Goal: Contribute content: Contribute content

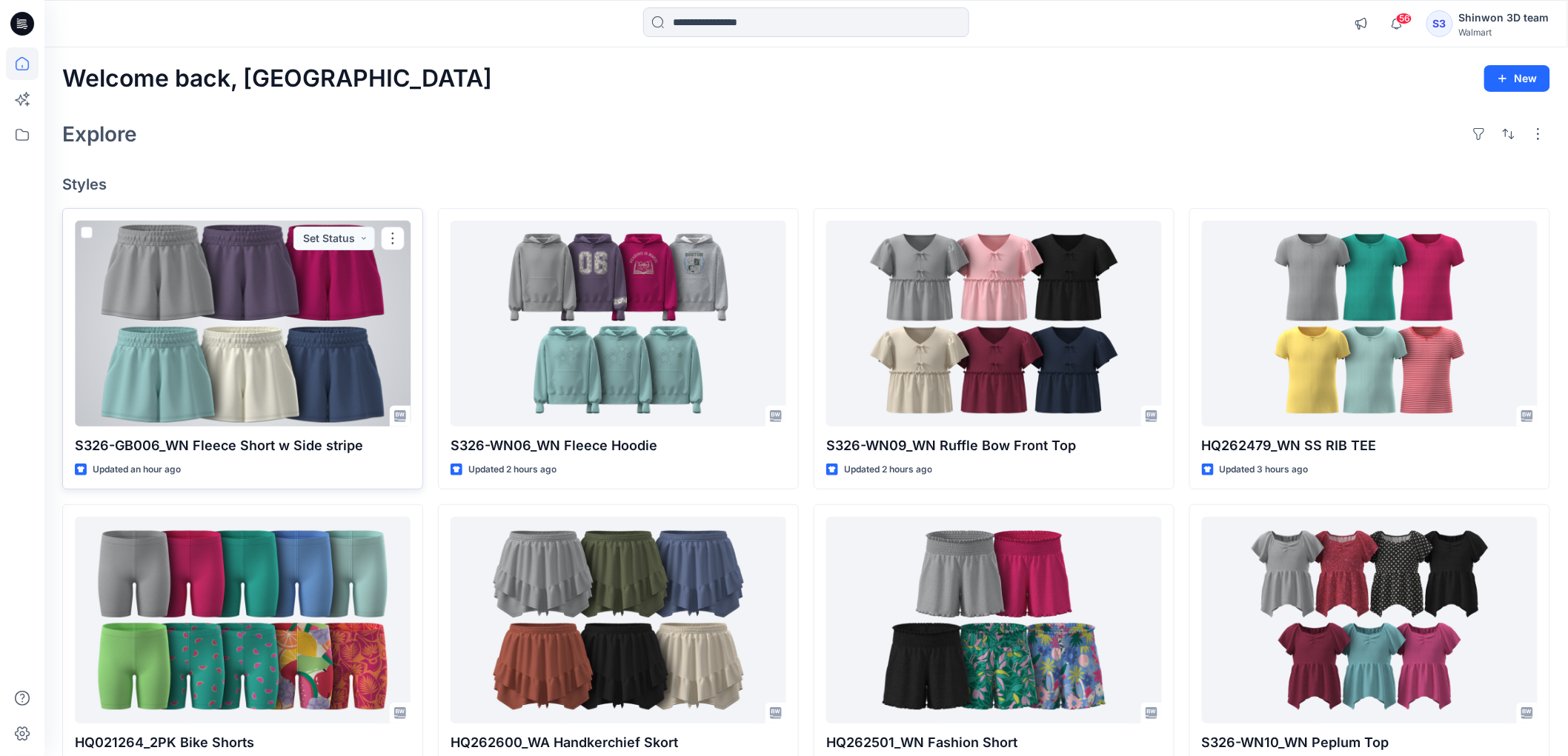
click at [330, 317] on div at bounding box center [243, 323] width 336 height 206
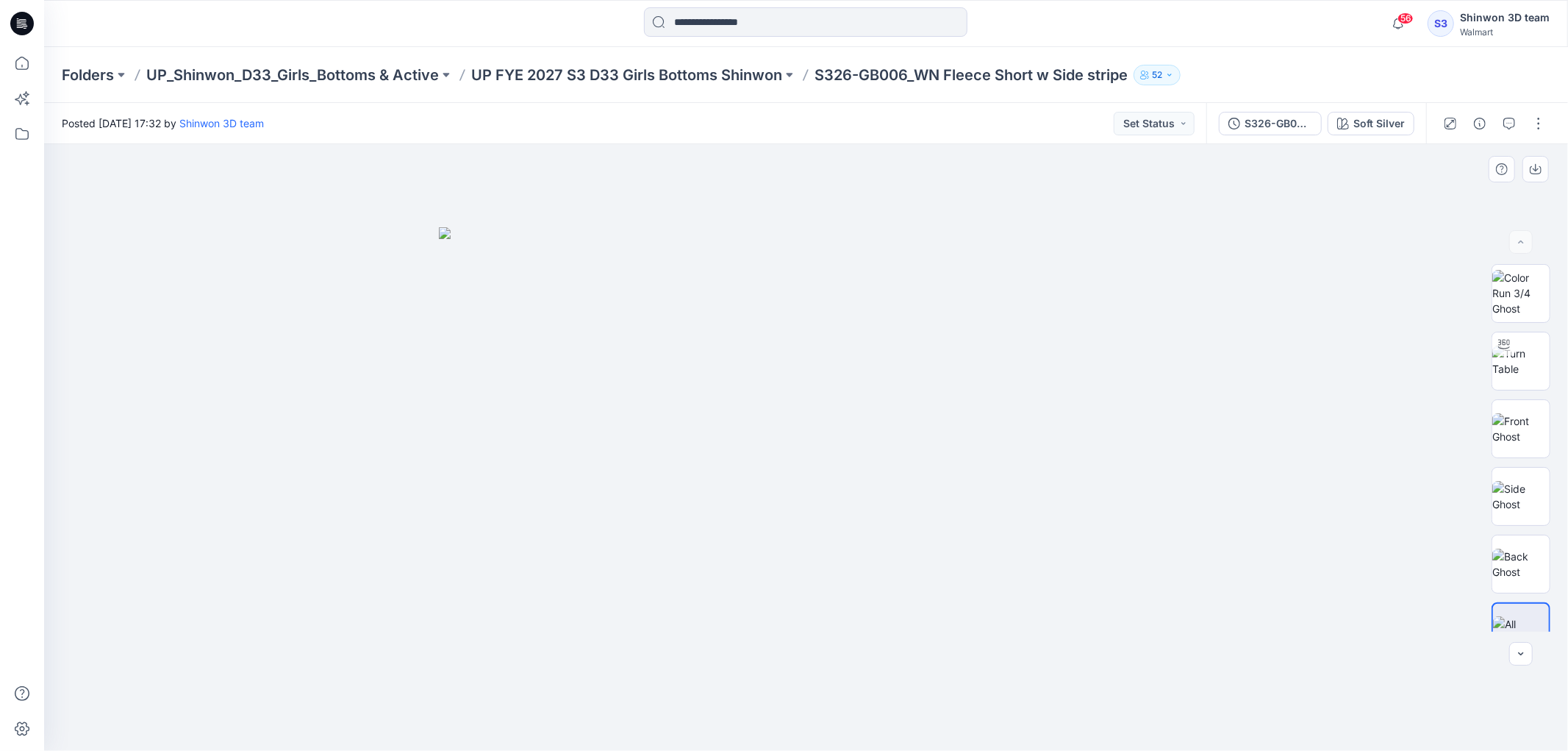
click at [1275, 660] on div at bounding box center [805, 447] width 1524 height 607
click at [1527, 122] on button "button" at bounding box center [1539, 124] width 24 height 24
click at [1462, 199] on button "Edit" at bounding box center [1477, 198] width 136 height 27
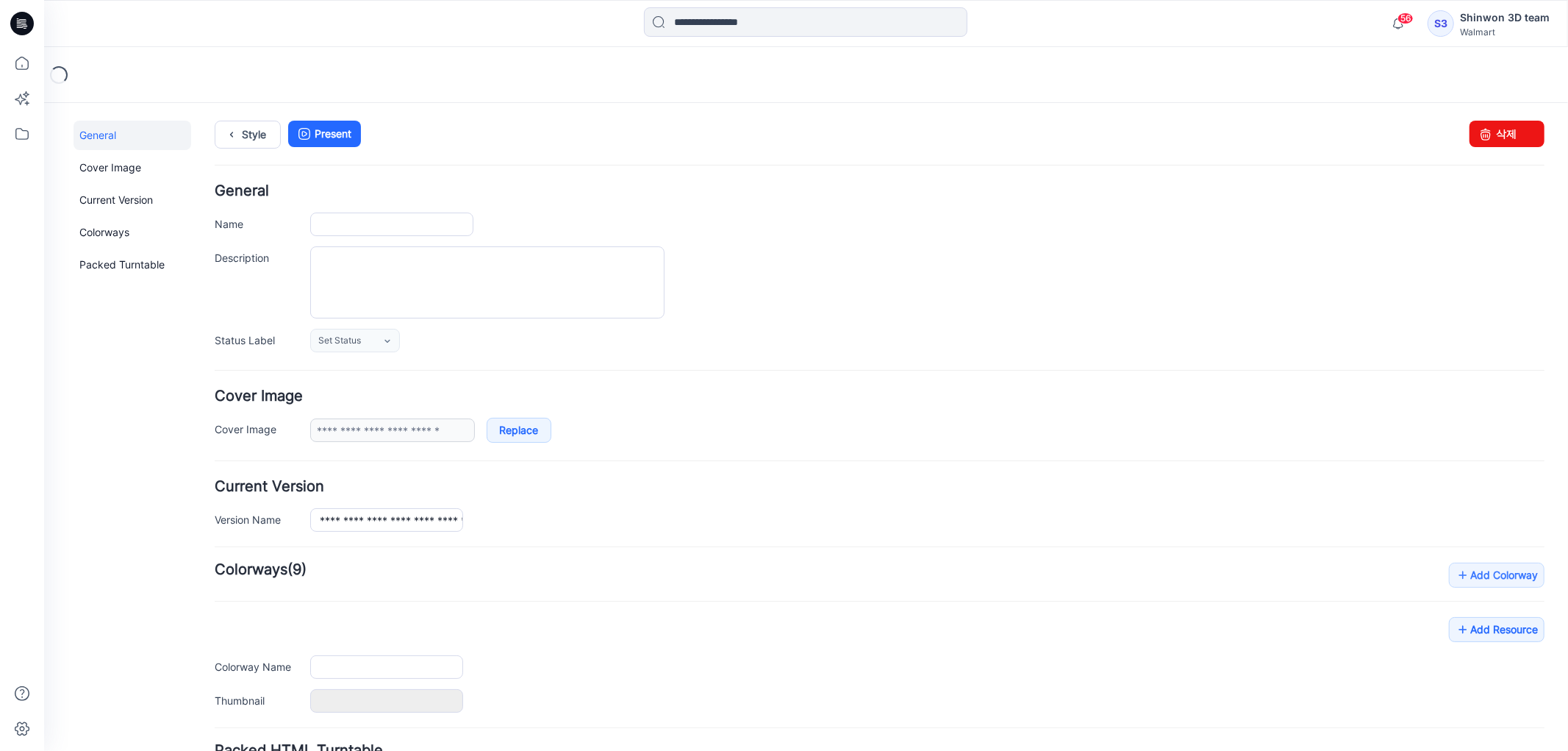
type input "**********"
type textarea "**********"
type input "**********"
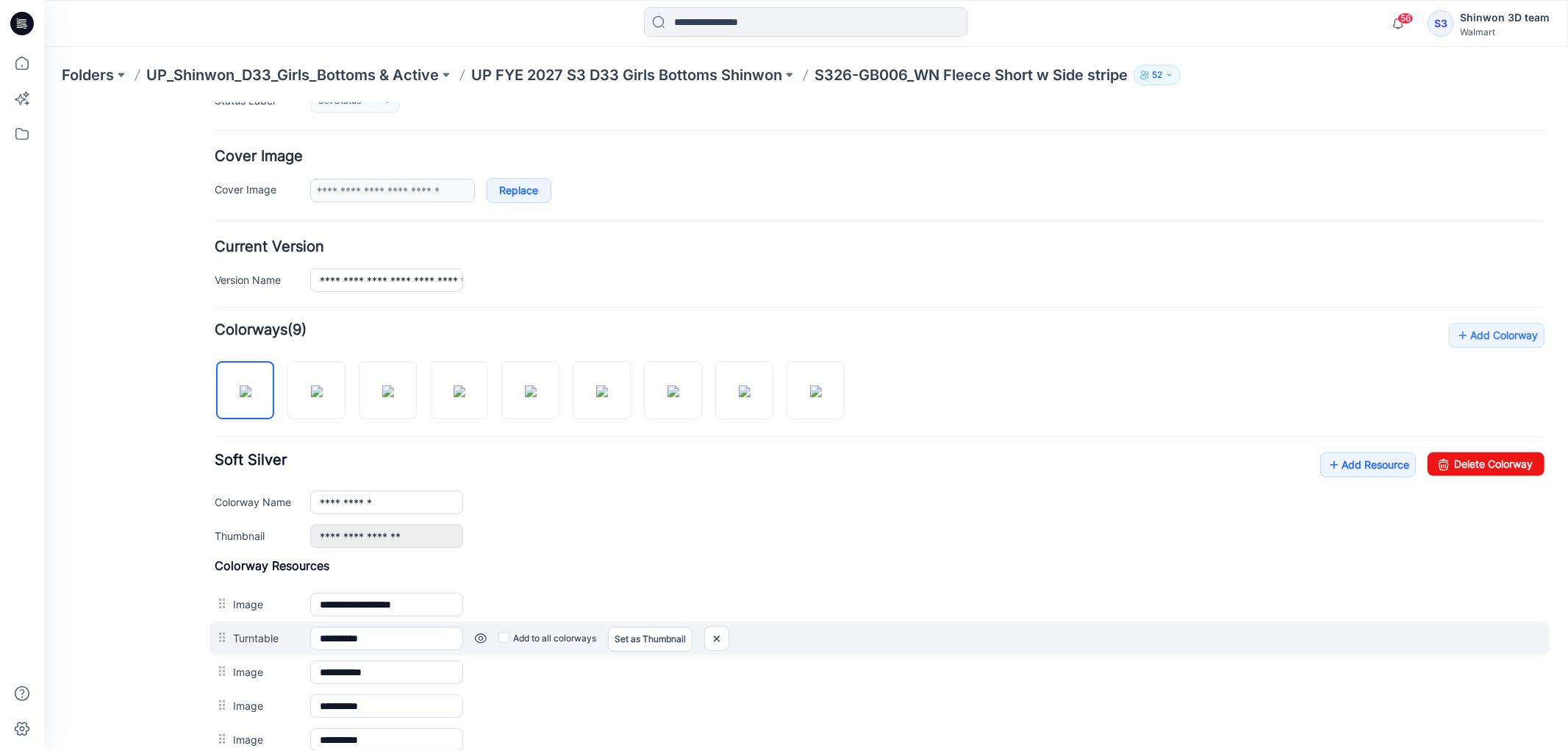
scroll to position [408, 0]
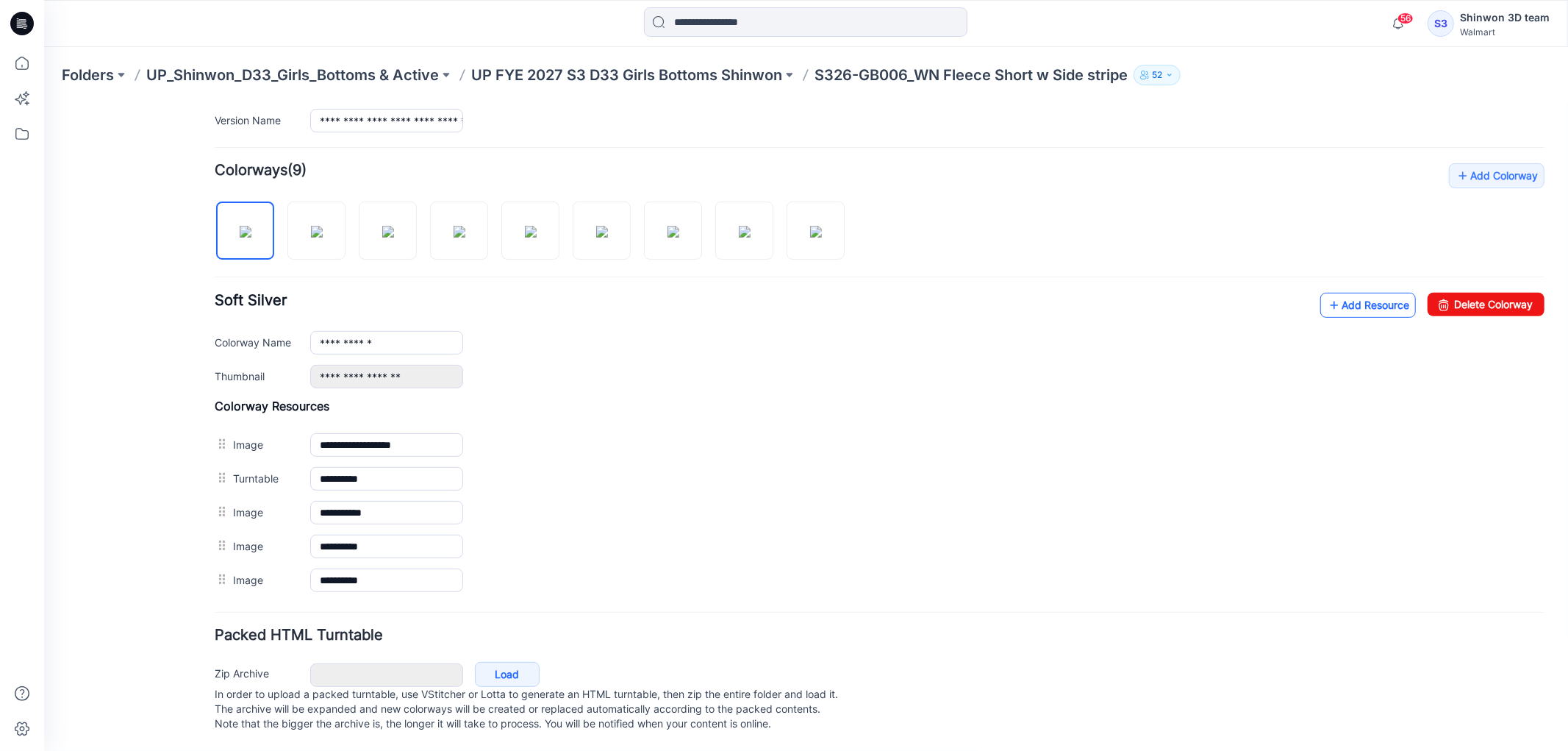
click at [1330, 299] on link "Add Resource" at bounding box center [1367, 304] width 96 height 25
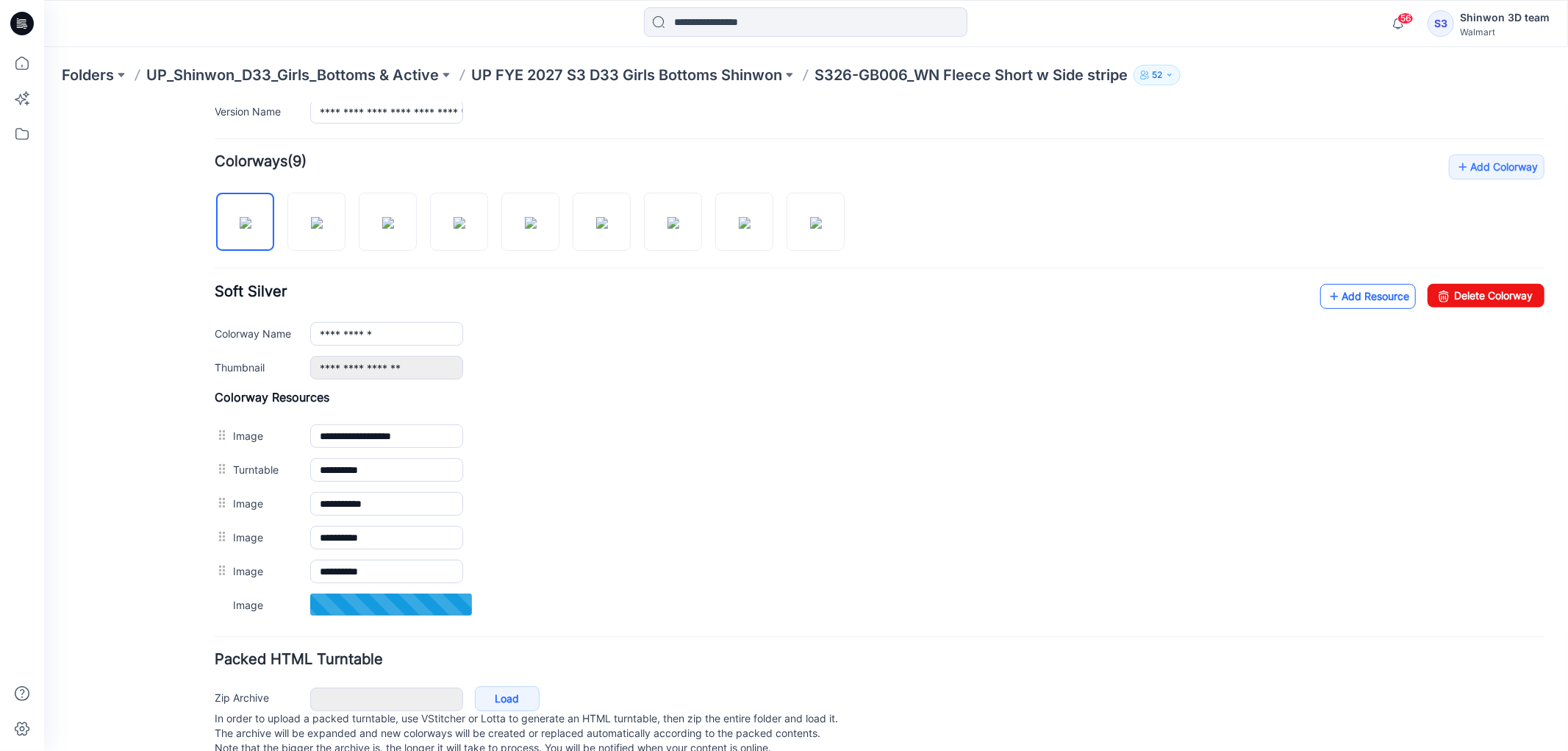
click at [1349, 291] on link "Add Resource" at bounding box center [1367, 295] width 96 height 25
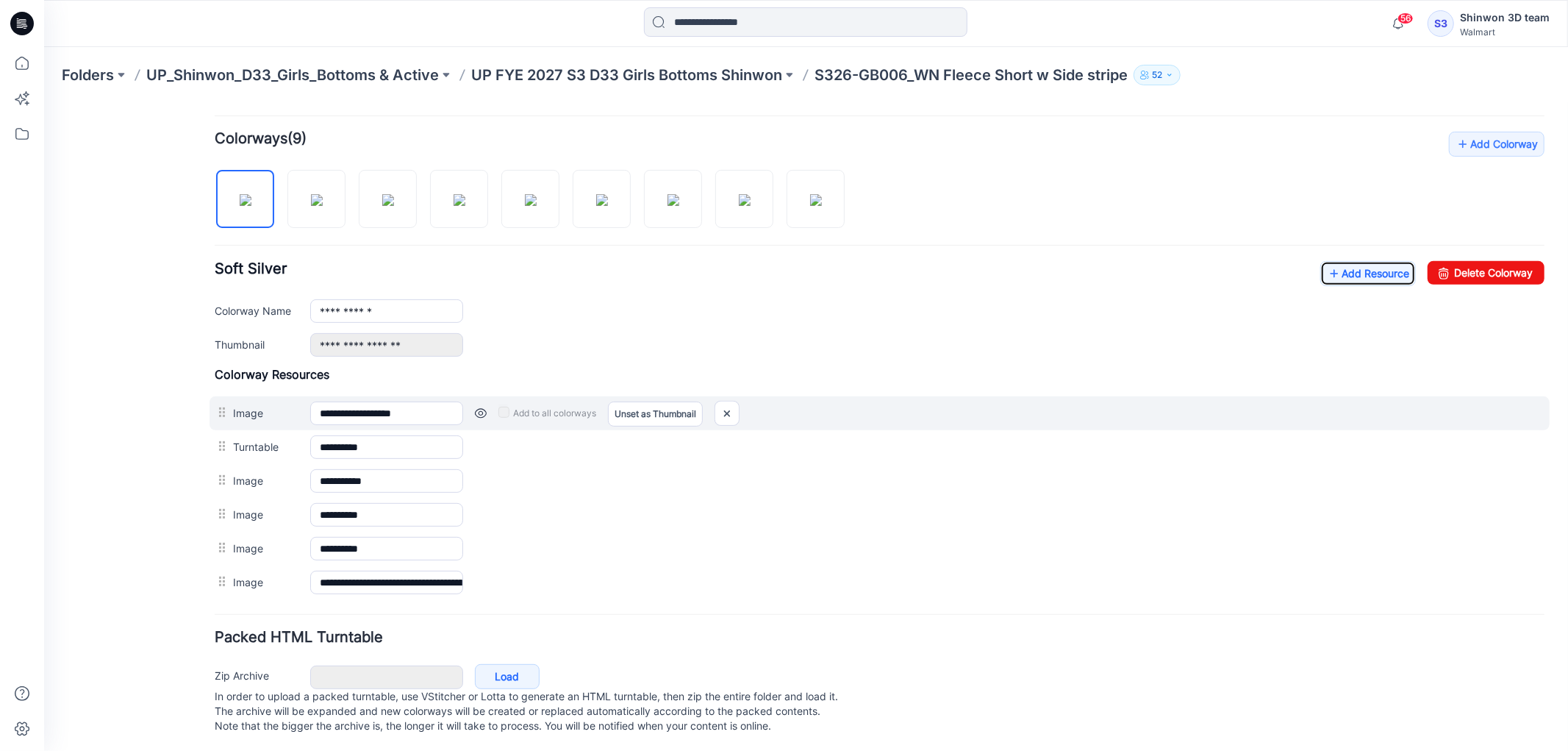
scroll to position [451, 0]
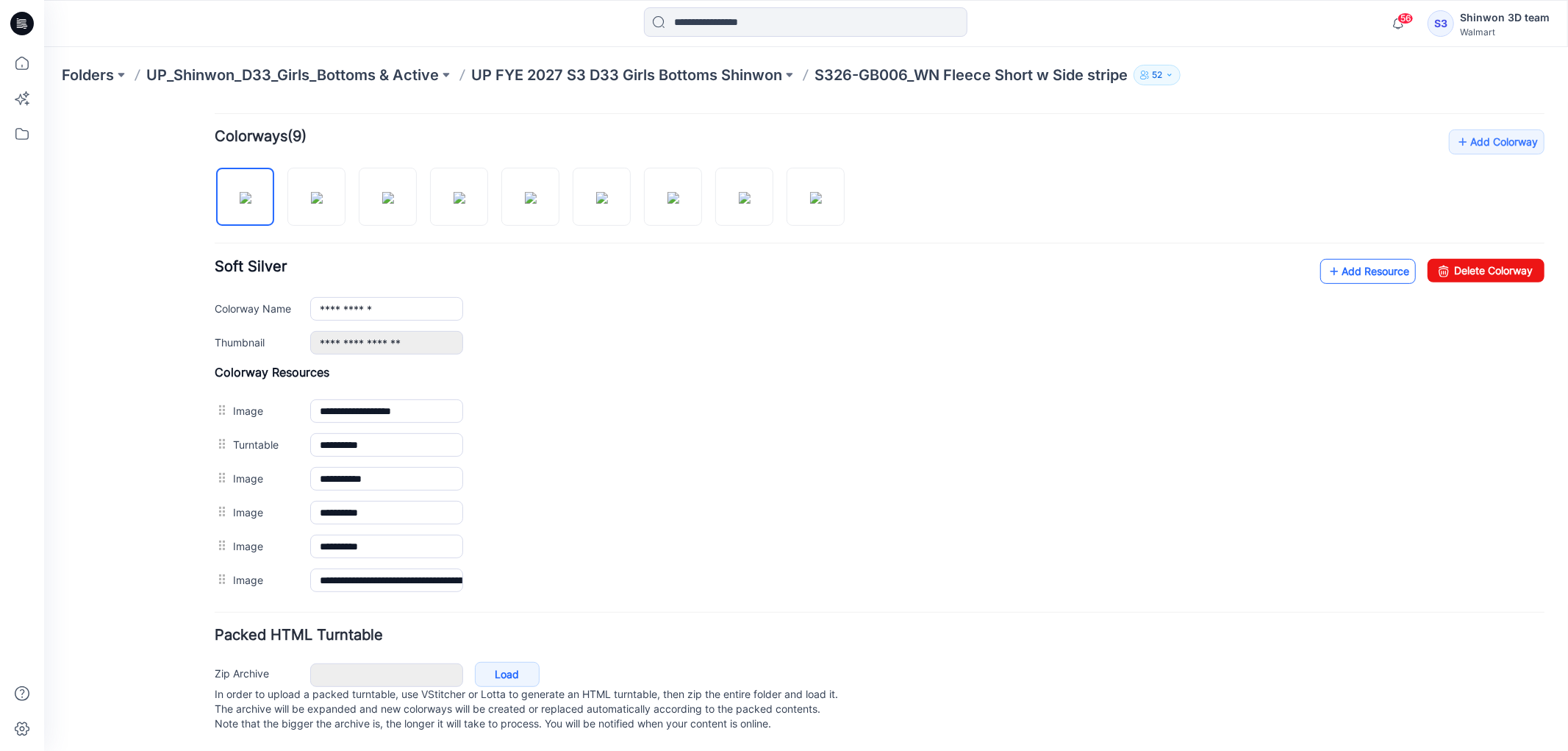
click at [1327, 261] on icon at bounding box center [1334, 270] width 15 height 24
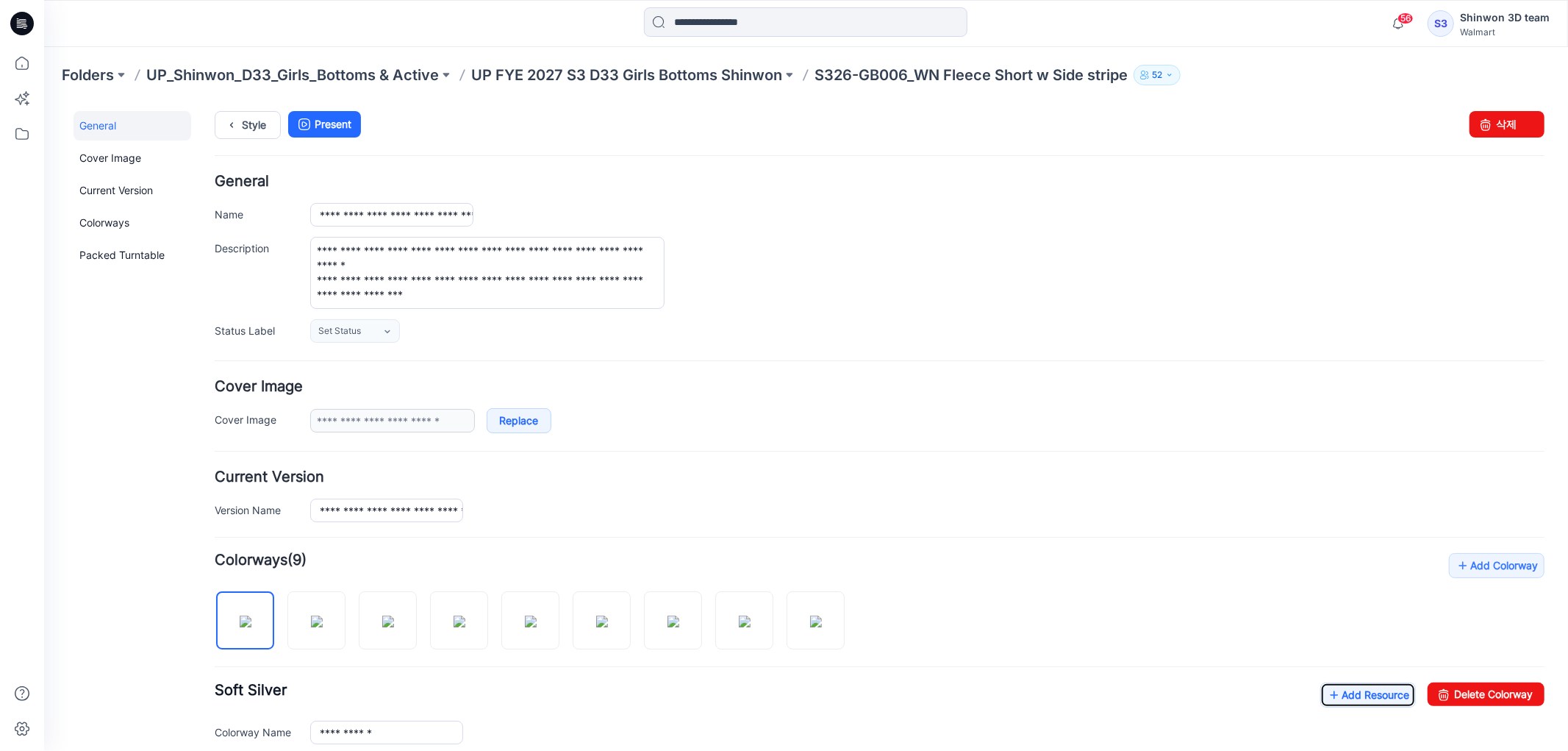
scroll to position [0, 0]
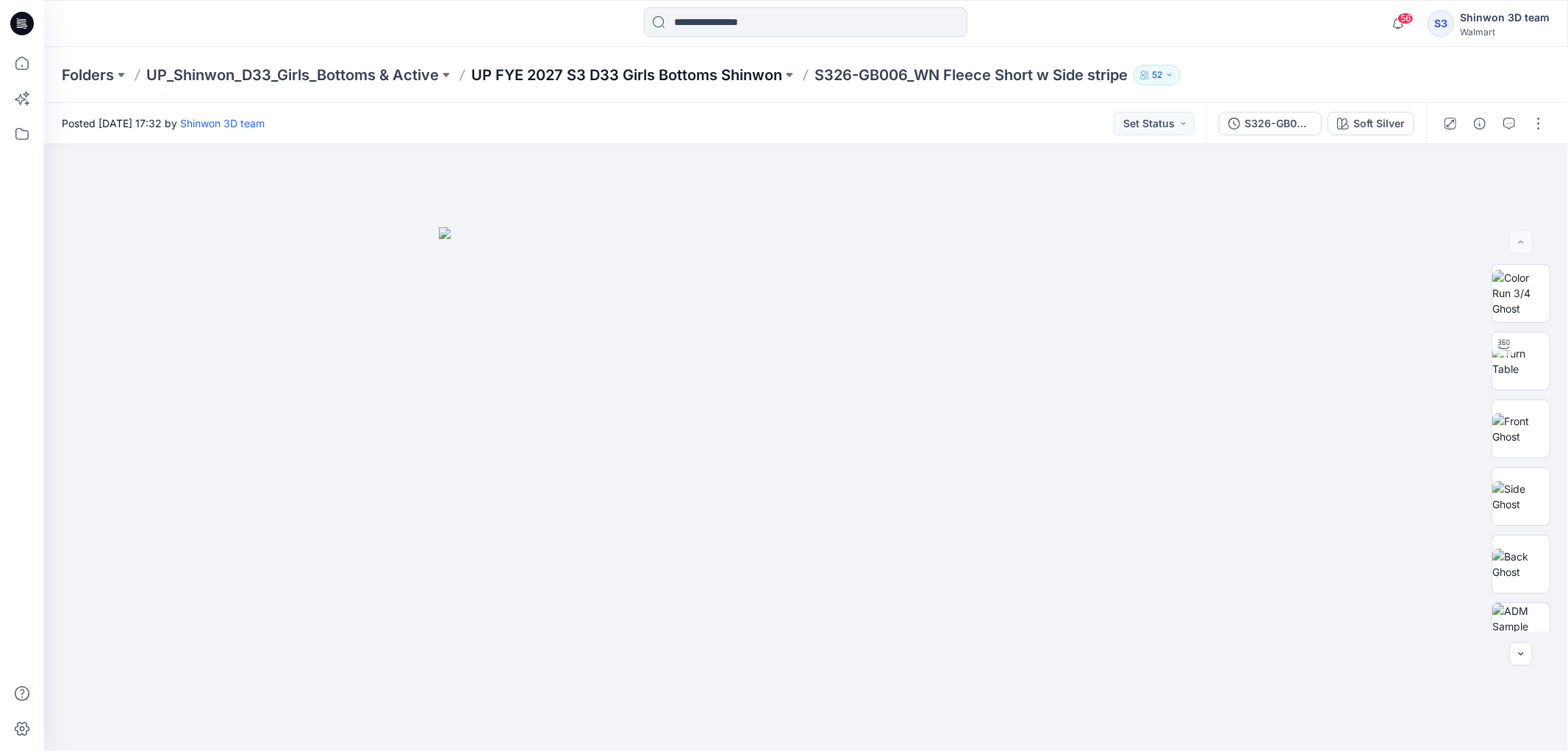
click at [731, 76] on p "UP FYE 2027 S3 D33 Girls Bottoms Shinwon" at bounding box center [627, 75] width 311 height 21
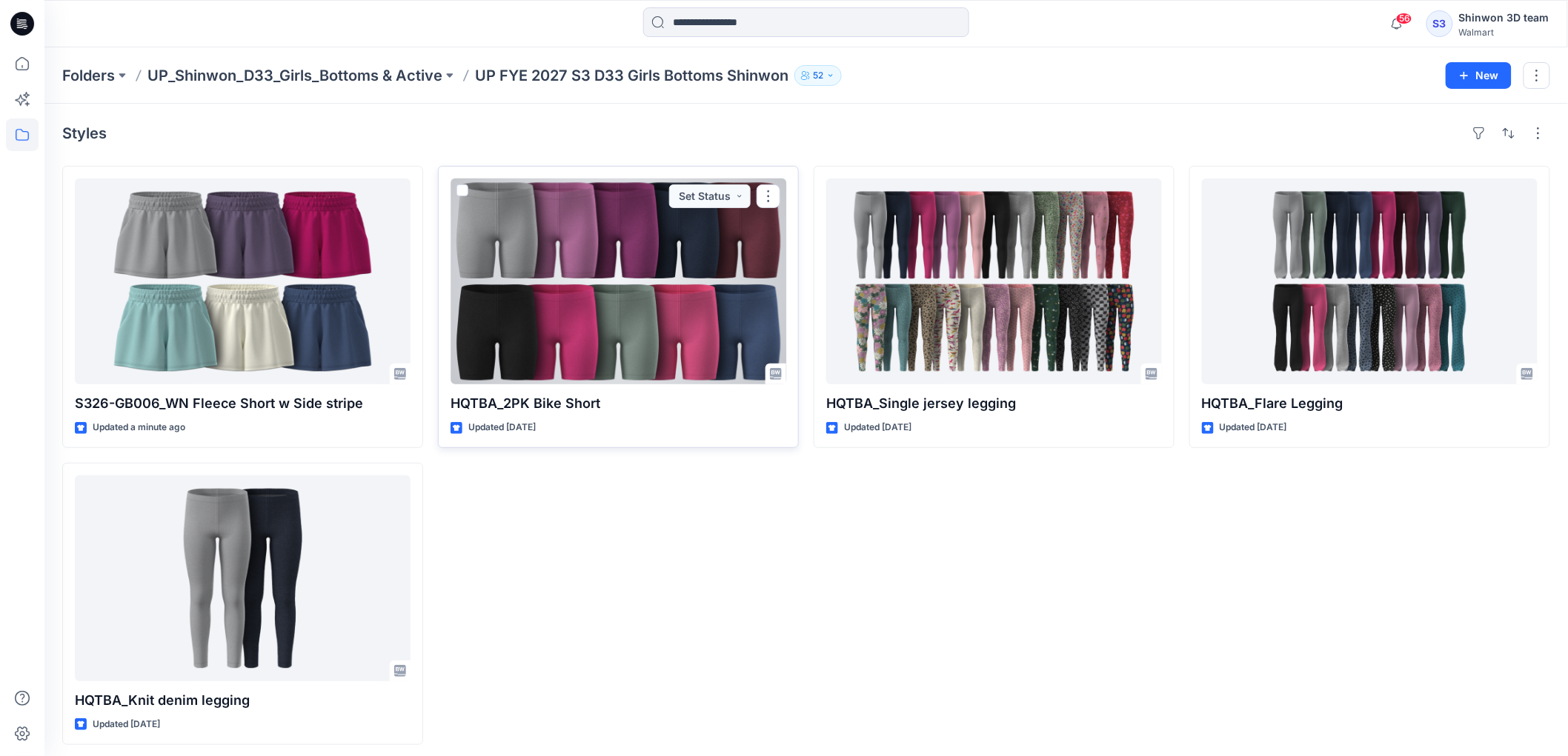
click at [631, 304] on div at bounding box center [618, 281] width 336 height 206
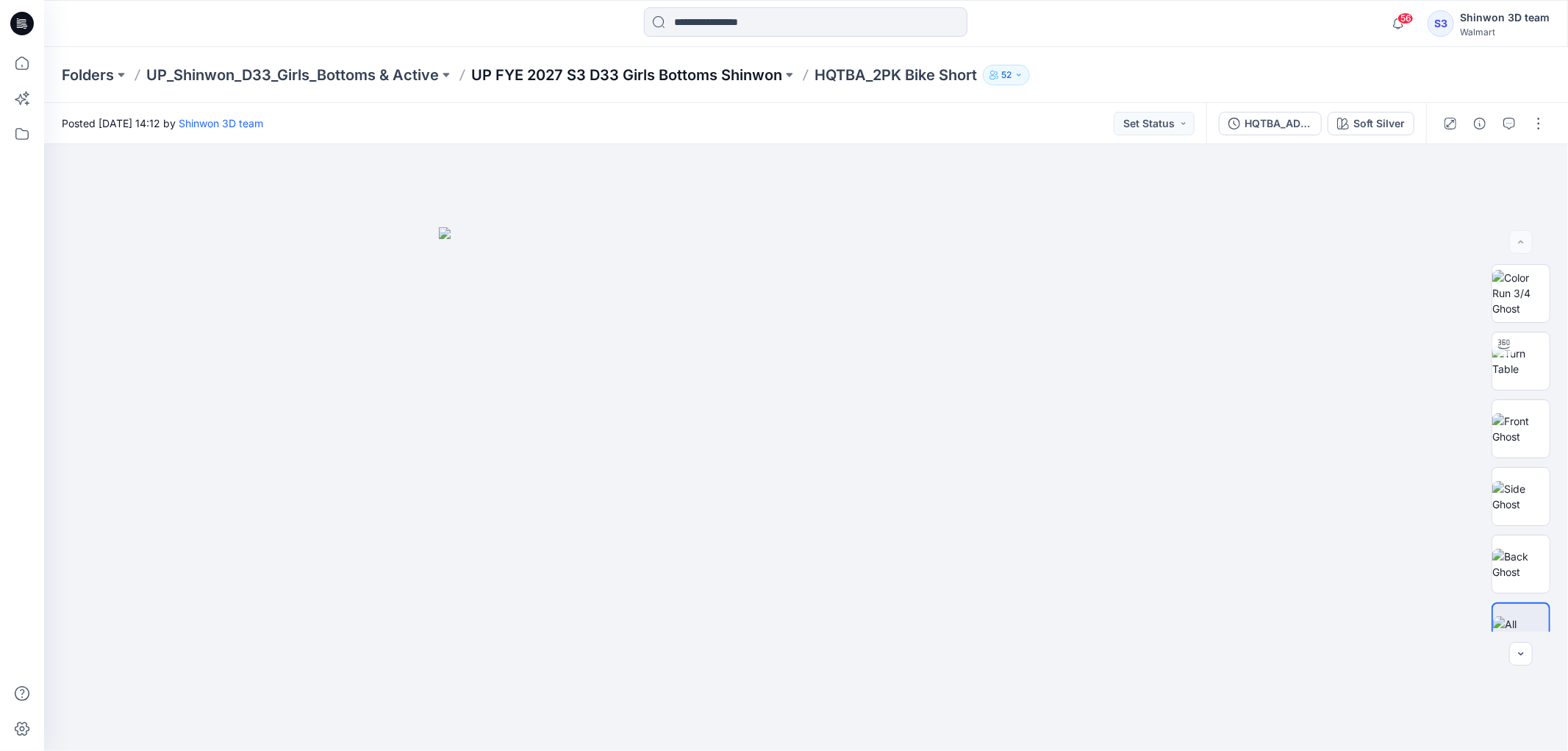
click at [672, 76] on p "UP FYE 2027 S3 D33 Girls Bottoms Shinwon" at bounding box center [627, 75] width 311 height 21
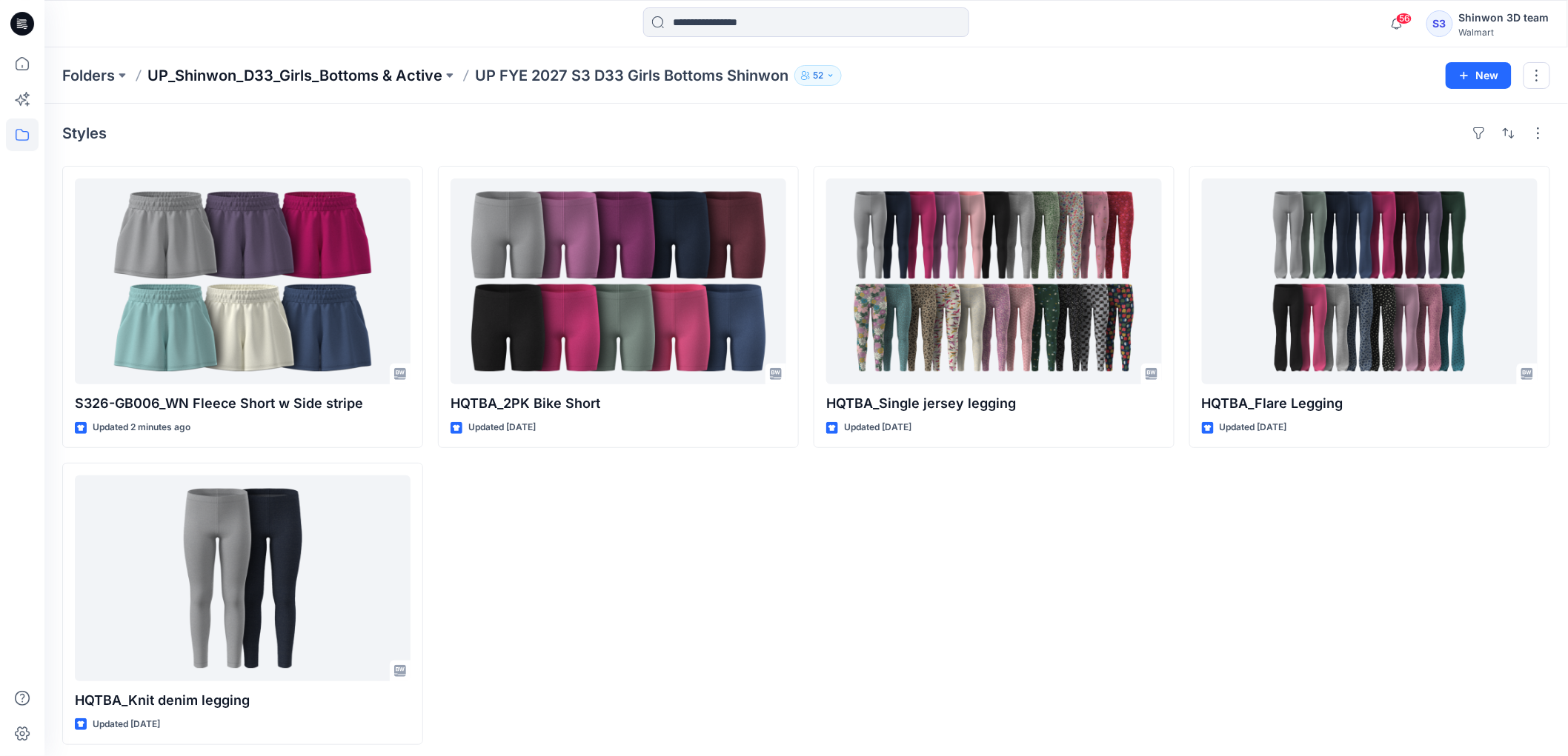
click at [322, 79] on p "UP_Shinwon_D33_Girls_Bottoms & Active" at bounding box center [295, 75] width 295 height 21
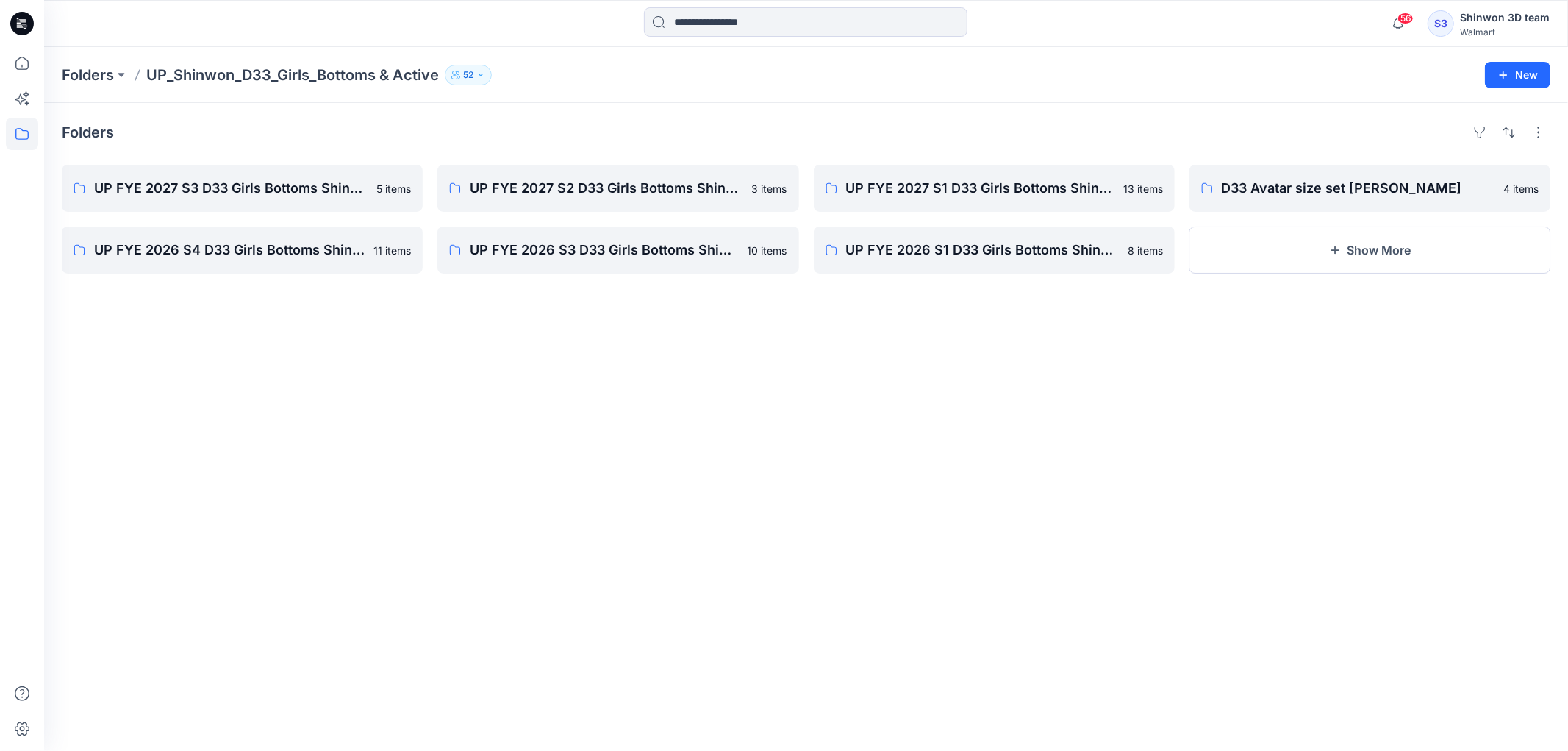
click at [491, 507] on div "Folders UP FYE 2027 S3 D33 Girls Bottoms Shinwon 5 items UP FYE 2026 S4 D33 Gir…" at bounding box center [805, 427] width 1524 height 648
click at [19, 61] on icon at bounding box center [22, 64] width 33 height 33
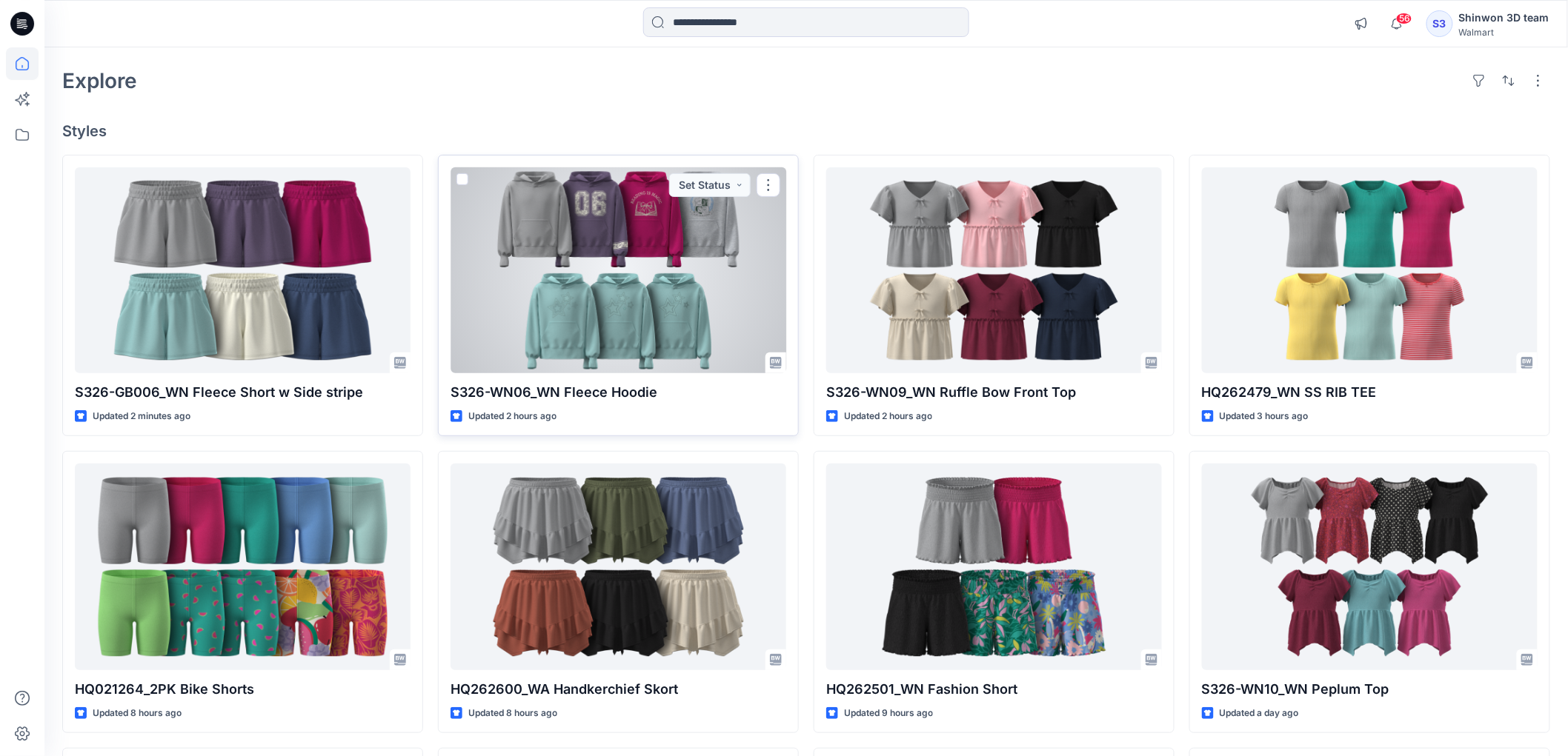
scroll to position [82, 0]
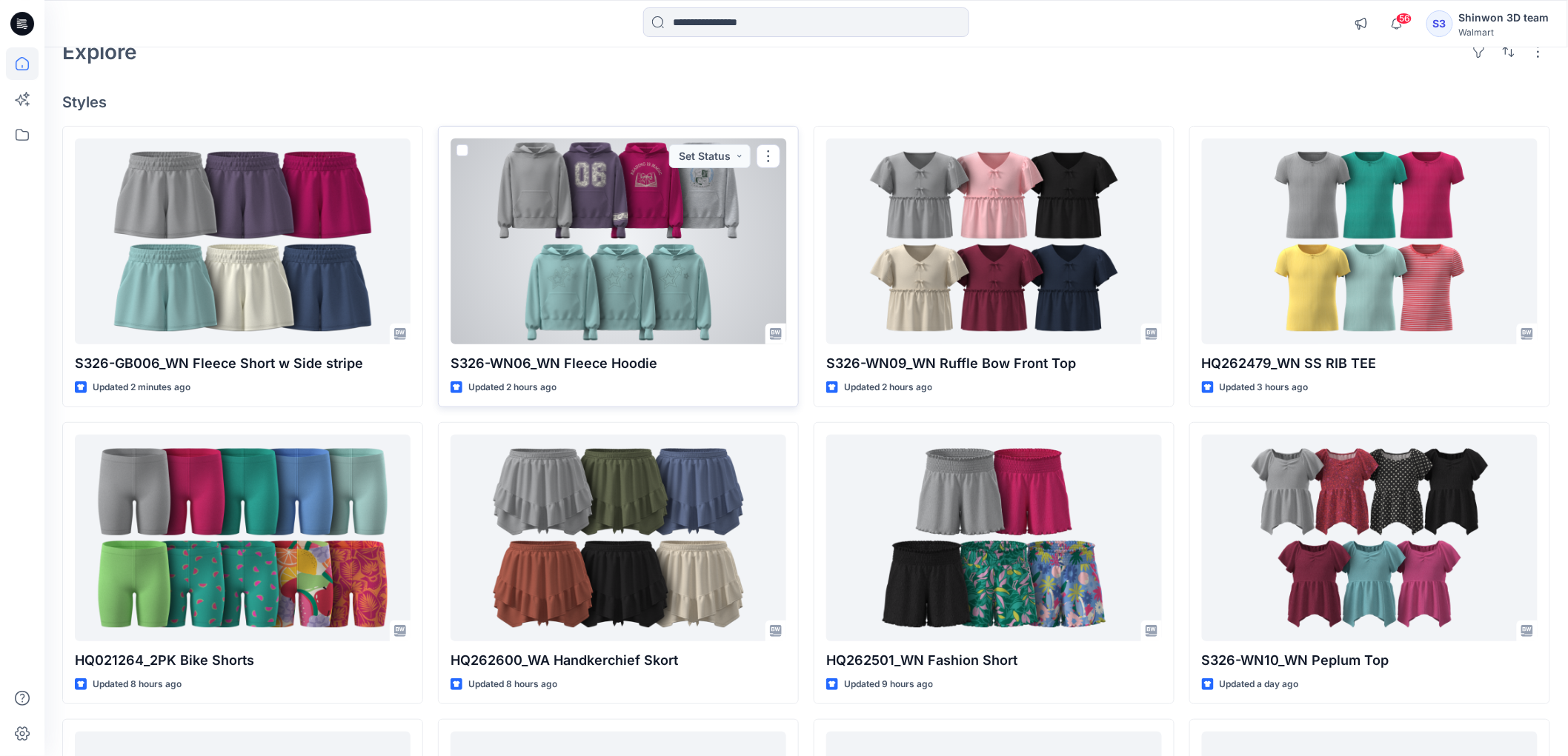
click at [669, 270] on div at bounding box center [618, 241] width 336 height 206
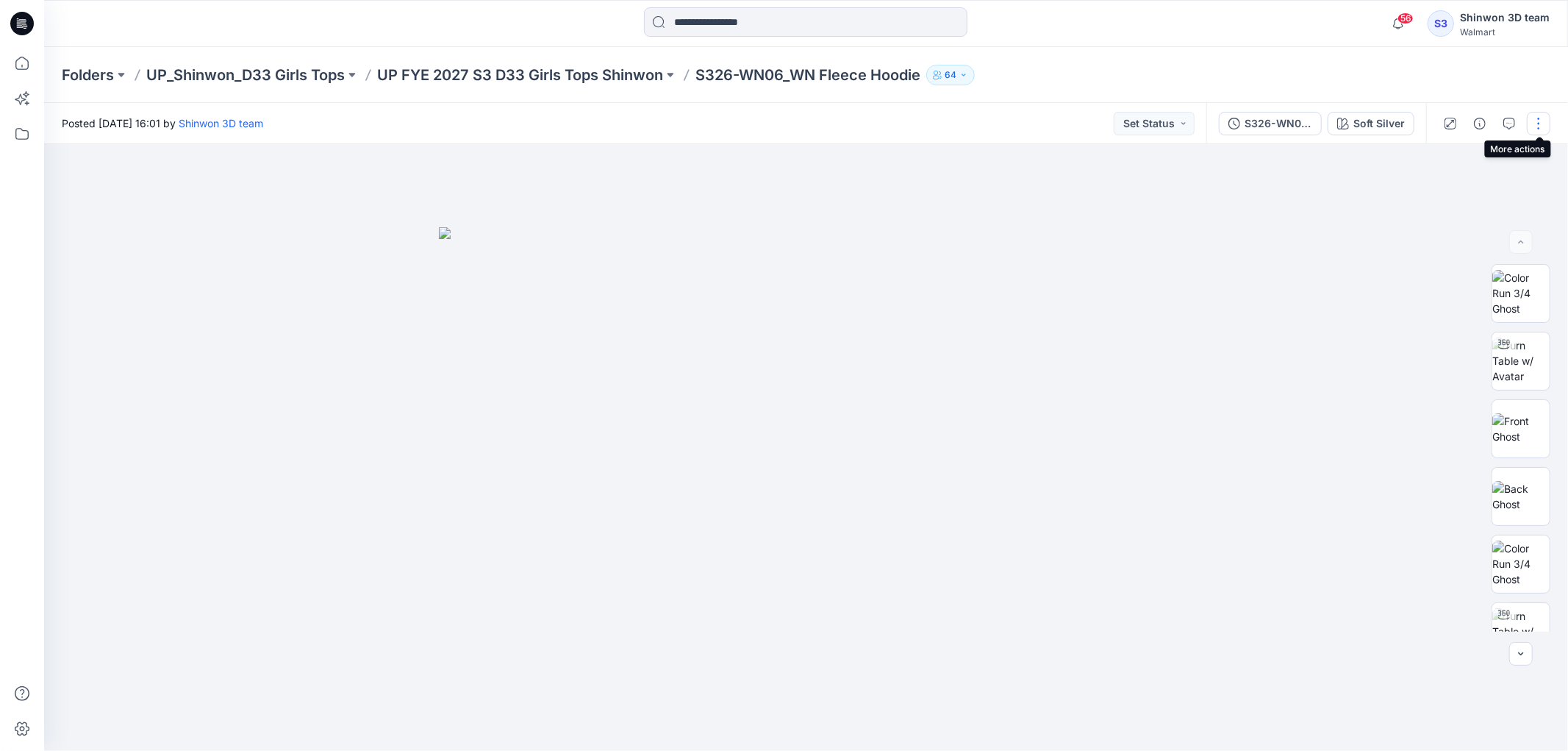
click at [1534, 124] on button "button" at bounding box center [1539, 124] width 24 height 24
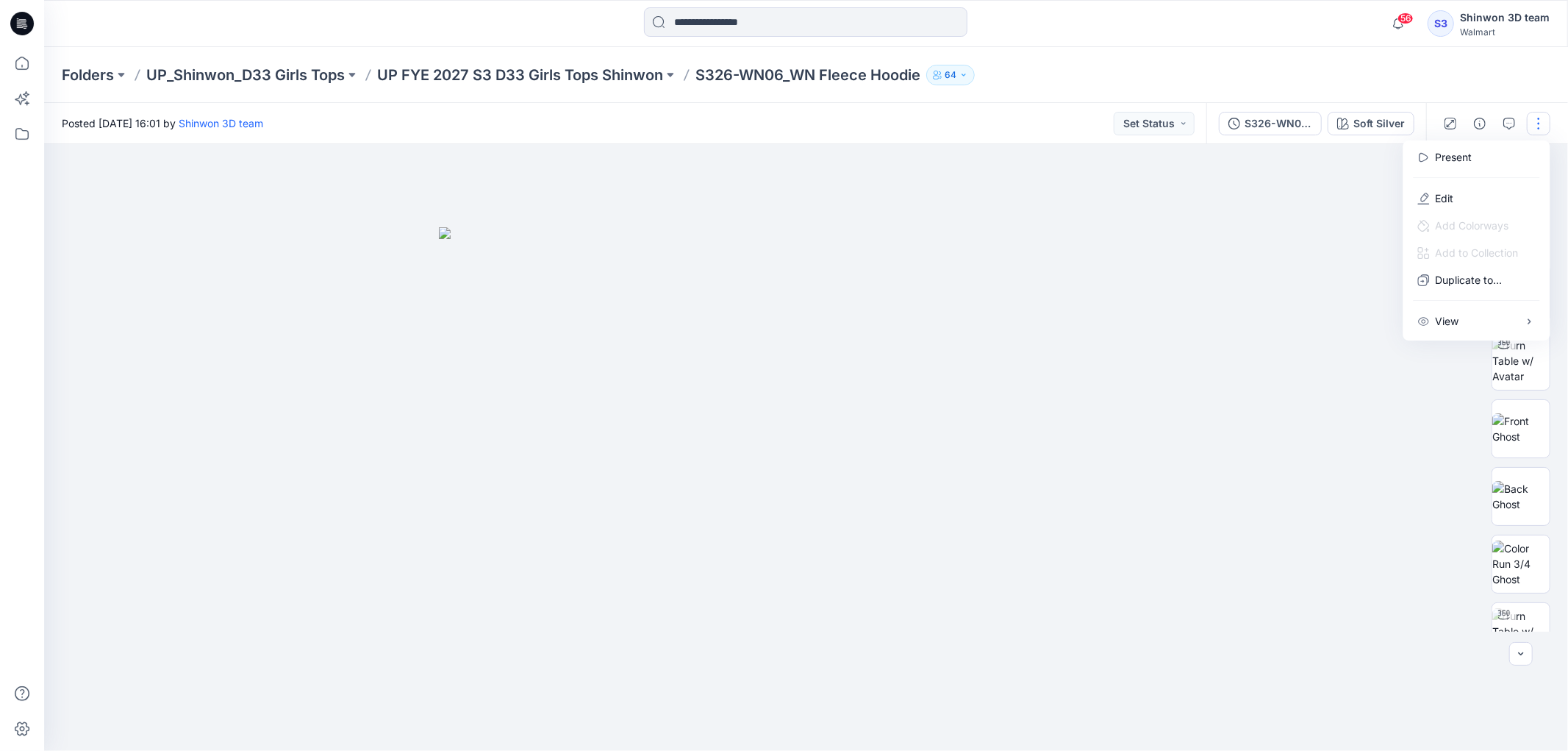
click at [1290, 346] on div at bounding box center [805, 447] width 1524 height 607
drag, startPoint x: 1346, startPoint y: 462, endPoint x: 1379, endPoint y: 390, distance: 79.2
click at [1346, 462] on div at bounding box center [805, 447] width 1524 height 607
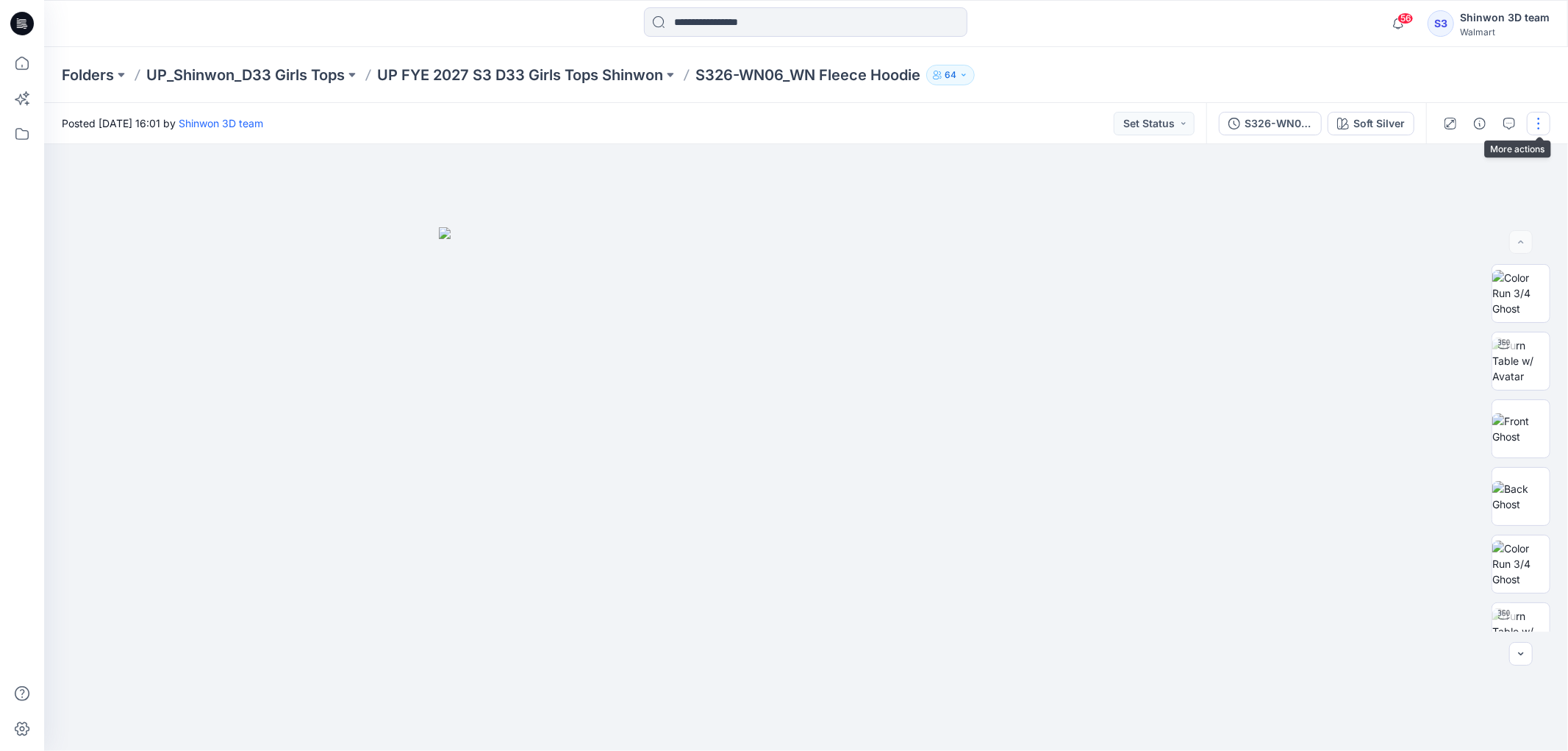
click at [1534, 129] on button "button" at bounding box center [1539, 124] width 24 height 24
click at [1440, 198] on p "Edit" at bounding box center [1445, 198] width 18 height 15
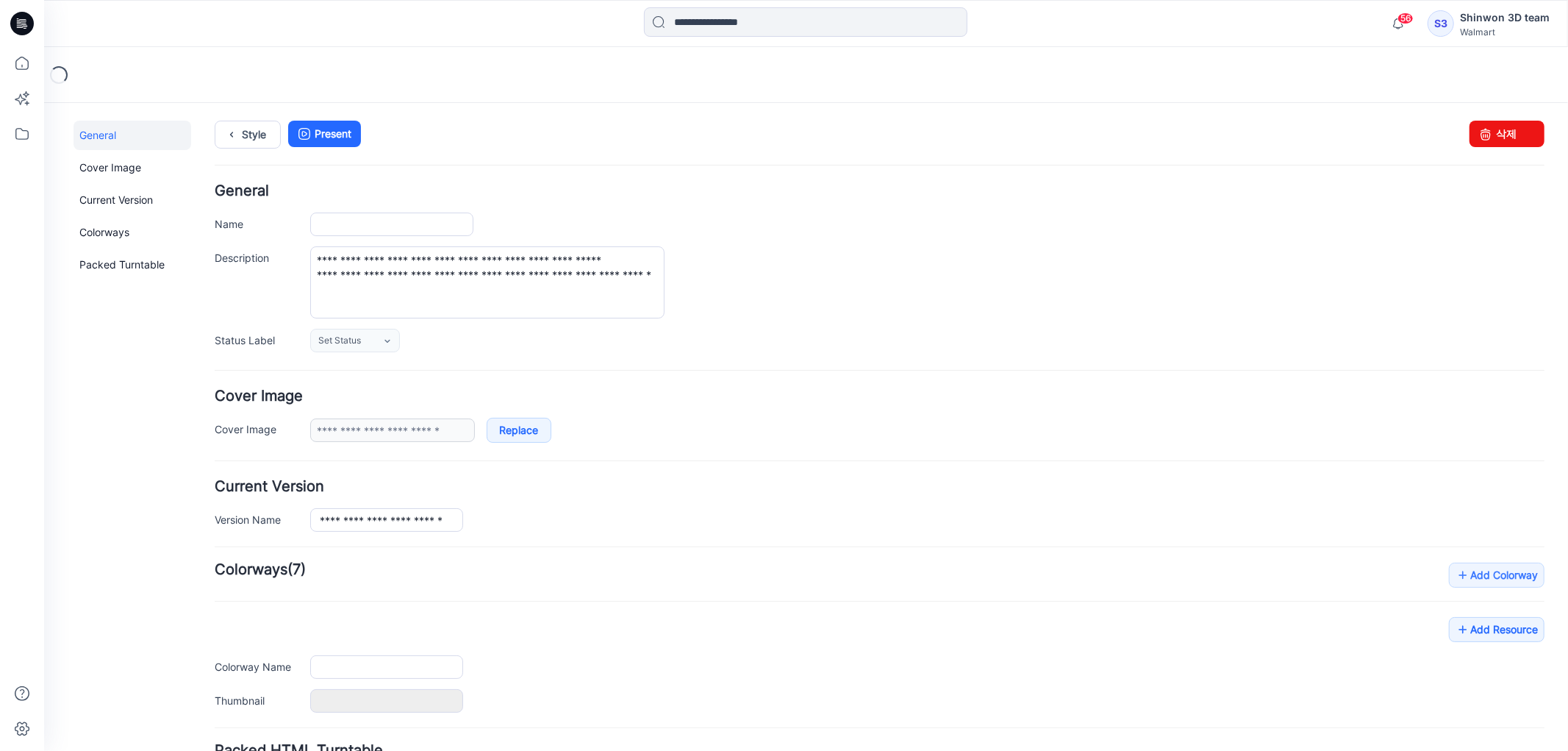
type input "**********"
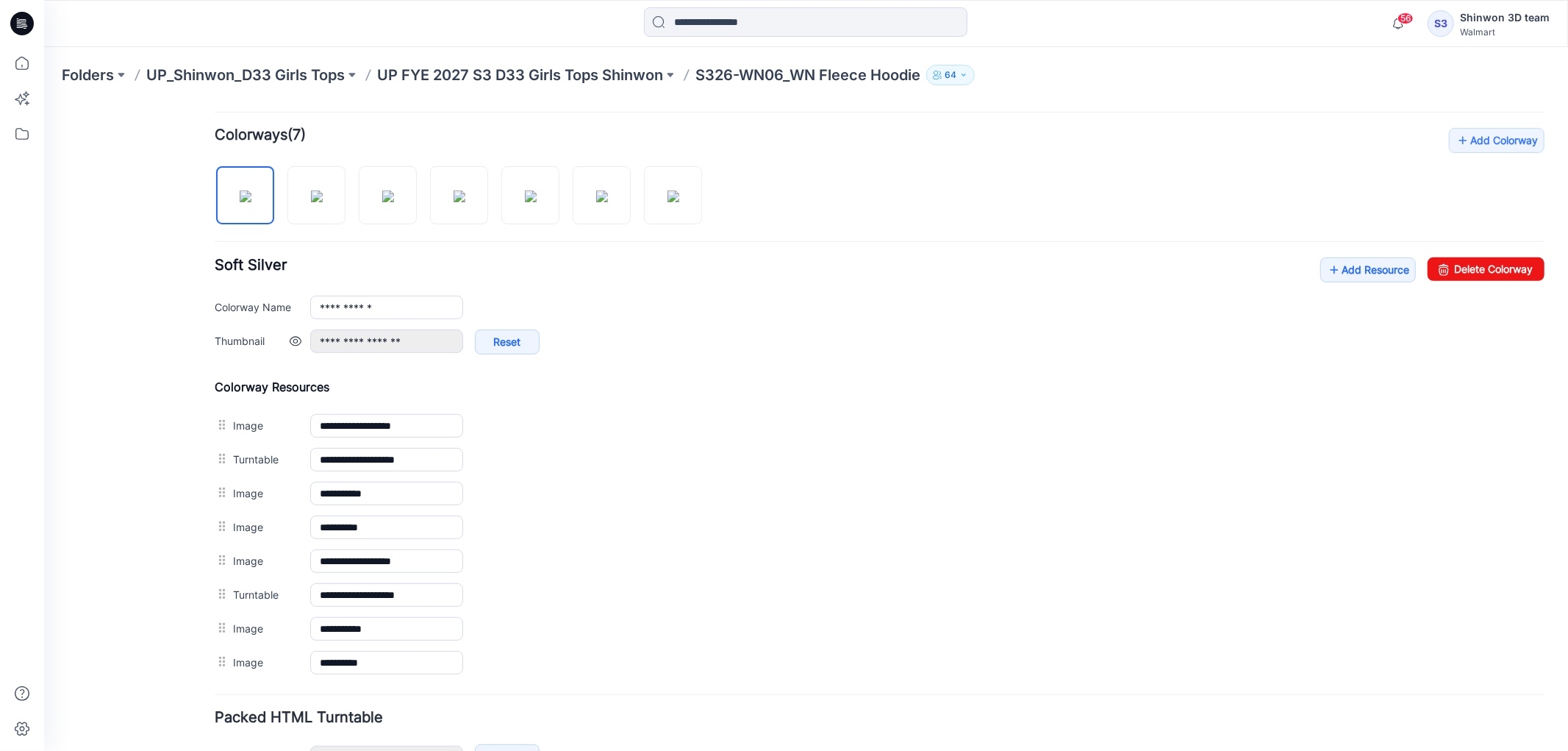
scroll to position [534, 0]
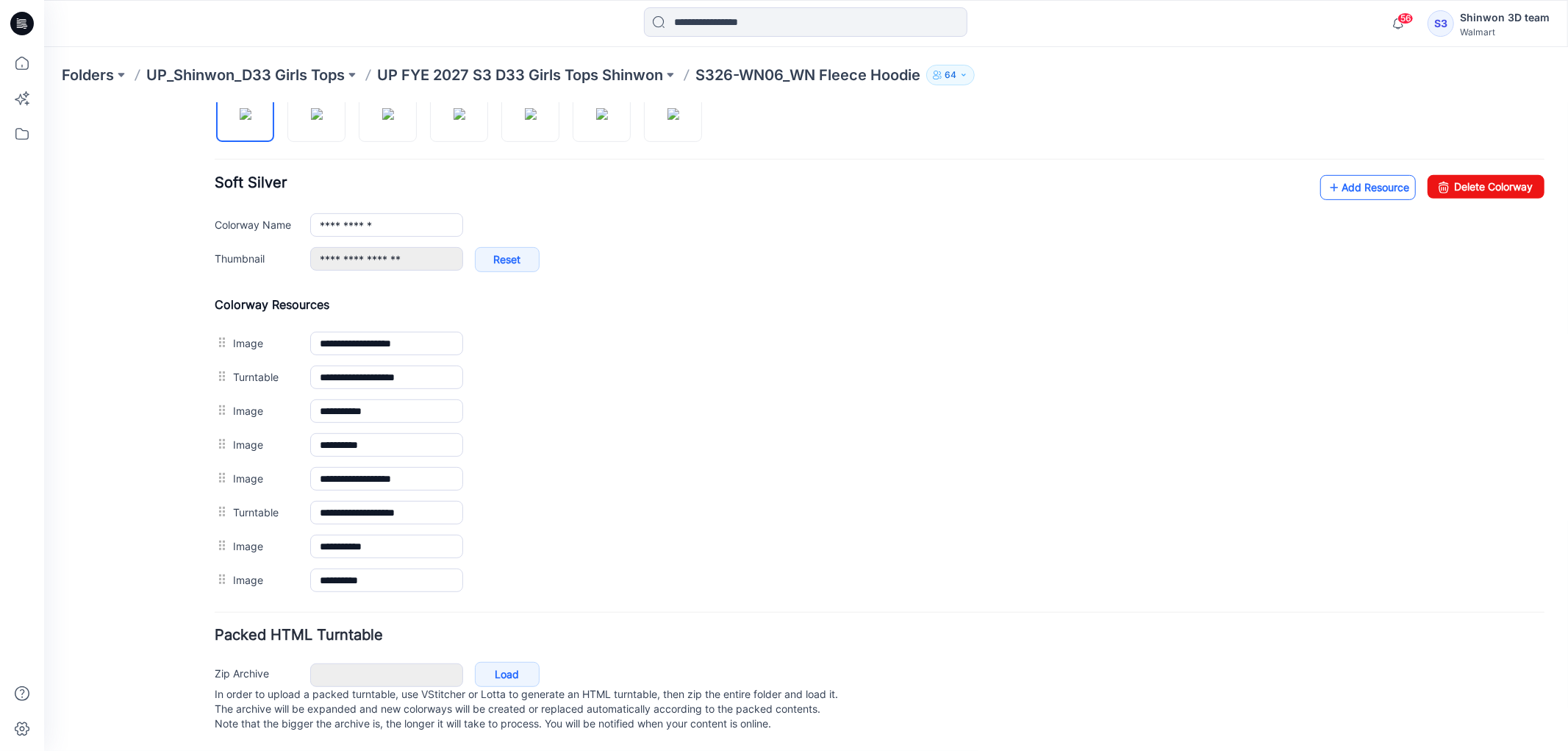
click at [1335, 178] on link "Add Resource" at bounding box center [1367, 186] width 96 height 25
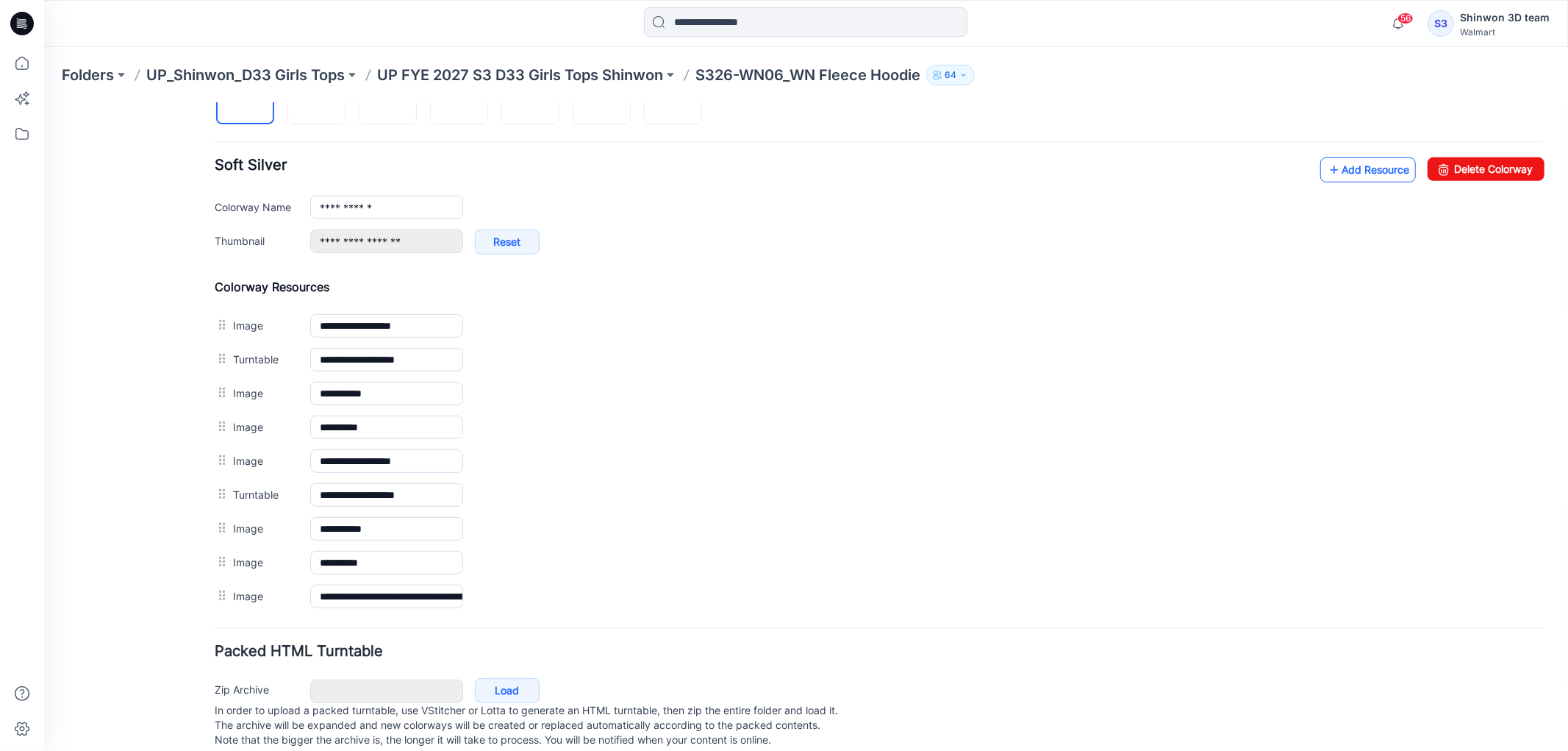
click at [1368, 177] on link "Add Resource" at bounding box center [1367, 168] width 96 height 25
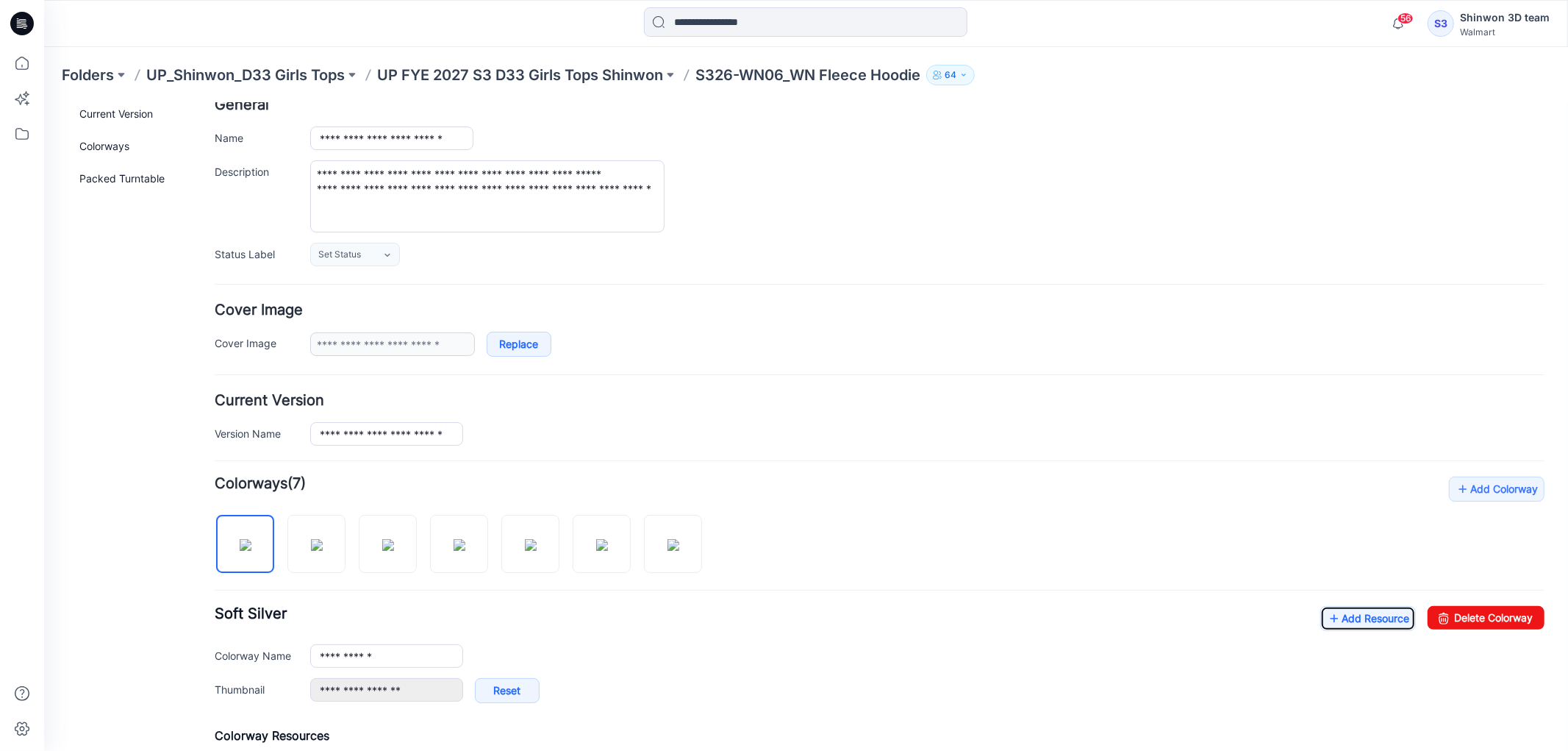
scroll to position [0, 0]
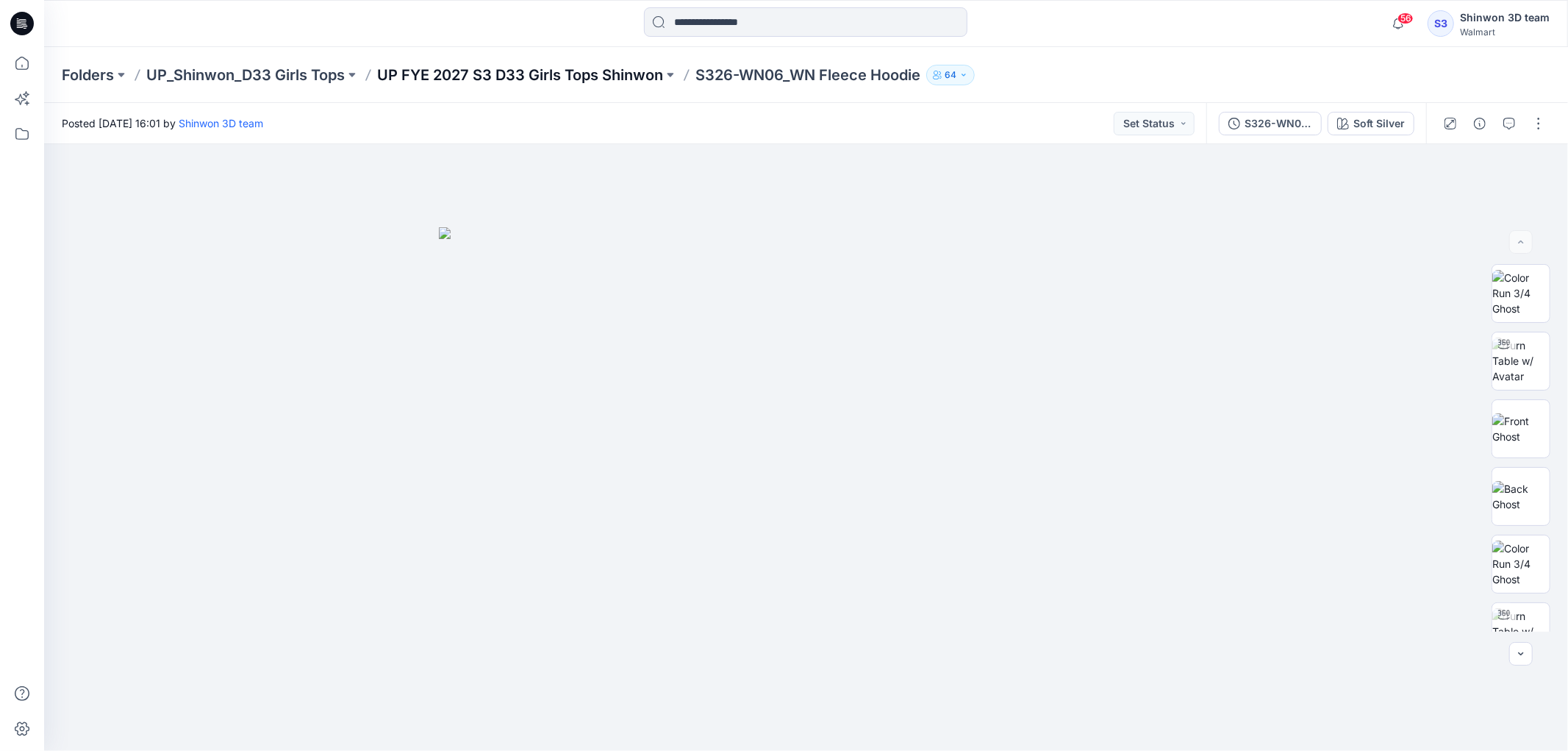
click at [516, 70] on p "UP FYE 2027 S3 D33 Girls Tops Shinwon" at bounding box center [520, 75] width 286 height 21
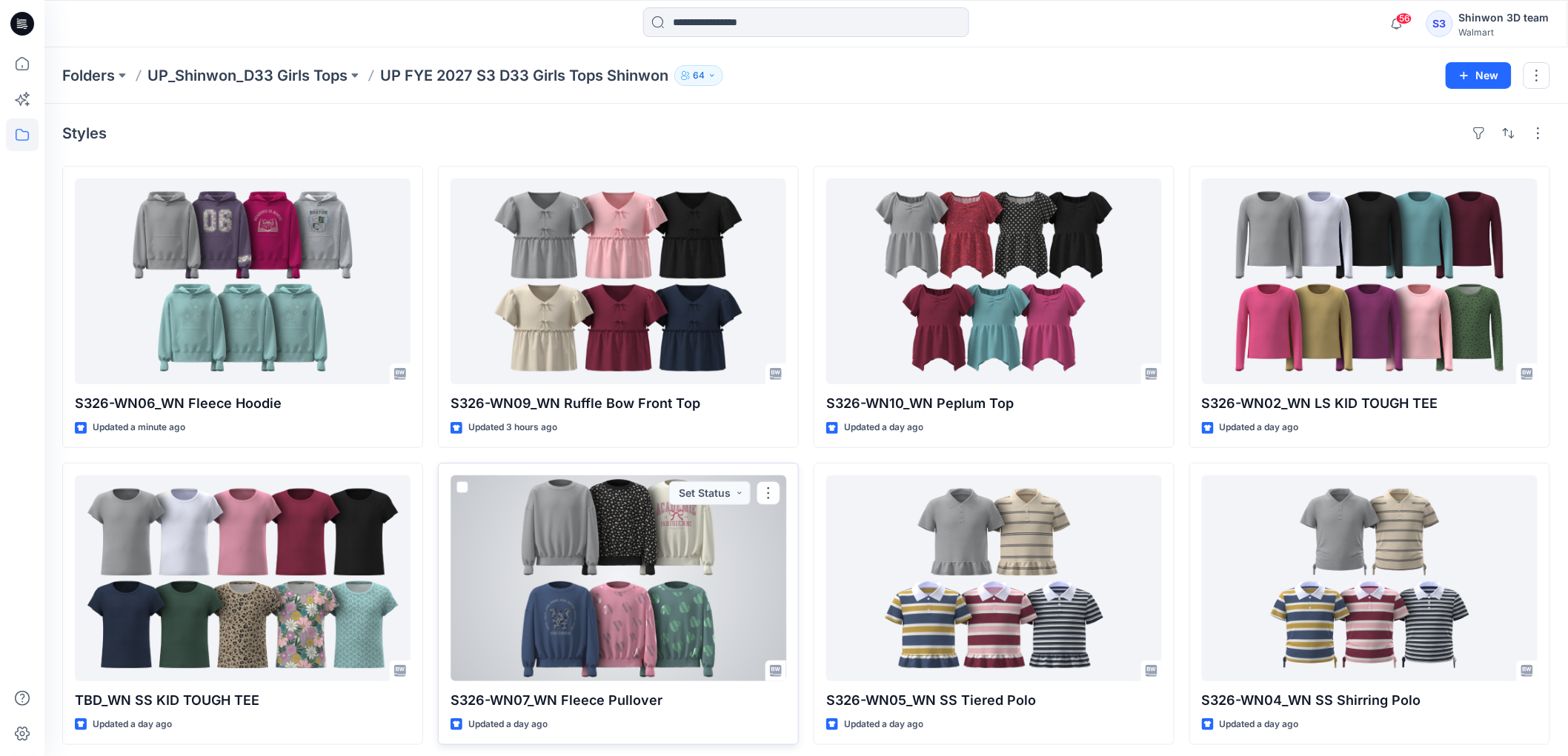
click at [618, 572] on div at bounding box center [618, 578] width 336 height 206
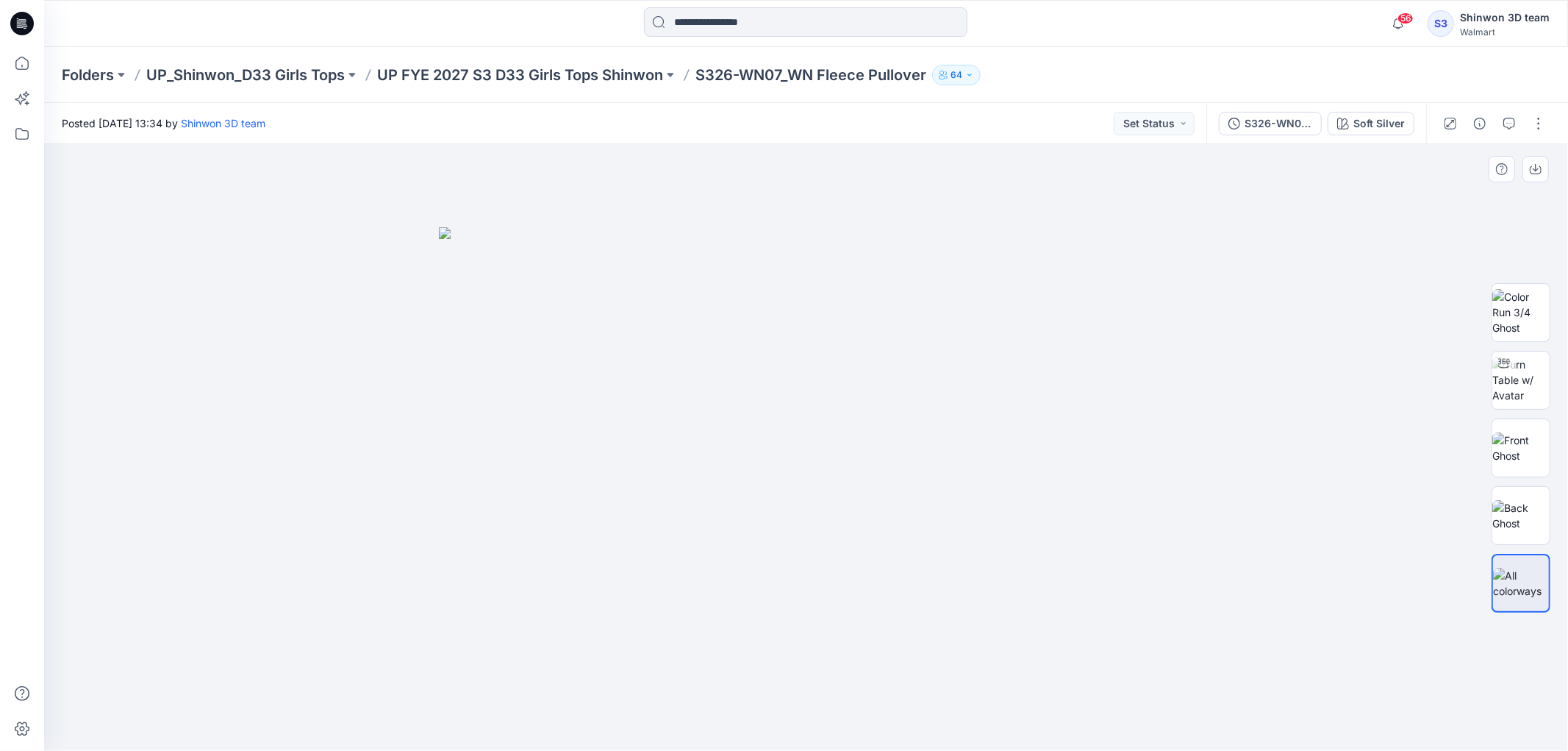
drag, startPoint x: 1415, startPoint y: 473, endPoint x: 1419, endPoint y: 335, distance: 138.1
click at [1415, 473] on div at bounding box center [805, 447] width 1524 height 607
click at [1542, 118] on button "button" at bounding box center [1539, 124] width 24 height 24
click at [1451, 197] on p "Edit" at bounding box center [1445, 198] width 18 height 15
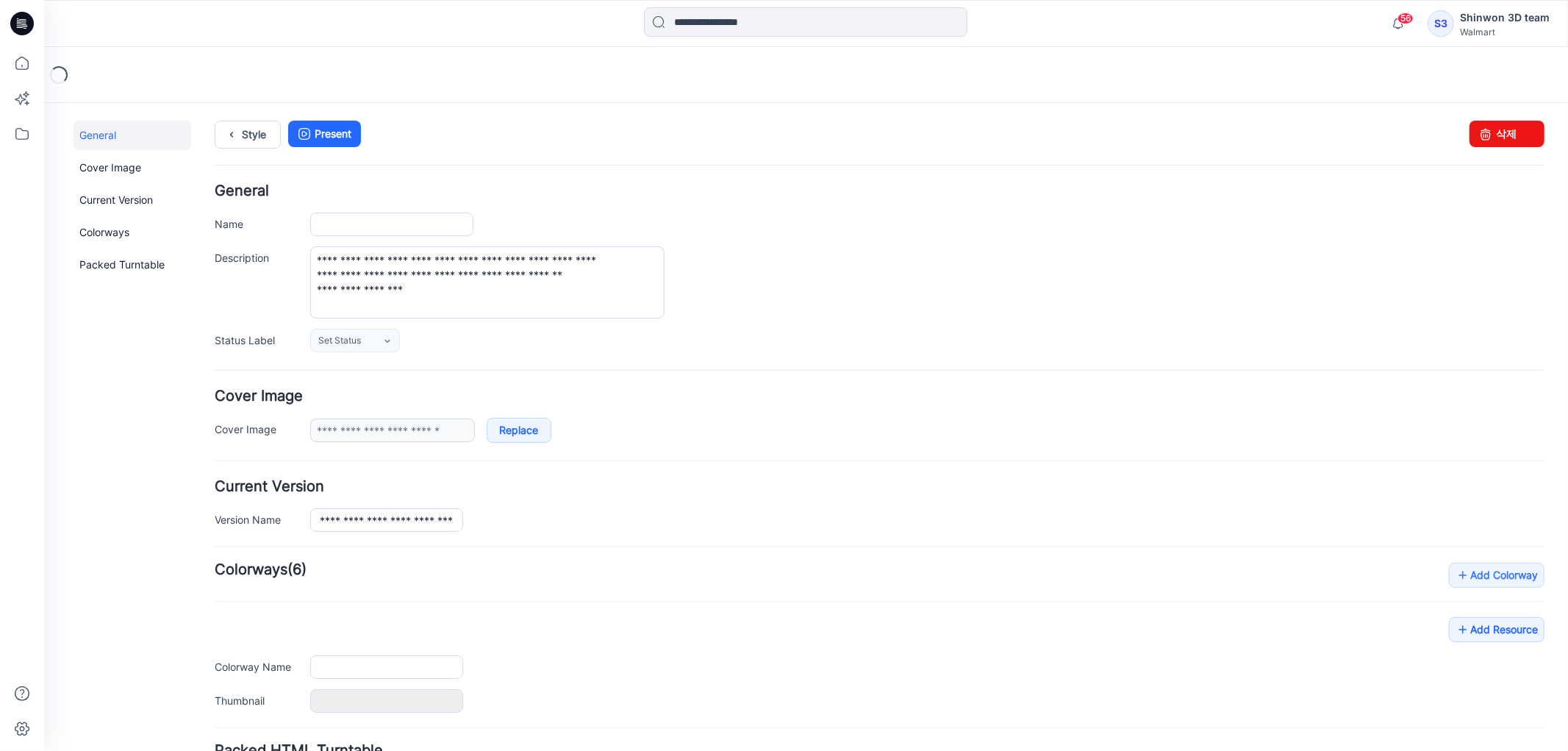
type input "**********"
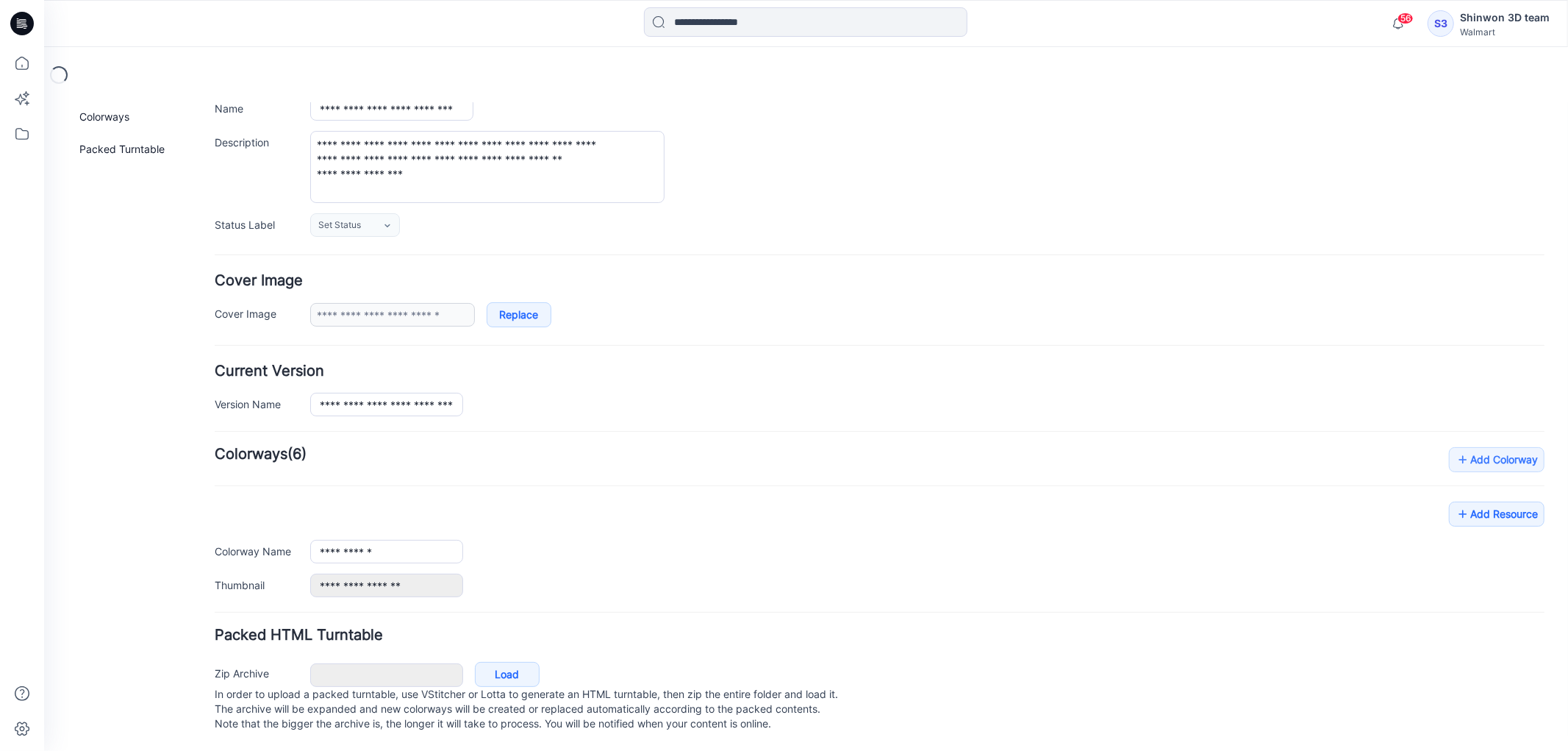
scroll to position [383, 0]
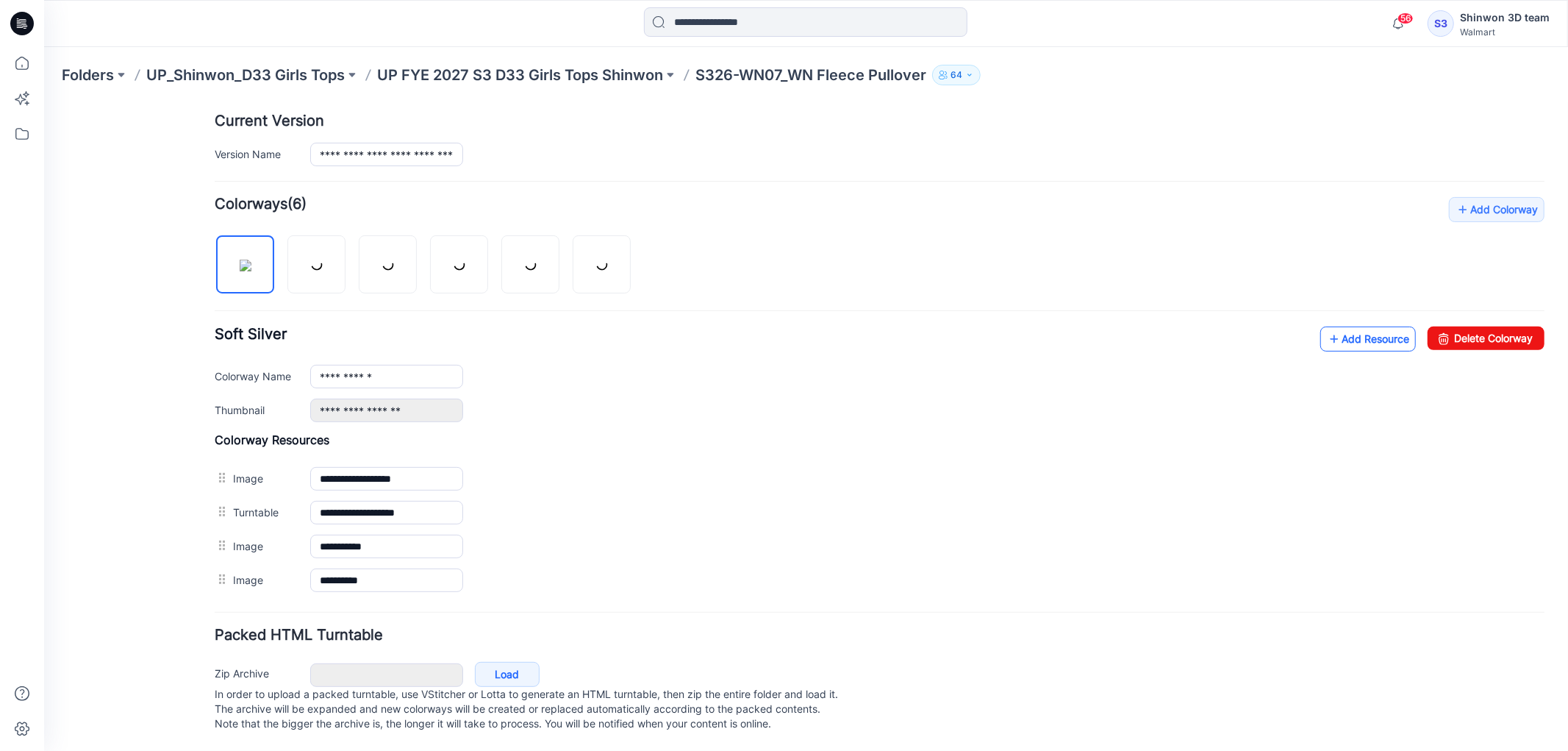
click at [1363, 326] on link "Add Resource" at bounding box center [1367, 338] width 96 height 25
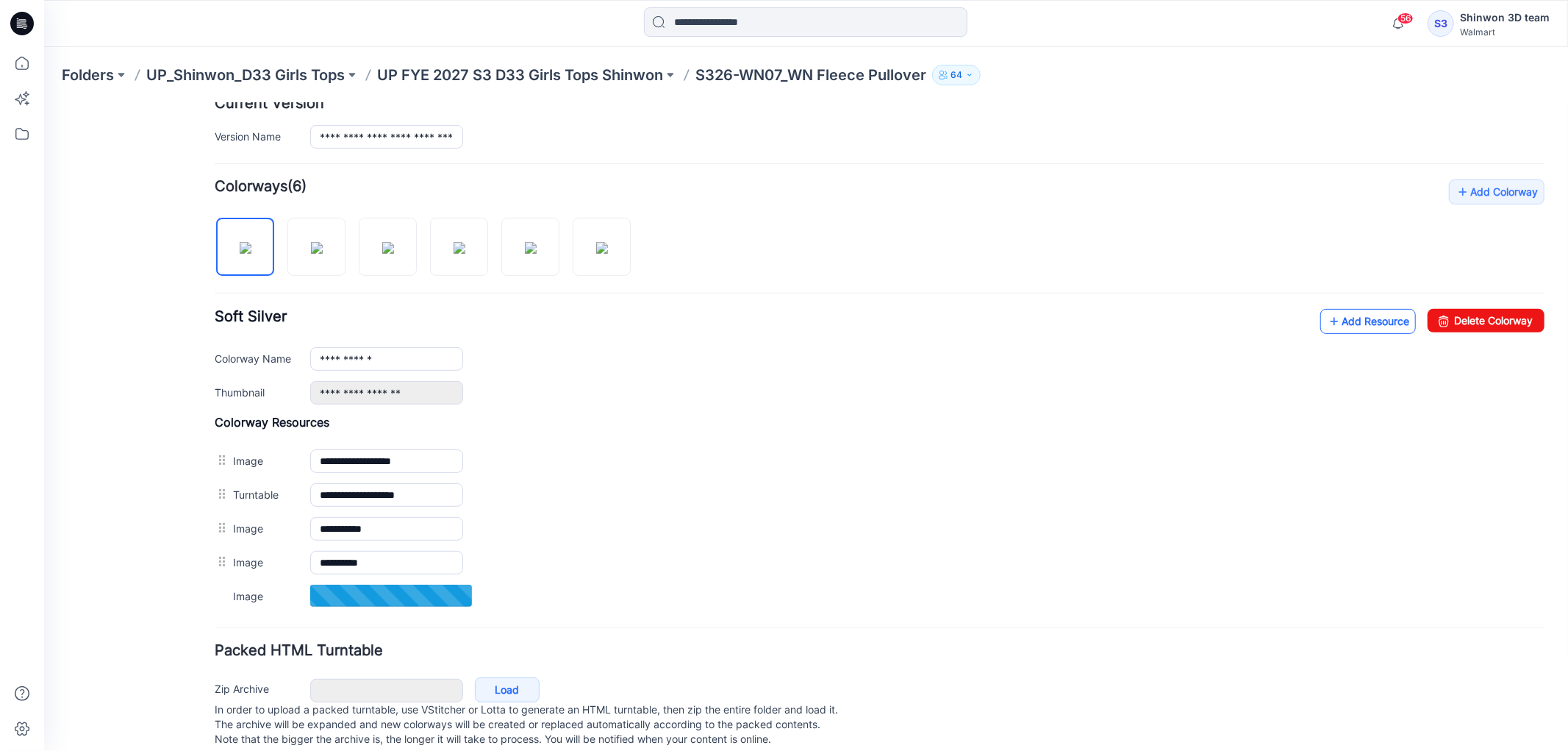
click at [1328, 323] on link "Add Resource" at bounding box center [1367, 320] width 96 height 25
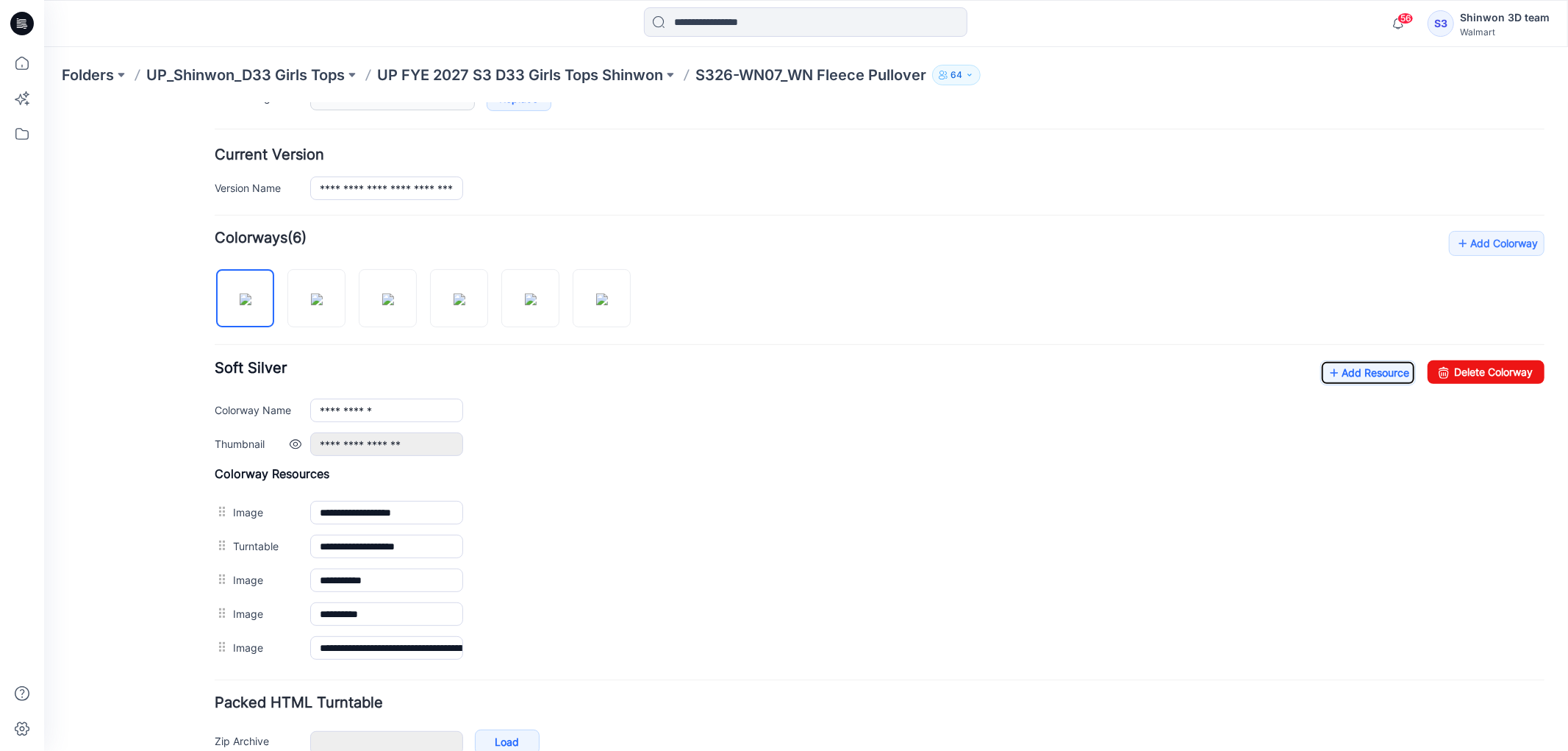
scroll to position [417, 0]
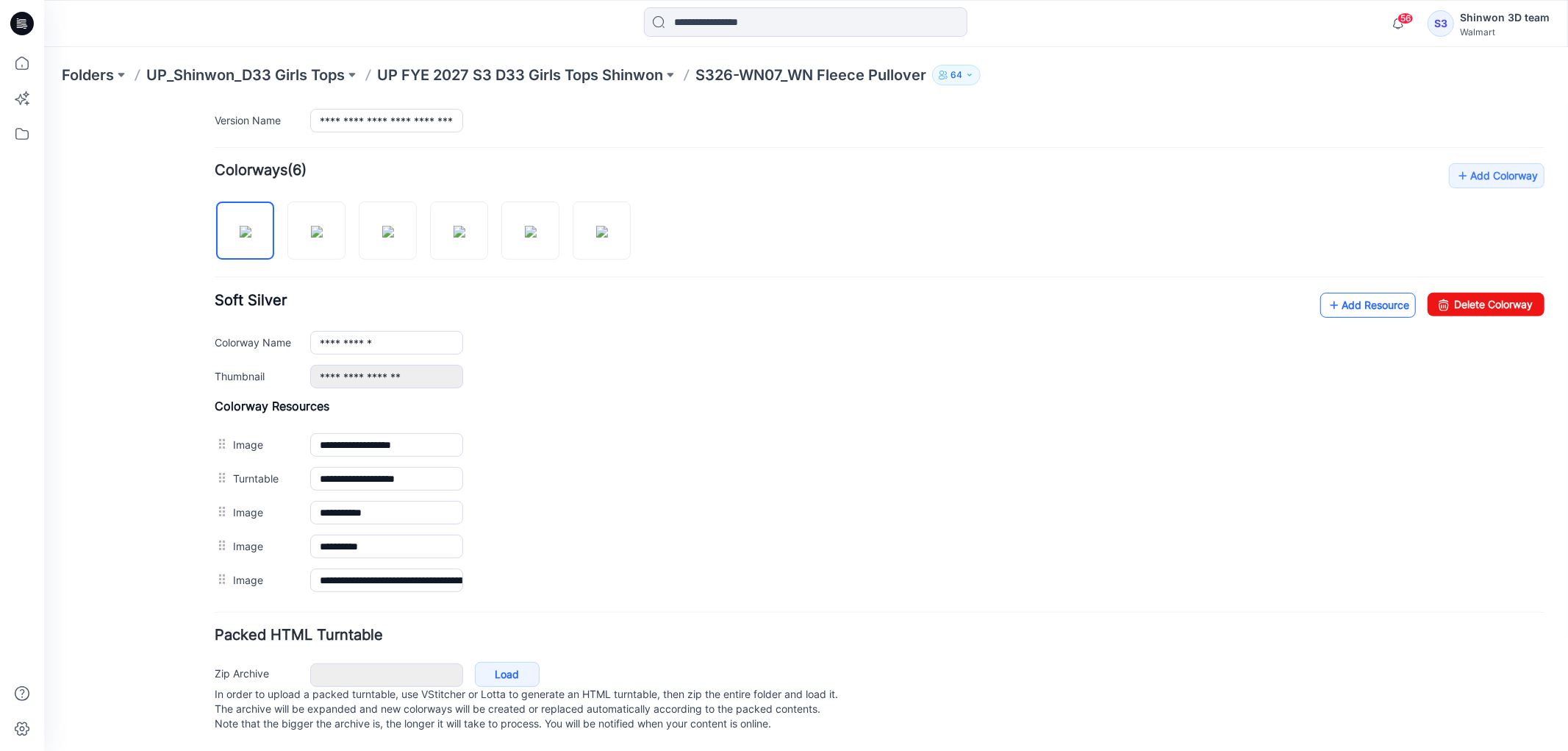
click at [1371, 292] on link "Add Resource" at bounding box center [1367, 304] width 96 height 25
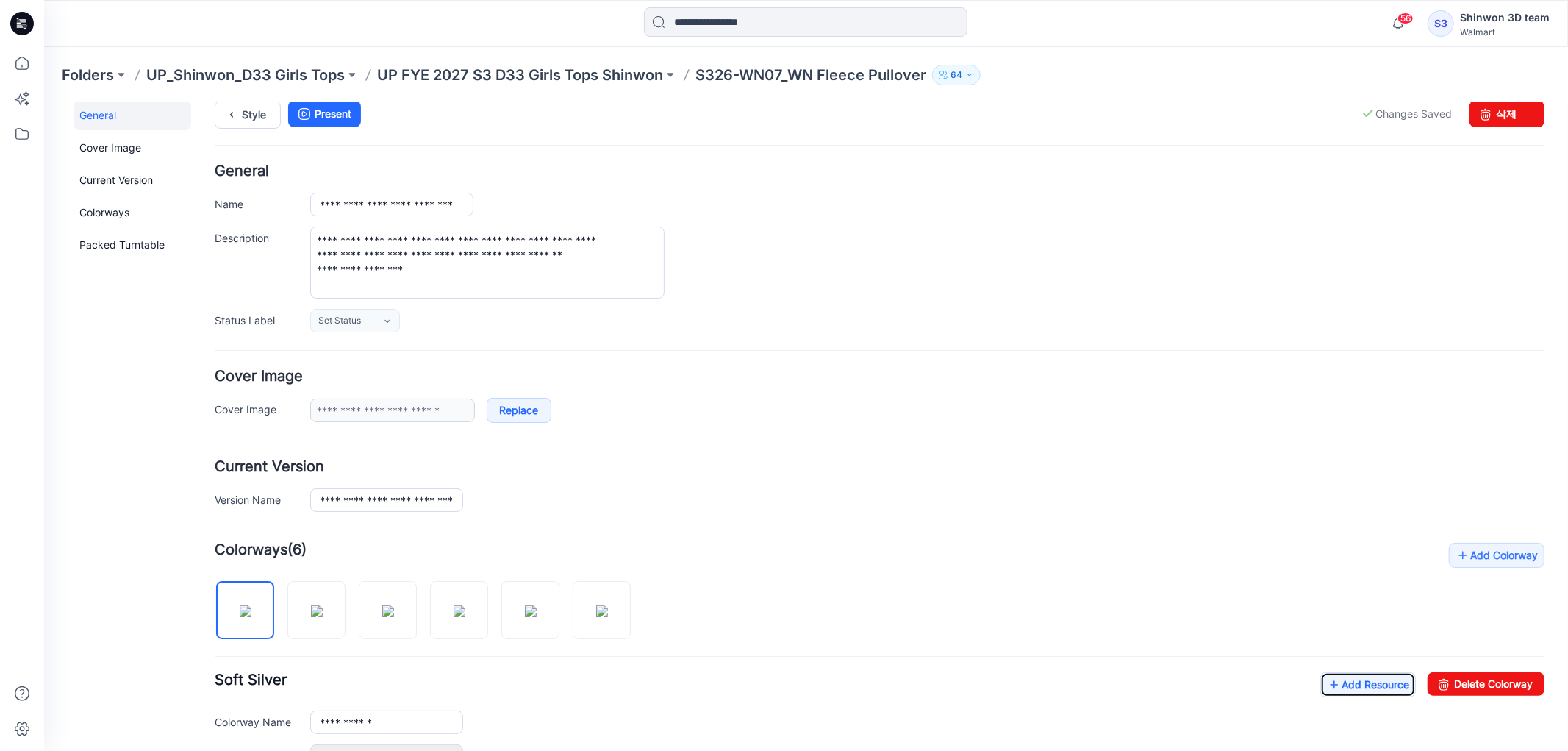
scroll to position [0, 0]
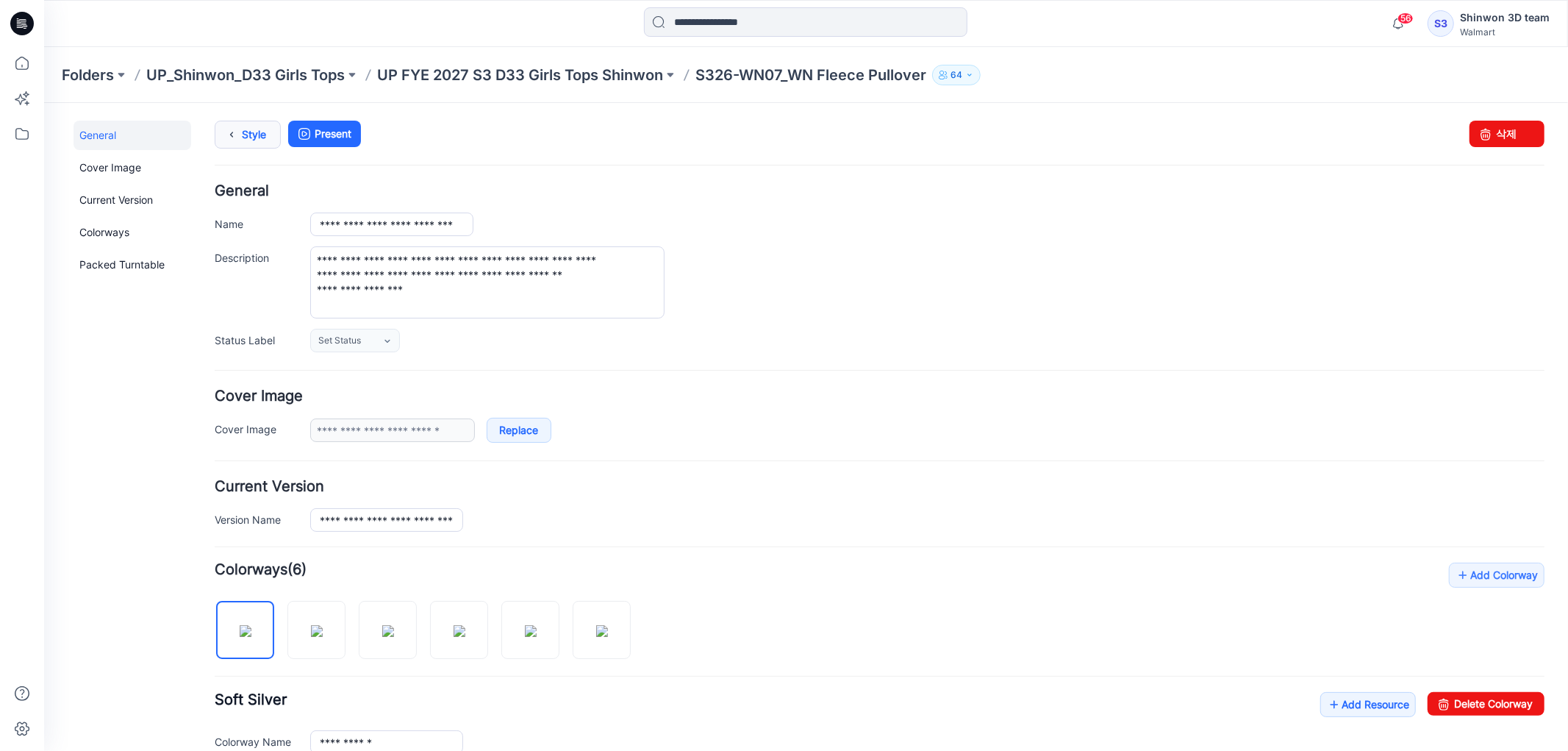
click at [250, 127] on link "Style" at bounding box center [247, 134] width 66 height 28
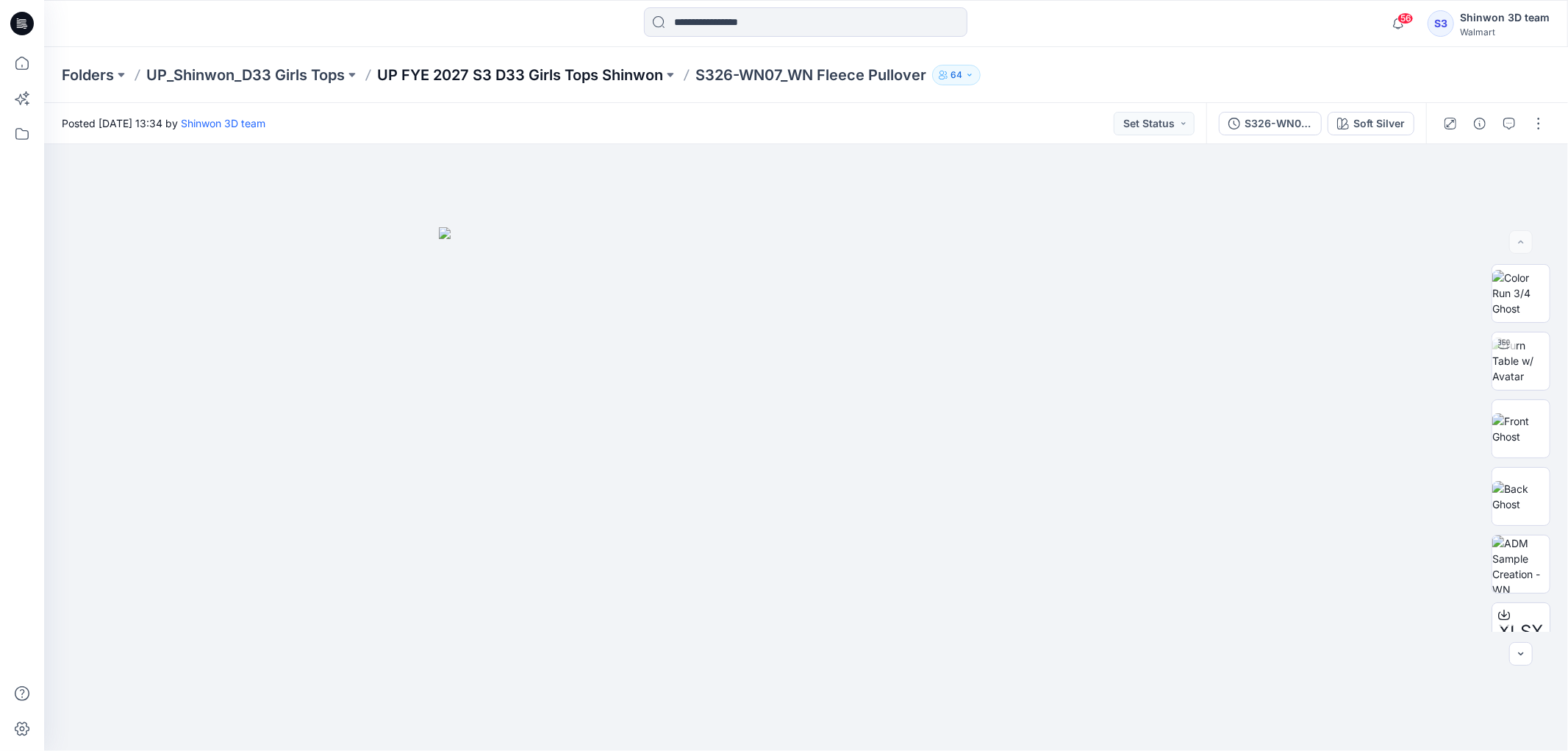
click at [586, 67] on p "UP FYE 2027 S3 D33 Girls Tops Shinwon" at bounding box center [520, 75] width 286 height 21
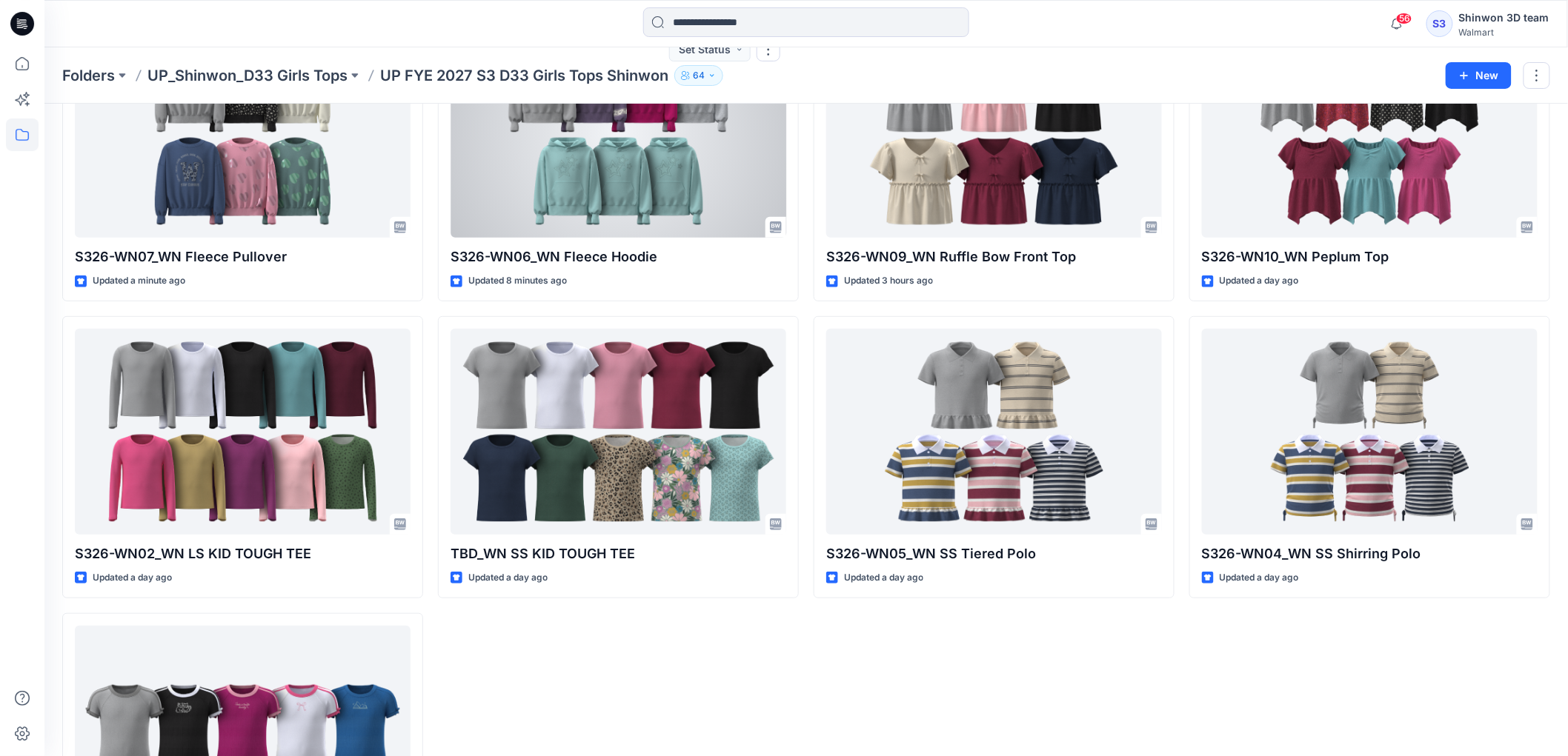
scroll to position [164, 0]
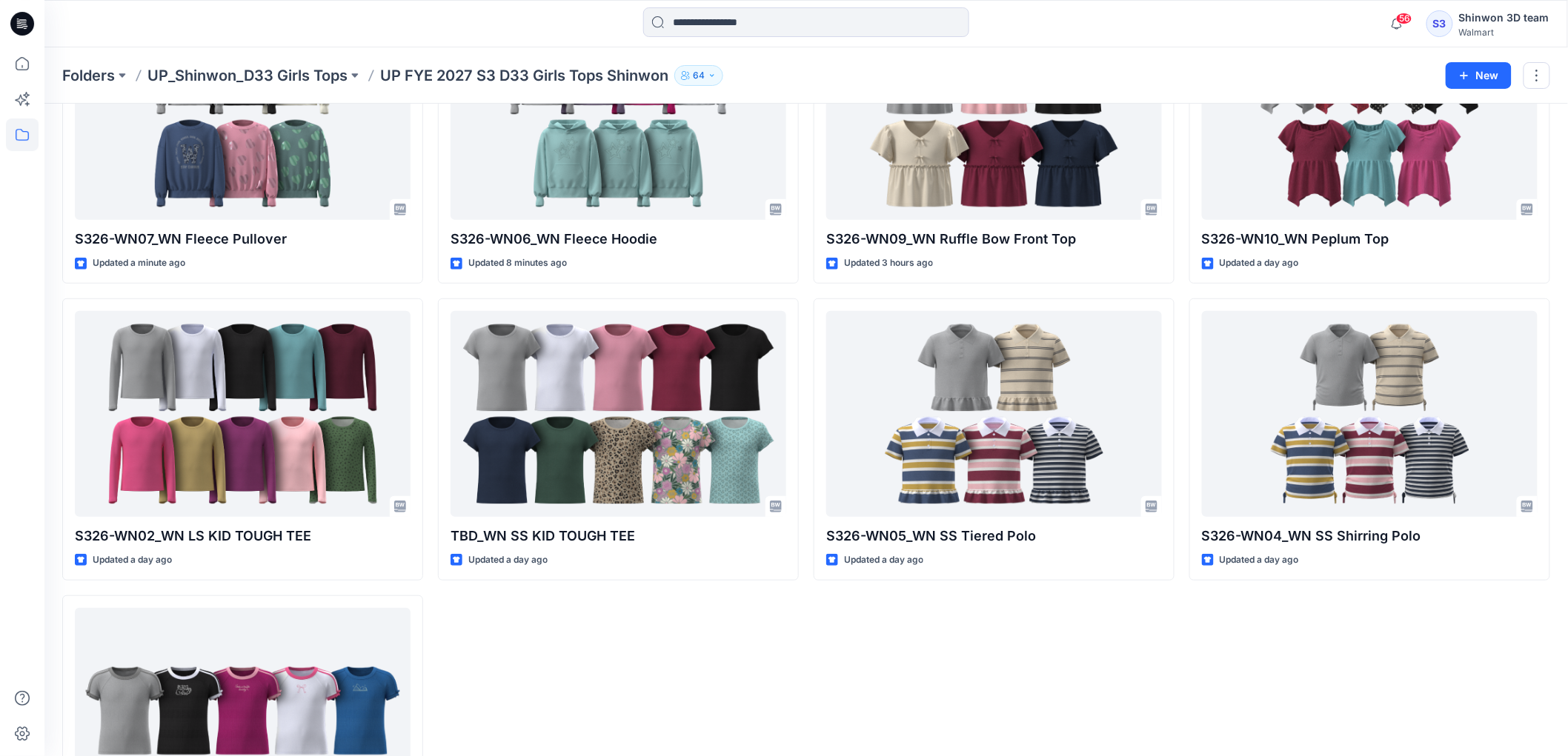
drag, startPoint x: 1498, startPoint y: 613, endPoint x: 1490, endPoint y: 612, distance: 8.1
click at [1498, 613] on div "S326-WN10_WN Peplum Top Updated a day ago S326-WN04_WN SS Shirring Polo Updated…" at bounding box center [1369, 440] width 360 height 876
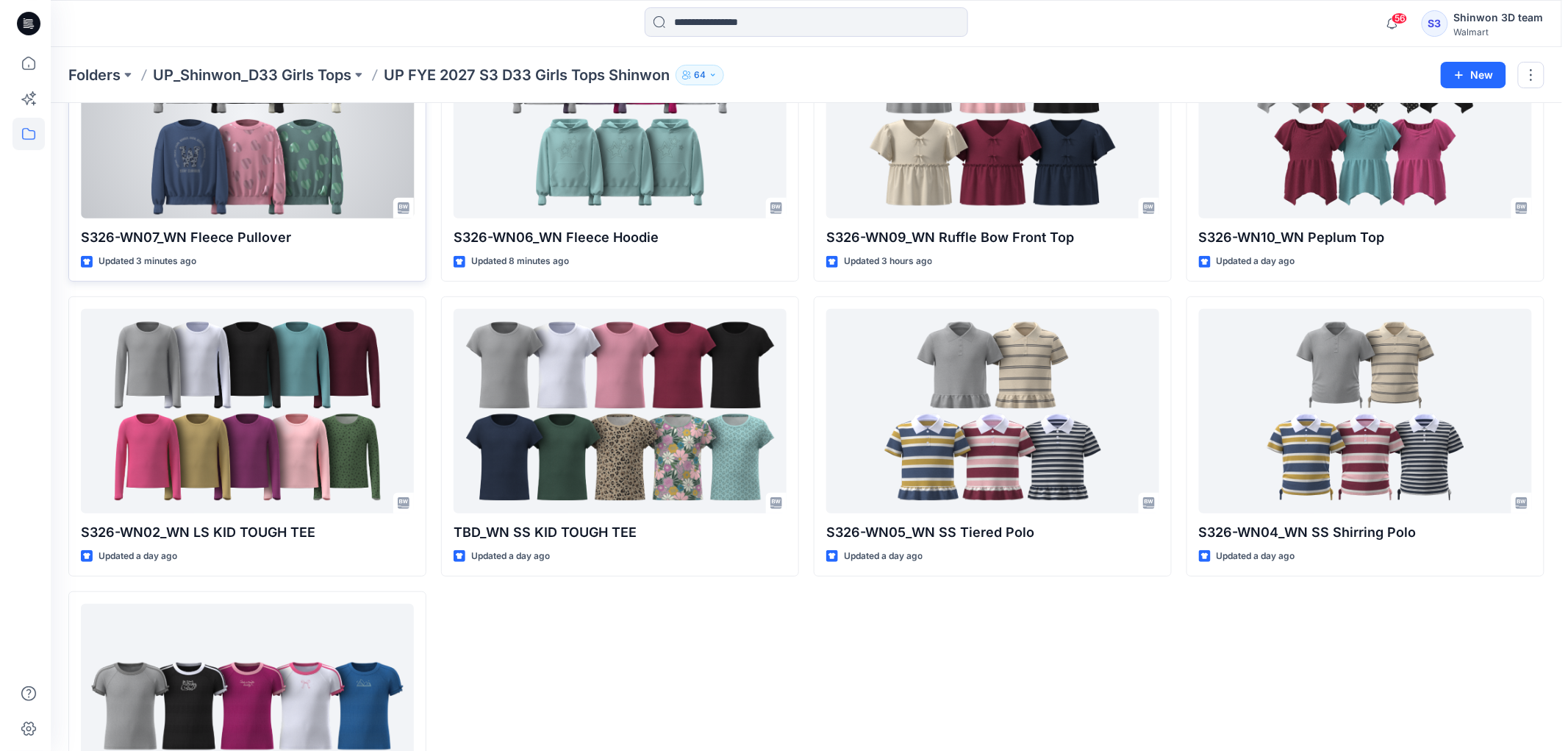
scroll to position [0, 0]
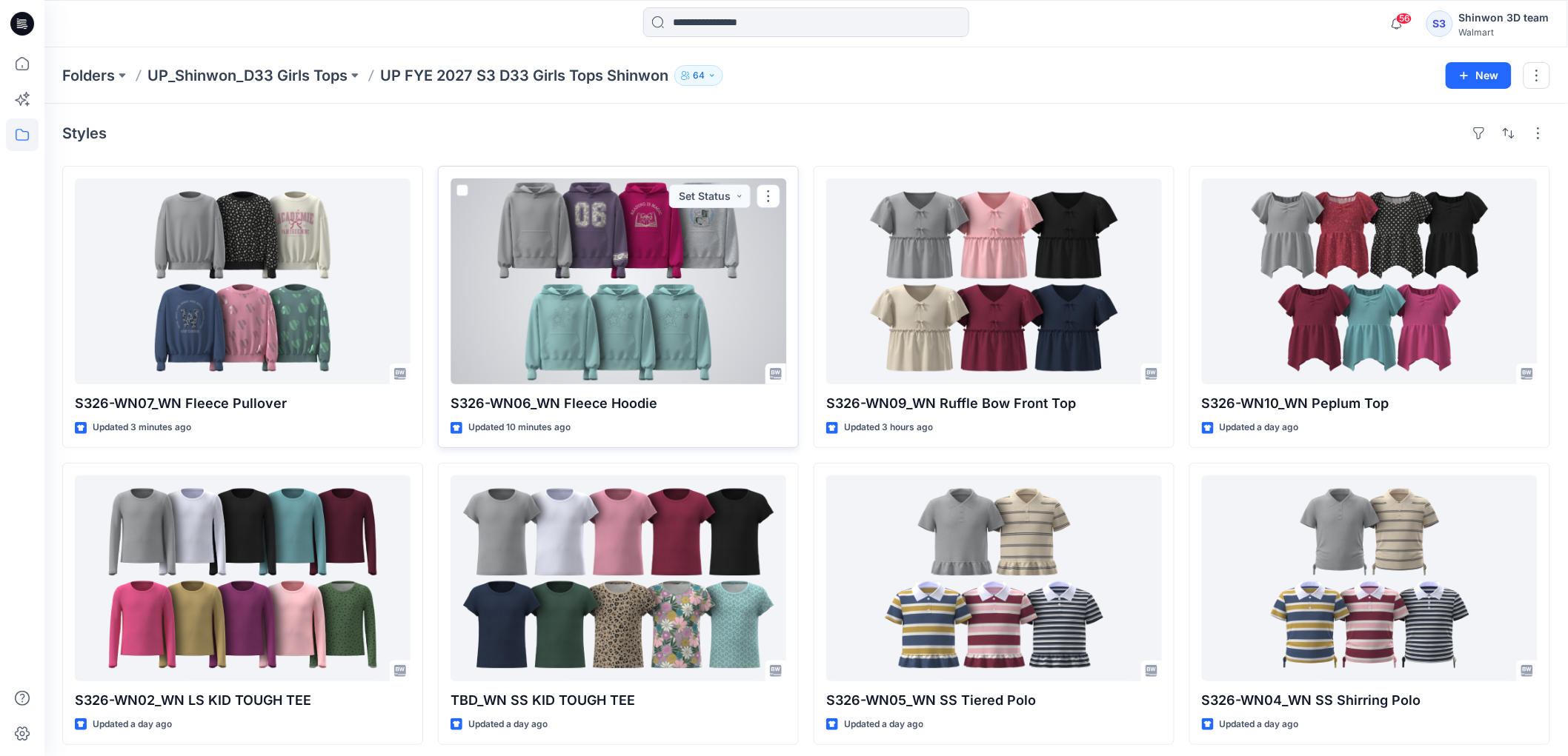
click at [643, 326] on div at bounding box center [618, 281] width 336 height 206
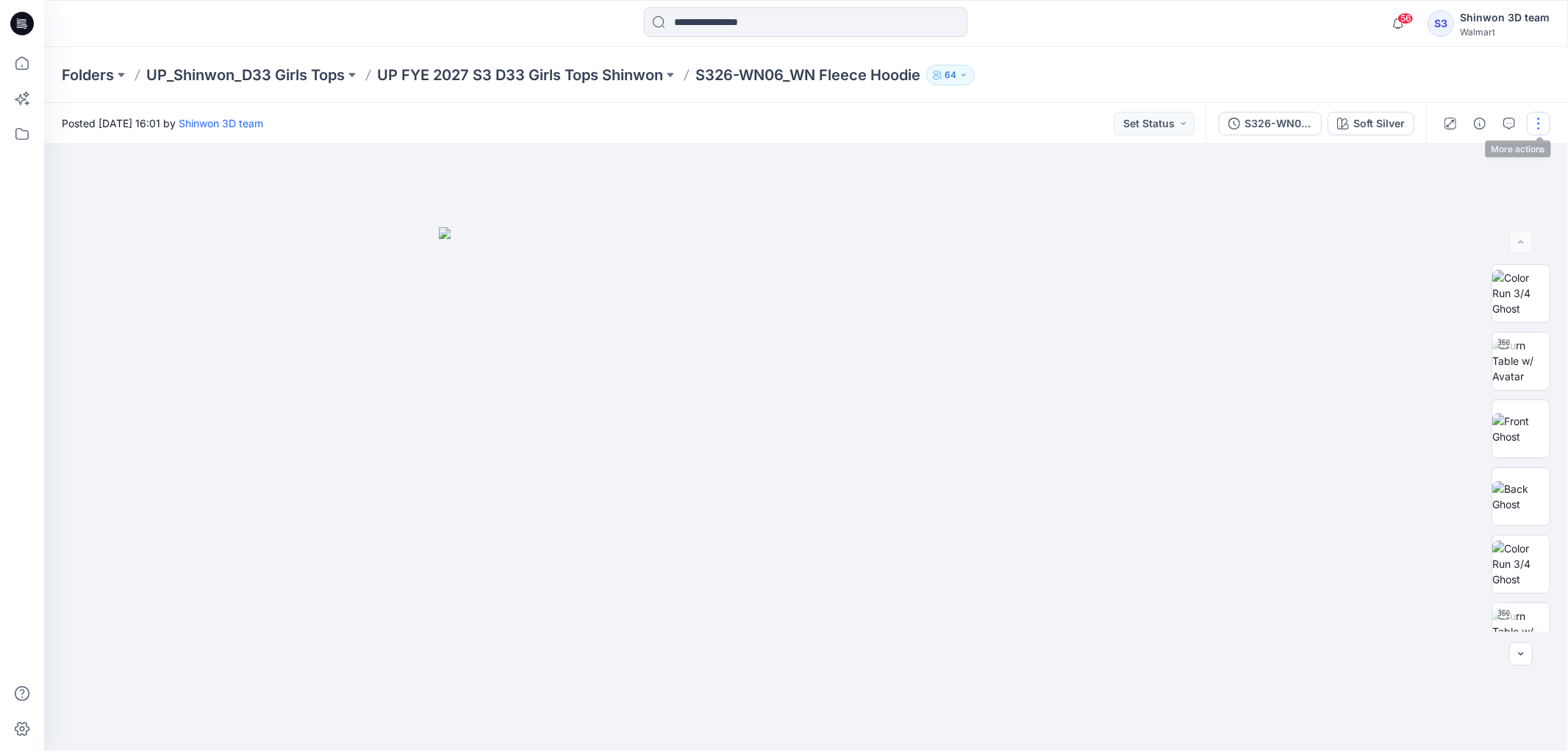
click at [1532, 121] on button "button" at bounding box center [1539, 124] width 24 height 24
click at [1442, 201] on p "Edit" at bounding box center [1445, 198] width 18 height 15
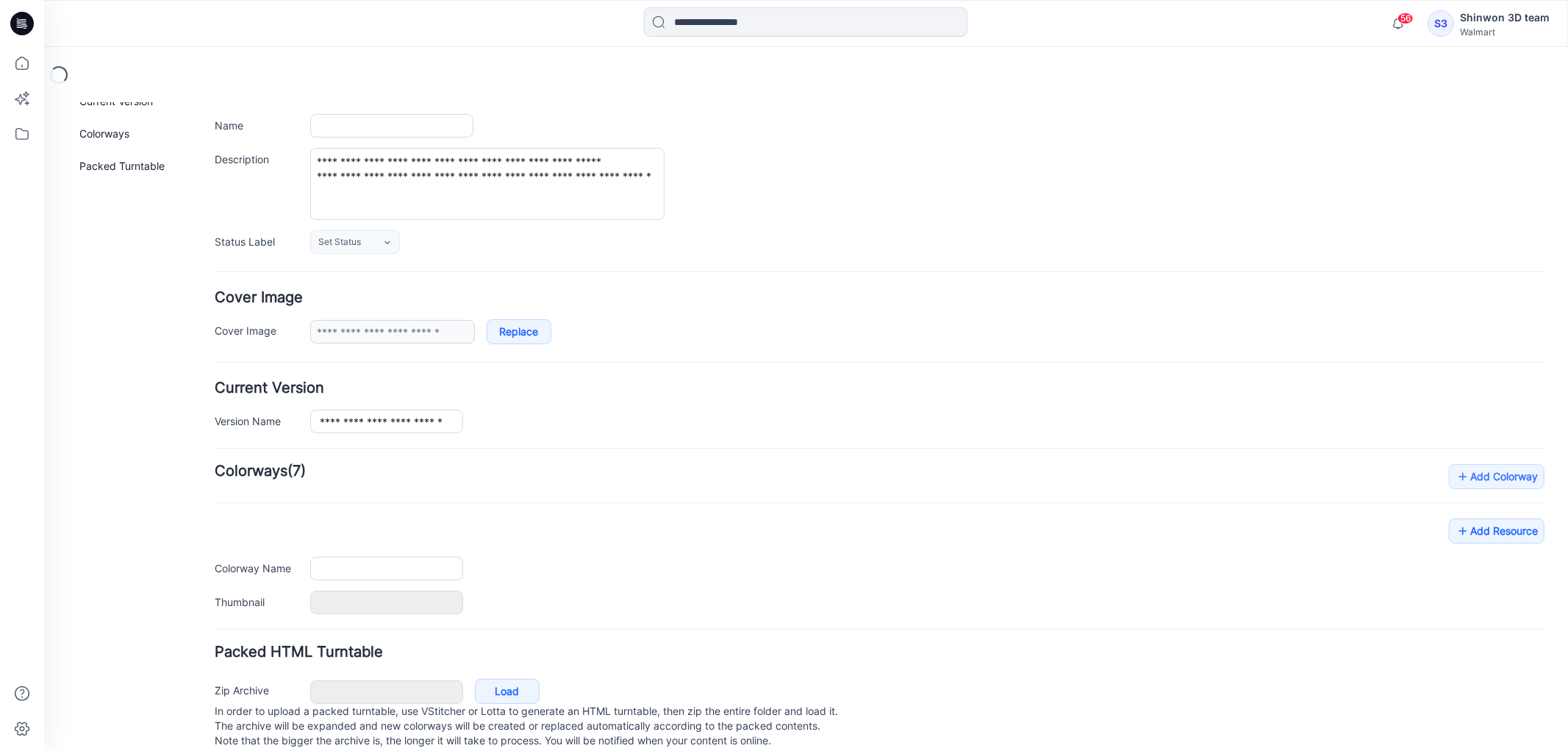
type input "**********"
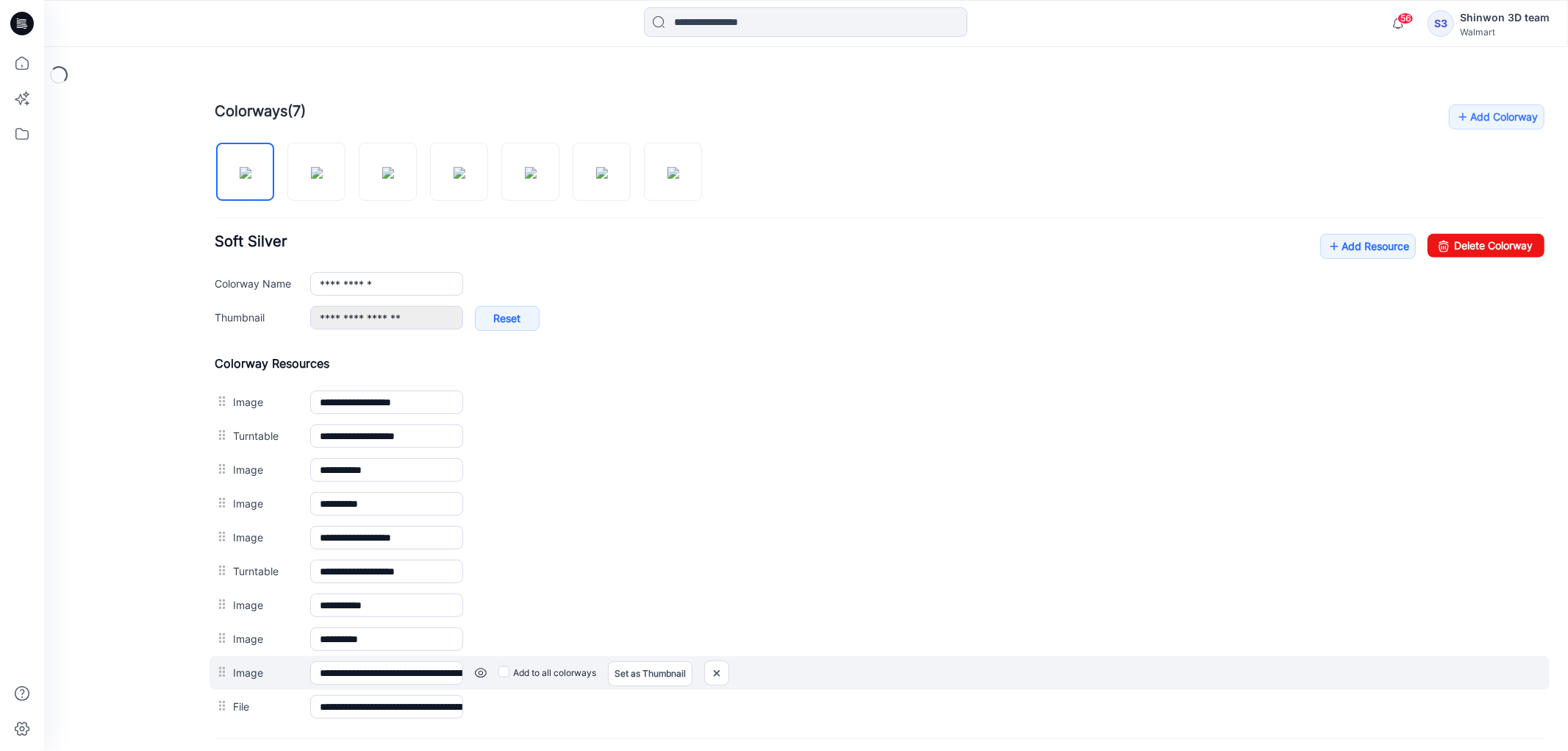
scroll to position [604, 0]
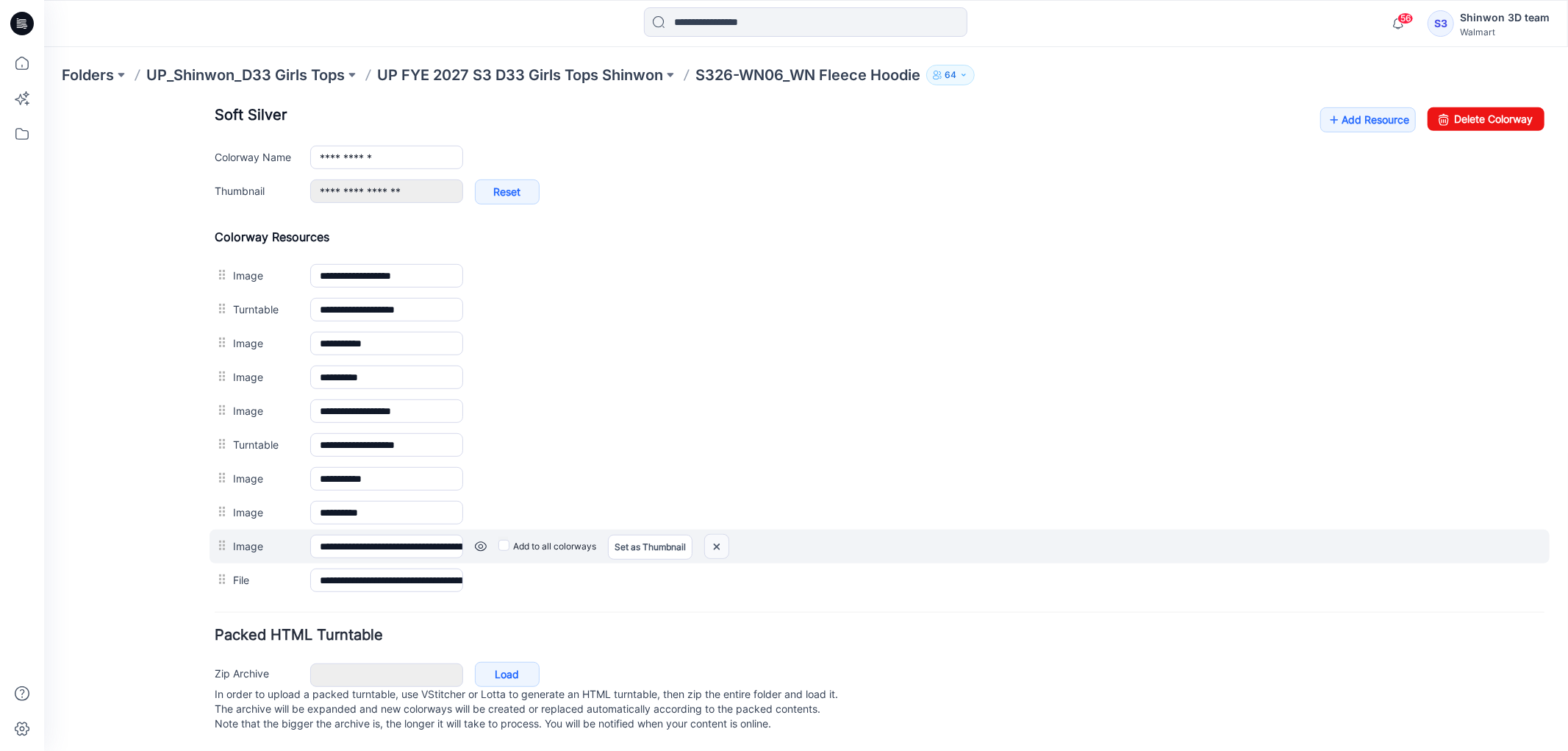
click at [718, 534] on img at bounding box center [716, 546] width 24 height 25
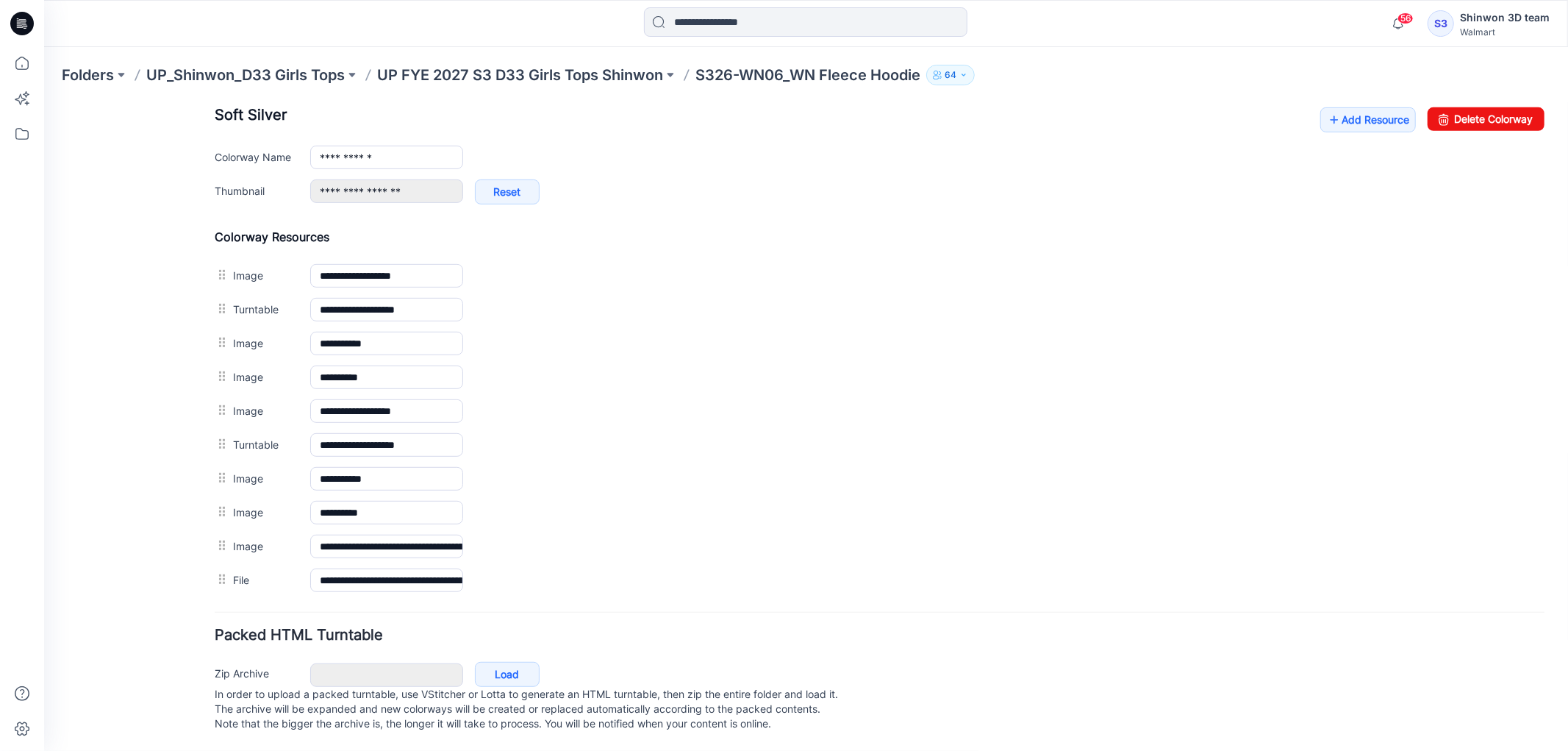
scroll to position [569, 0]
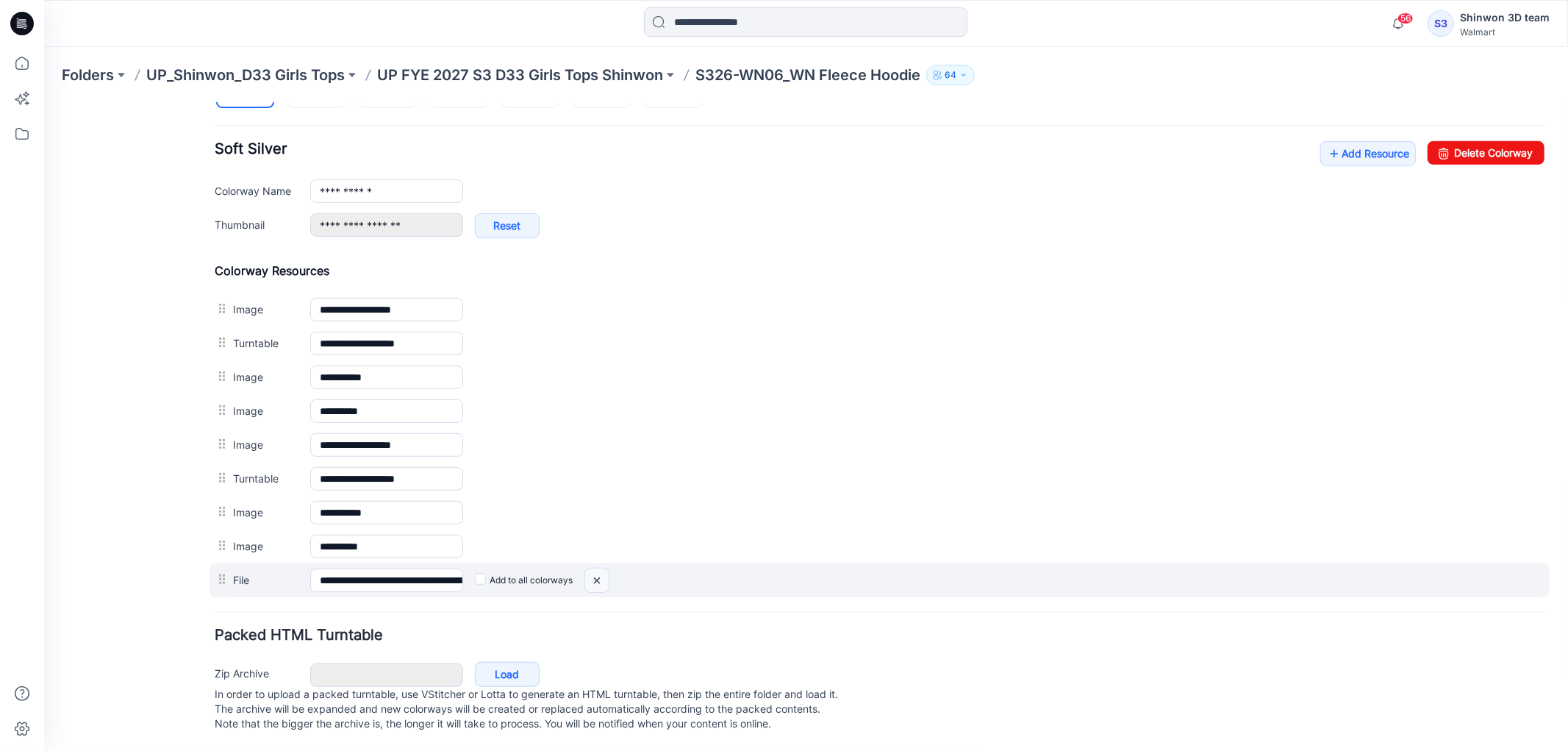
drag, startPoint x: 898, startPoint y: 167, endPoint x: 601, endPoint y: 570, distance: 500.6
click at [601, 570] on img at bounding box center [596, 580] width 24 height 25
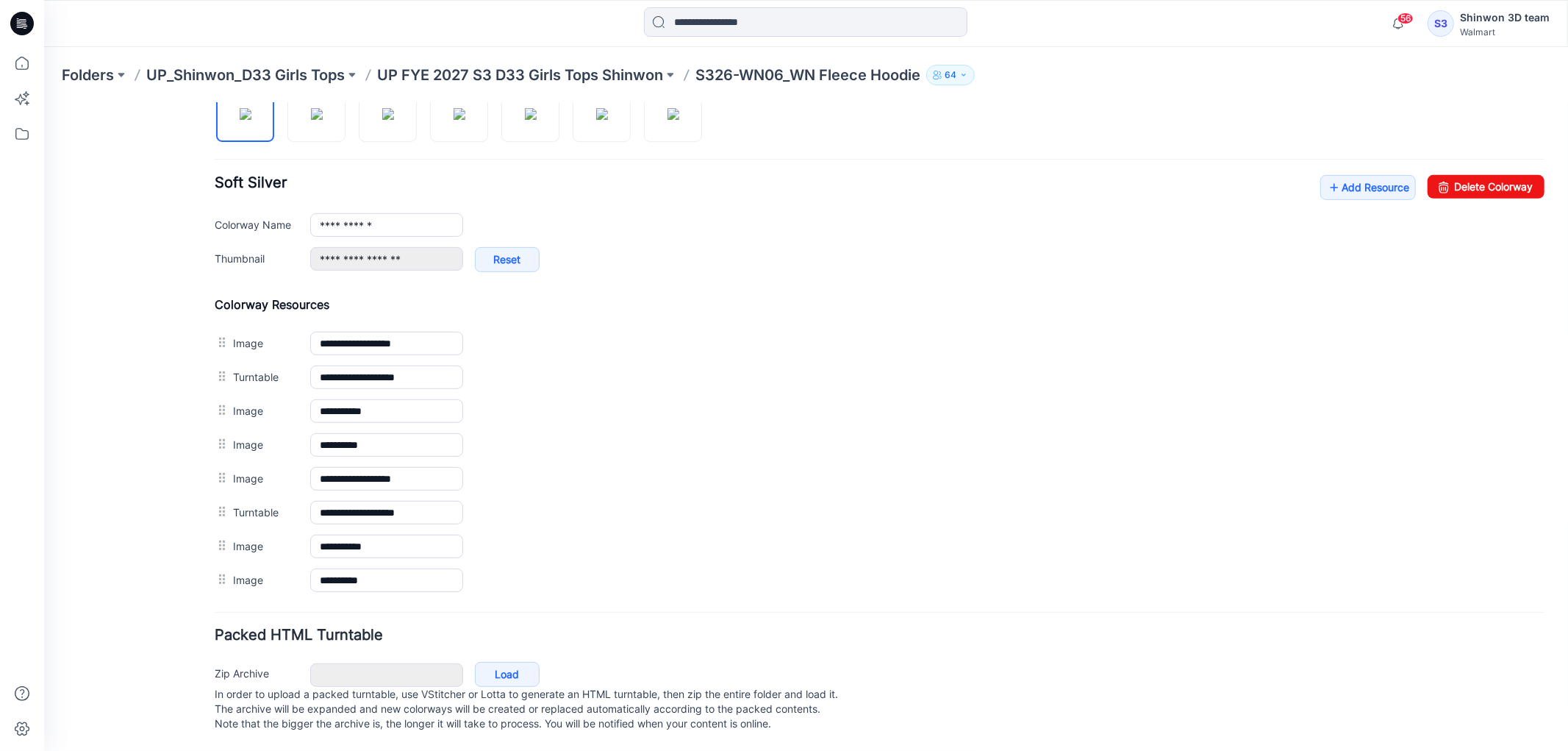
scroll to position [534, 0]
click at [1365, 174] on link "Add Resource" at bounding box center [1367, 186] width 96 height 25
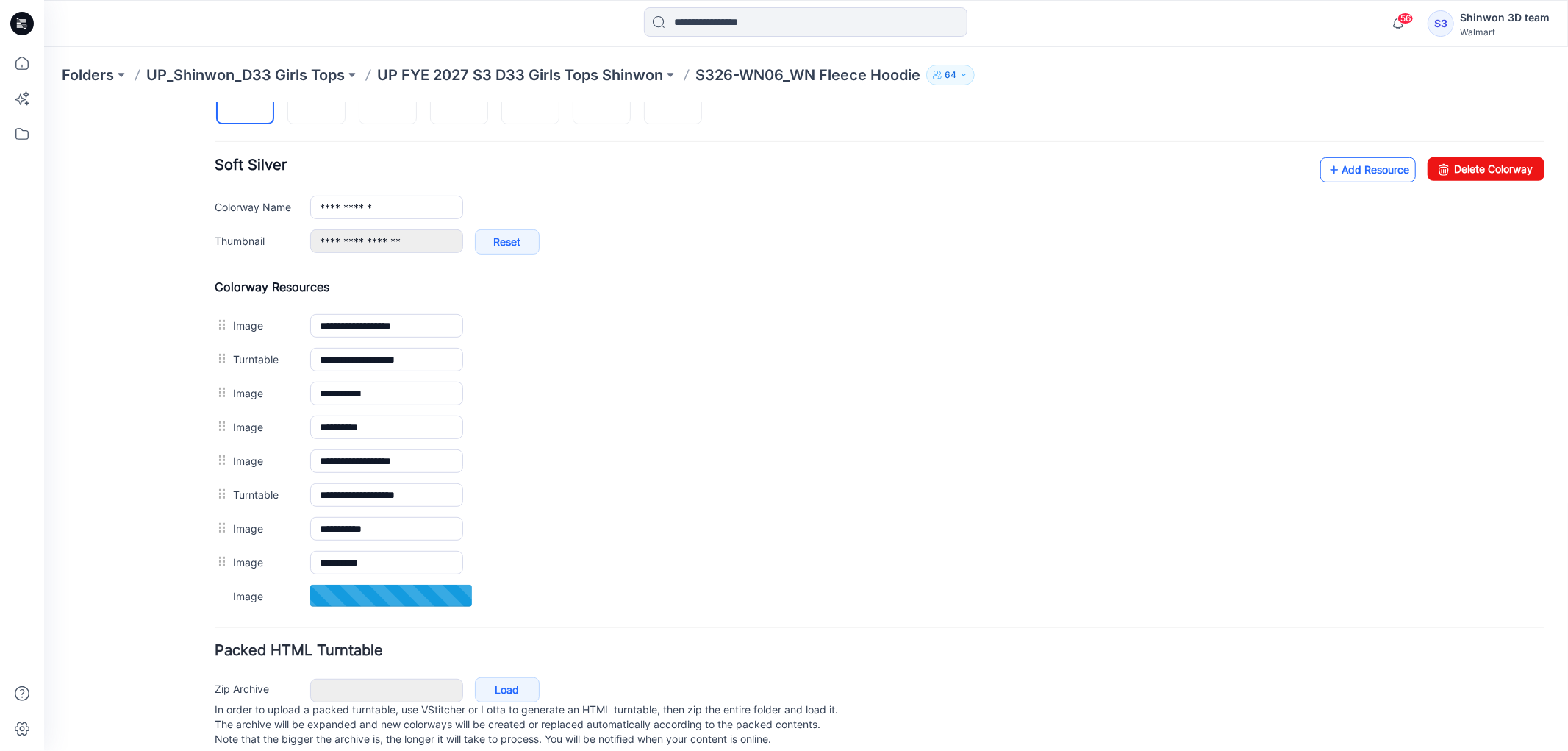
click at [1349, 170] on link "Add Resource" at bounding box center [1367, 168] width 96 height 25
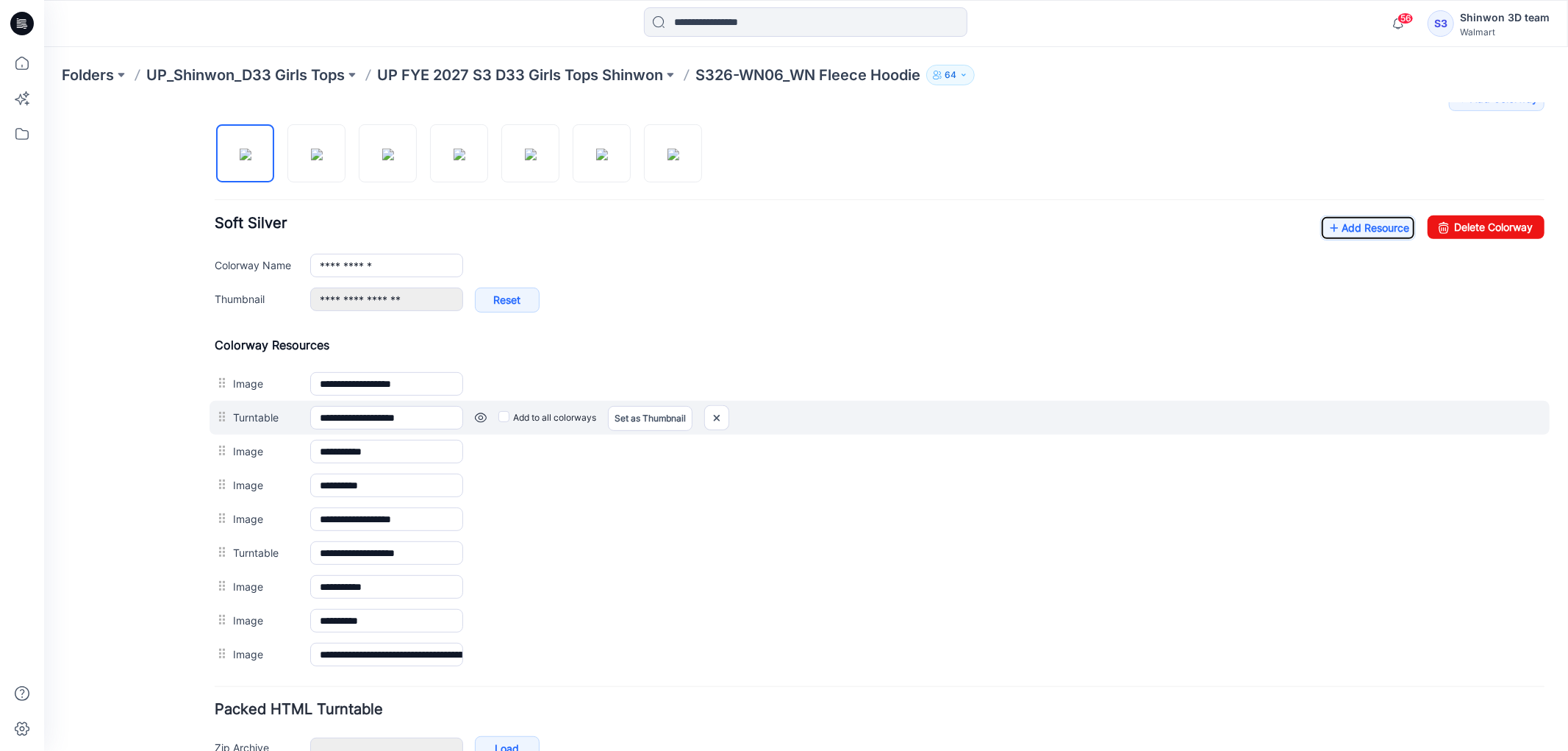
scroll to position [569, 0]
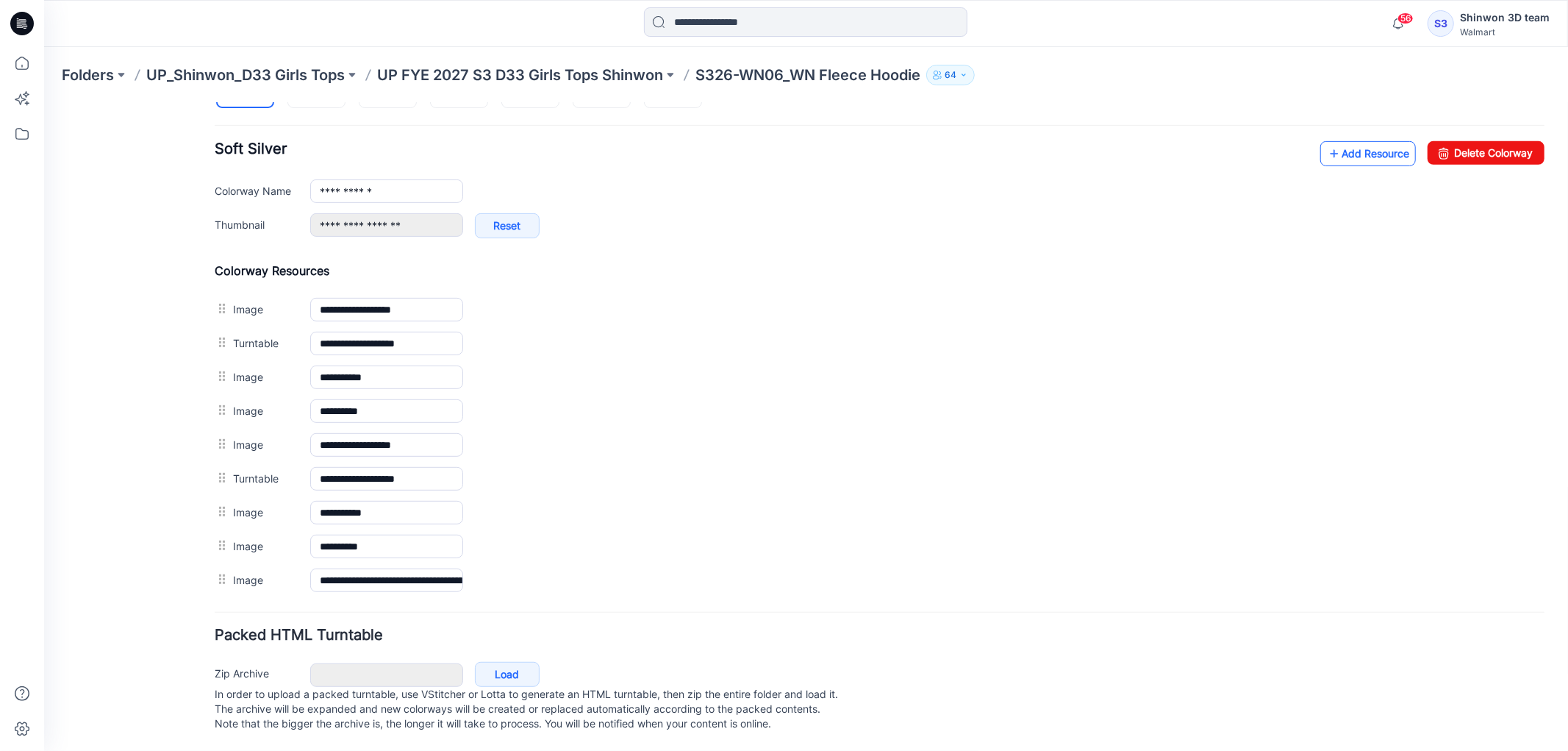
click at [1357, 142] on link "Add Resource" at bounding box center [1367, 152] width 96 height 25
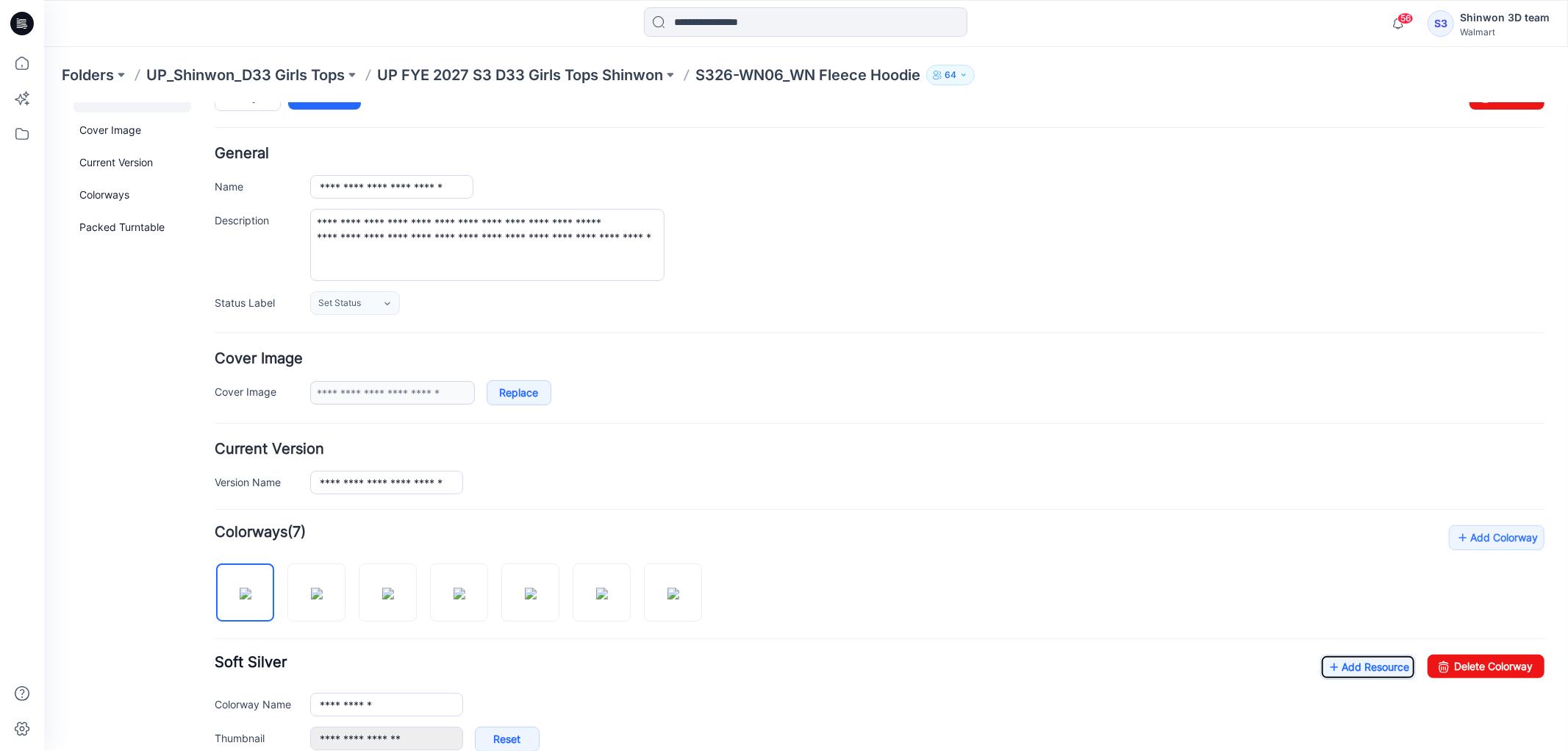
scroll to position [0, 0]
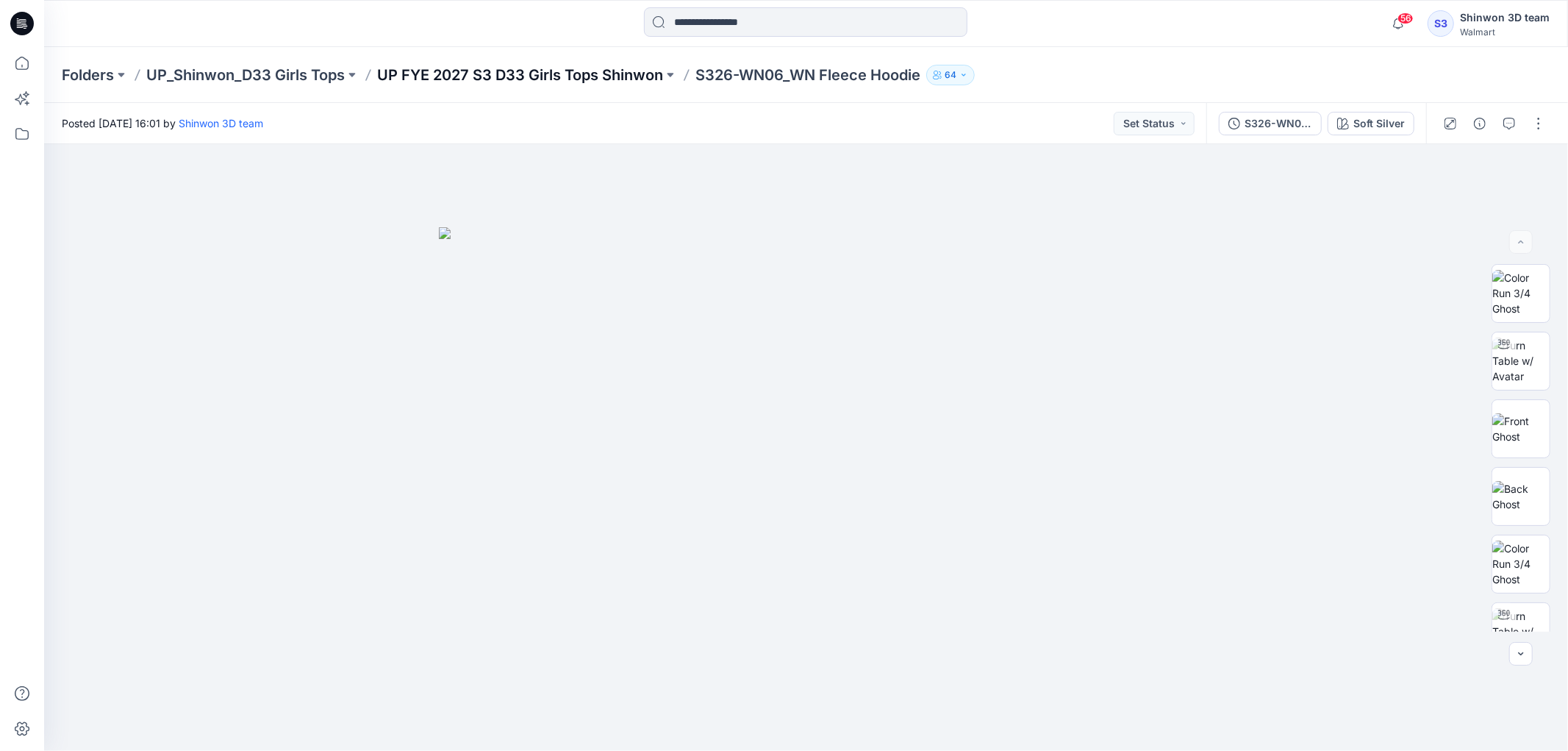
click at [597, 82] on p "UP FYE 2027 S3 D33 Girls Tops Shinwon" at bounding box center [520, 75] width 286 height 21
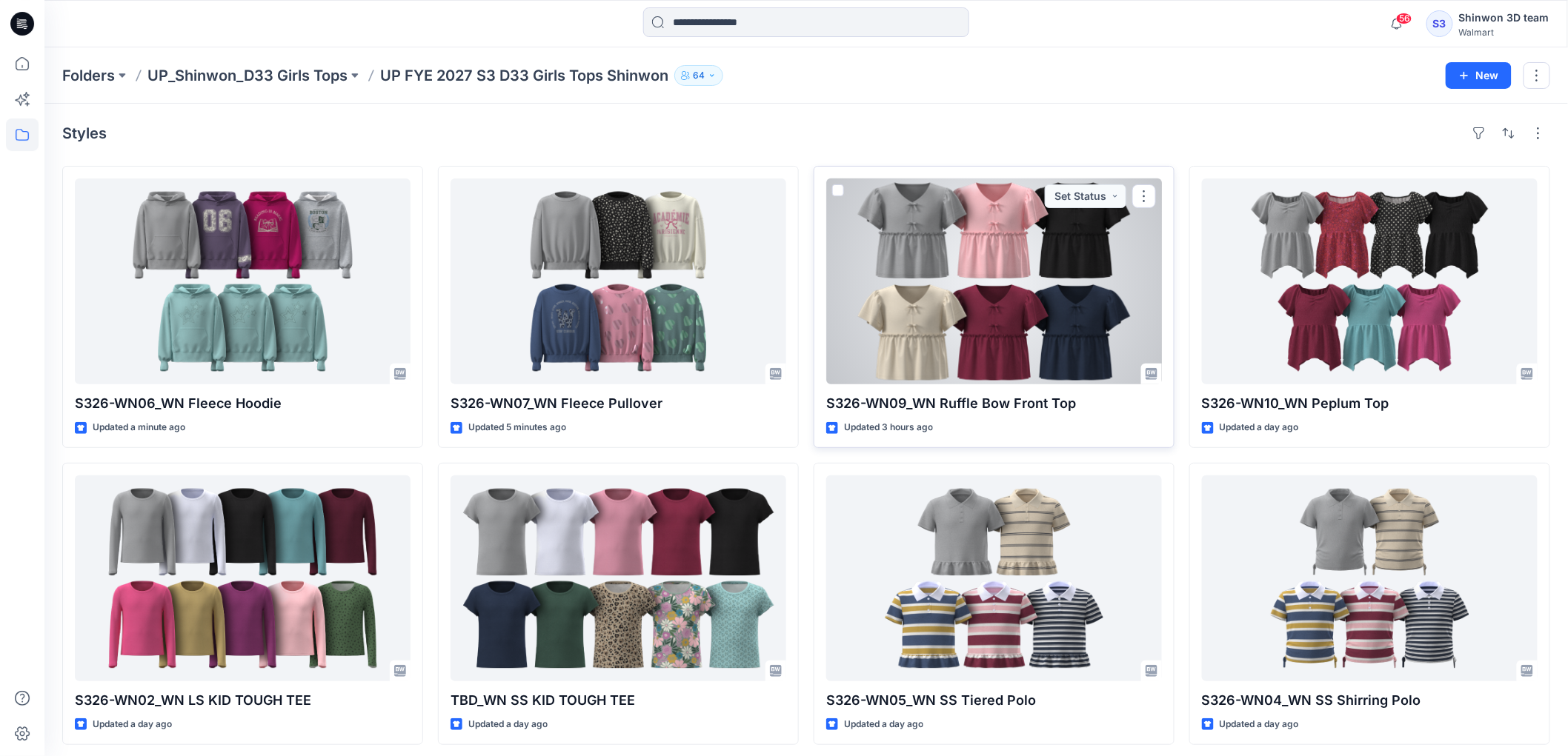
click at [989, 306] on div at bounding box center [994, 281] width 336 height 206
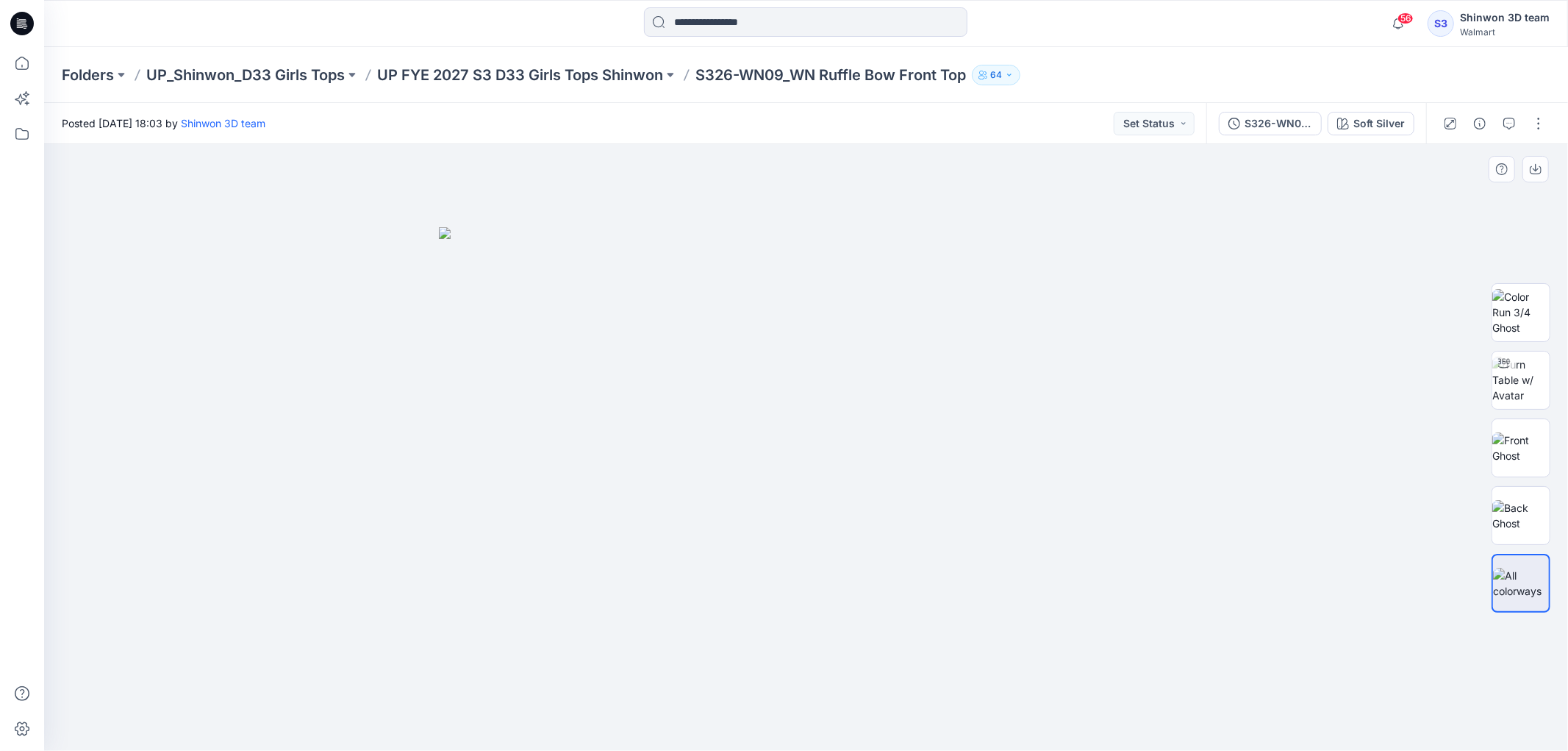
drag, startPoint x: 505, startPoint y: 680, endPoint x: 550, endPoint y: 684, distance: 45.2
click at [505, 680] on div at bounding box center [805, 447] width 1524 height 607
click at [1504, 118] on icon "button" at bounding box center [1509, 123] width 12 height 12
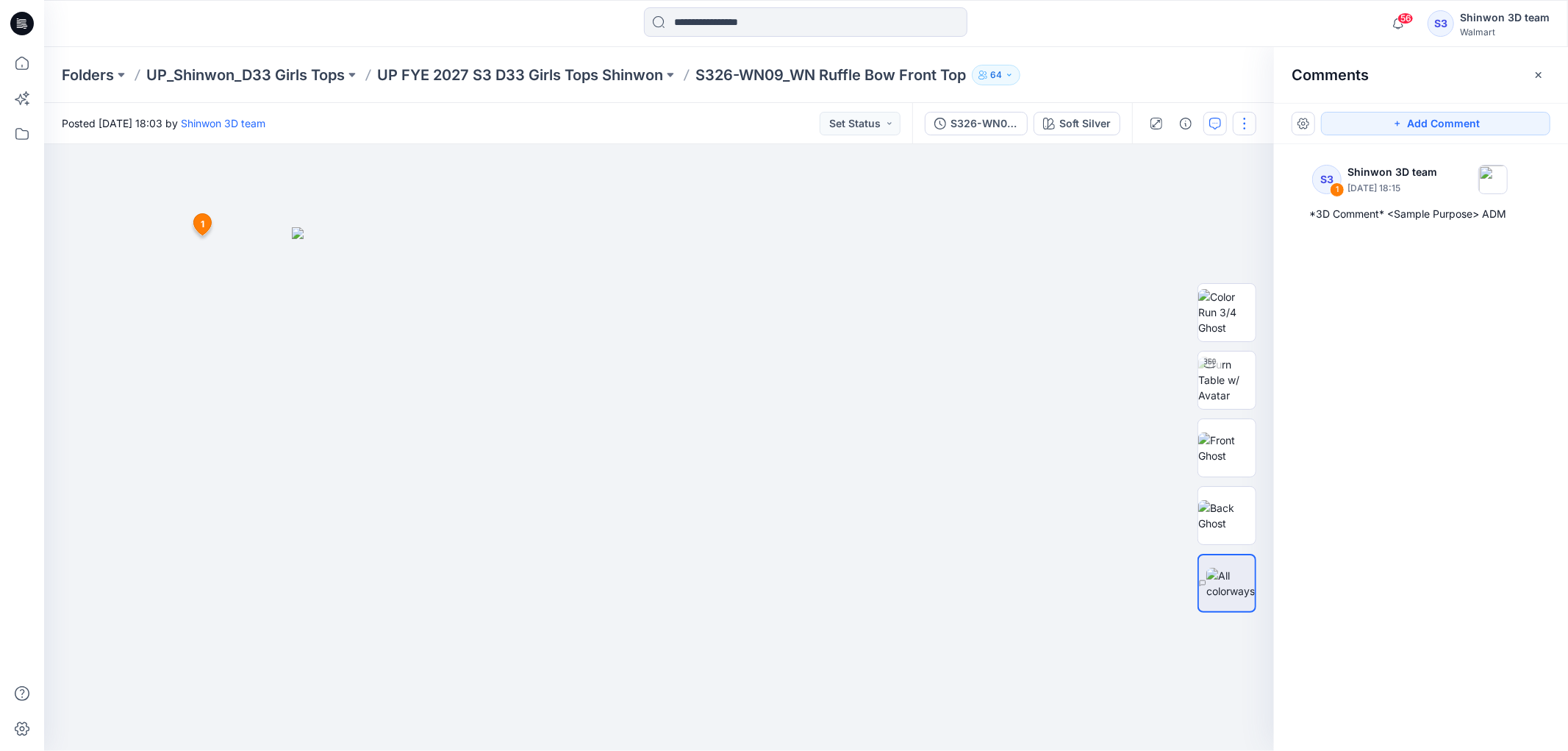
click at [1244, 128] on button "button" at bounding box center [1245, 124] width 24 height 24
click at [1185, 205] on button "Edit" at bounding box center [1183, 198] width 136 height 27
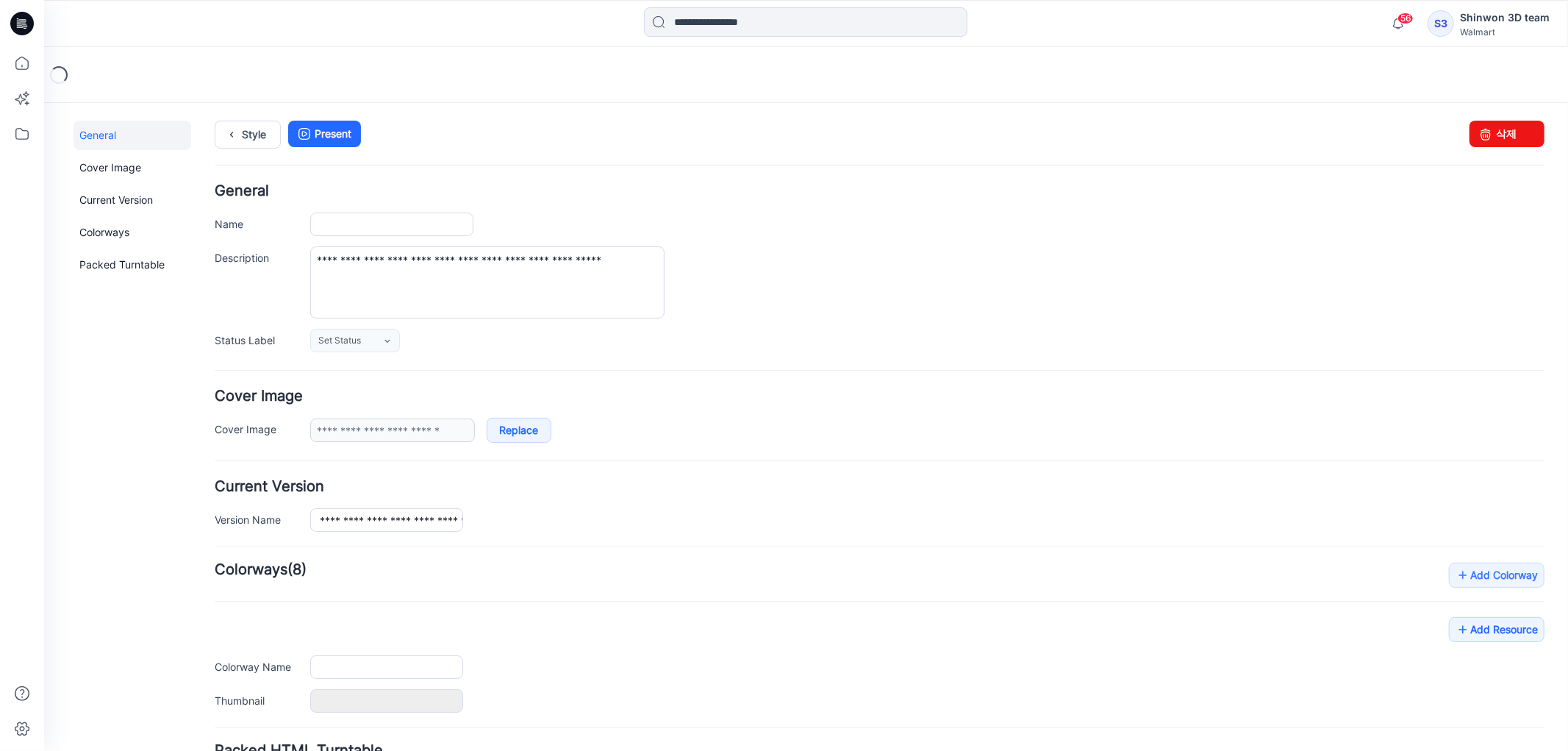
type input "**********"
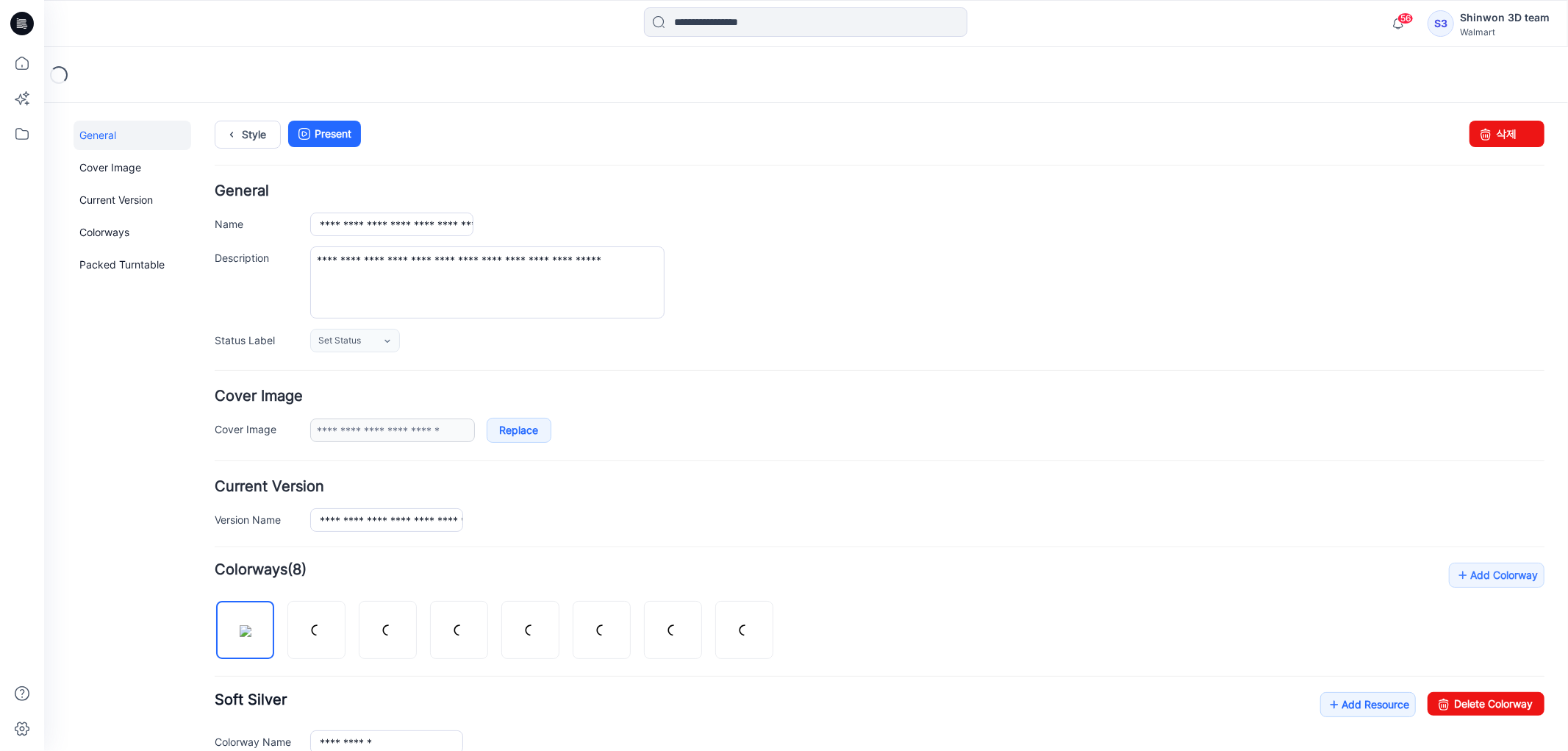
click at [1022, 520] on div "**********" at bounding box center [926, 519] width 1235 height 24
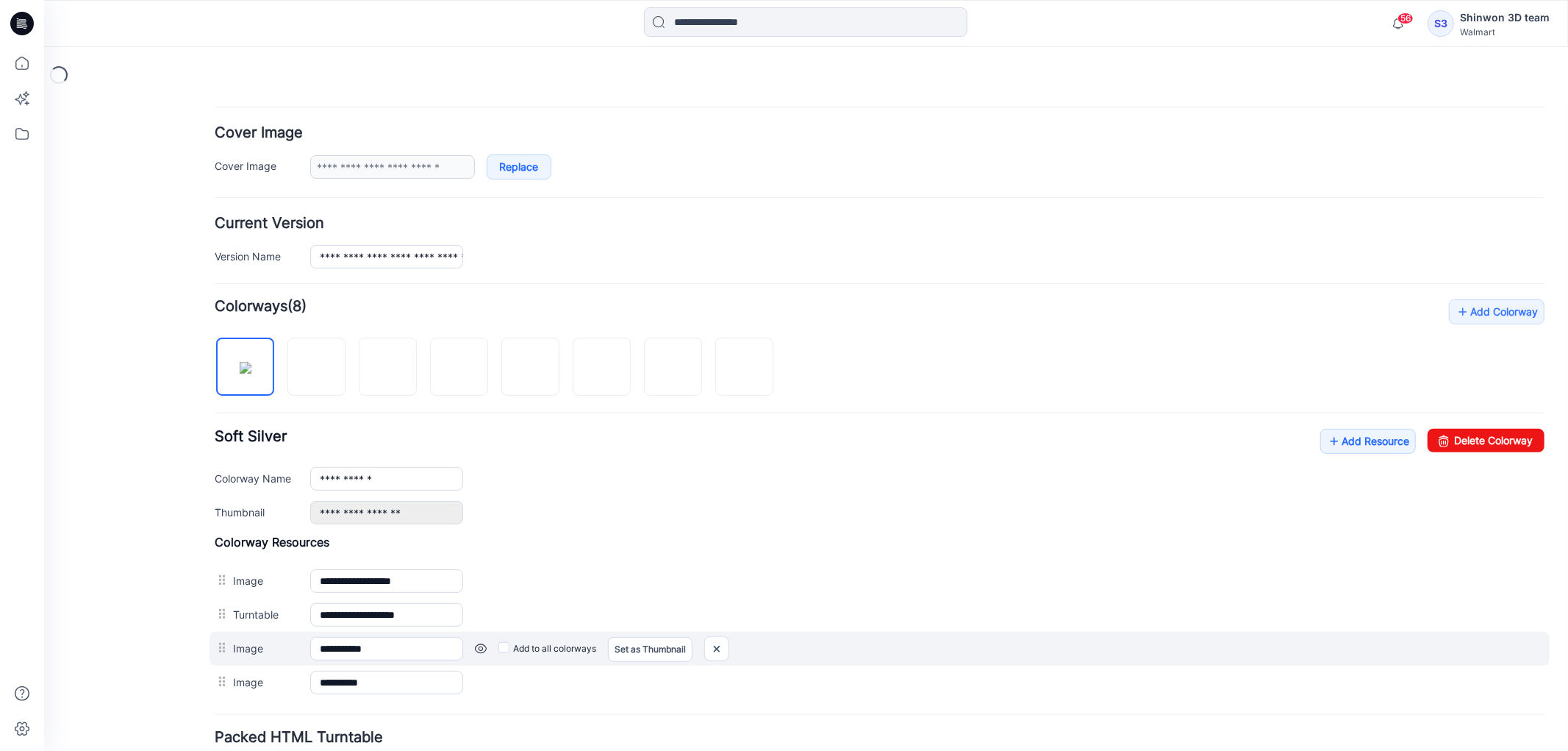
scroll to position [383, 0]
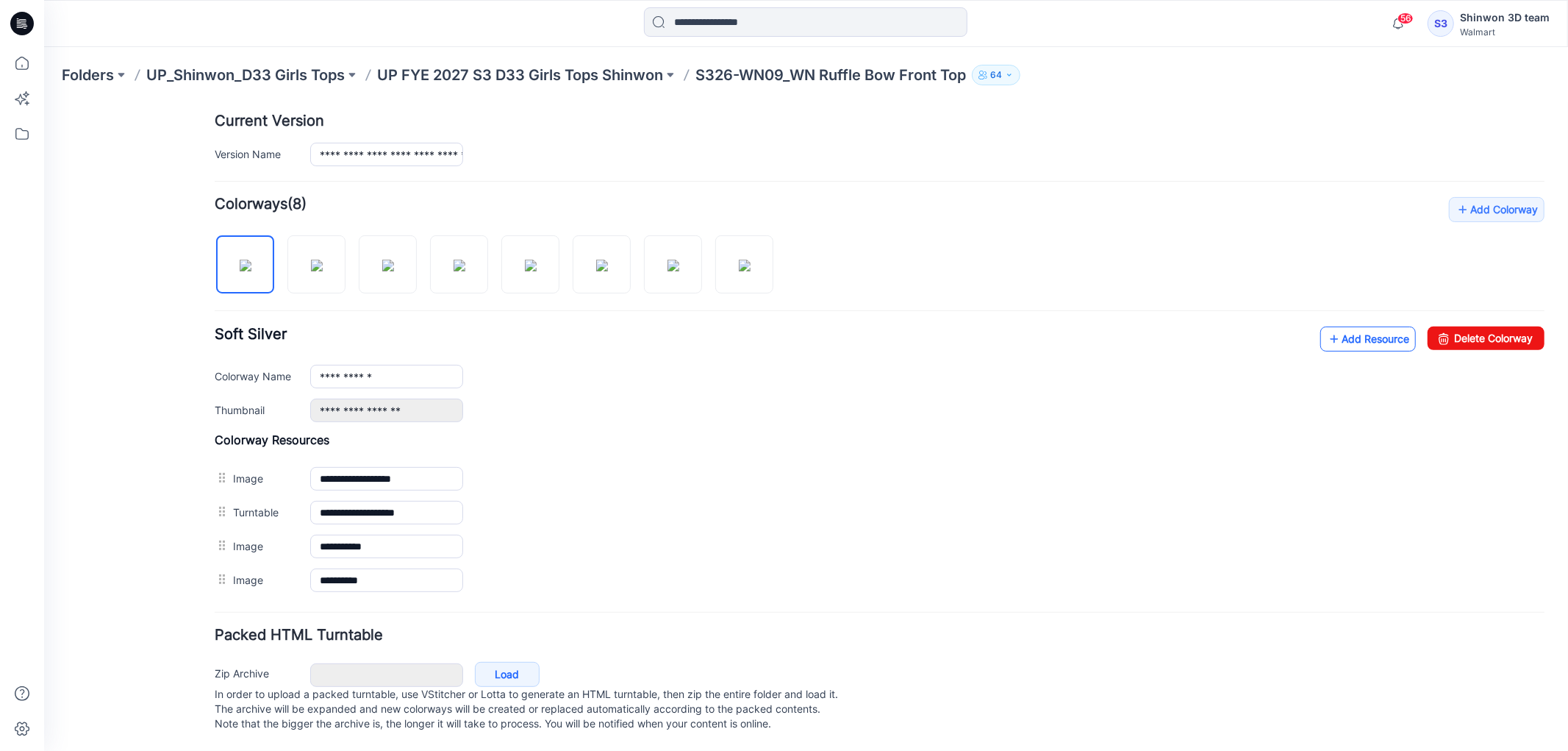
click at [1342, 326] on link "Add Resource" at bounding box center [1367, 338] width 96 height 25
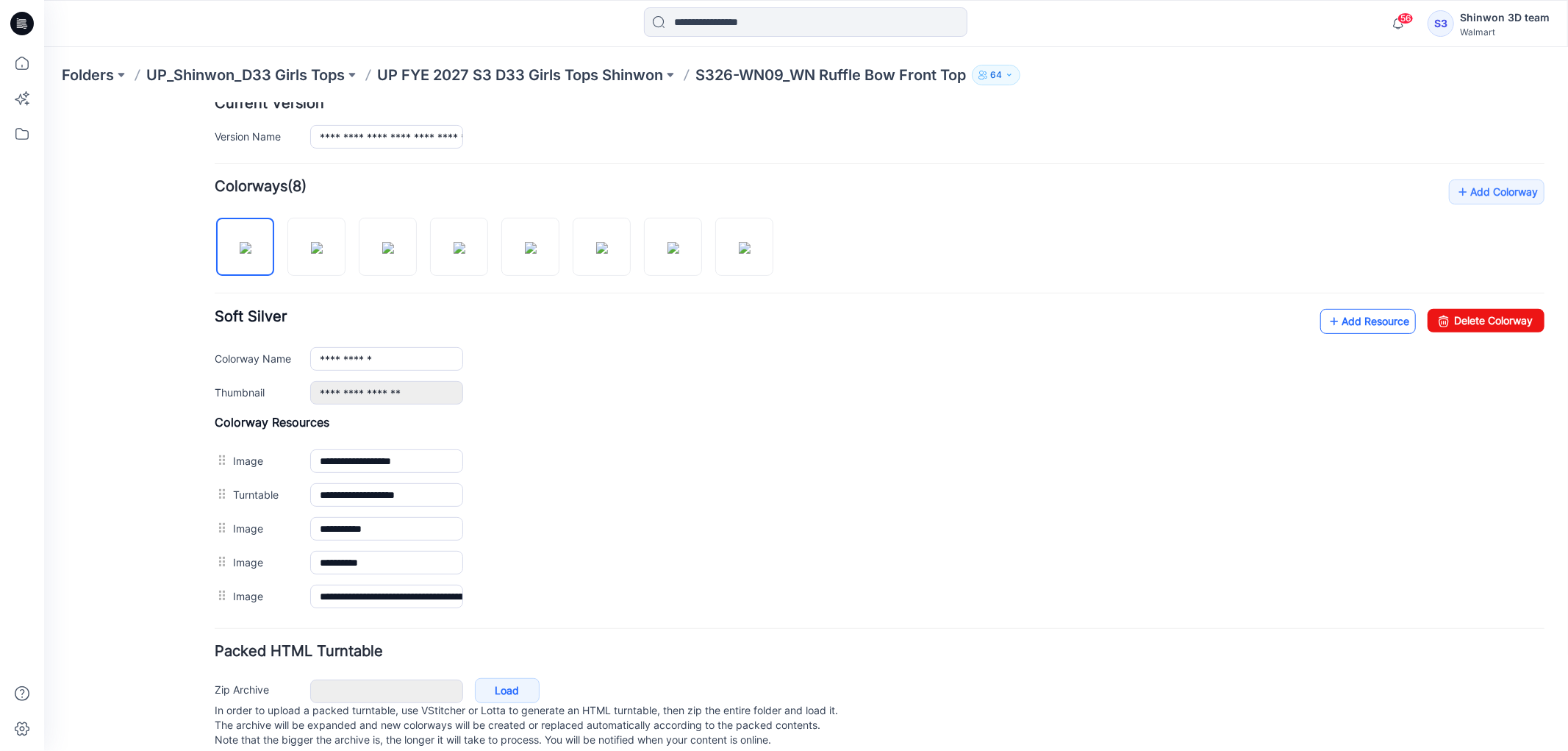
click at [1330, 320] on link "Add Resource" at bounding box center [1367, 320] width 96 height 25
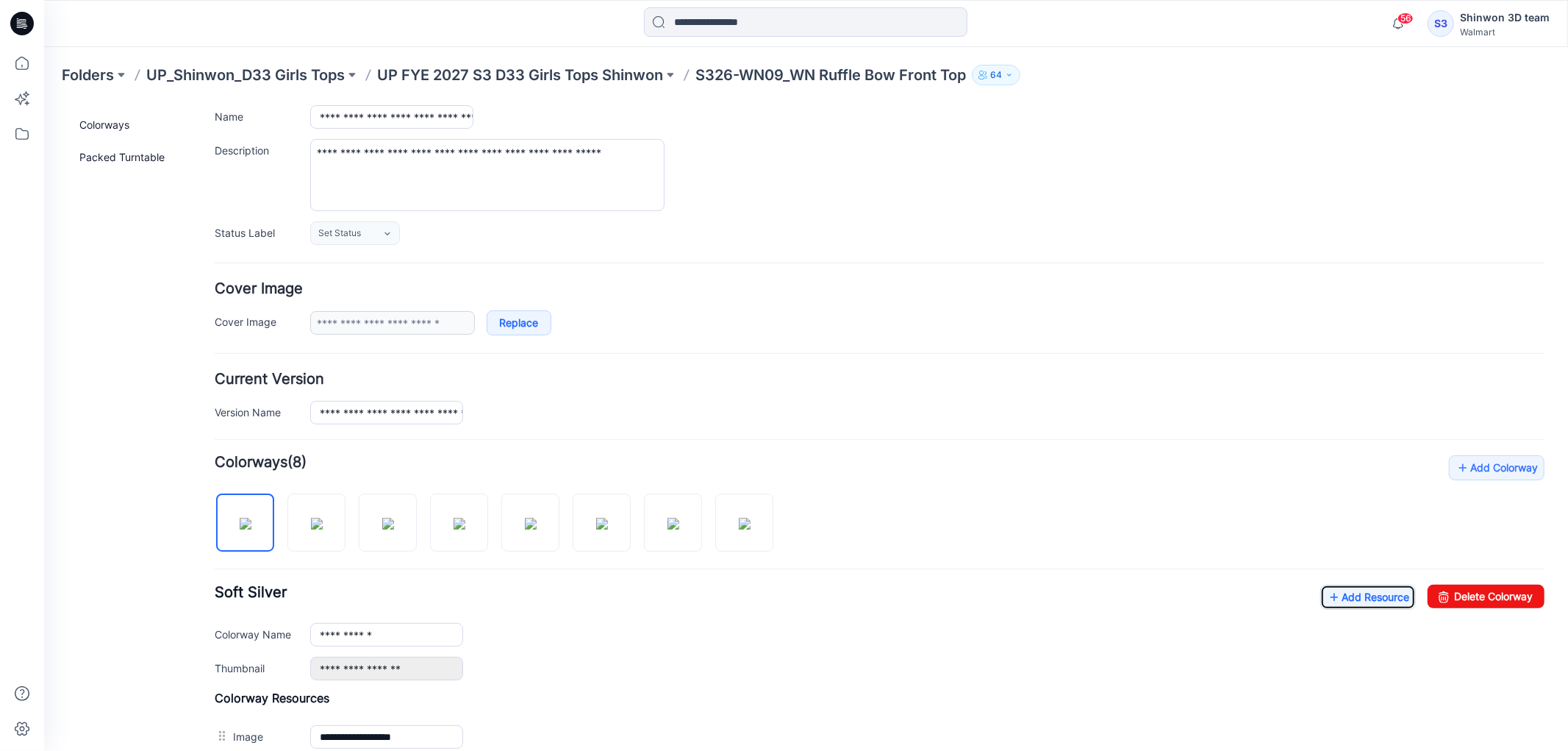
scroll to position [0, 0]
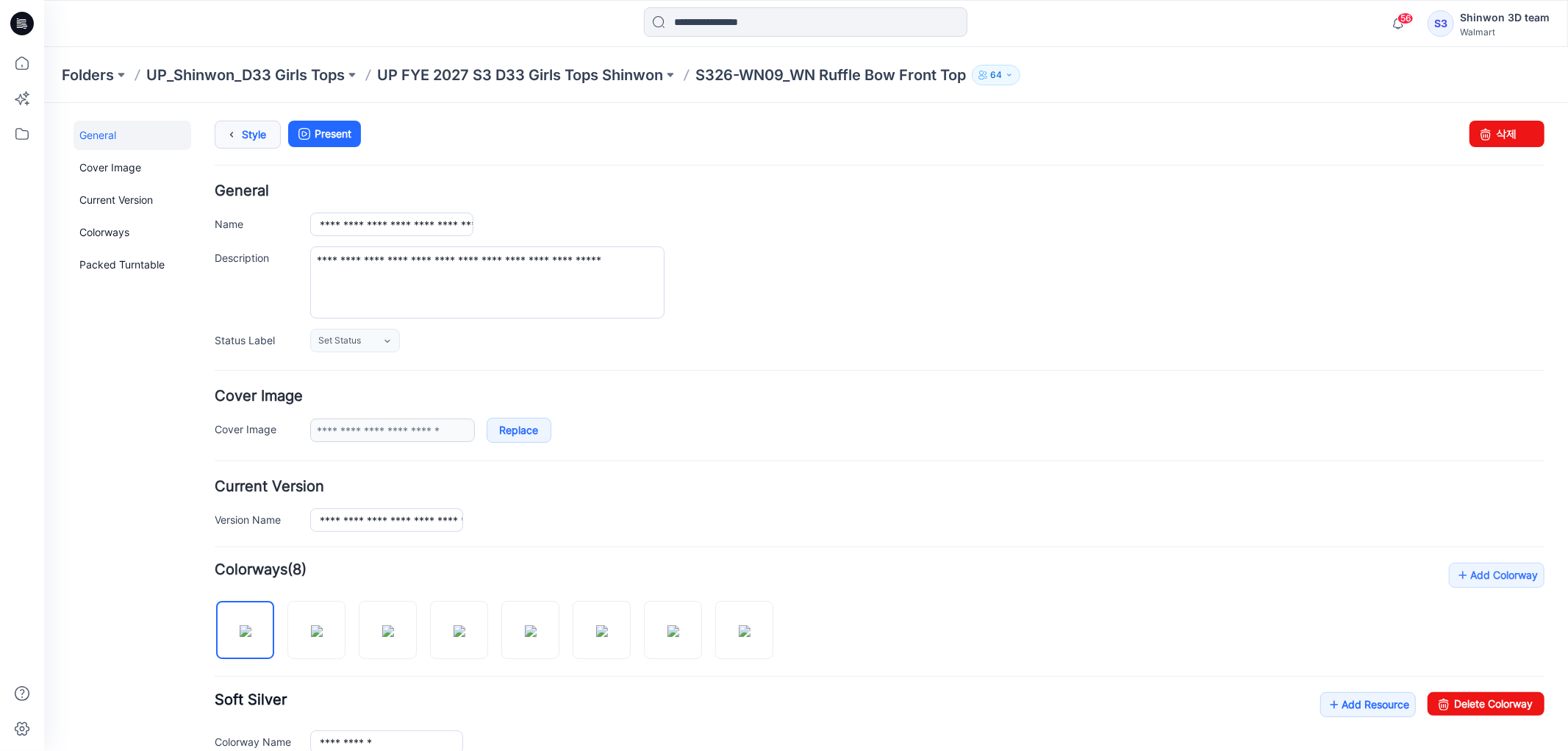
click at [245, 139] on link "Style" at bounding box center [247, 134] width 66 height 28
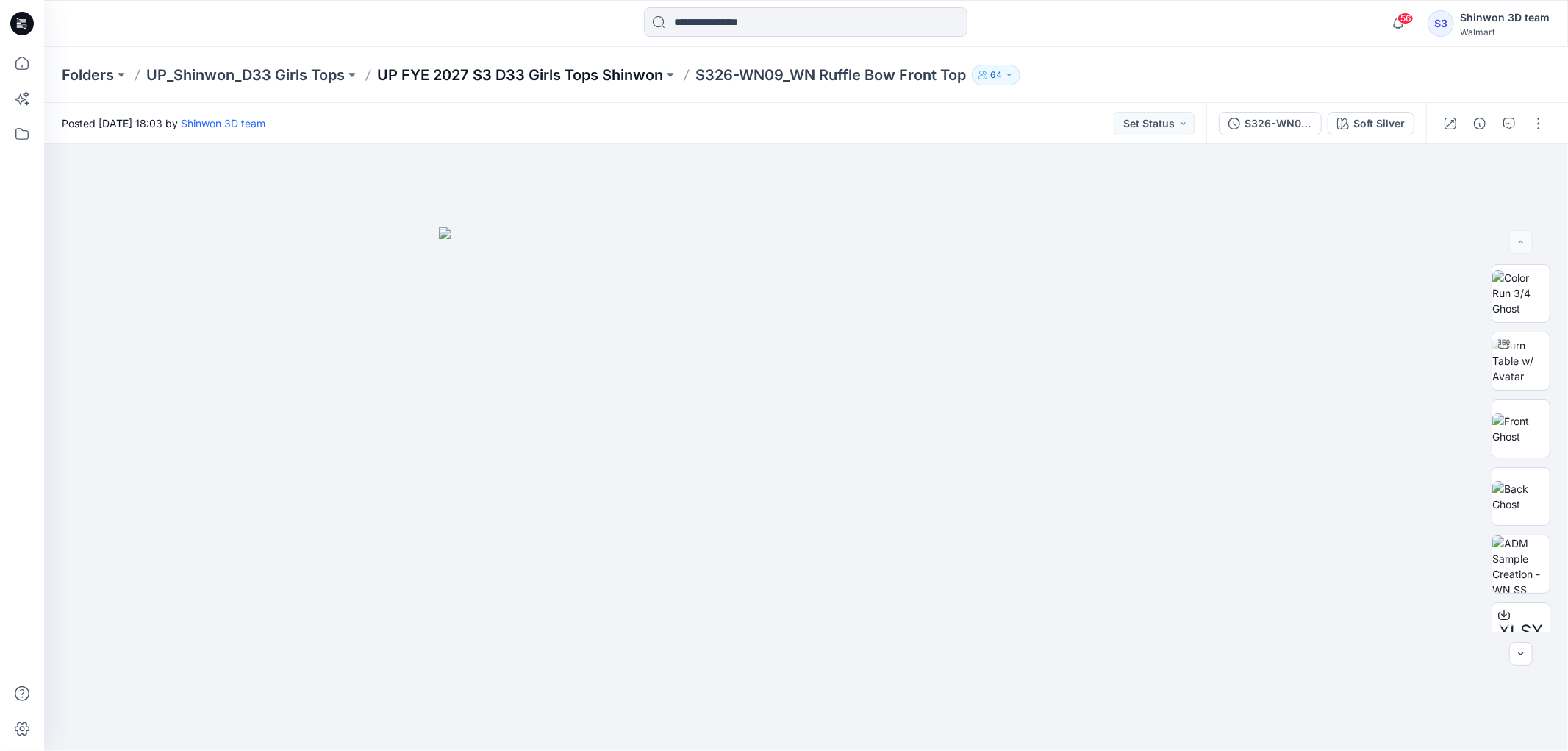
click at [515, 77] on p "UP FYE 2027 S3 D33 Girls Tops Shinwon" at bounding box center [520, 75] width 286 height 21
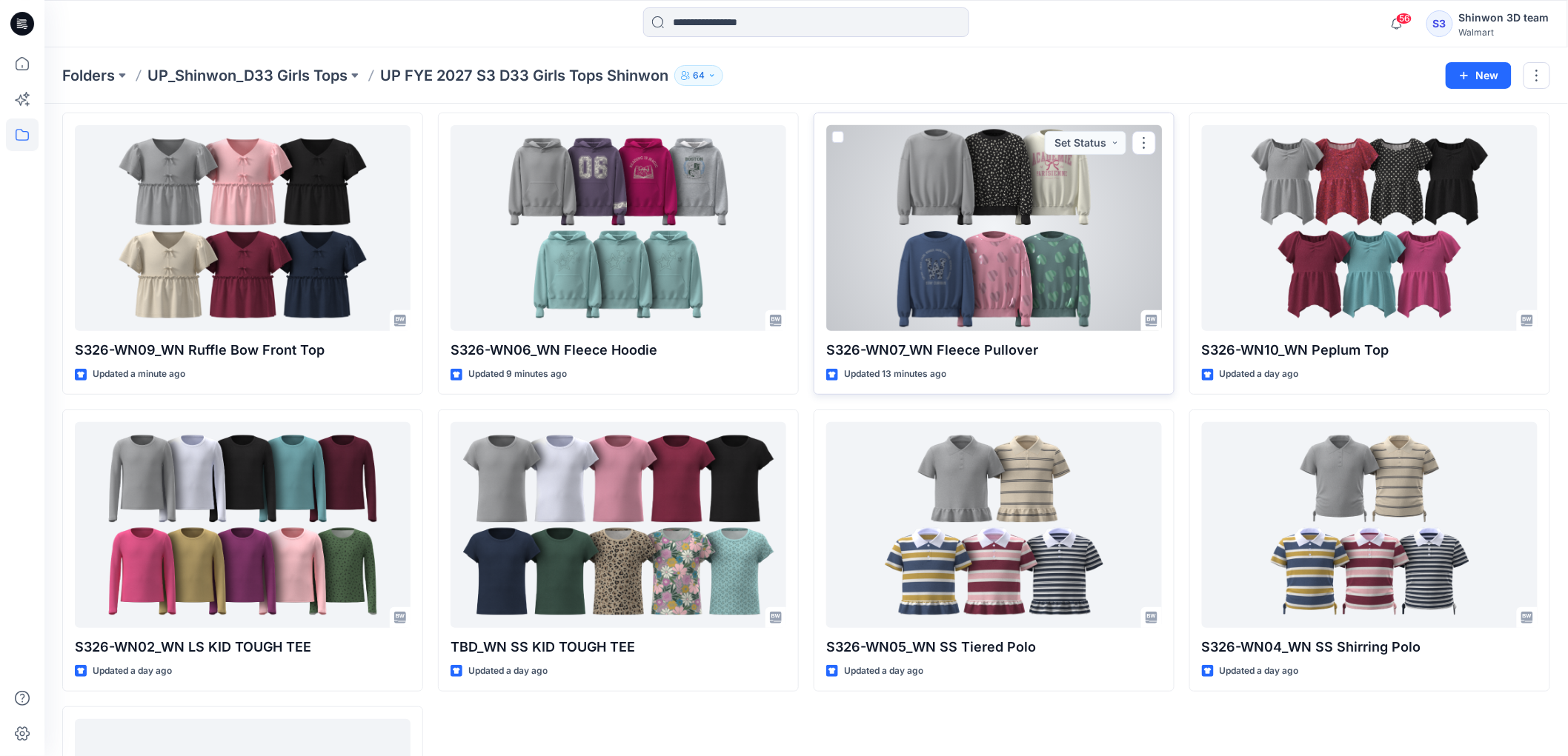
scroll to position [82, 0]
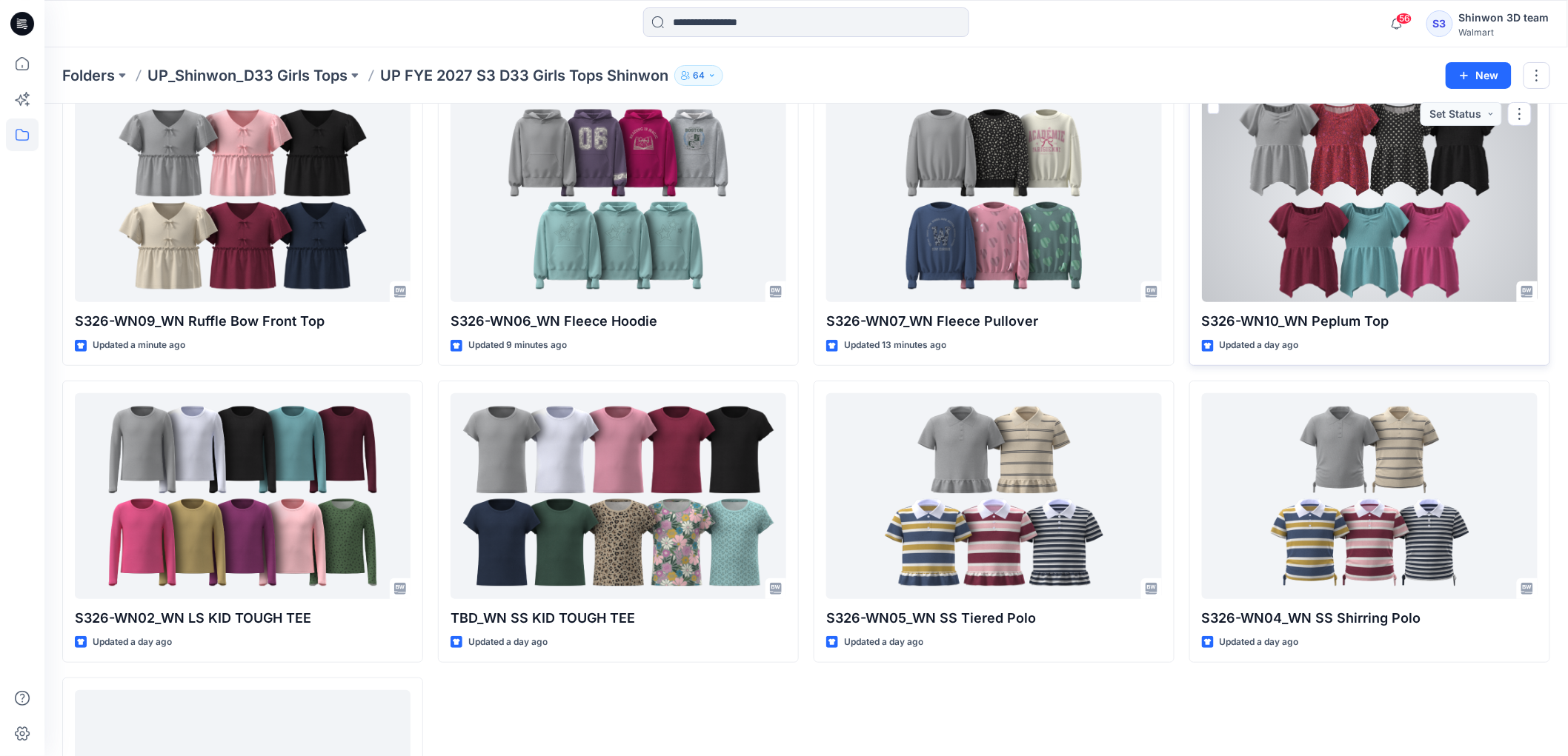
click at [1408, 191] on div at bounding box center [1370, 199] width 336 height 206
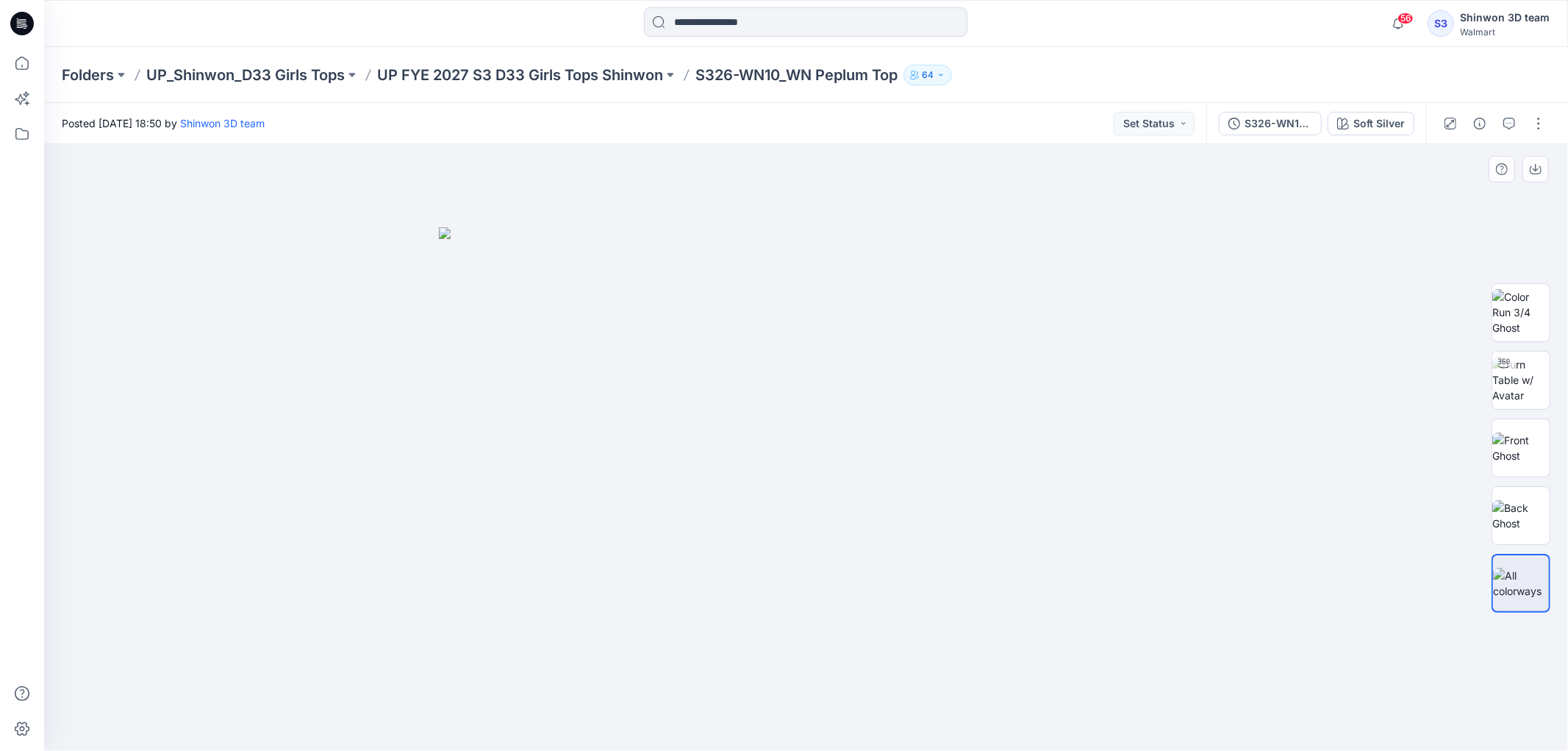
click at [1401, 444] on div at bounding box center [805, 447] width 1524 height 607
click at [1541, 127] on button "button" at bounding box center [1539, 124] width 24 height 24
click at [1434, 192] on button "Edit" at bounding box center [1477, 198] width 136 height 27
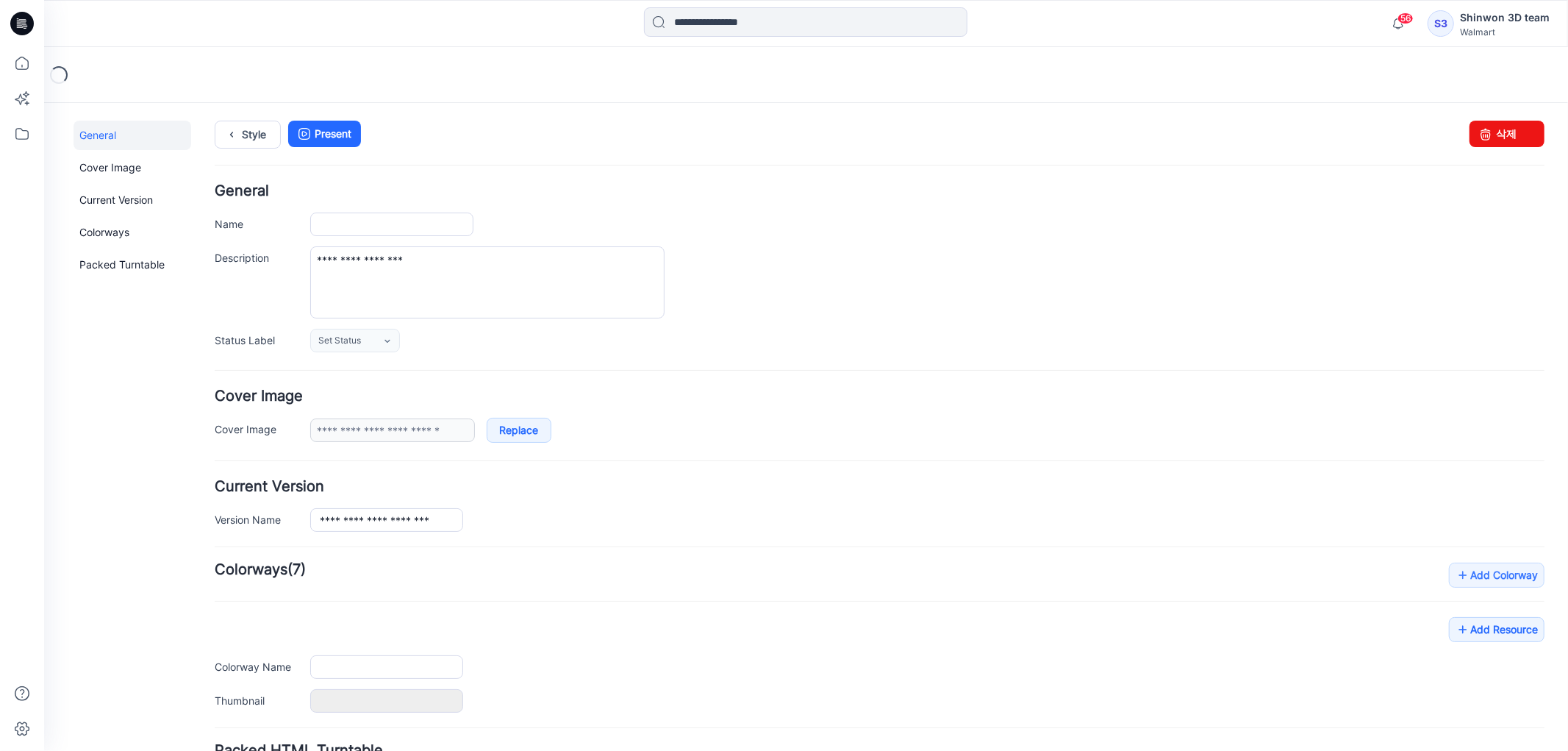
type input "**********"
type textarea "**********"
type input "**********"
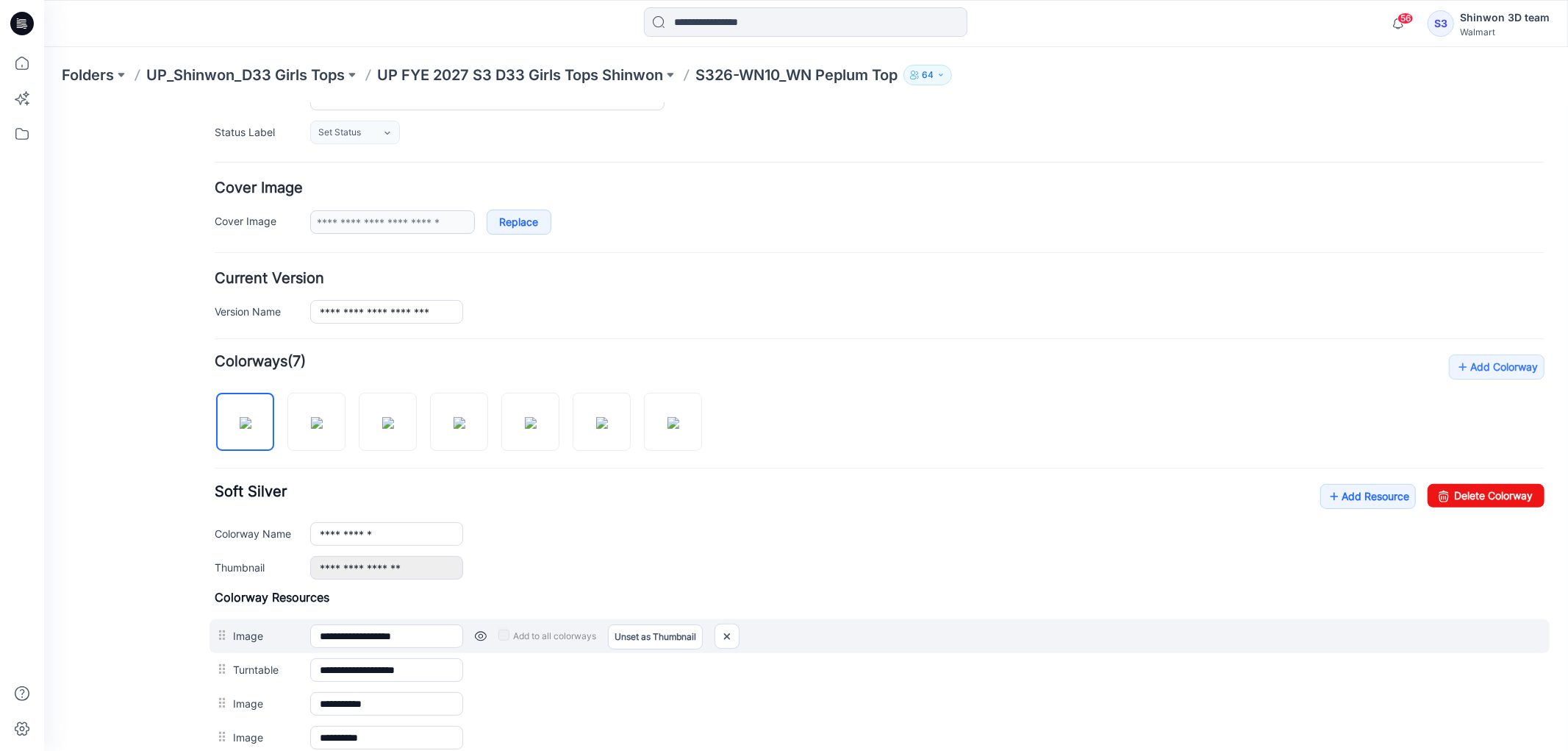
scroll to position [383, 0]
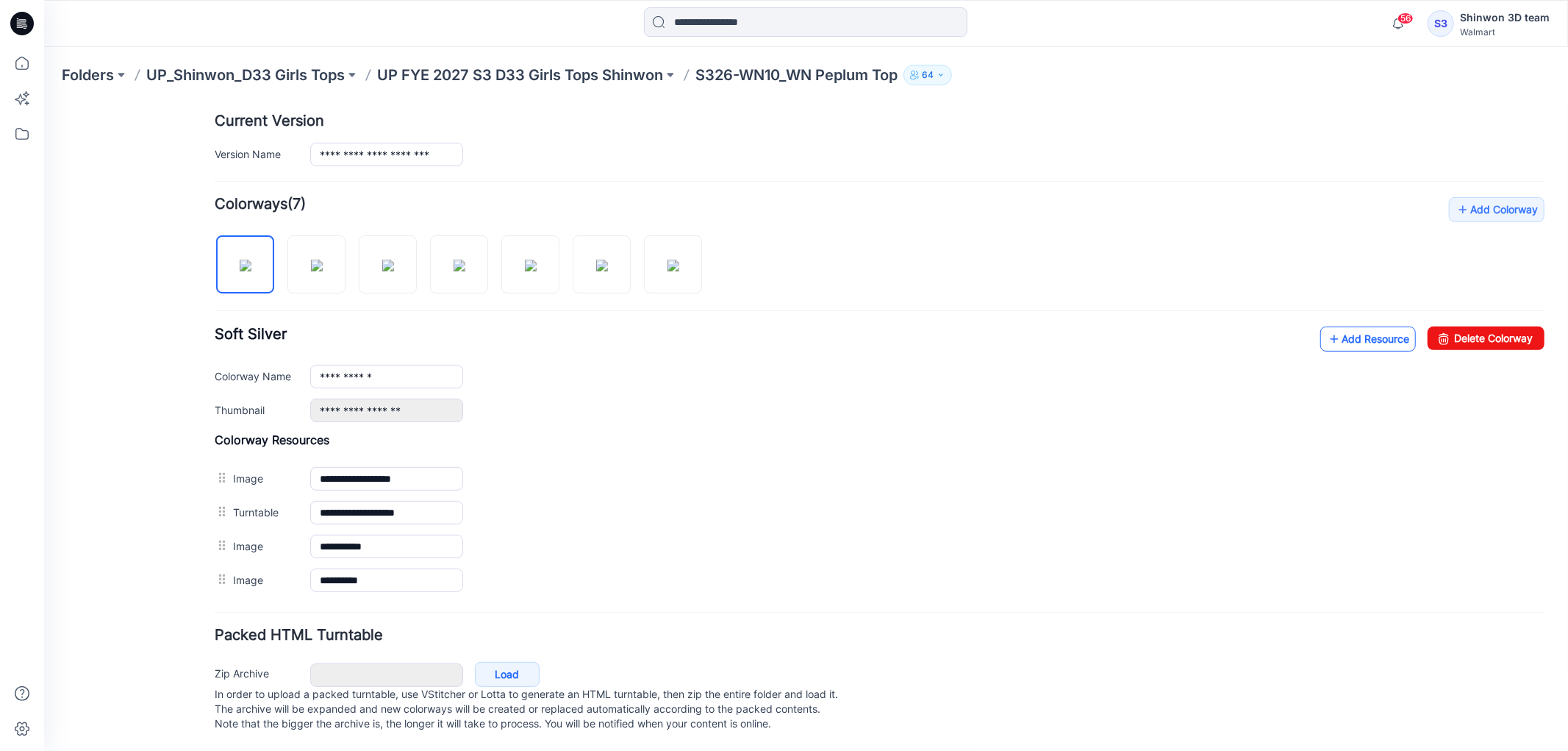
click at [1382, 326] on link "Add Resource" at bounding box center [1367, 338] width 96 height 25
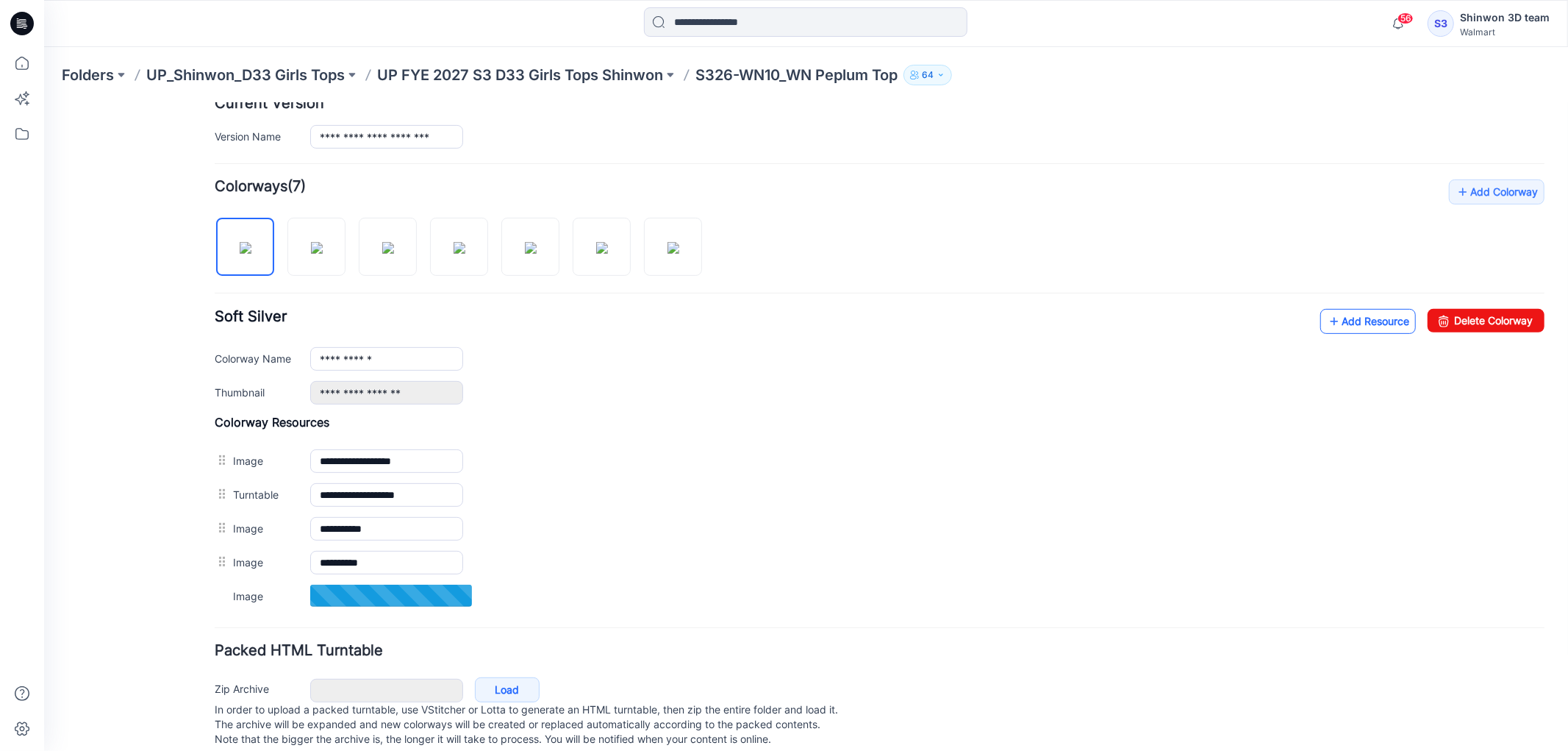
click at [1349, 330] on link "Add Resource" at bounding box center [1367, 320] width 96 height 25
click at [1352, 323] on link "Add Resource" at bounding box center [1367, 320] width 96 height 25
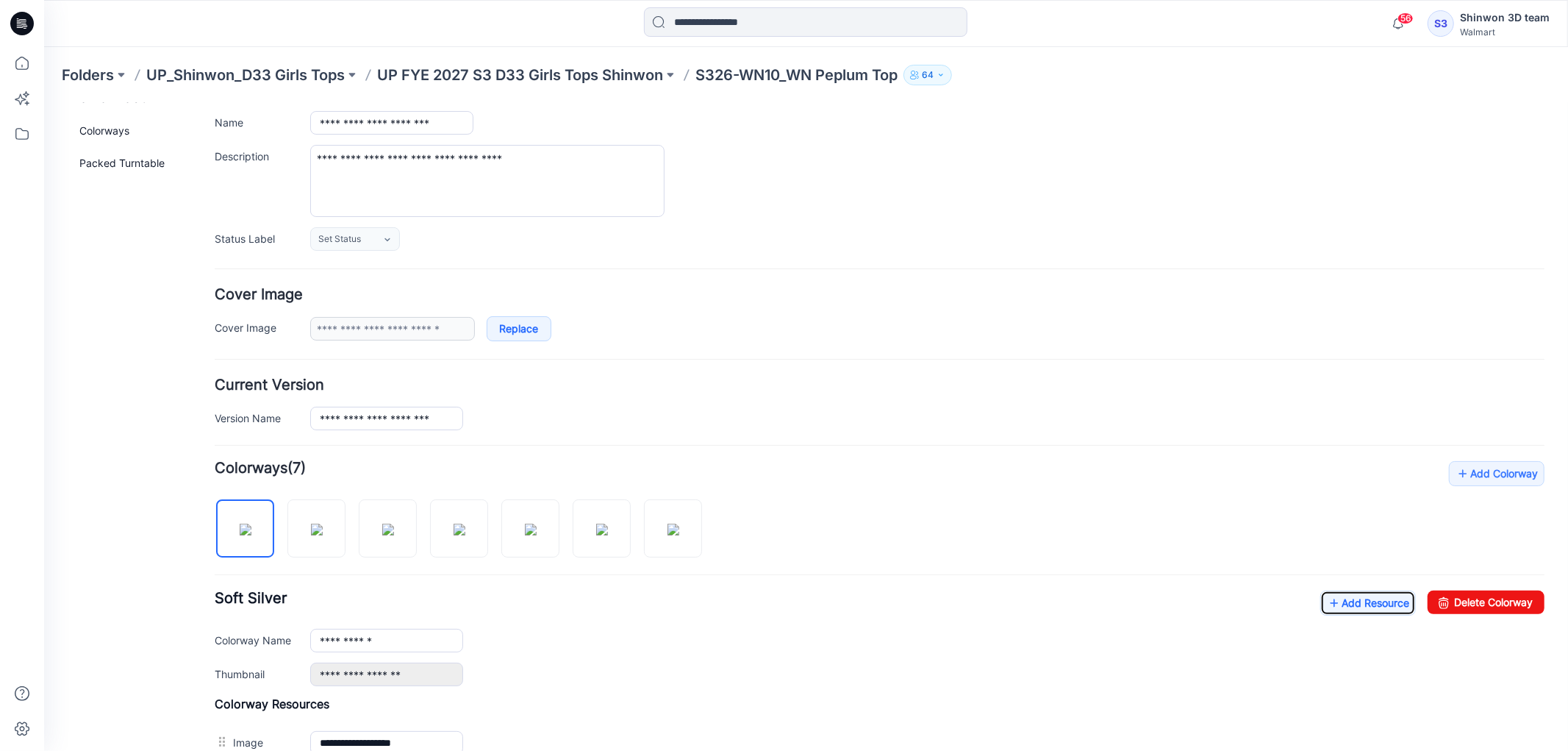
scroll to position [0, 0]
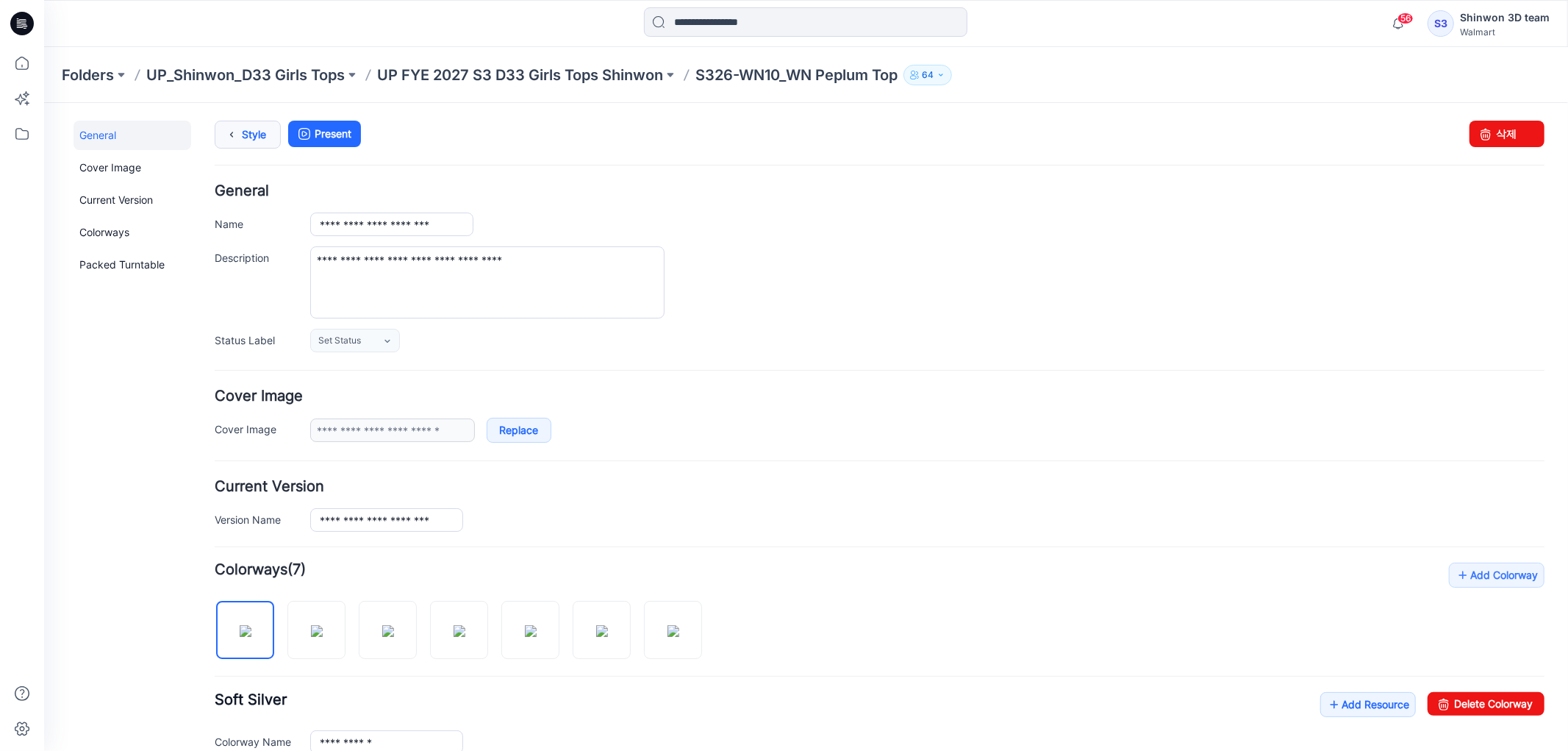
click at [239, 132] on icon at bounding box center [230, 134] width 21 height 26
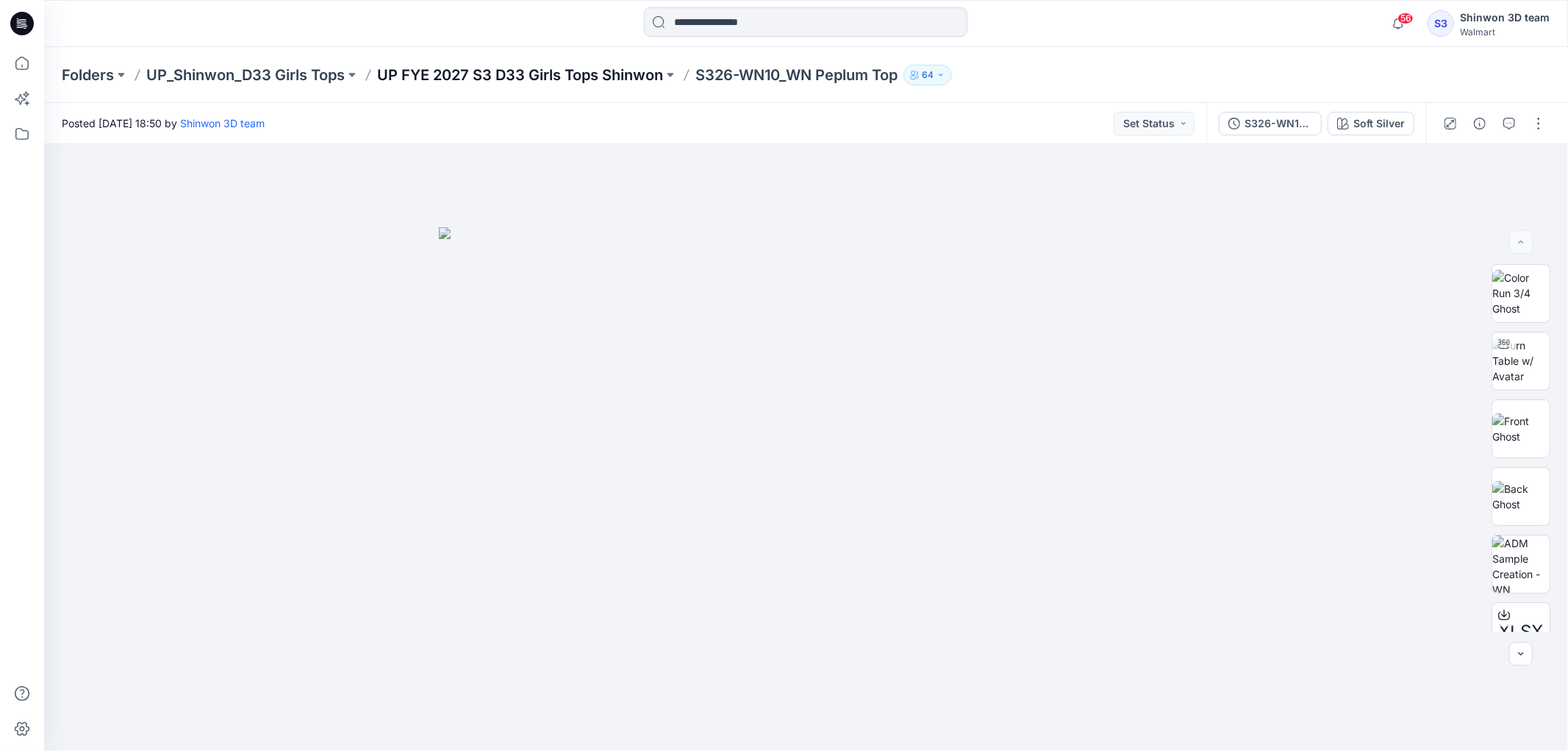
click at [613, 67] on p "UP FYE 2027 S3 D33 Girls Tops Shinwon" at bounding box center [520, 75] width 286 height 21
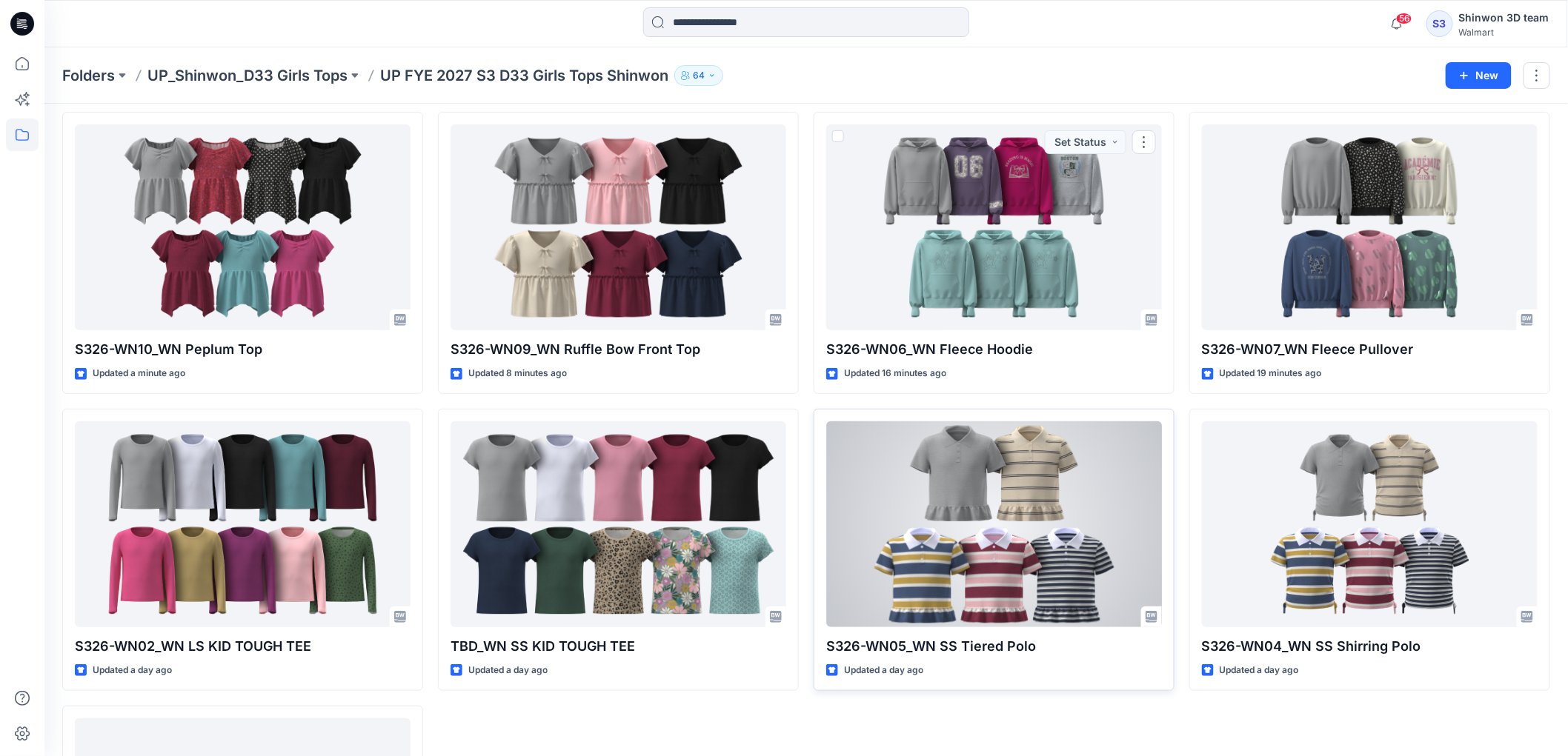
scroll to position [164, 0]
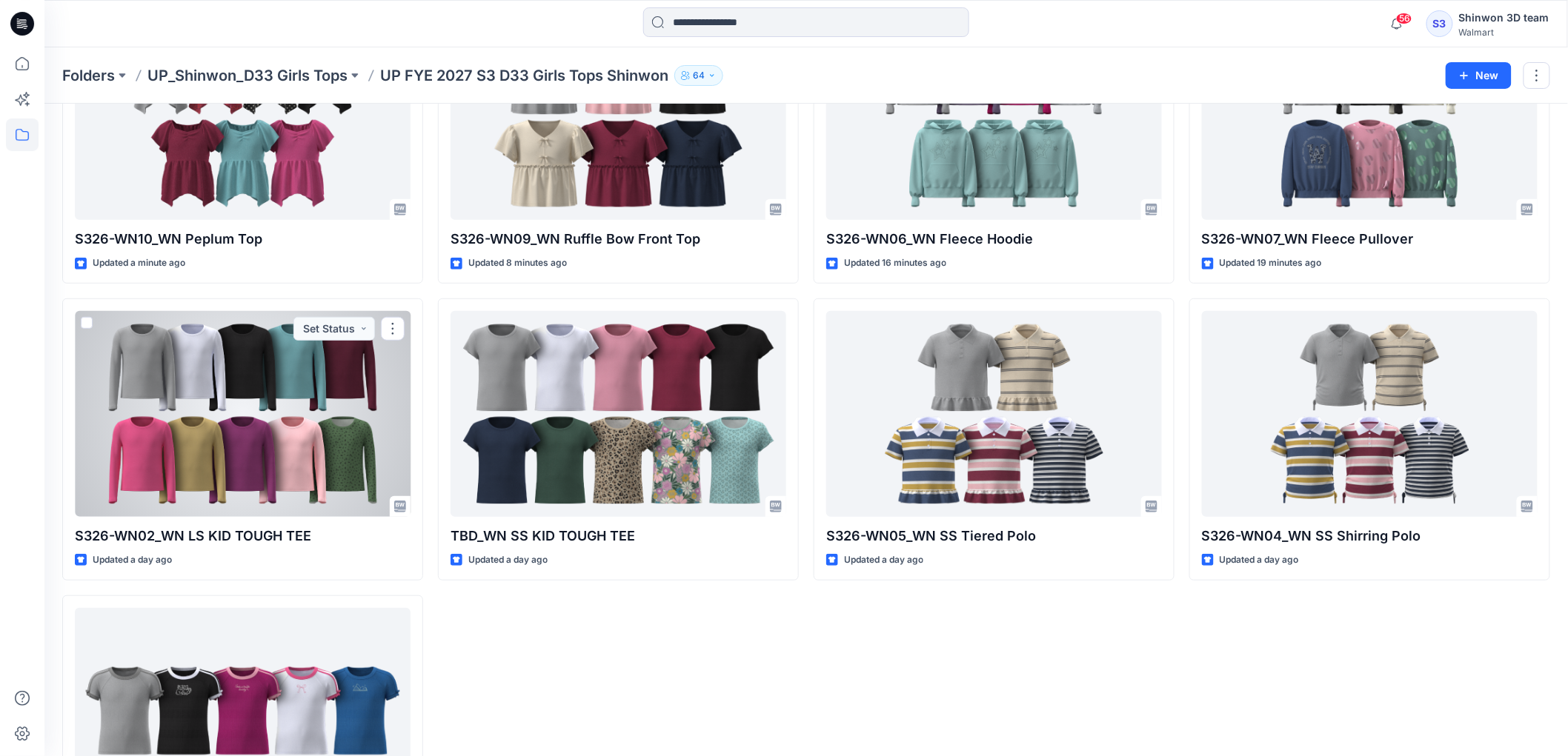
click at [287, 474] on div at bounding box center [243, 413] width 336 height 206
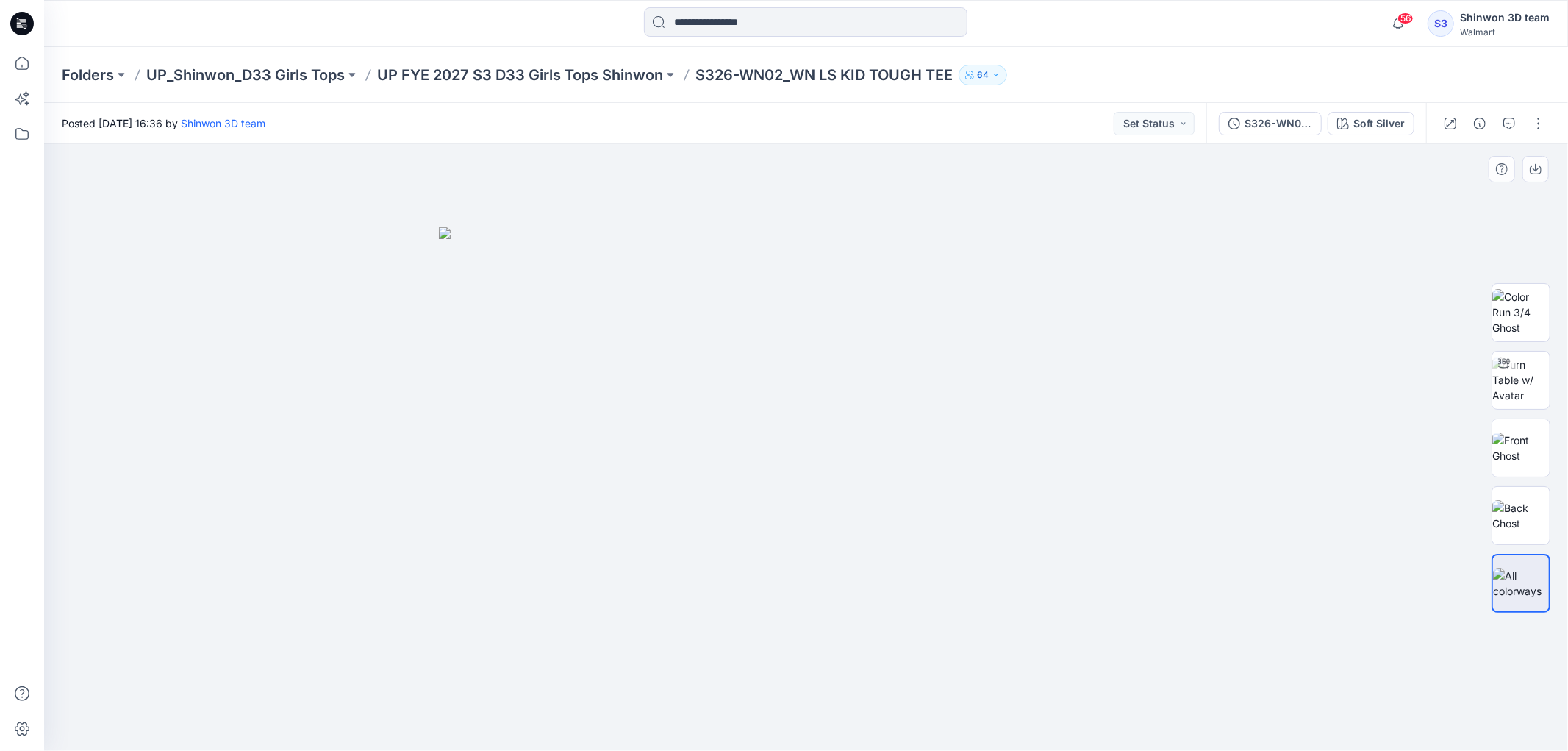
click at [1143, 188] on div at bounding box center [805, 447] width 1524 height 607
click at [1540, 121] on button "button" at bounding box center [1539, 124] width 24 height 24
click at [1479, 192] on button "Edit" at bounding box center [1477, 198] width 136 height 27
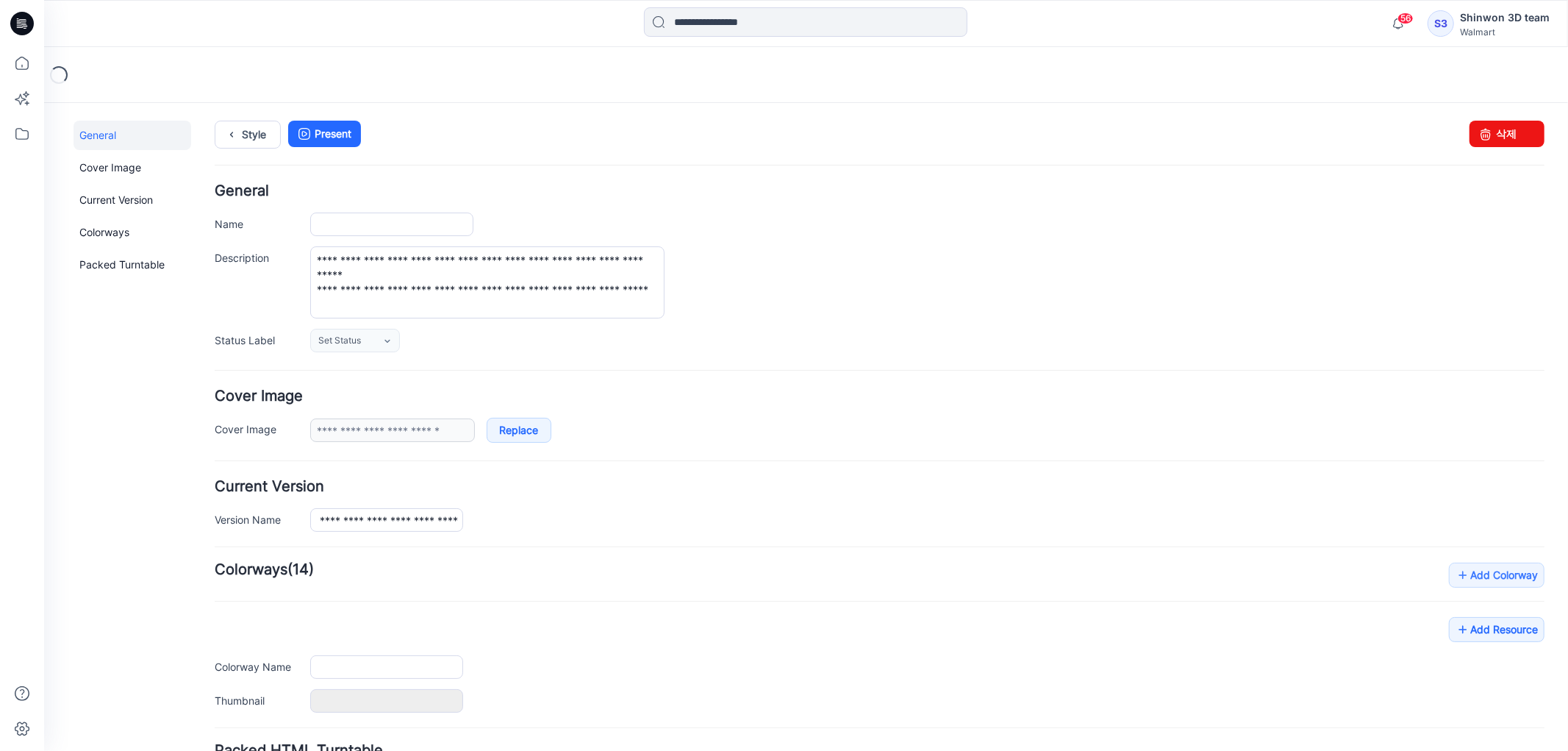
type input "**********"
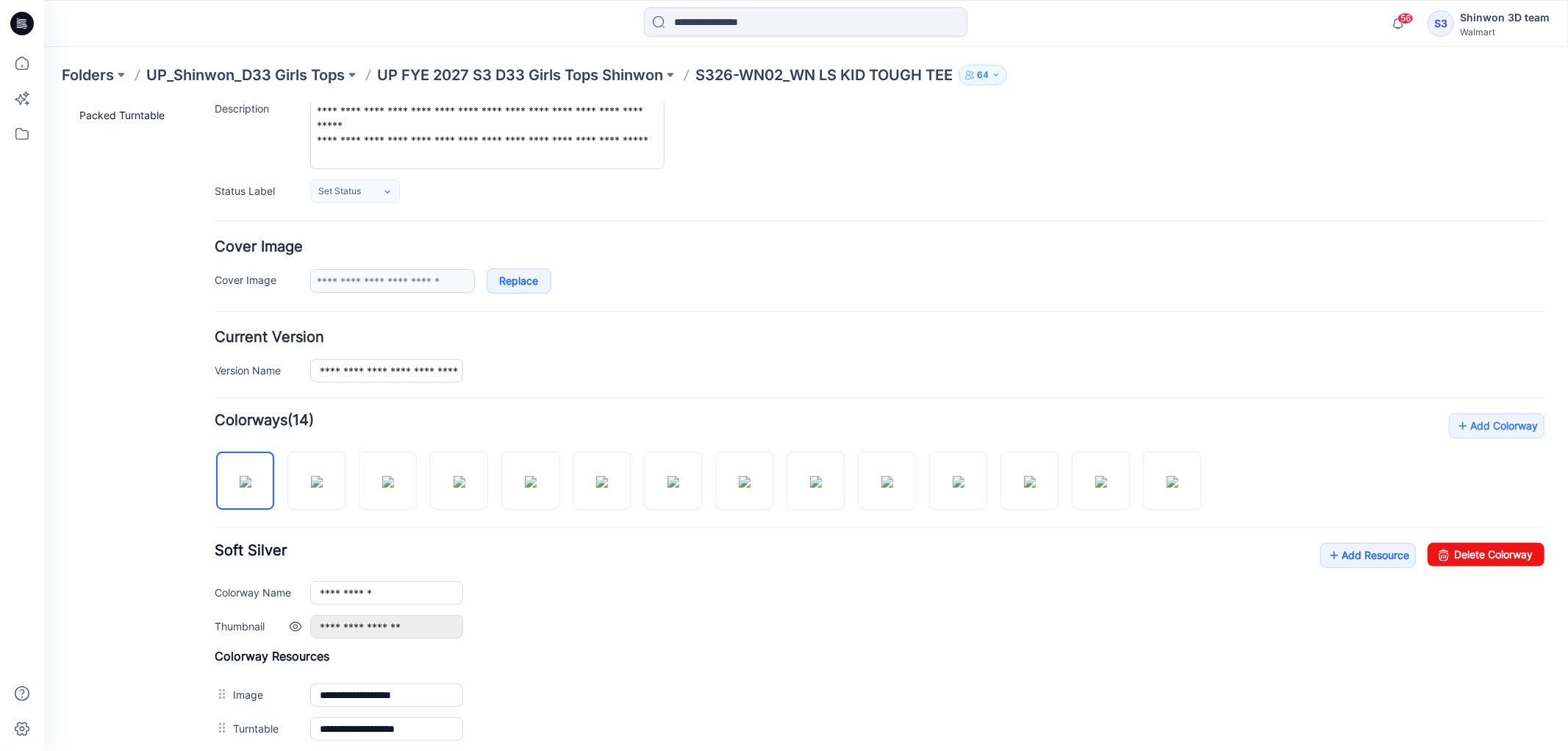
scroll to position [327, 0]
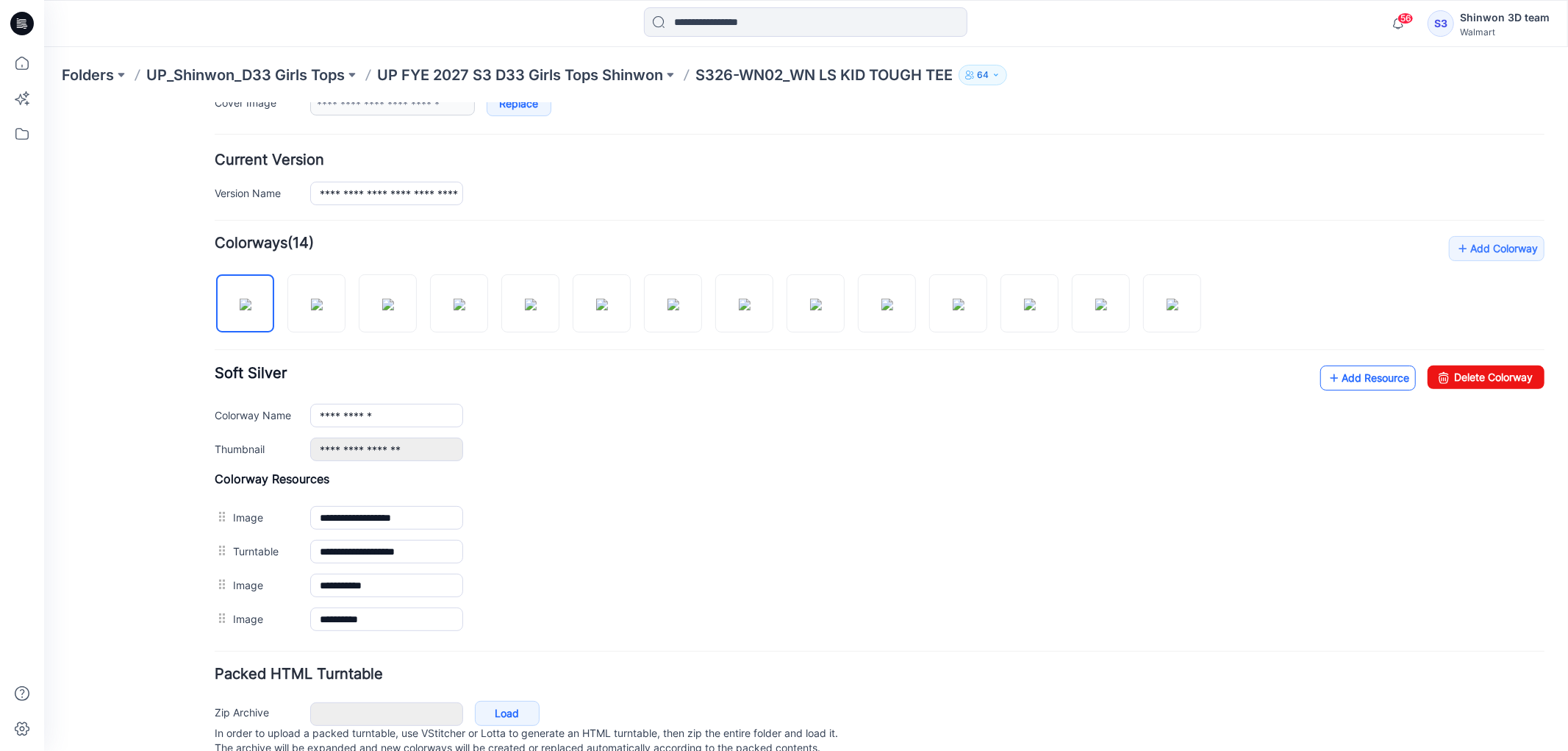
click at [1327, 370] on icon at bounding box center [1334, 378] width 15 height 24
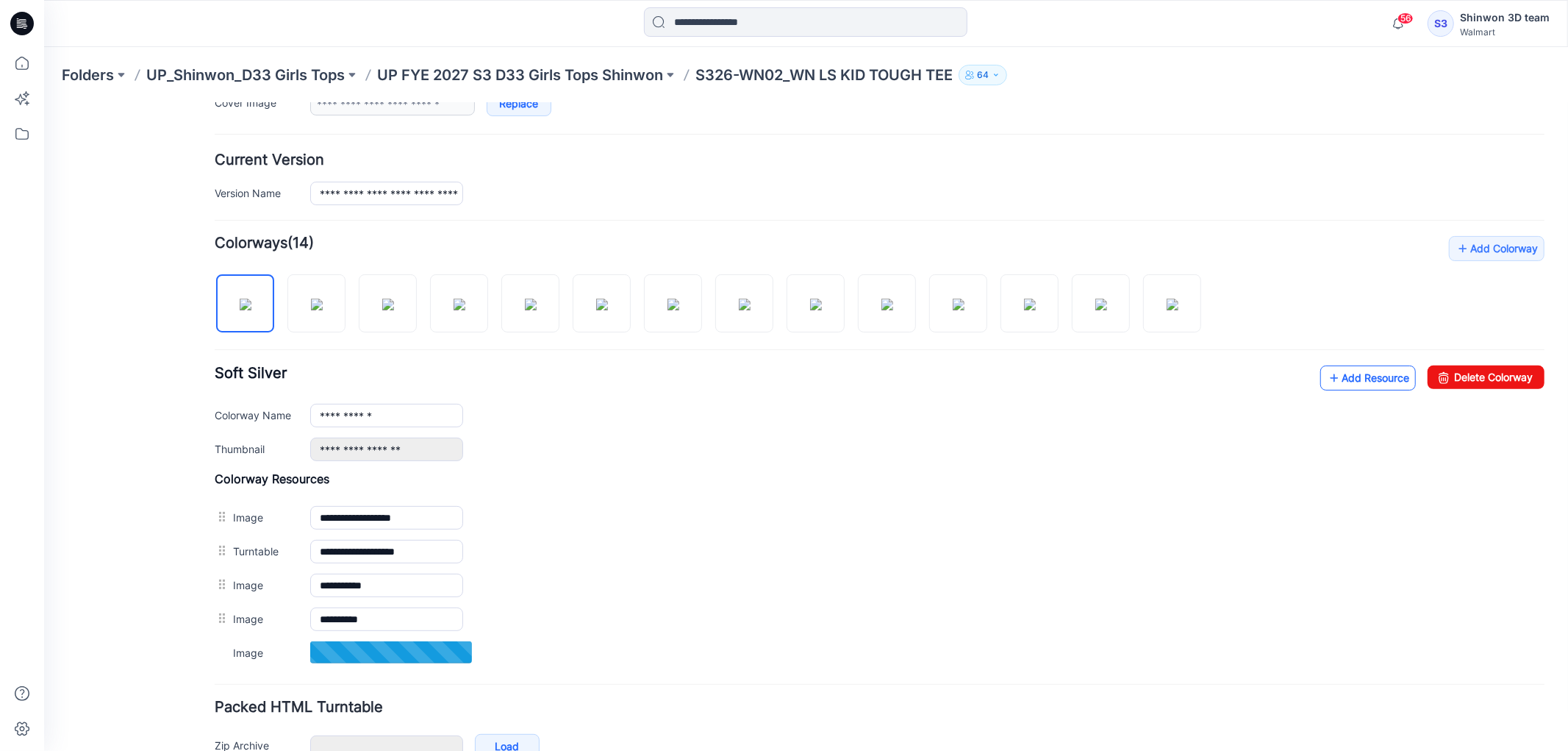
click at [1347, 381] on link "Add Resource" at bounding box center [1367, 377] width 96 height 25
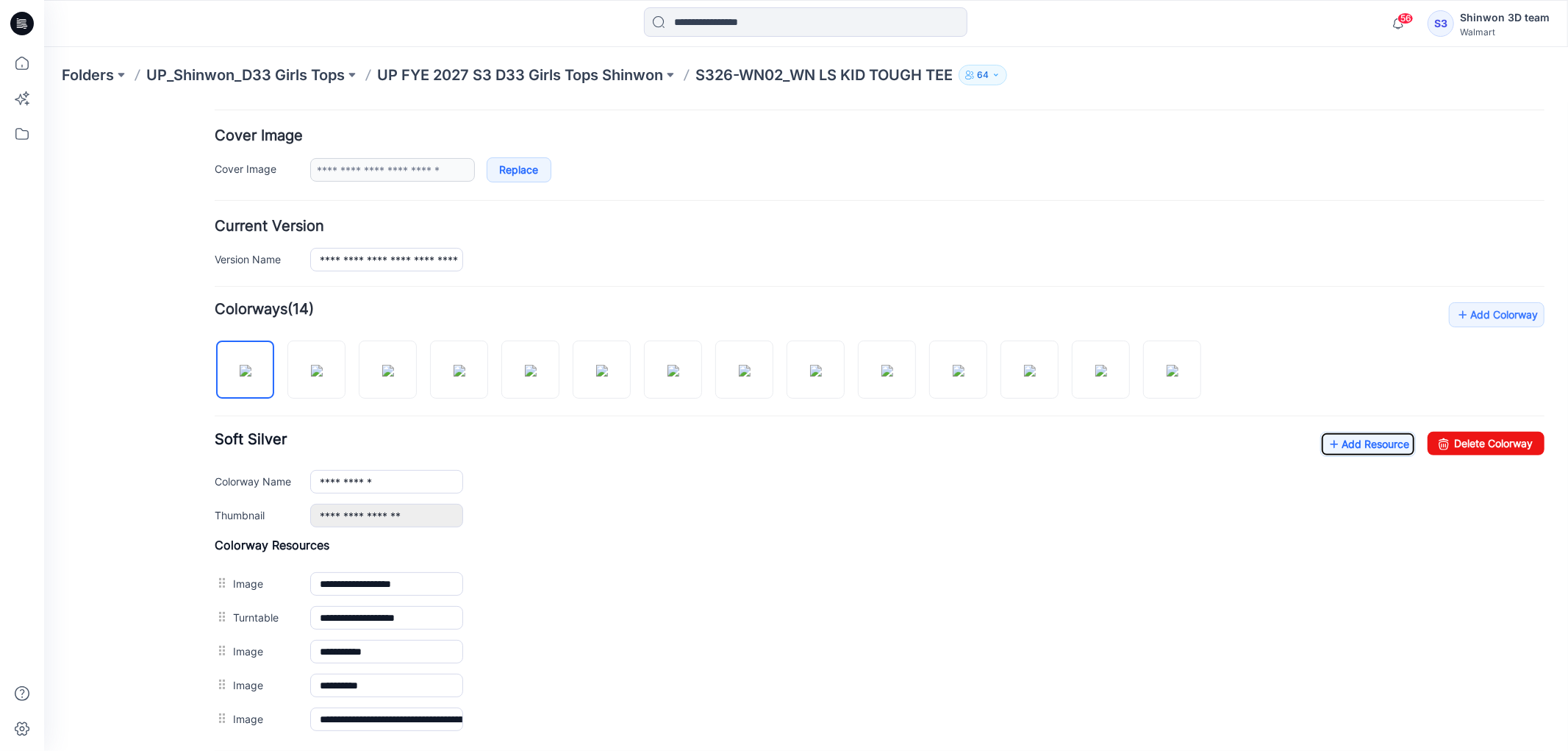
scroll to position [254, 0]
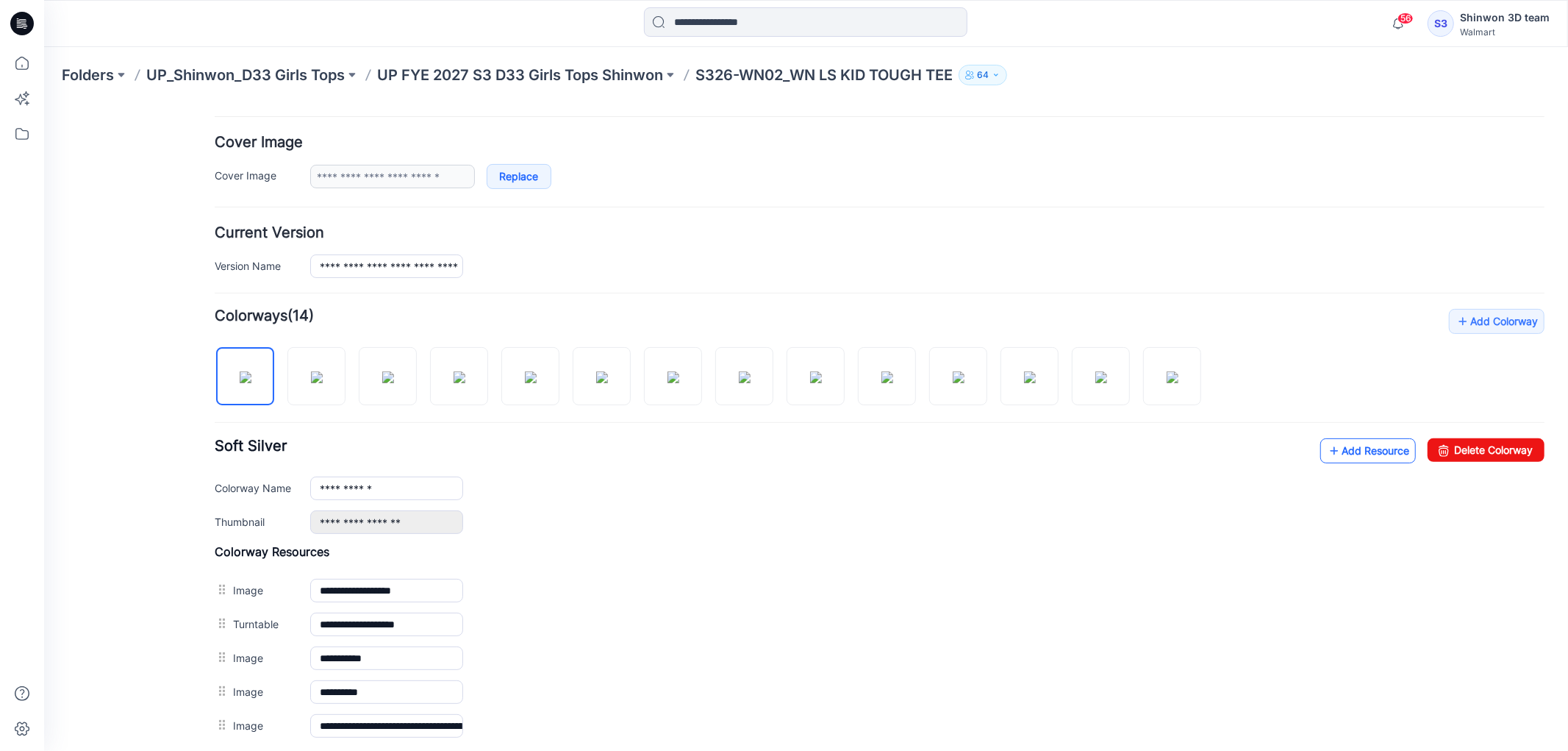
click at [1334, 450] on link "Add Resource" at bounding box center [1367, 450] width 96 height 25
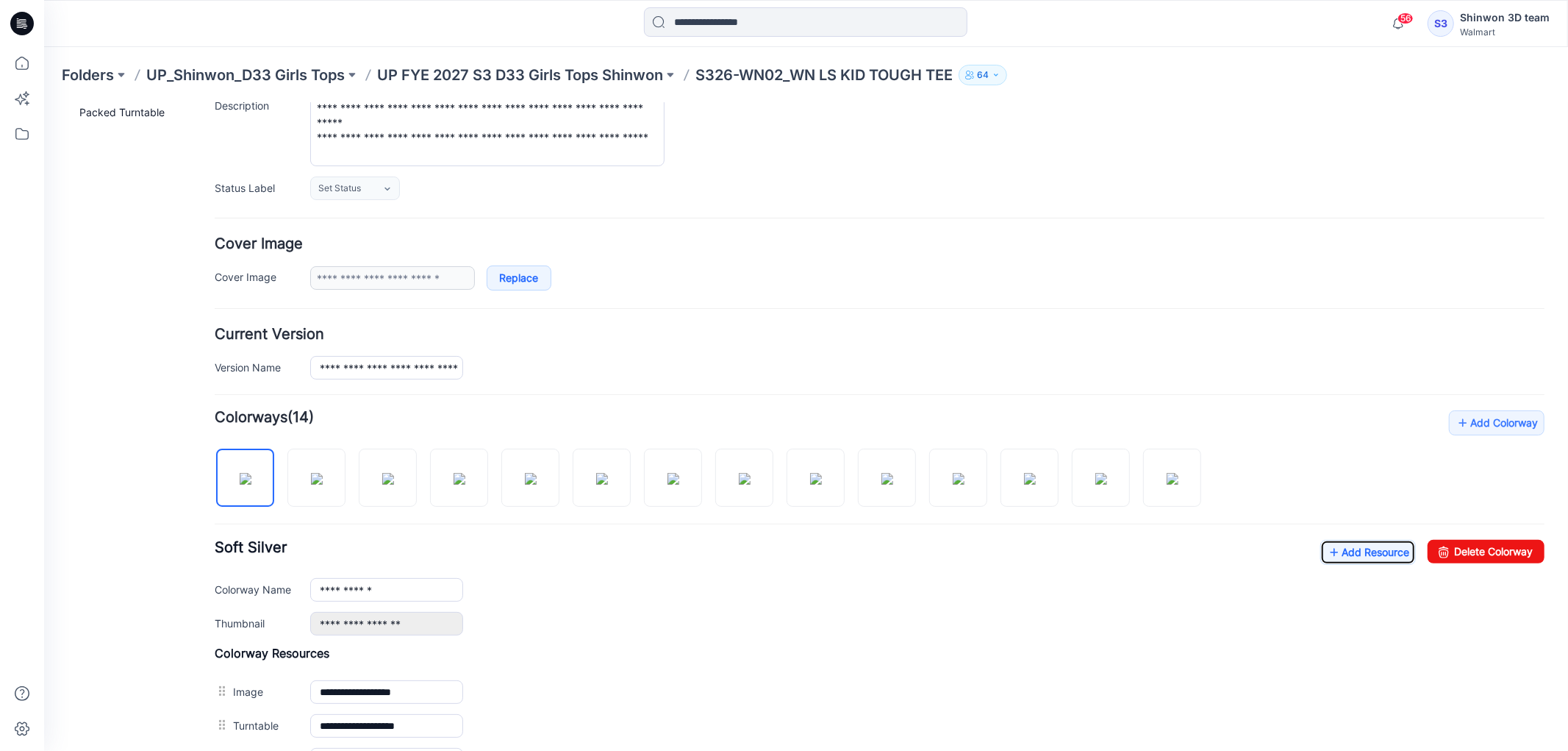
scroll to position [0, 0]
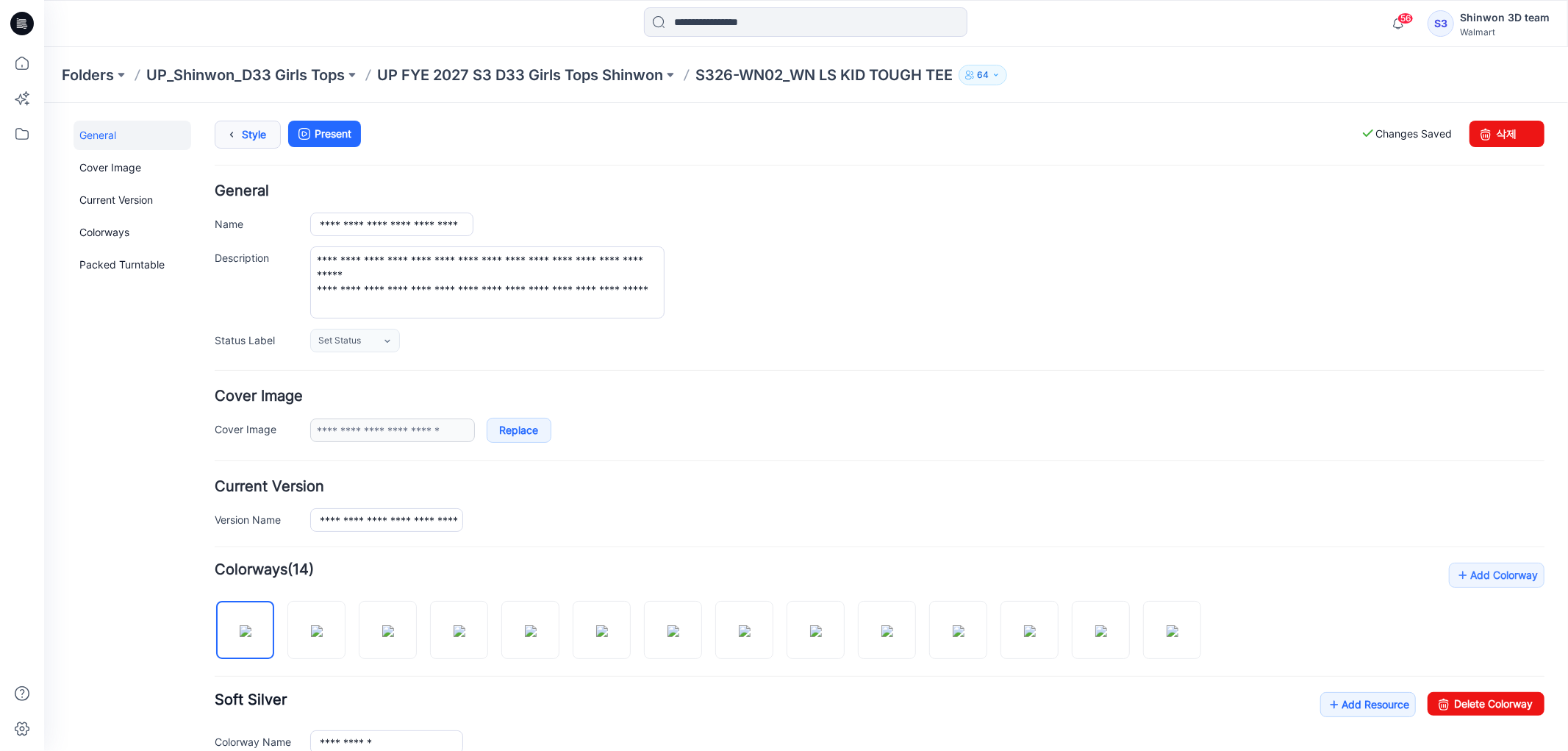
click at [243, 134] on link "Style" at bounding box center [247, 134] width 66 height 28
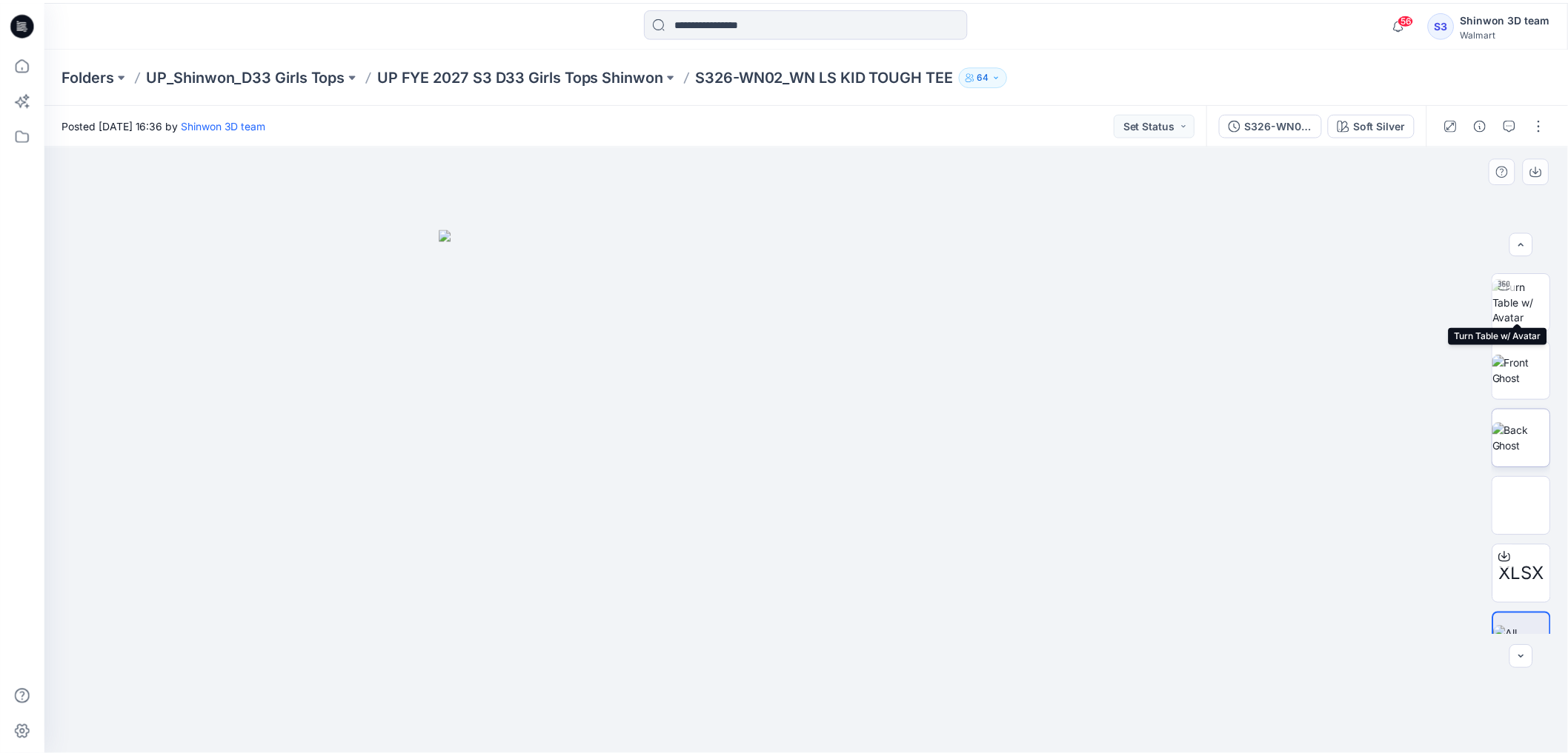
scroll to position [97, 0]
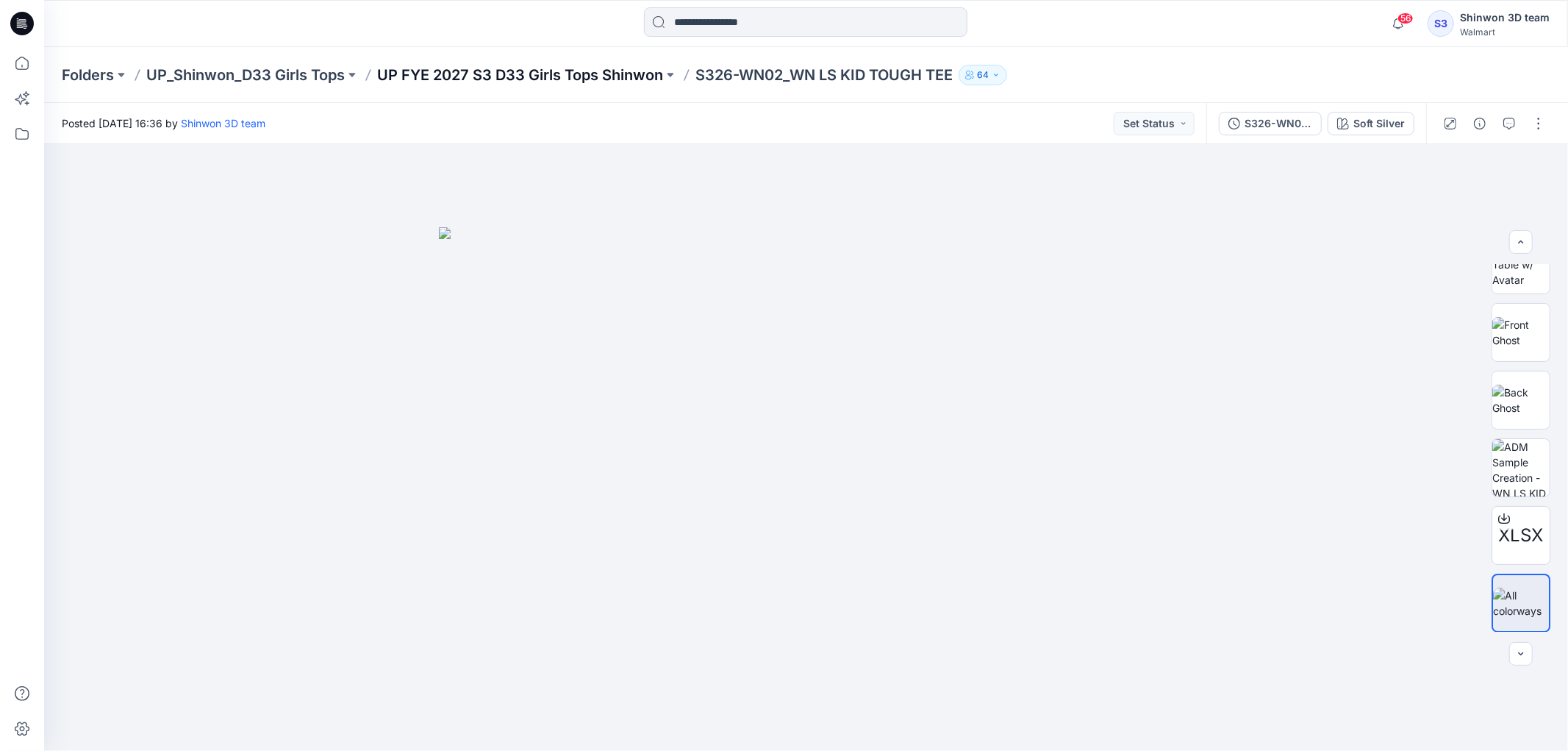
click at [628, 76] on p "UP FYE 2027 S3 D33 Girls Tops Shinwon" at bounding box center [520, 75] width 286 height 21
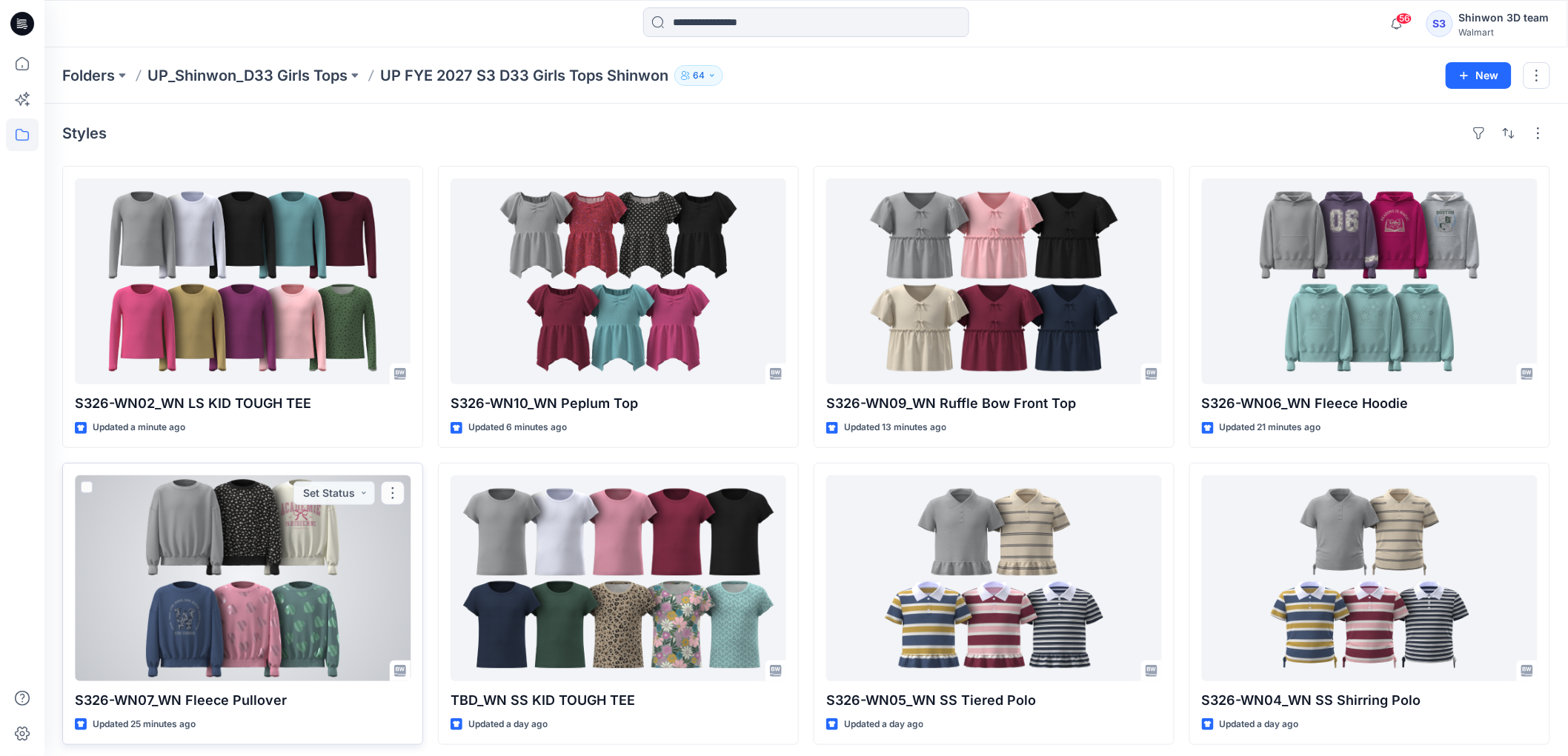
scroll to position [82, 0]
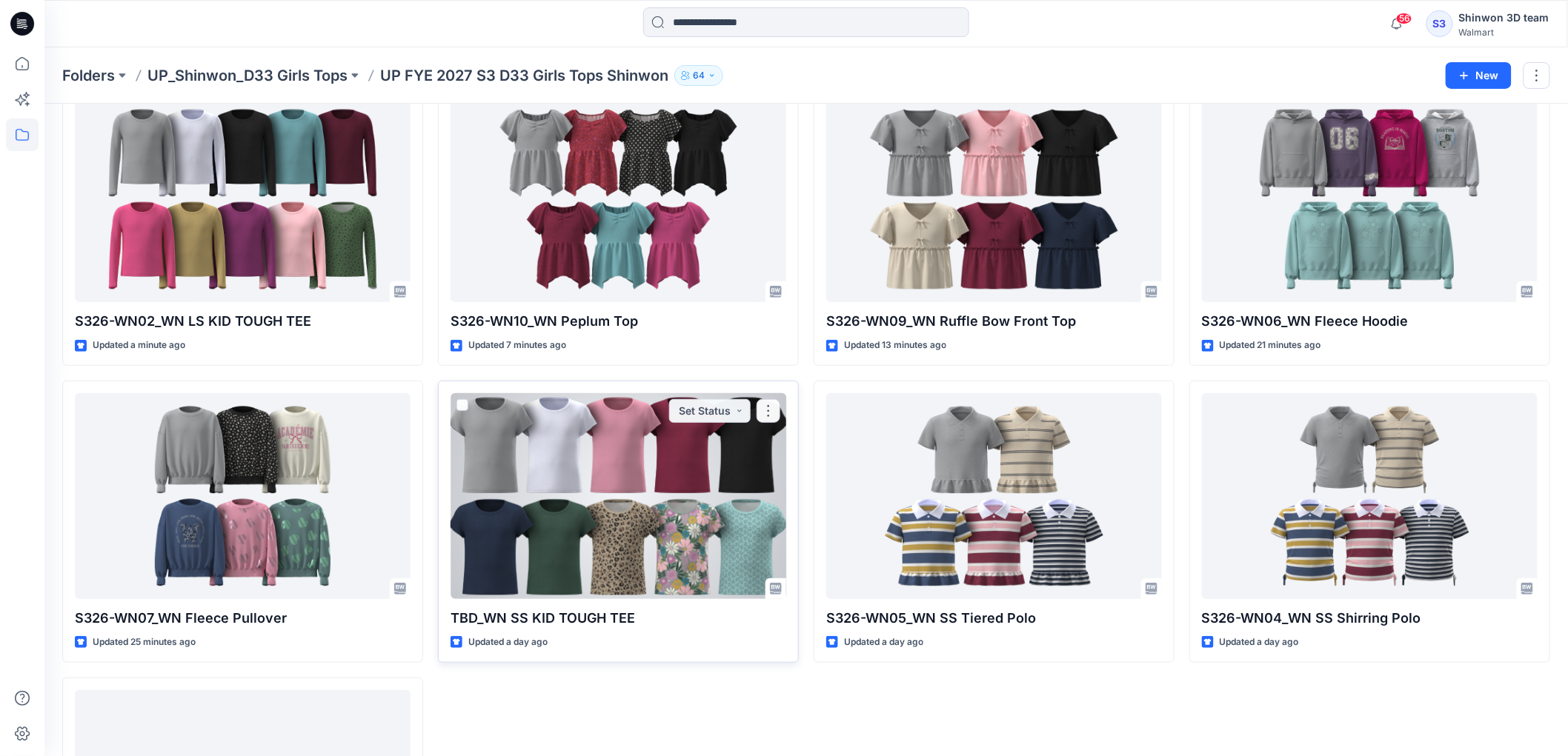
click at [670, 446] on div at bounding box center [618, 496] width 336 height 206
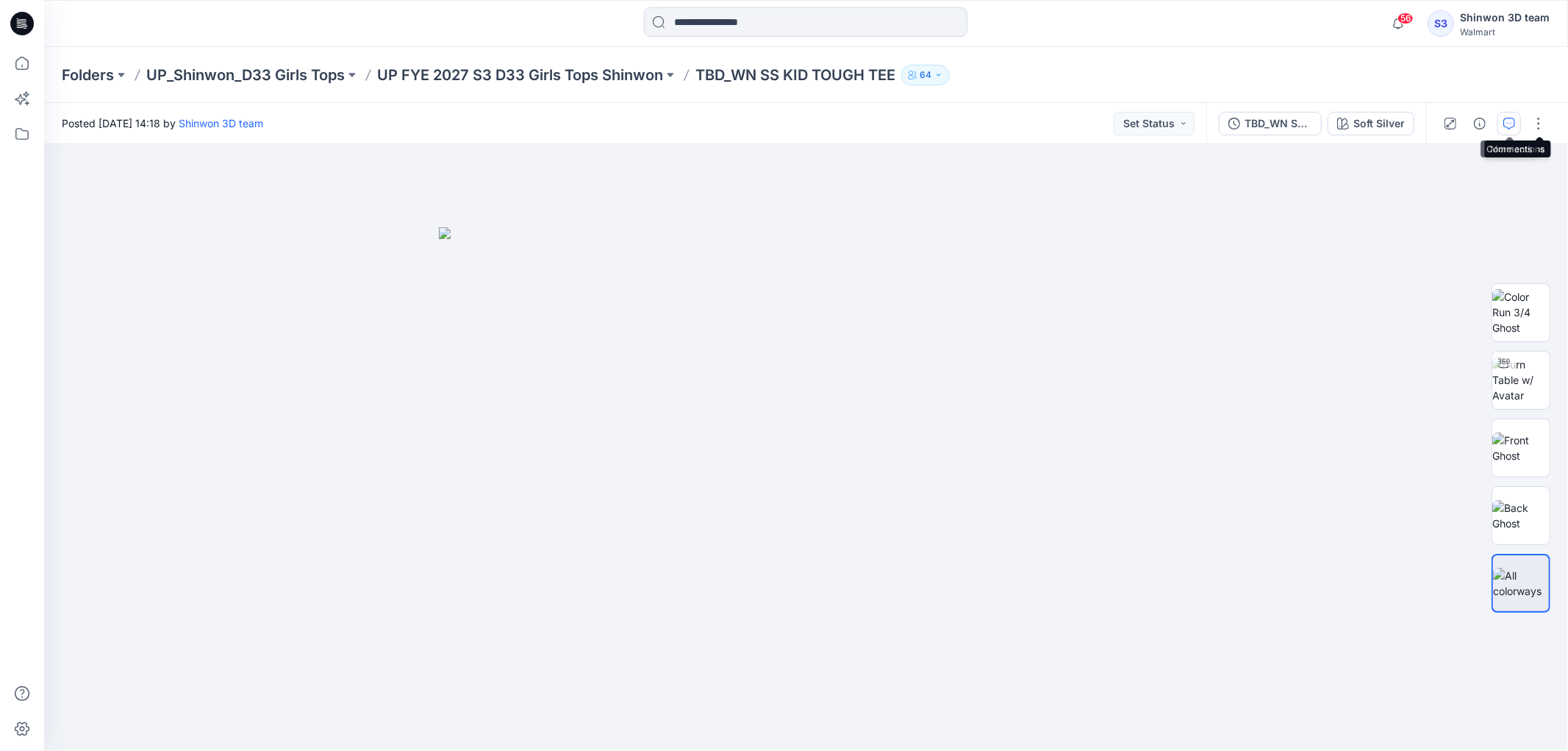
click at [1512, 126] on icon "button" at bounding box center [1509, 123] width 12 height 12
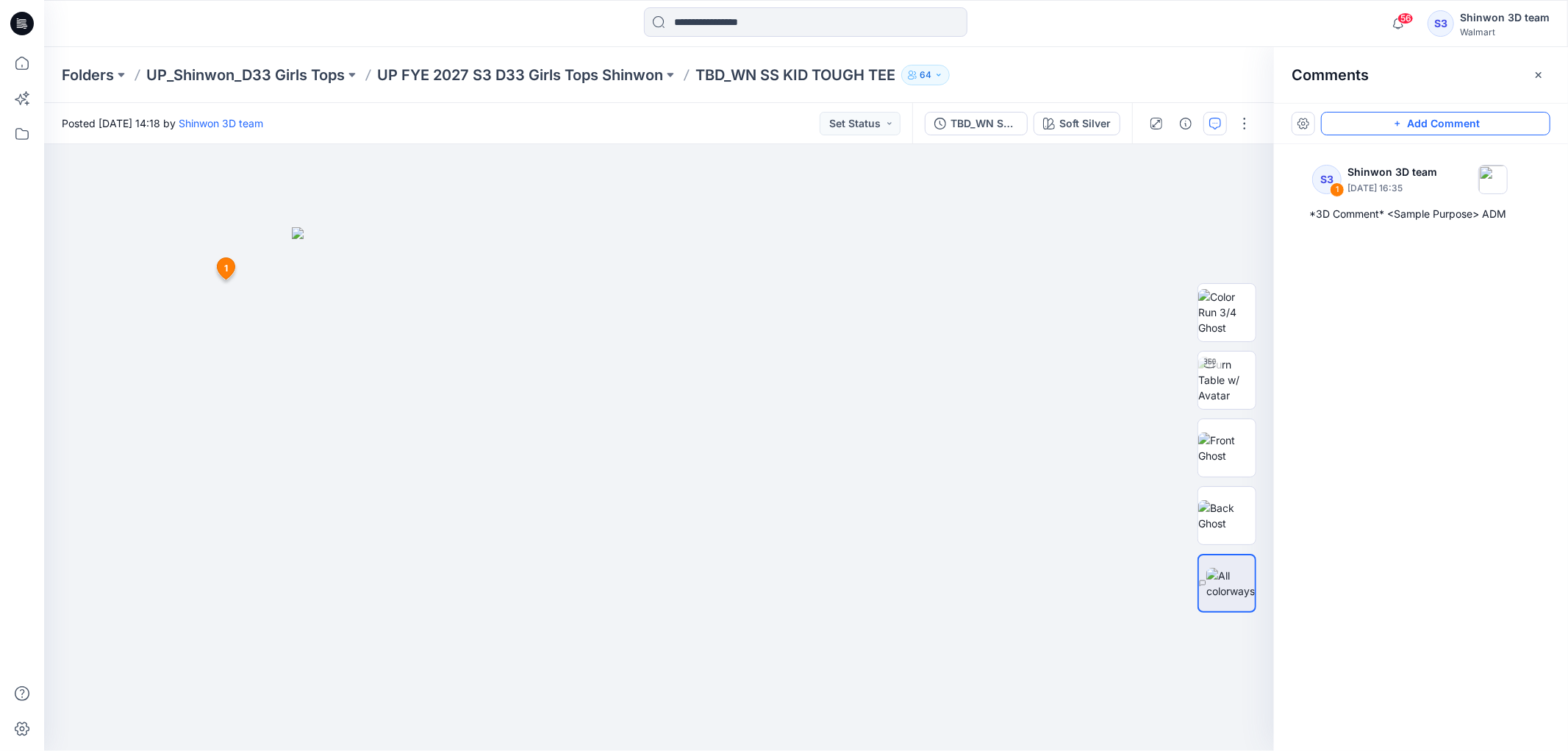
click at [1372, 120] on button "Add Comment" at bounding box center [1436, 124] width 229 height 24
click at [1044, 245] on div "2 1 S3 Shinwon 3D team [DATE] 16:35 *3D Comment* <Sample Purpose> ADM Reply" at bounding box center [659, 447] width 1230 height 607
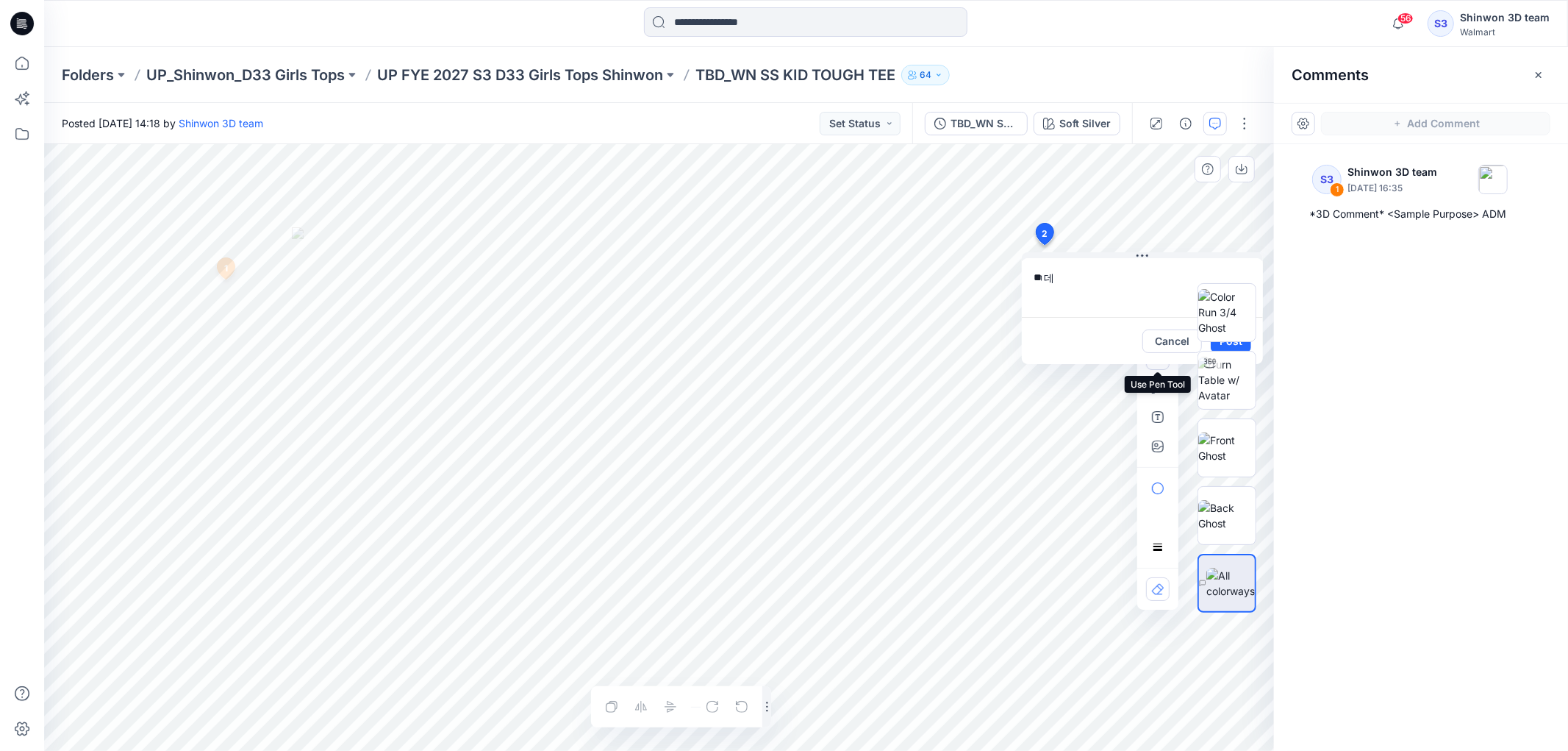
type textarea "*"
type textarea "**********"
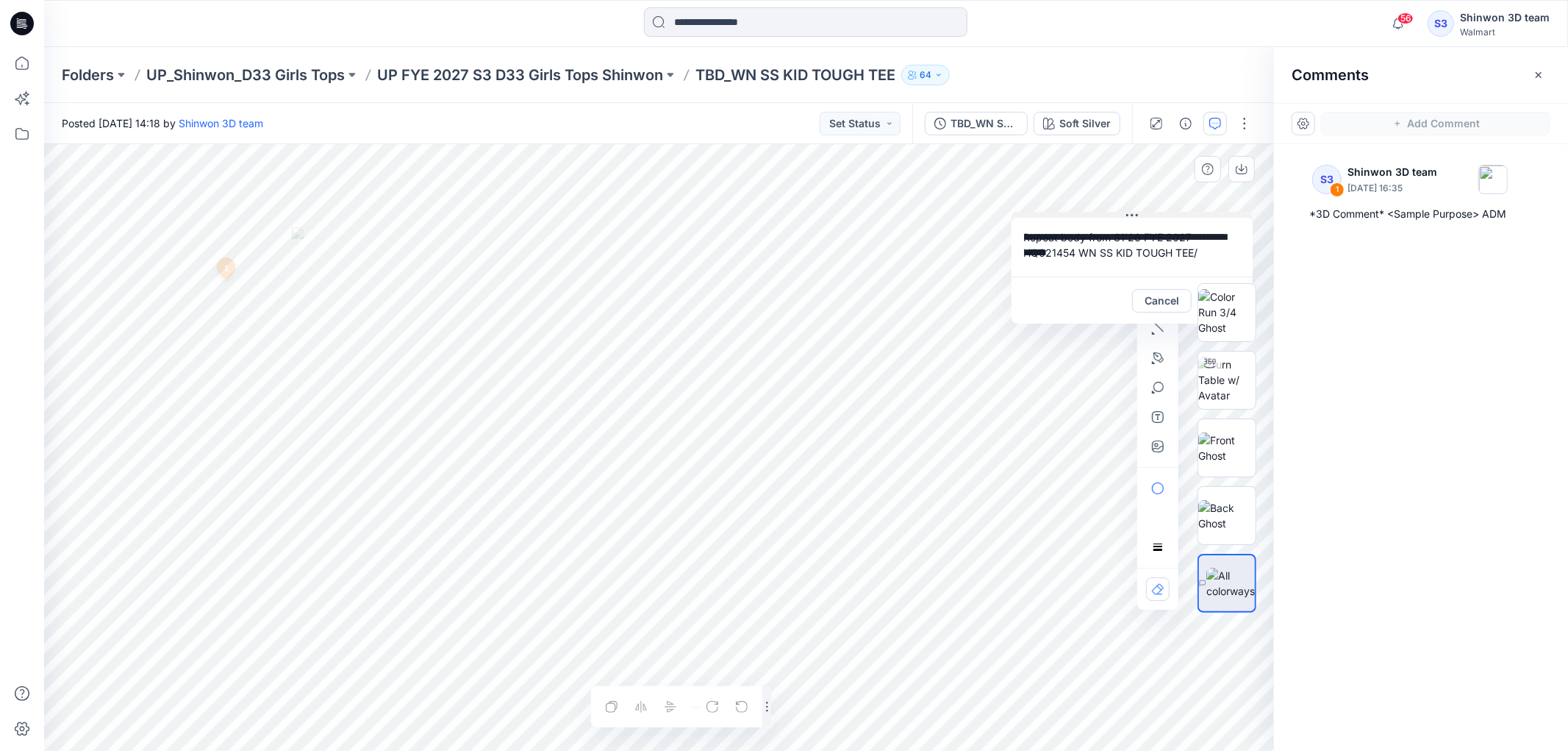
drag, startPoint x: 1146, startPoint y: 252, endPoint x: 1134, endPoint y: 210, distance: 43.7
click at [1134, 210] on icon at bounding box center [1132, 215] width 12 height 12
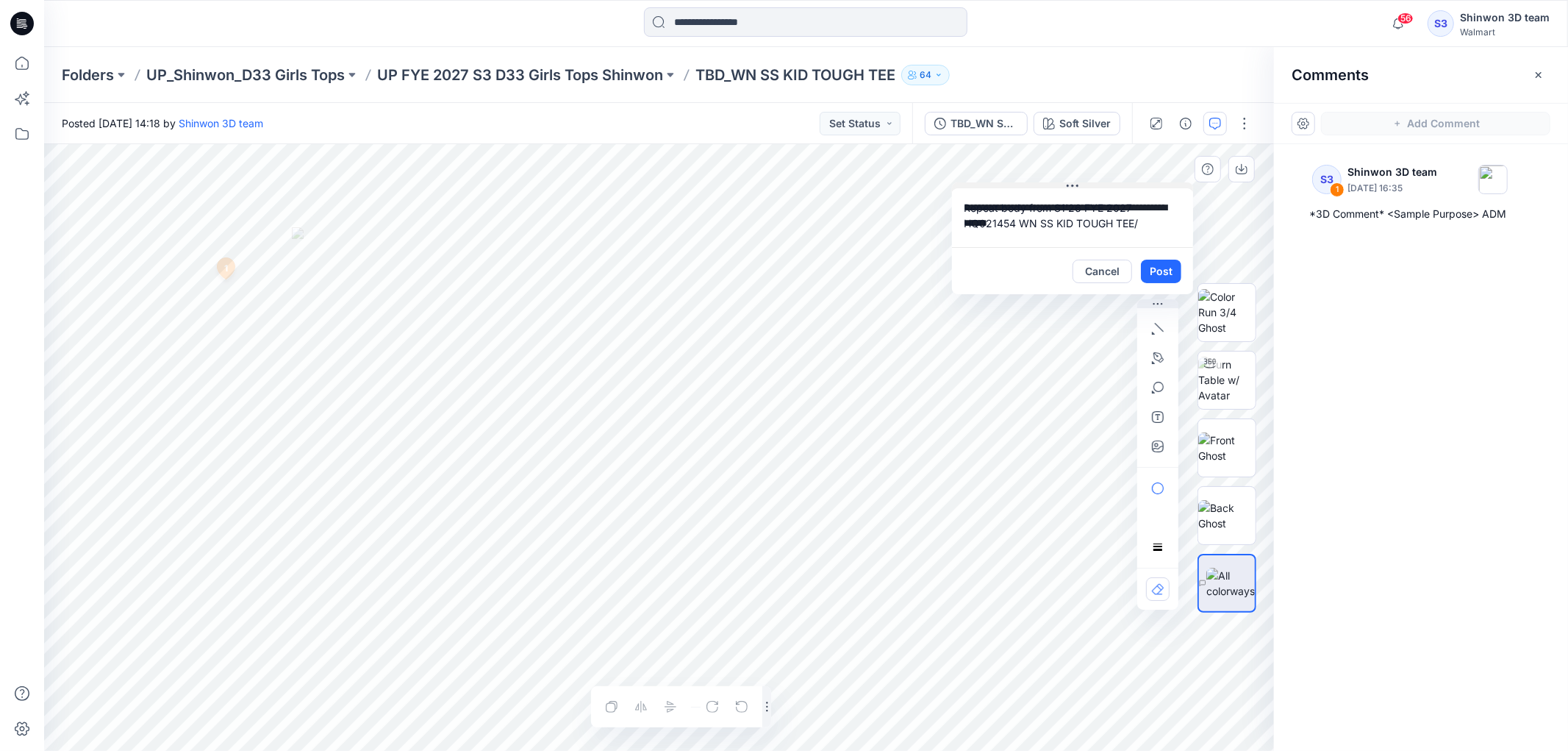
drag, startPoint x: 1201, startPoint y: 212, endPoint x: 1143, endPoint y: 184, distance: 64.4
click at [1143, 184] on button at bounding box center [1072, 187] width 241 height 9
click at [1172, 270] on button "Post" at bounding box center [1161, 271] width 40 height 24
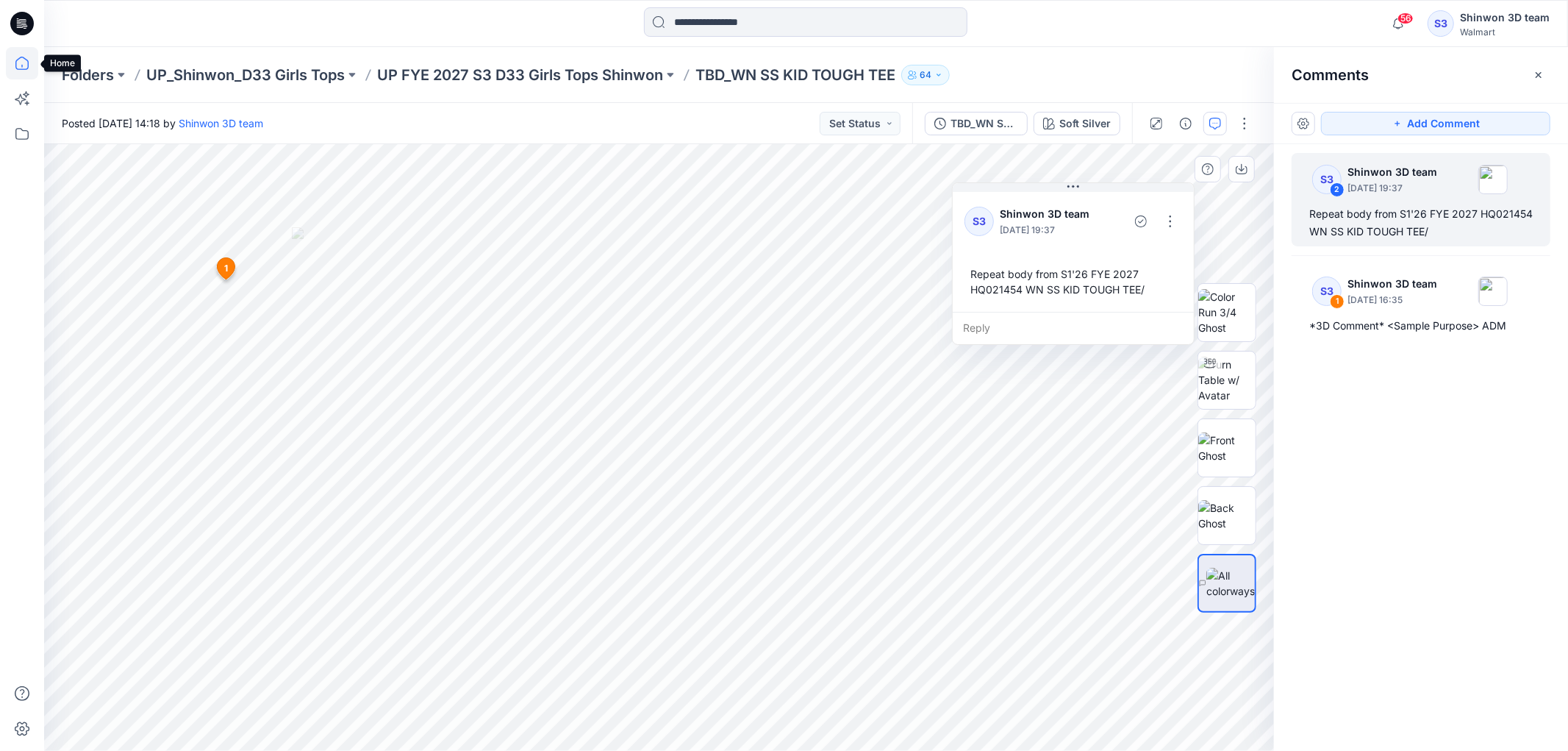
click at [24, 71] on icon at bounding box center [22, 64] width 33 height 33
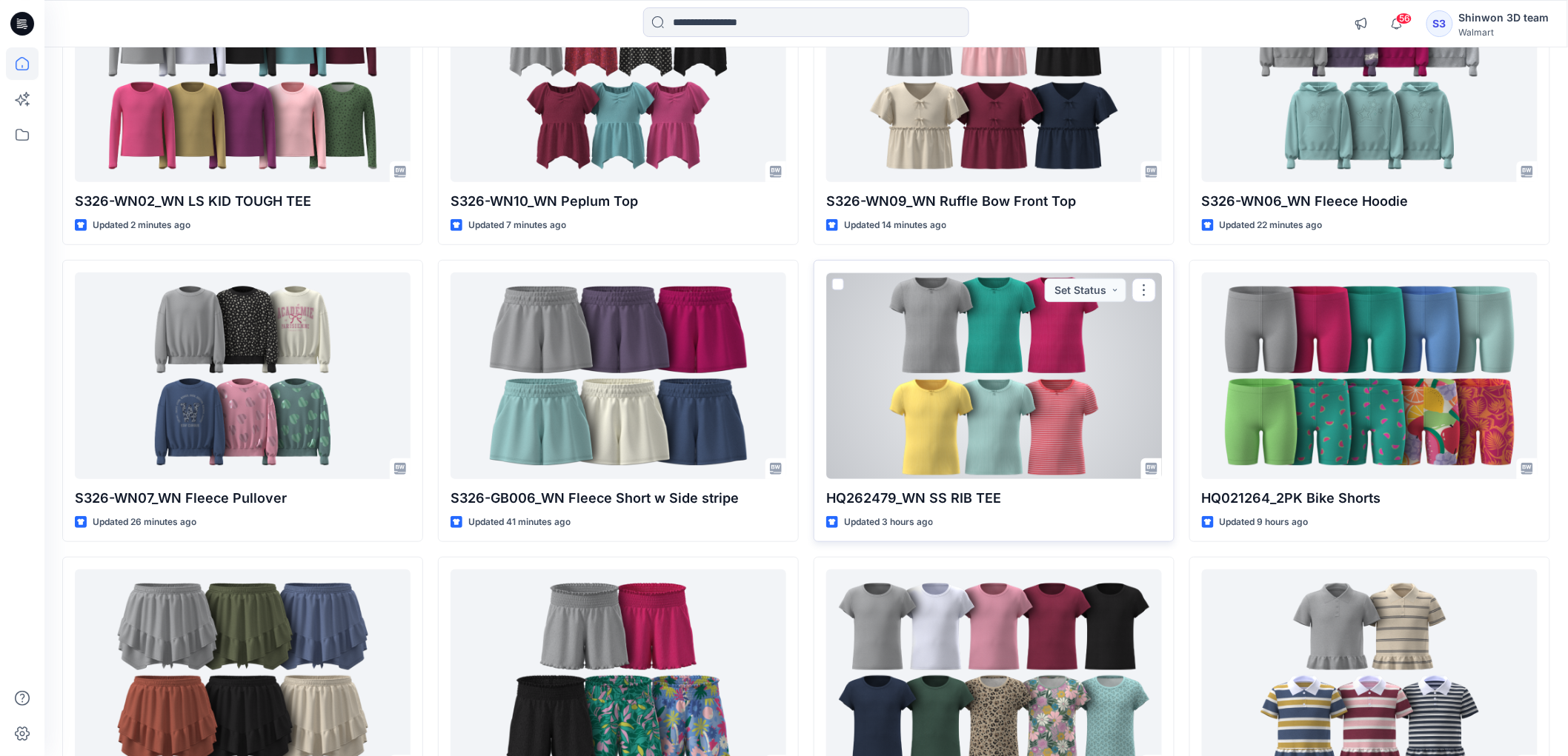
scroll to position [247, 0]
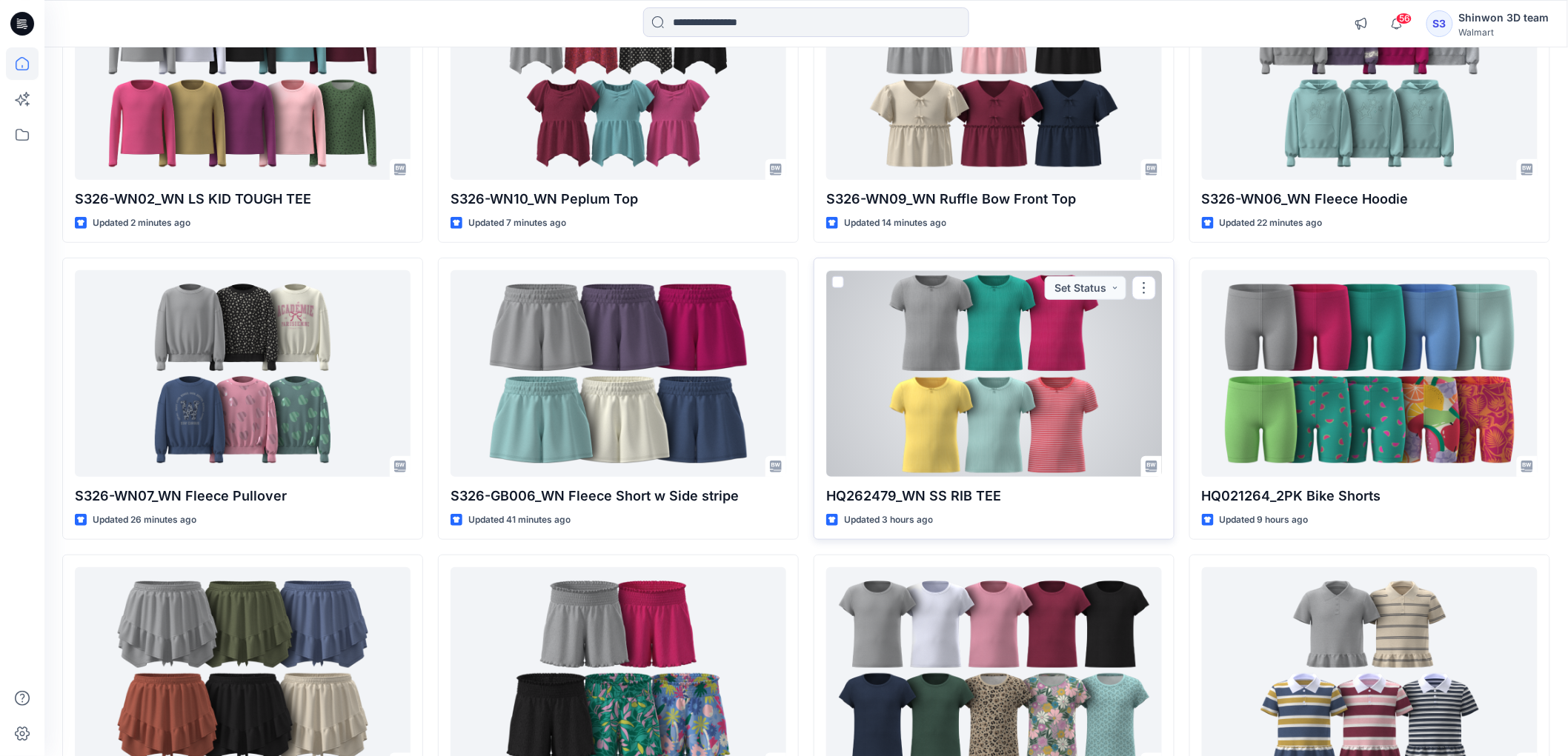
click at [958, 388] on div at bounding box center [994, 373] width 336 height 206
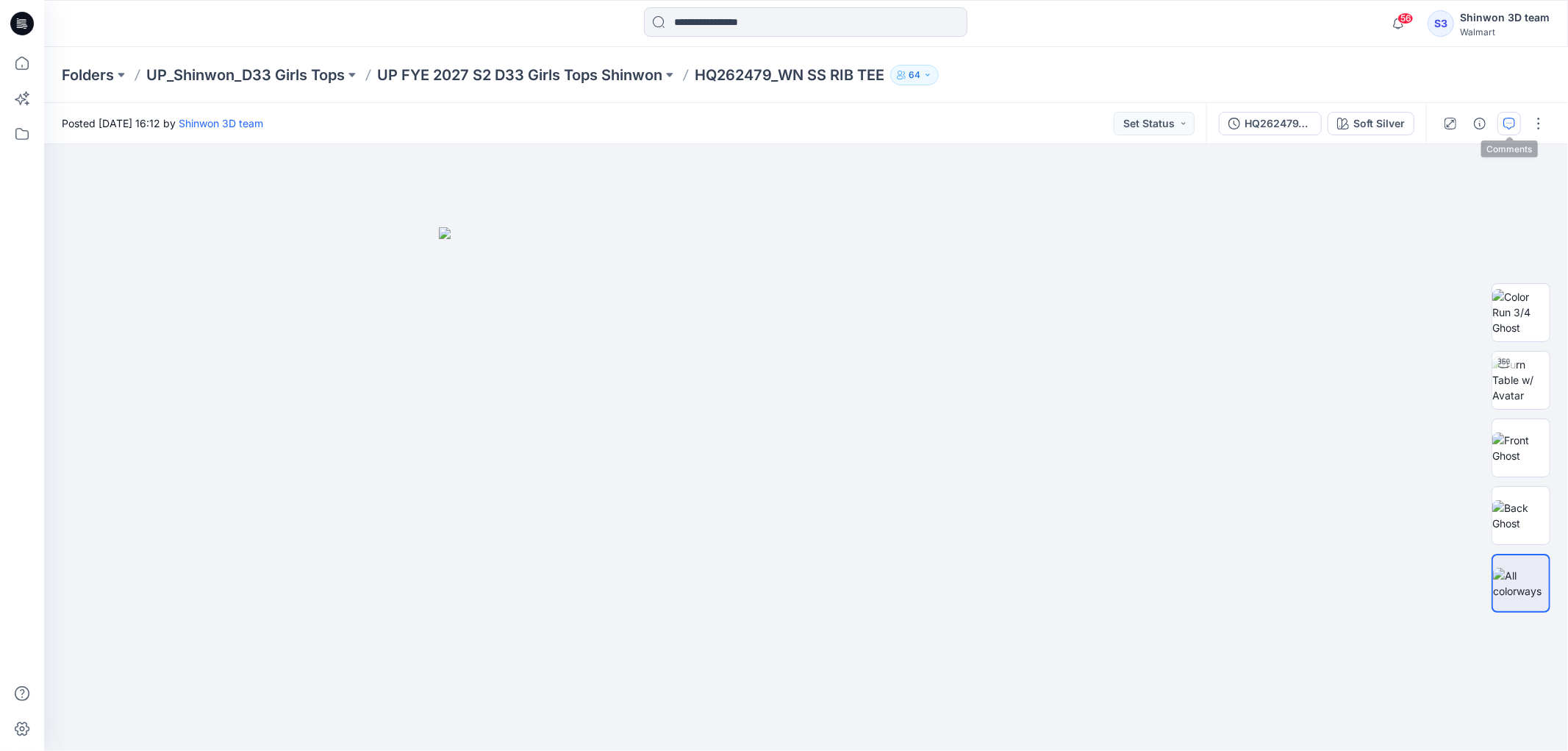
click at [1513, 125] on icon "button" at bounding box center [1509, 123] width 12 height 12
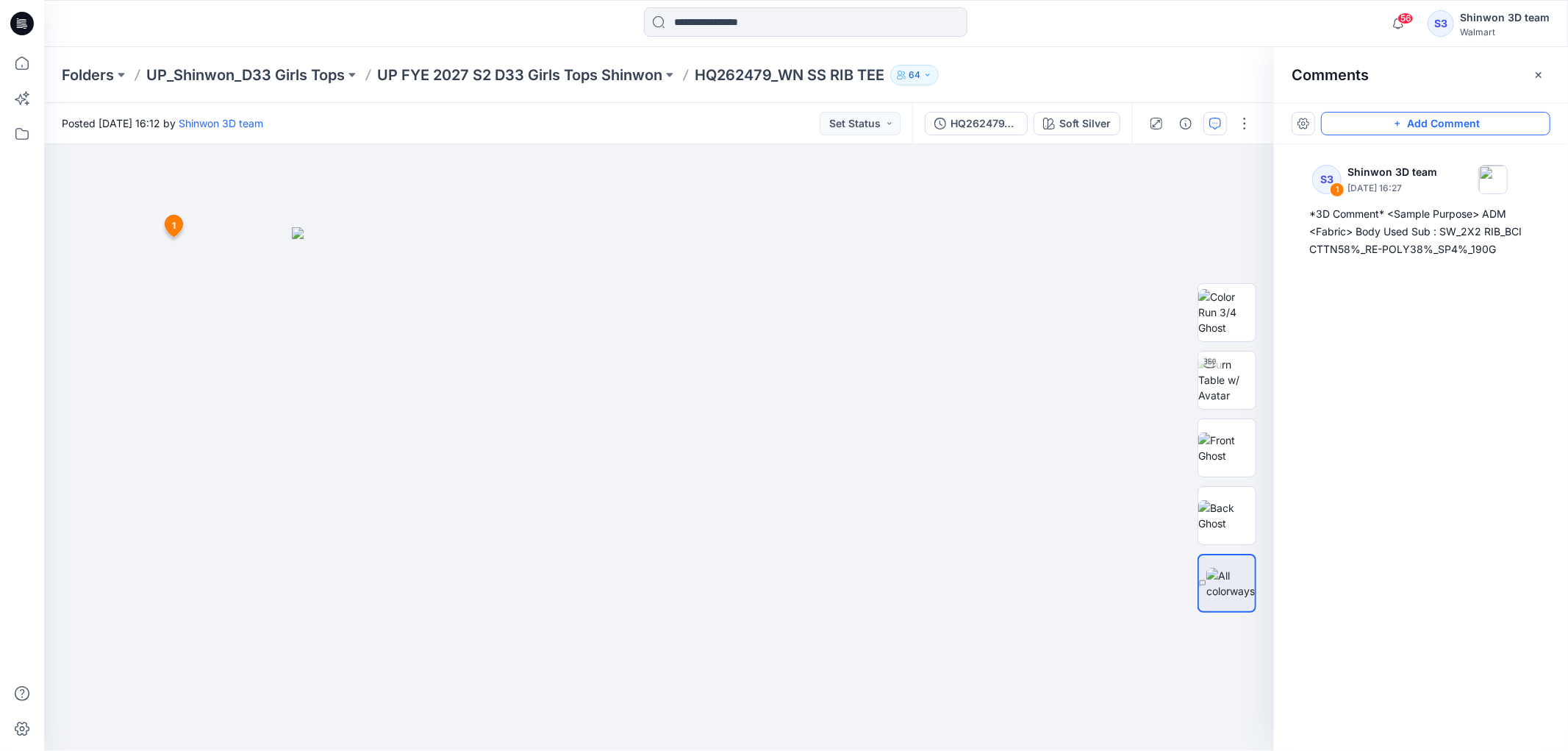
click at [1383, 125] on button "Add Comment" at bounding box center [1436, 124] width 229 height 24
click at [932, 293] on div "2 1 S3 Shinwon 3D team [DATE] 16:27 *3D Comment* <Sample Purpose> ADM <Fabric> …" at bounding box center [659, 447] width 1230 height 607
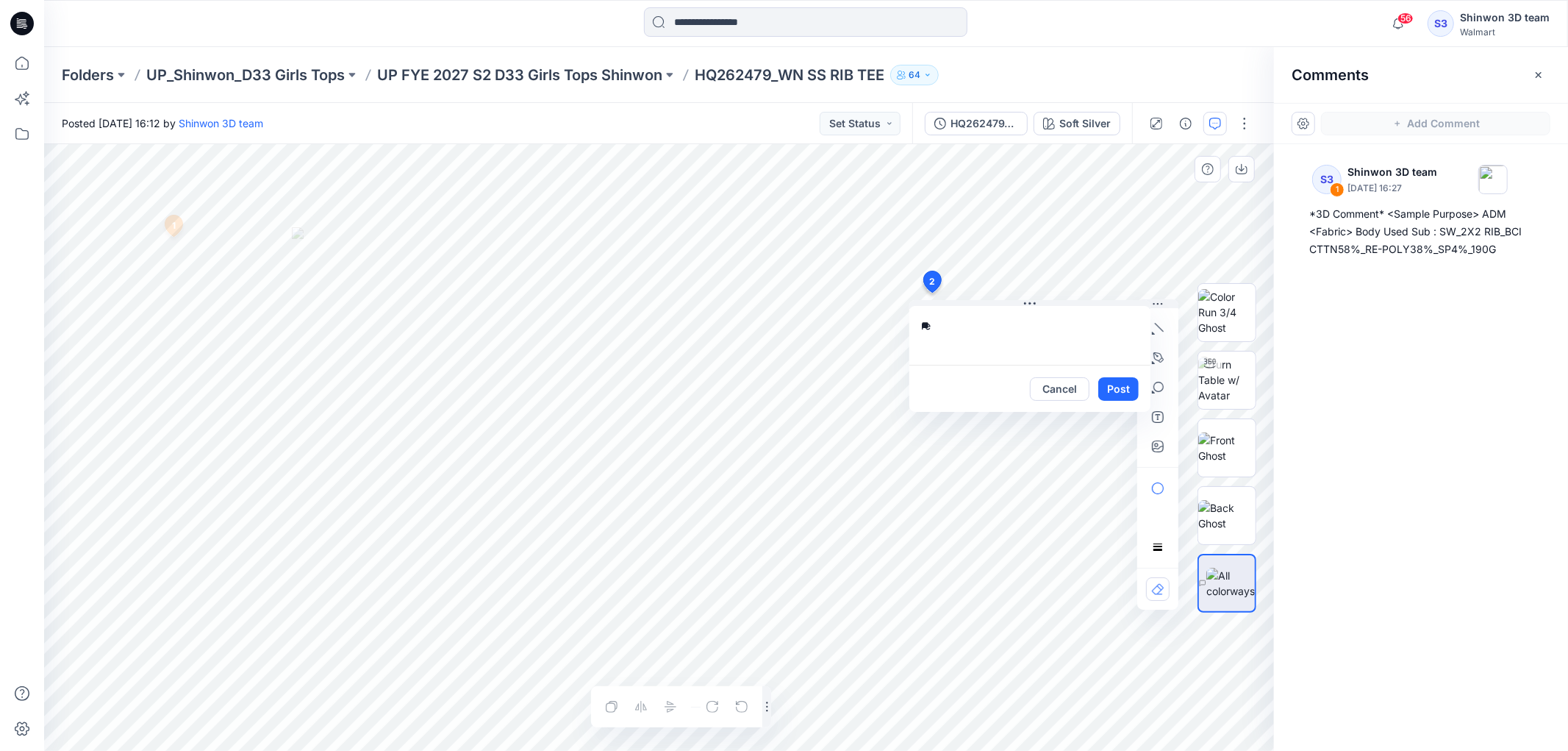
type textarea "*"
click at [864, 289] on div "**********" at bounding box center [659, 447] width 1230 height 607
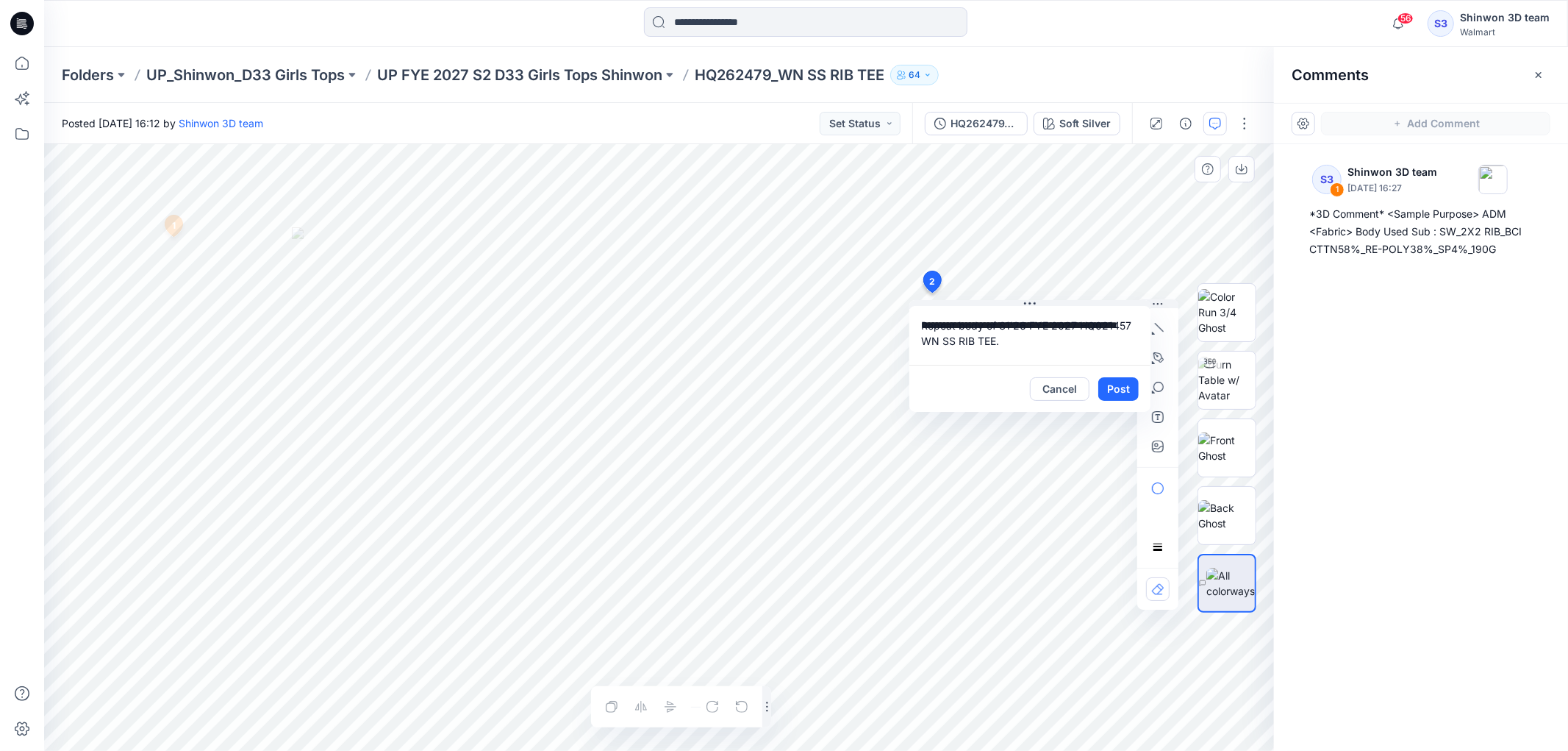
click at [1059, 340] on textarea "**********" at bounding box center [1029, 335] width 241 height 59
type textarea "**********"
click at [1129, 385] on button "Post" at bounding box center [1118, 389] width 40 height 24
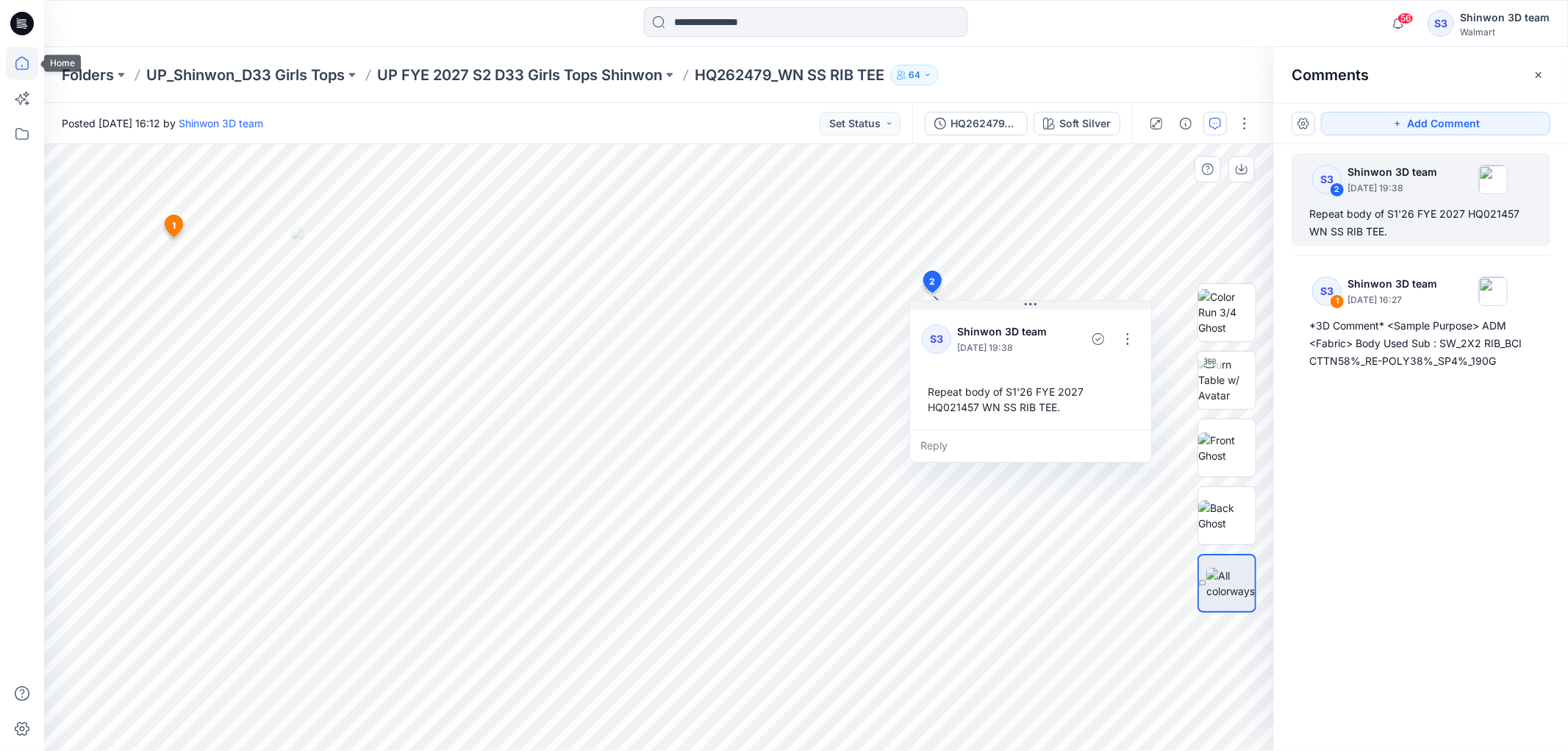
click at [16, 62] on icon at bounding box center [22, 63] width 14 height 14
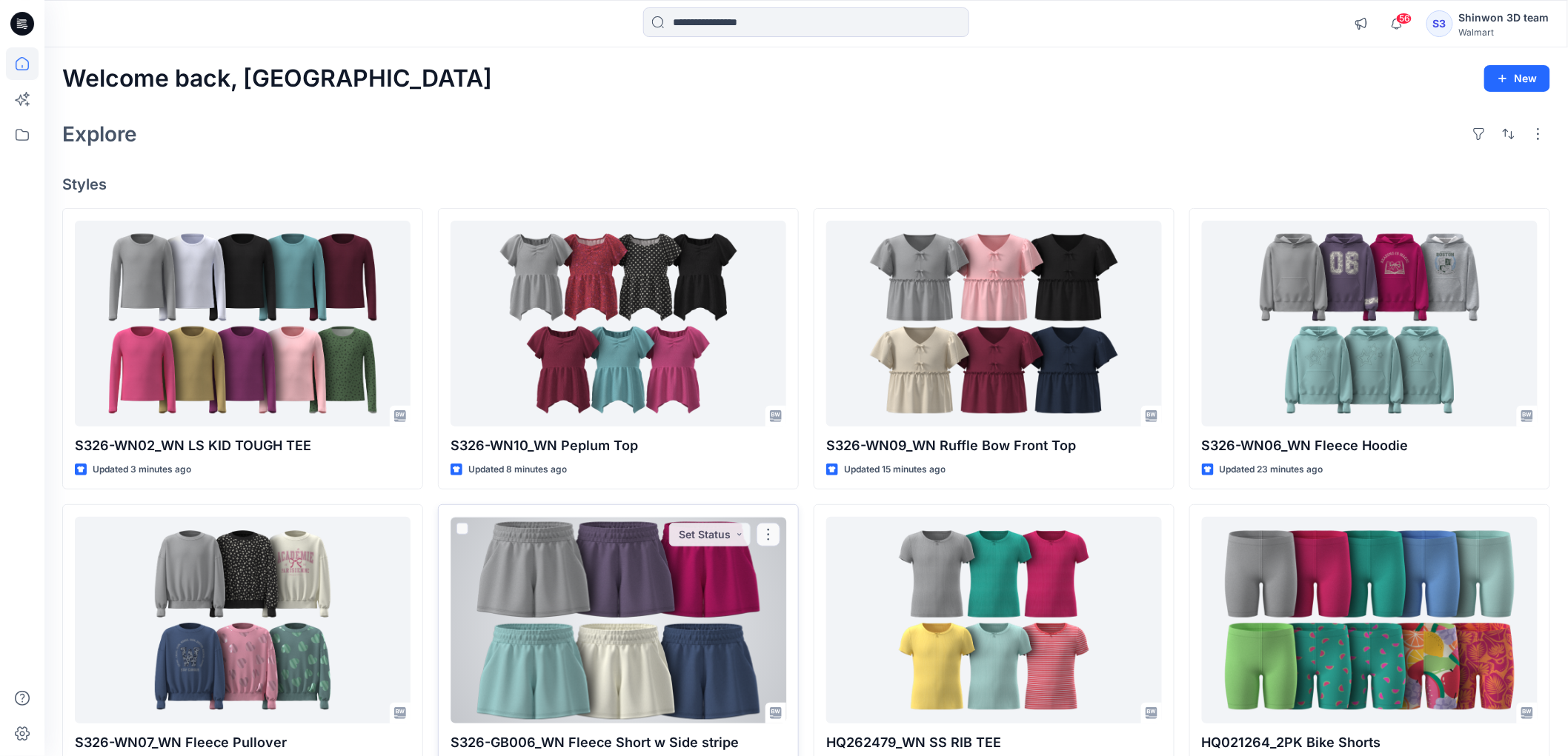
click at [677, 613] on div at bounding box center [618, 619] width 336 height 206
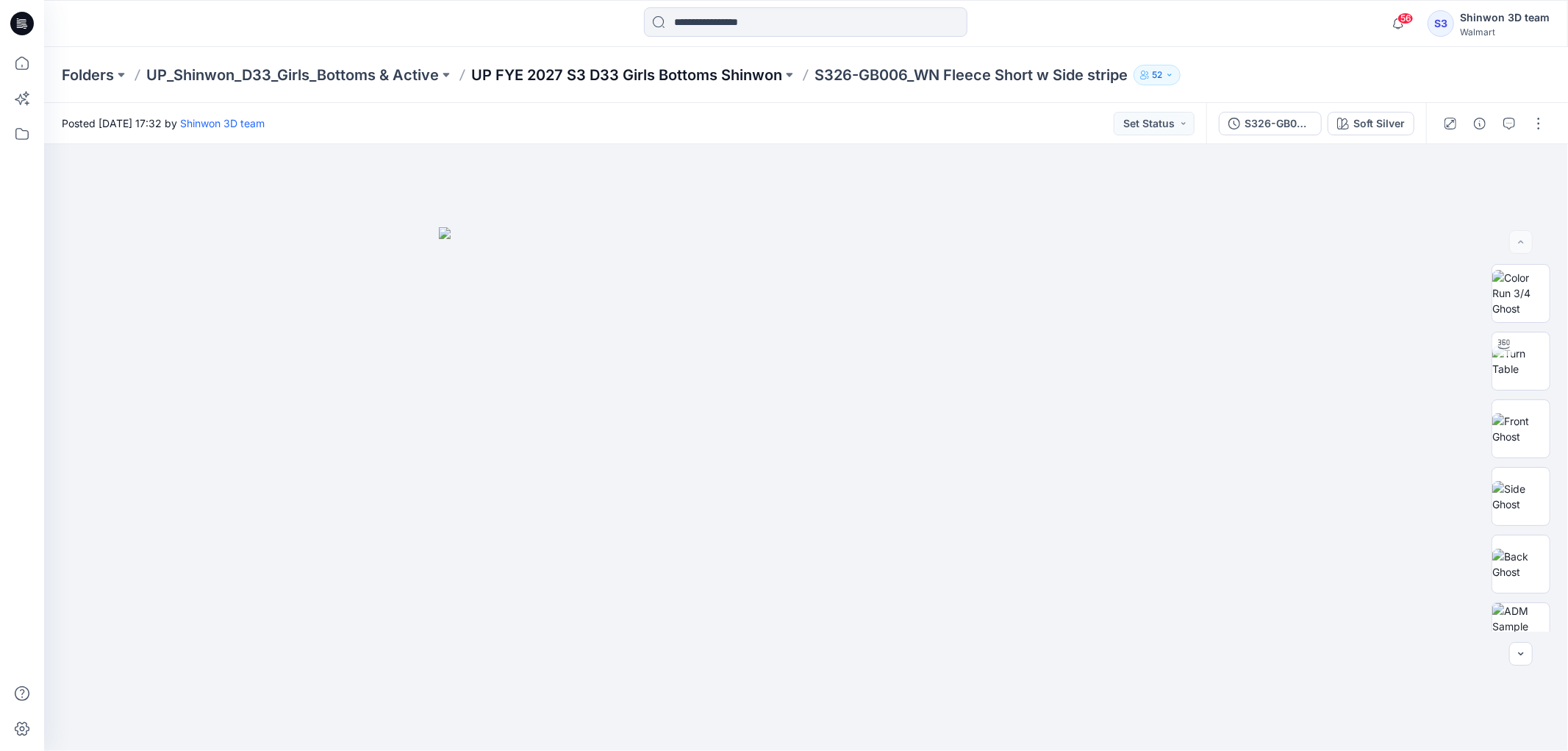
click at [717, 78] on p "UP FYE 2027 S3 D33 Girls Bottoms Shinwon" at bounding box center [627, 75] width 311 height 21
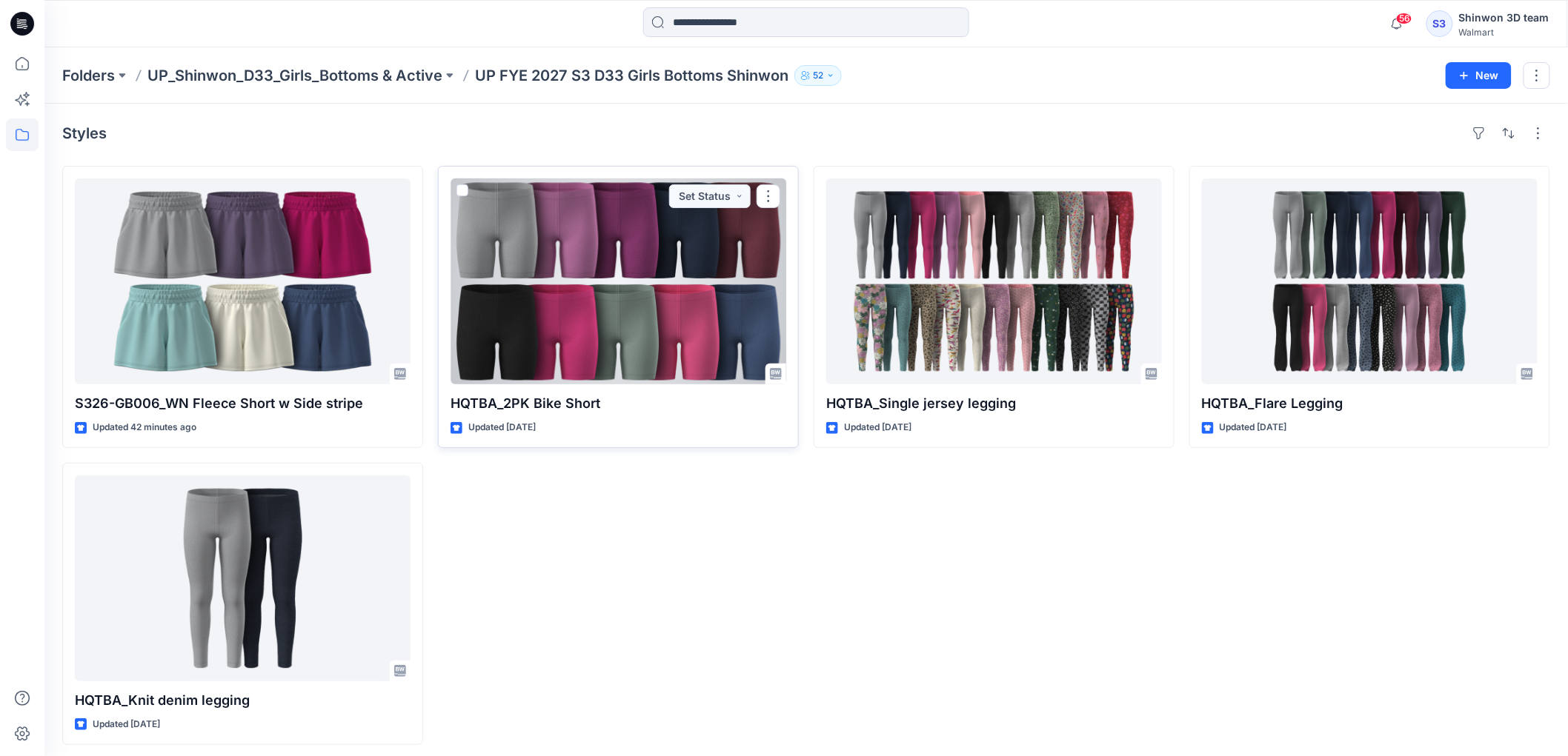
click at [653, 339] on div at bounding box center [618, 281] width 336 height 206
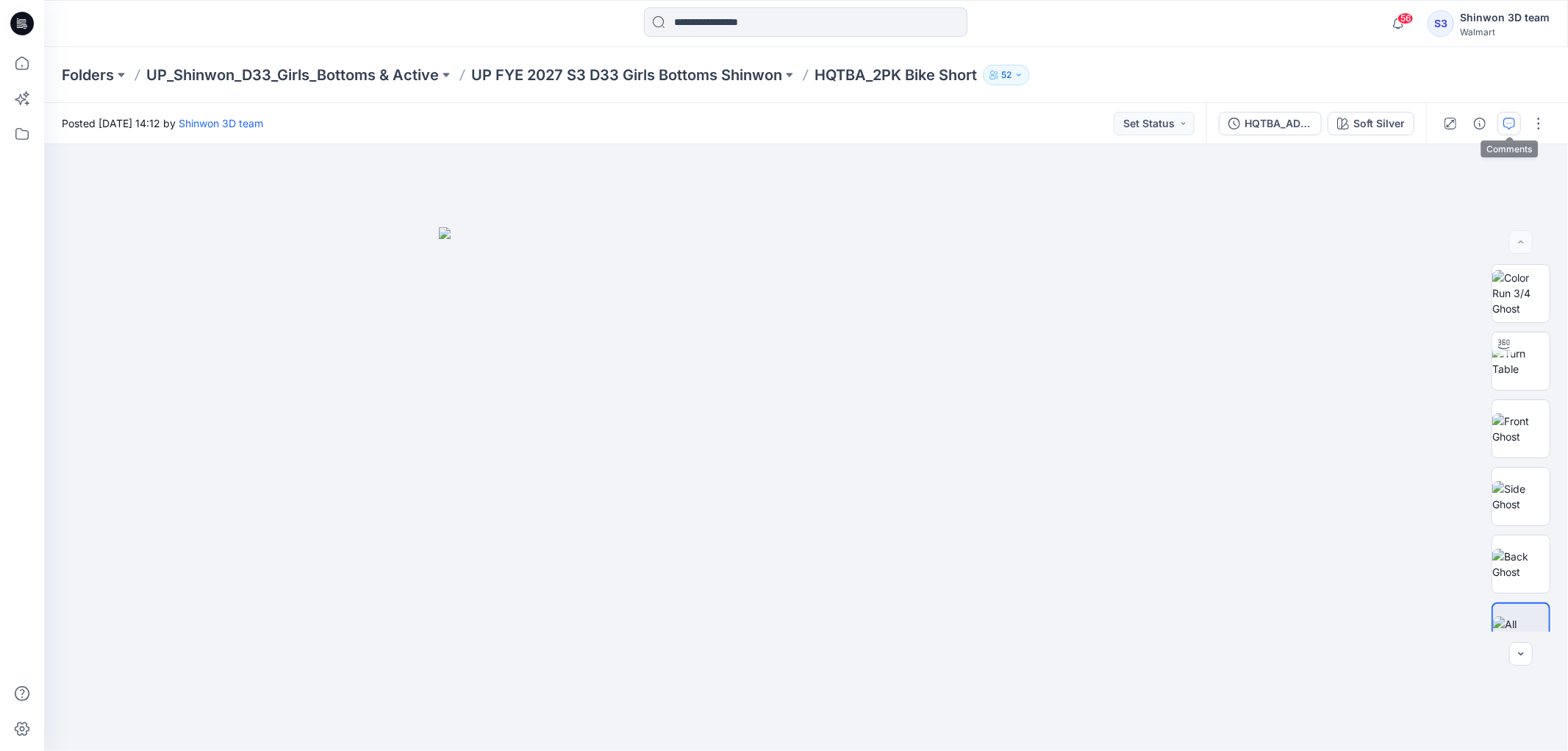
click at [1503, 124] on icon "button" at bounding box center [1509, 123] width 12 height 12
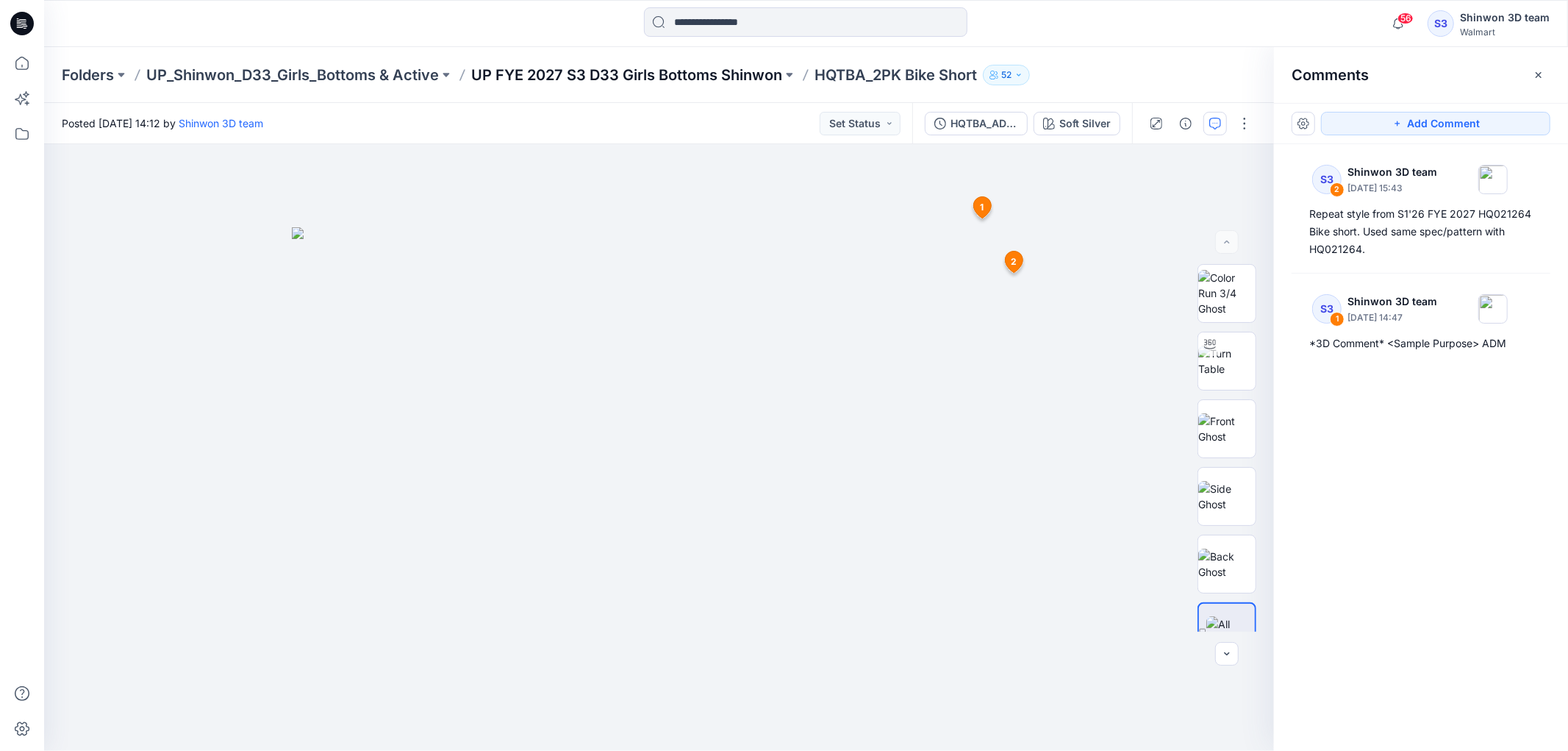
click at [571, 71] on p "UP FYE 2027 S3 D33 Girls Bottoms Shinwon" at bounding box center [627, 75] width 311 height 21
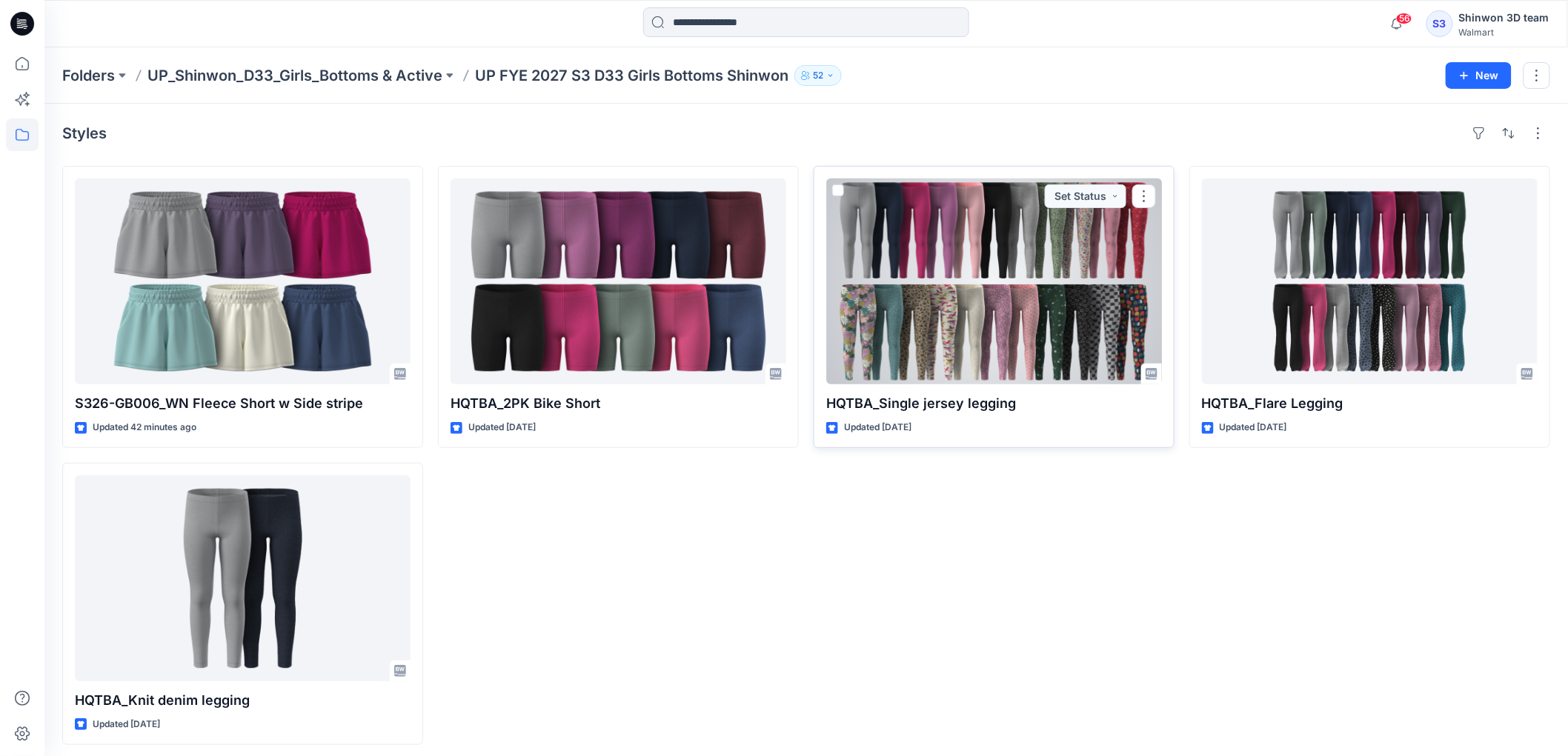
click at [963, 295] on div at bounding box center [994, 281] width 336 height 206
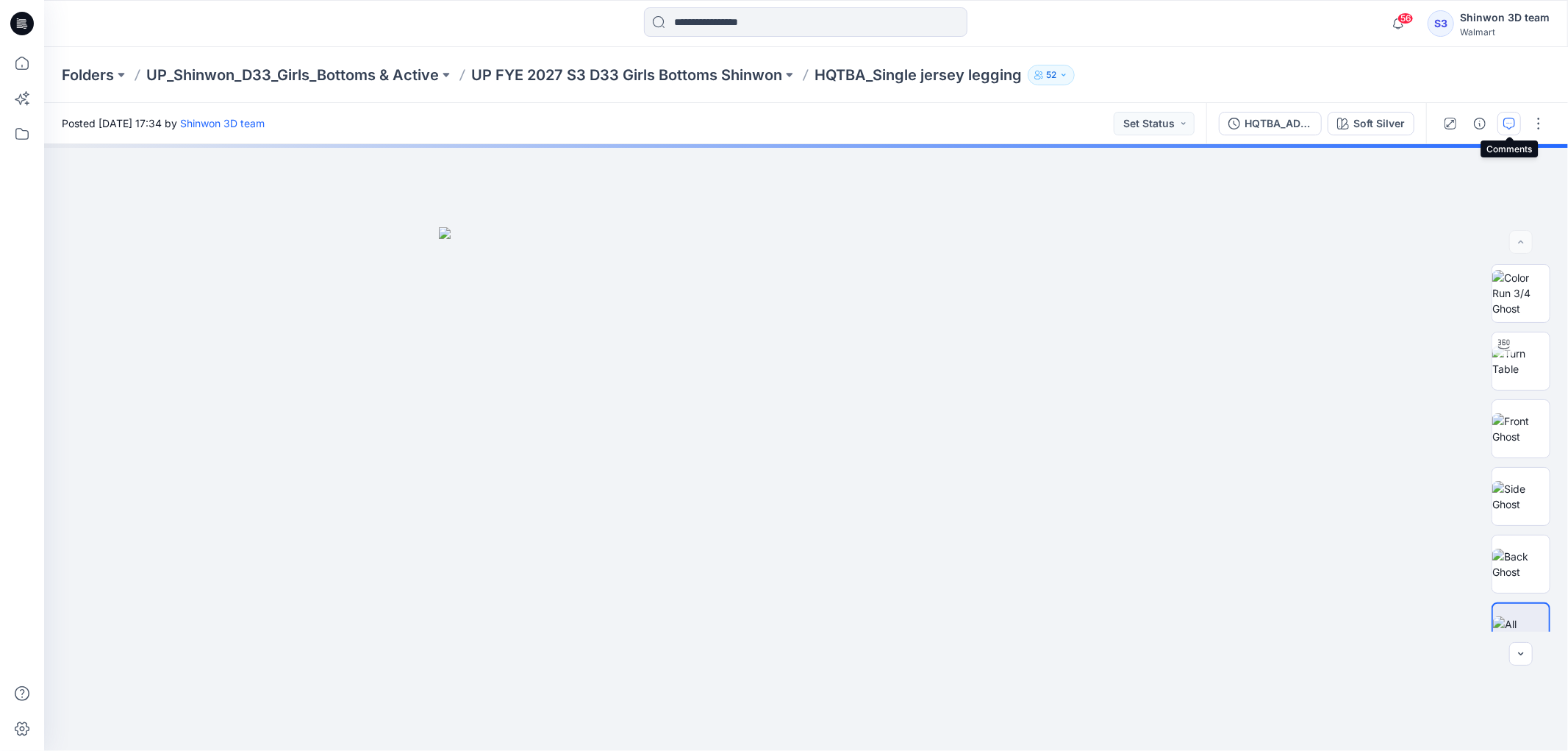
click at [1511, 122] on icon "button" at bounding box center [1509, 123] width 12 height 12
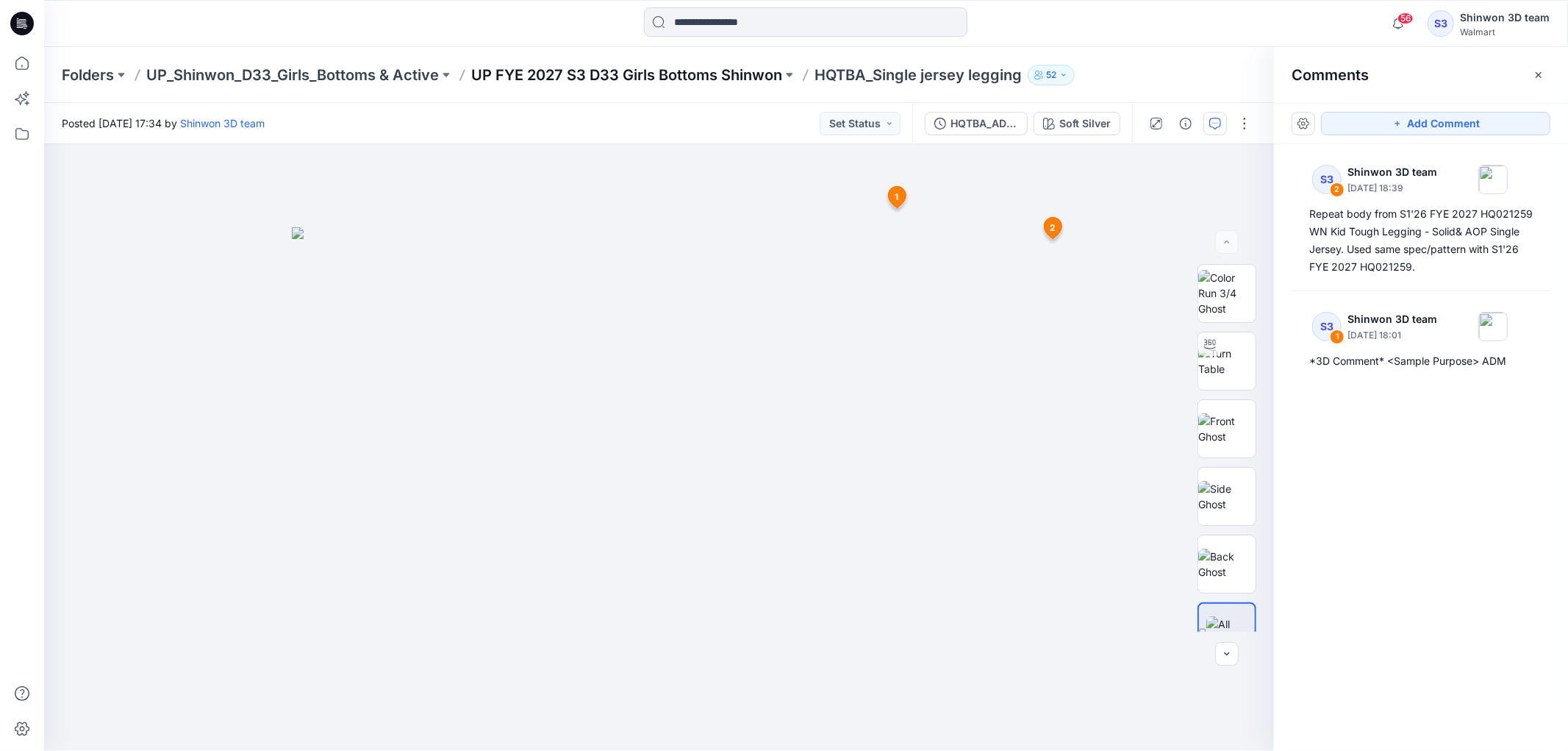
click at [633, 76] on p "UP FYE 2027 S3 D33 Girls Bottoms Shinwon" at bounding box center [627, 75] width 311 height 21
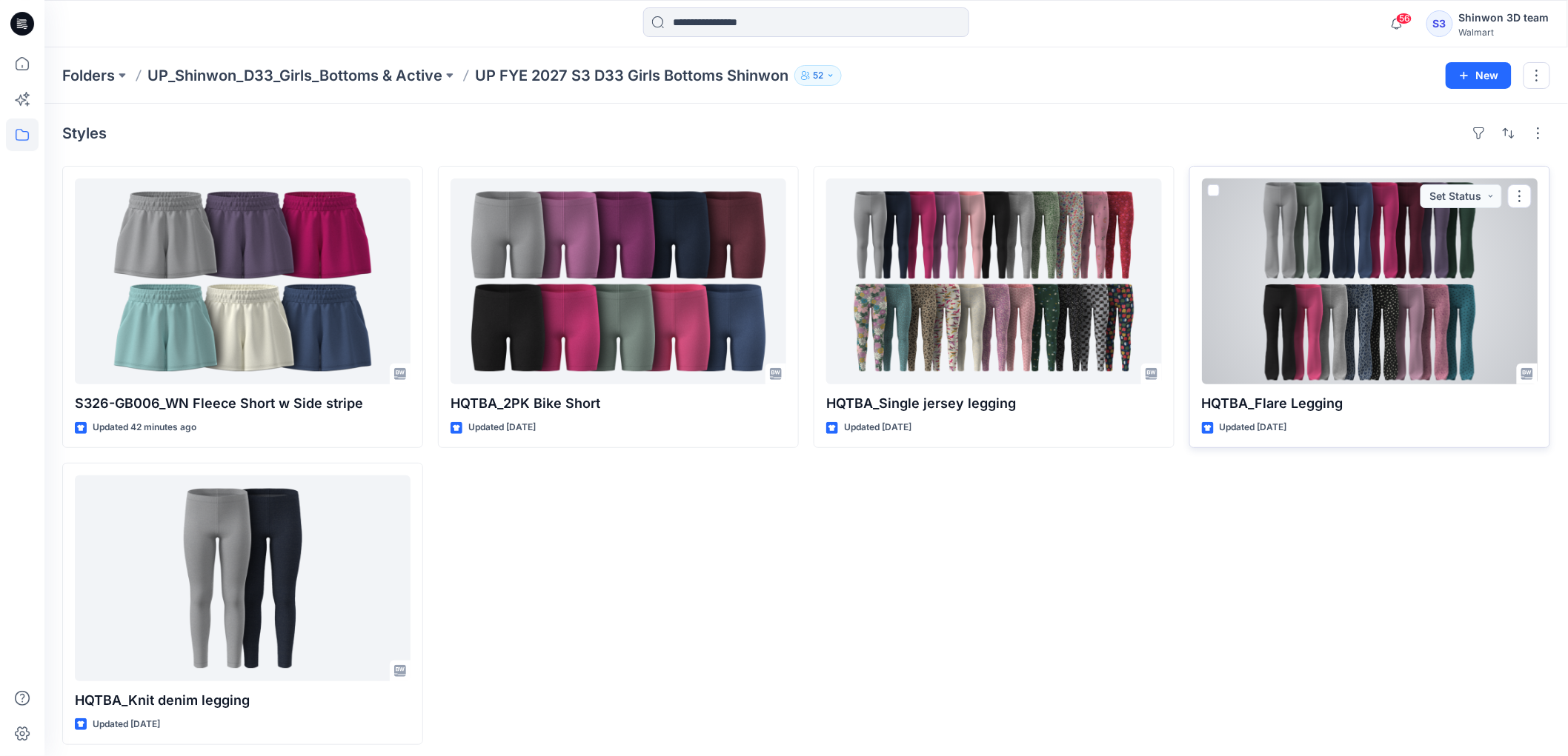
click at [1284, 229] on div at bounding box center [1370, 281] width 336 height 206
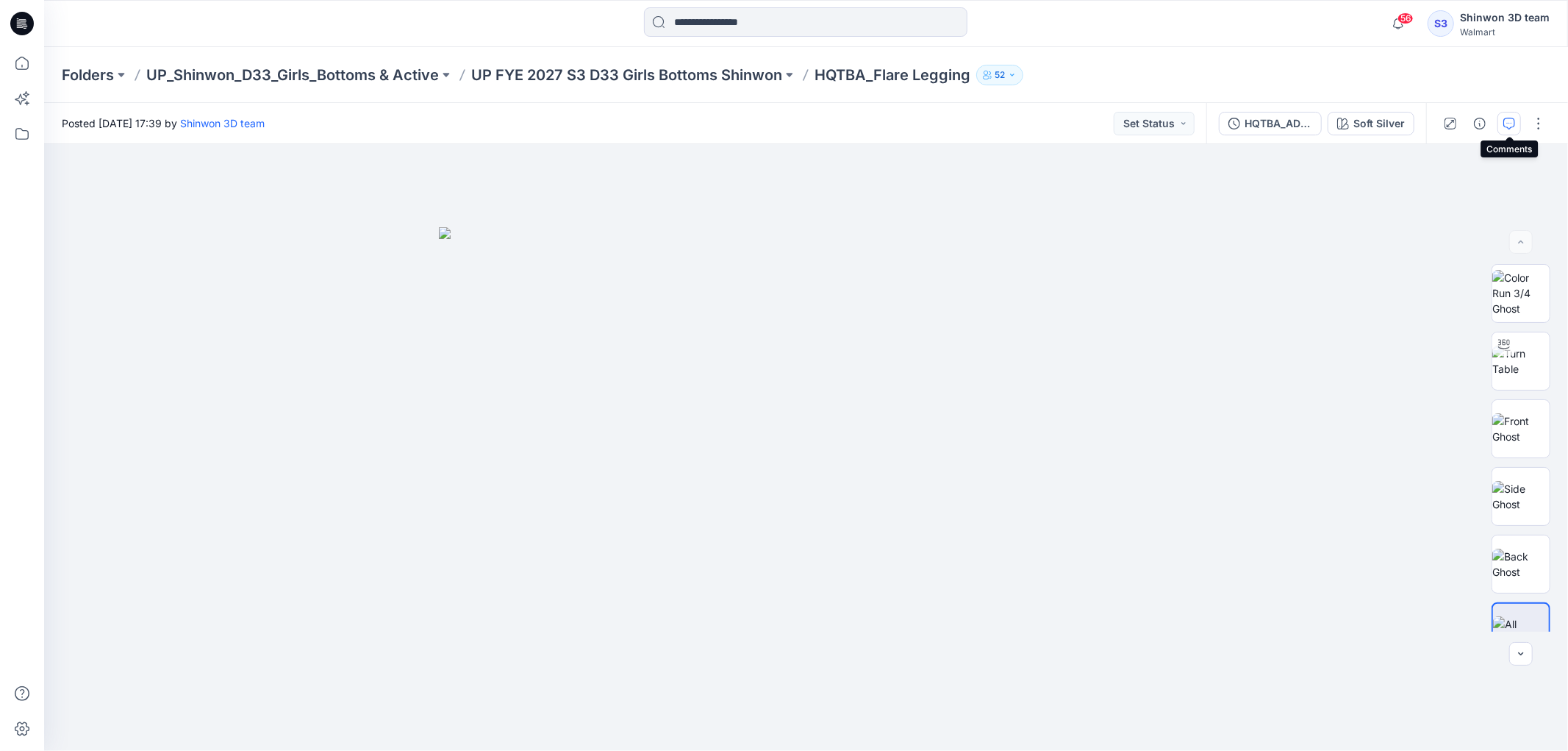
click at [1508, 124] on icon "button" at bounding box center [1509, 123] width 12 height 12
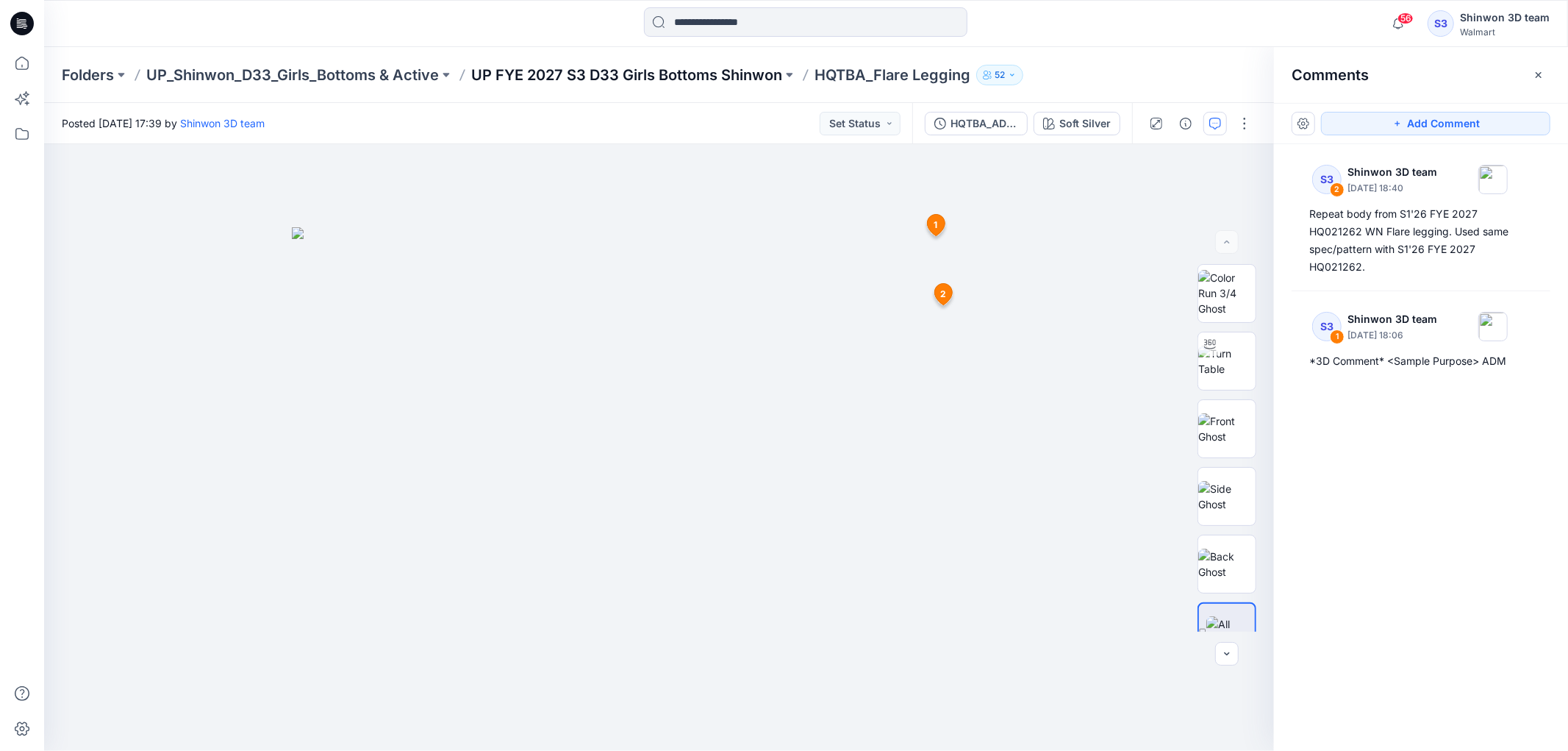
click at [556, 78] on p "UP FYE 2027 S3 D33 Girls Bottoms Shinwon" at bounding box center [627, 75] width 311 height 21
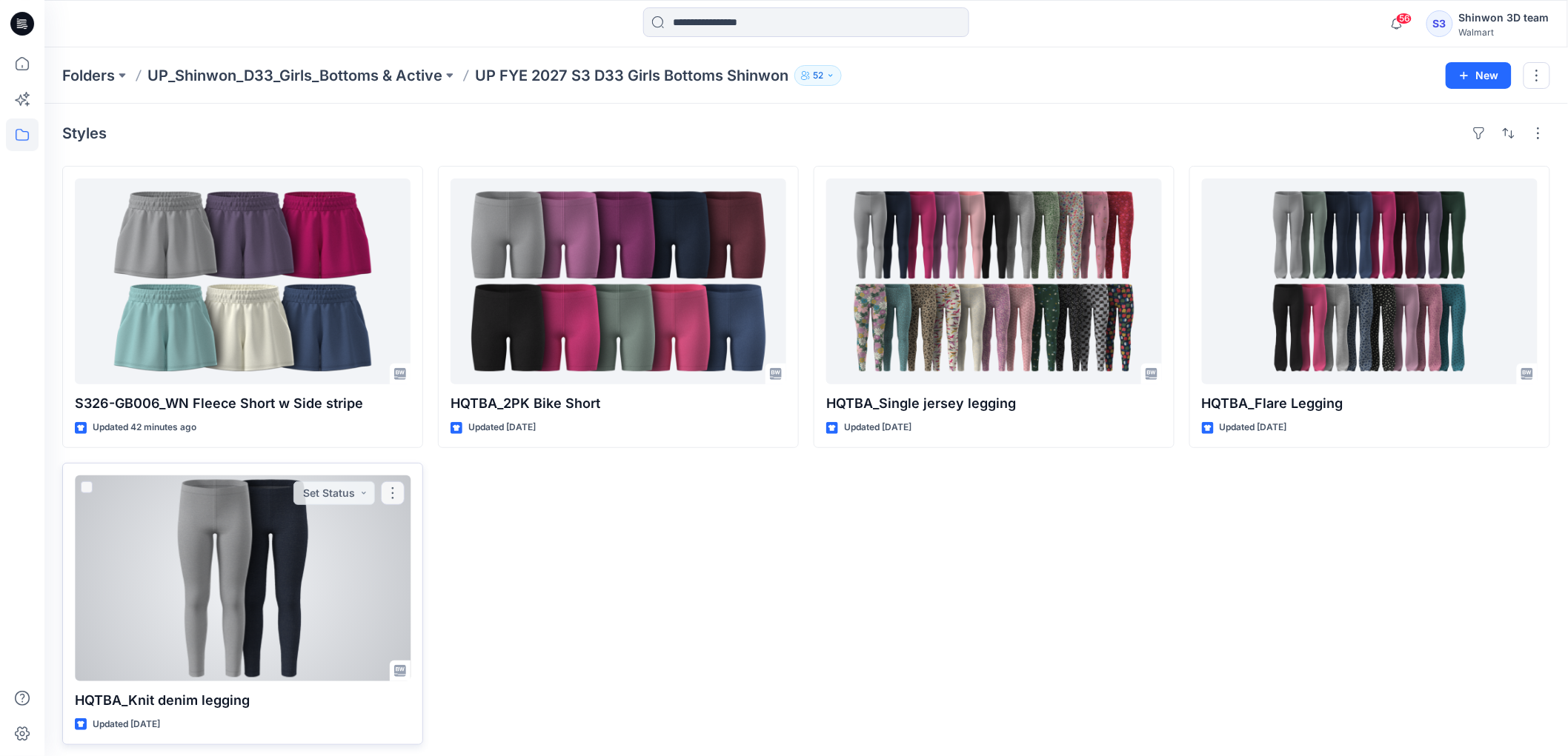
click at [203, 608] on div at bounding box center [243, 578] width 336 height 206
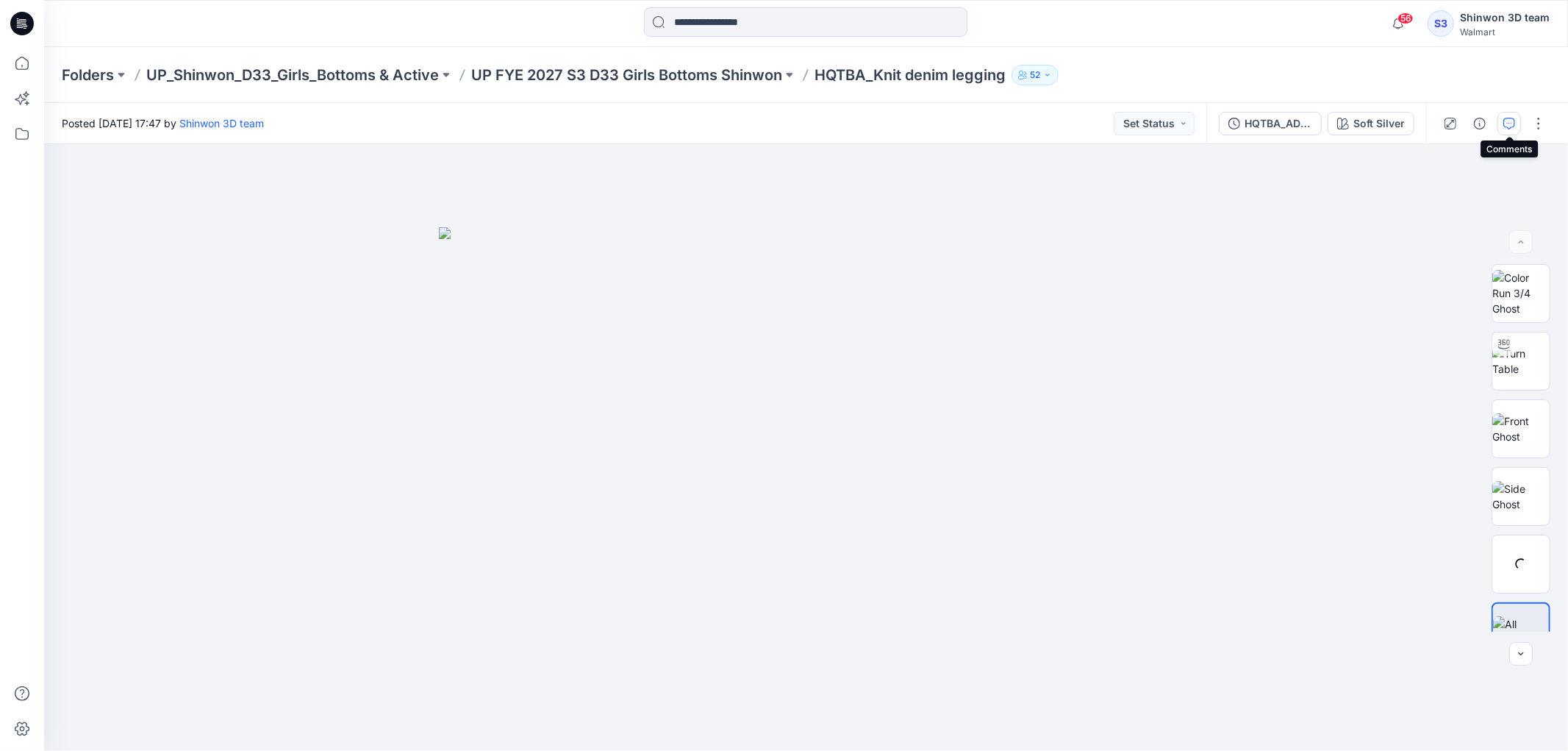
click at [1502, 118] on button "button" at bounding box center [1510, 124] width 24 height 24
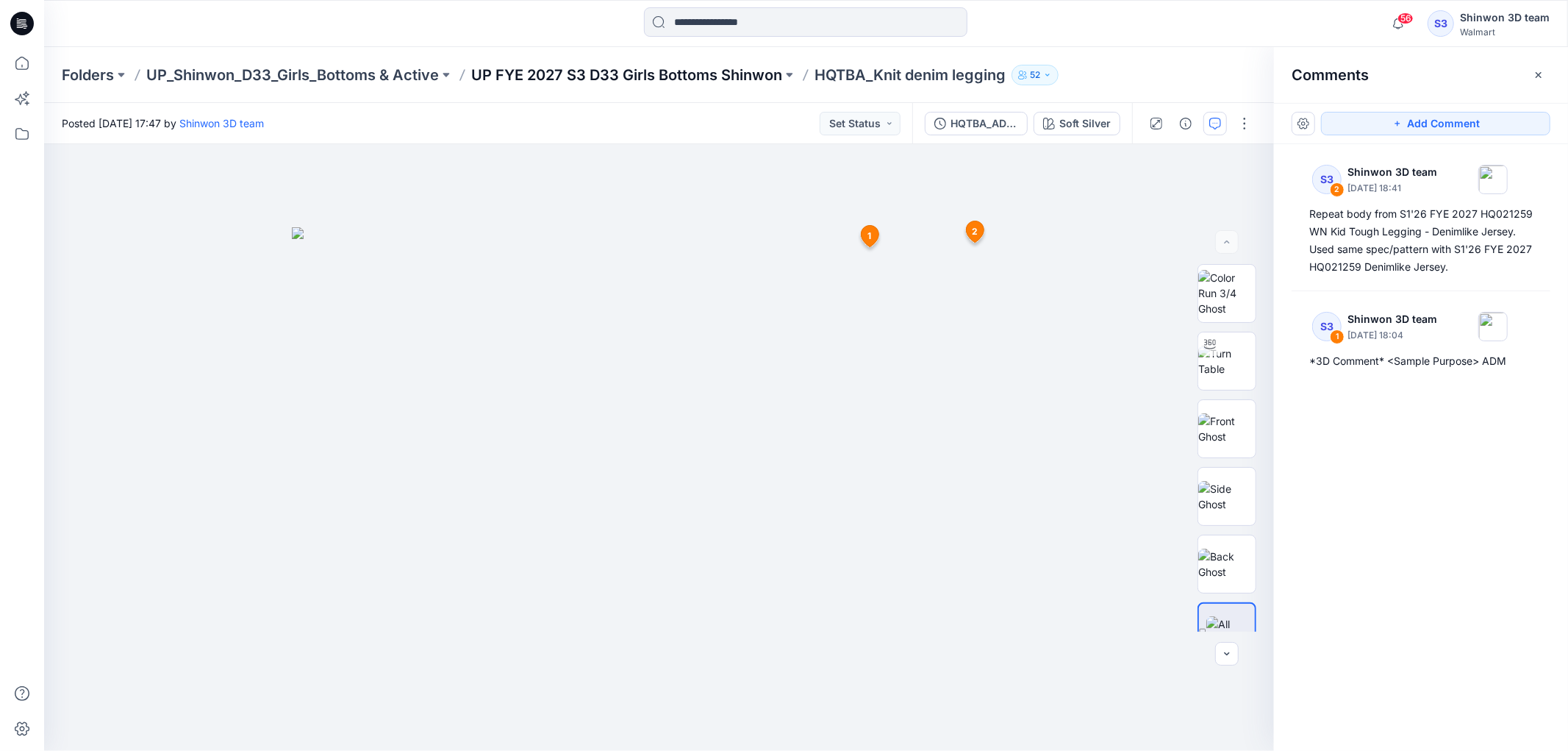
click at [630, 68] on p "UP FYE 2027 S3 D33 Girls Bottoms Shinwon" at bounding box center [627, 75] width 311 height 21
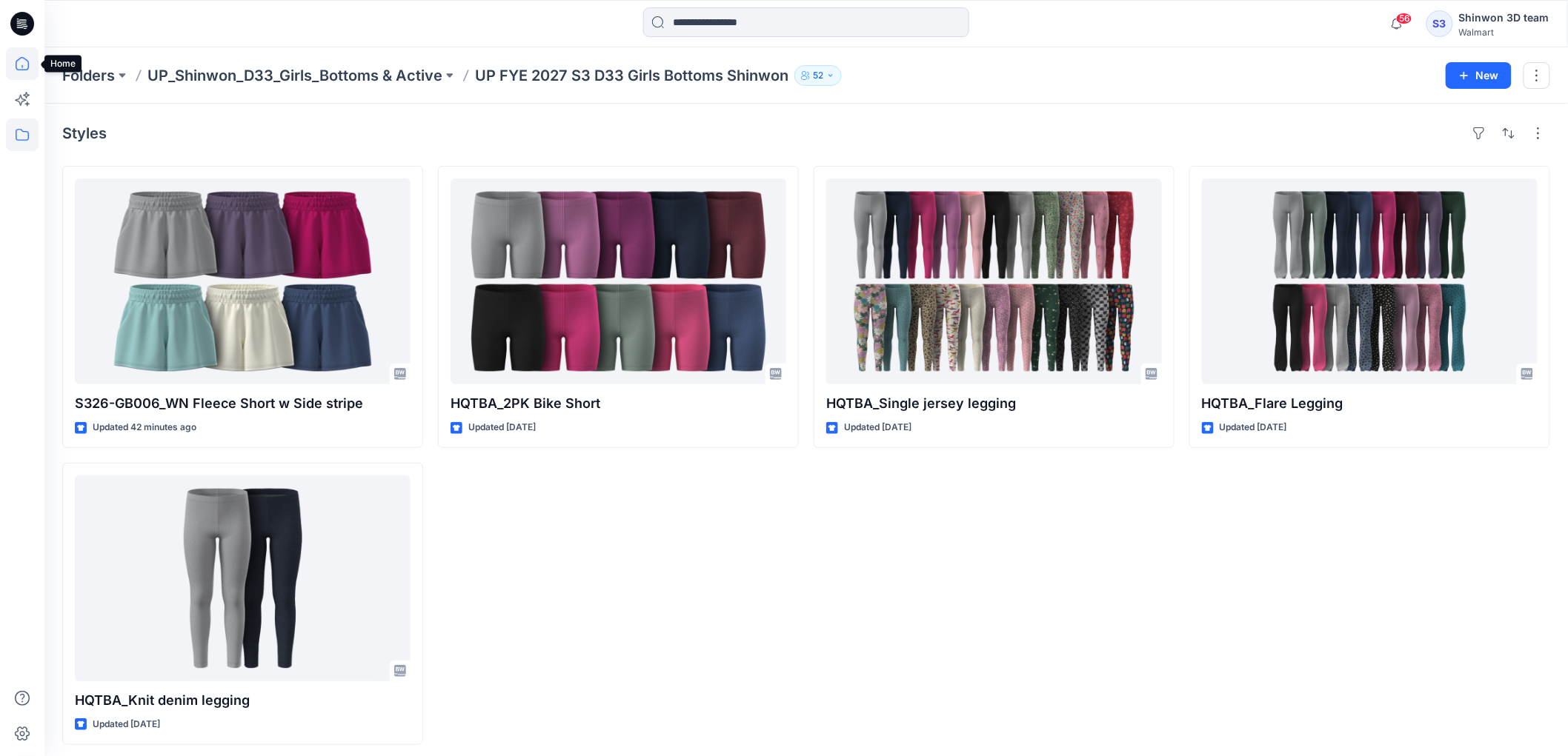
click at [28, 64] on icon at bounding box center [22, 63] width 14 height 14
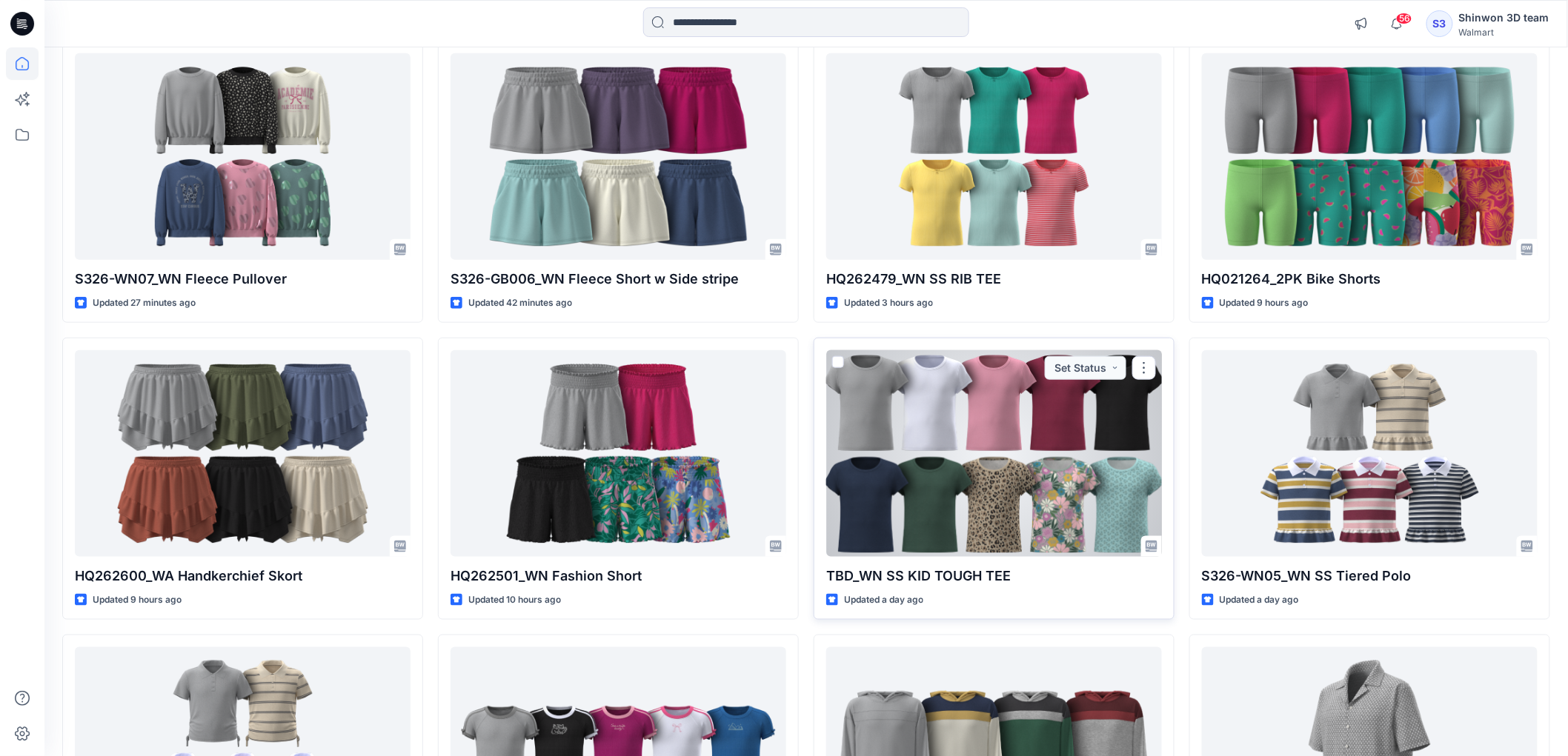
scroll to position [493, 0]
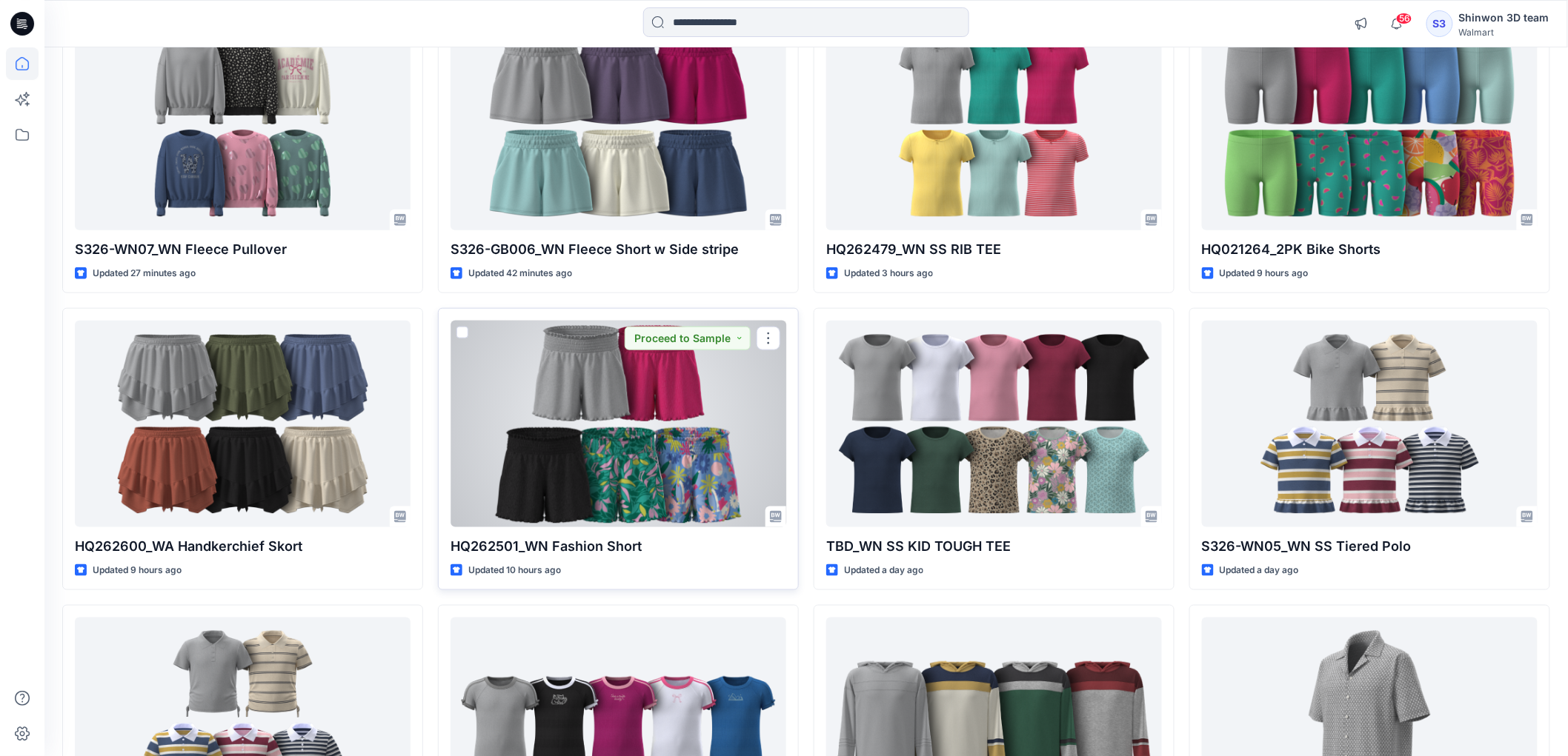
click at [650, 449] on div at bounding box center [618, 423] width 336 height 206
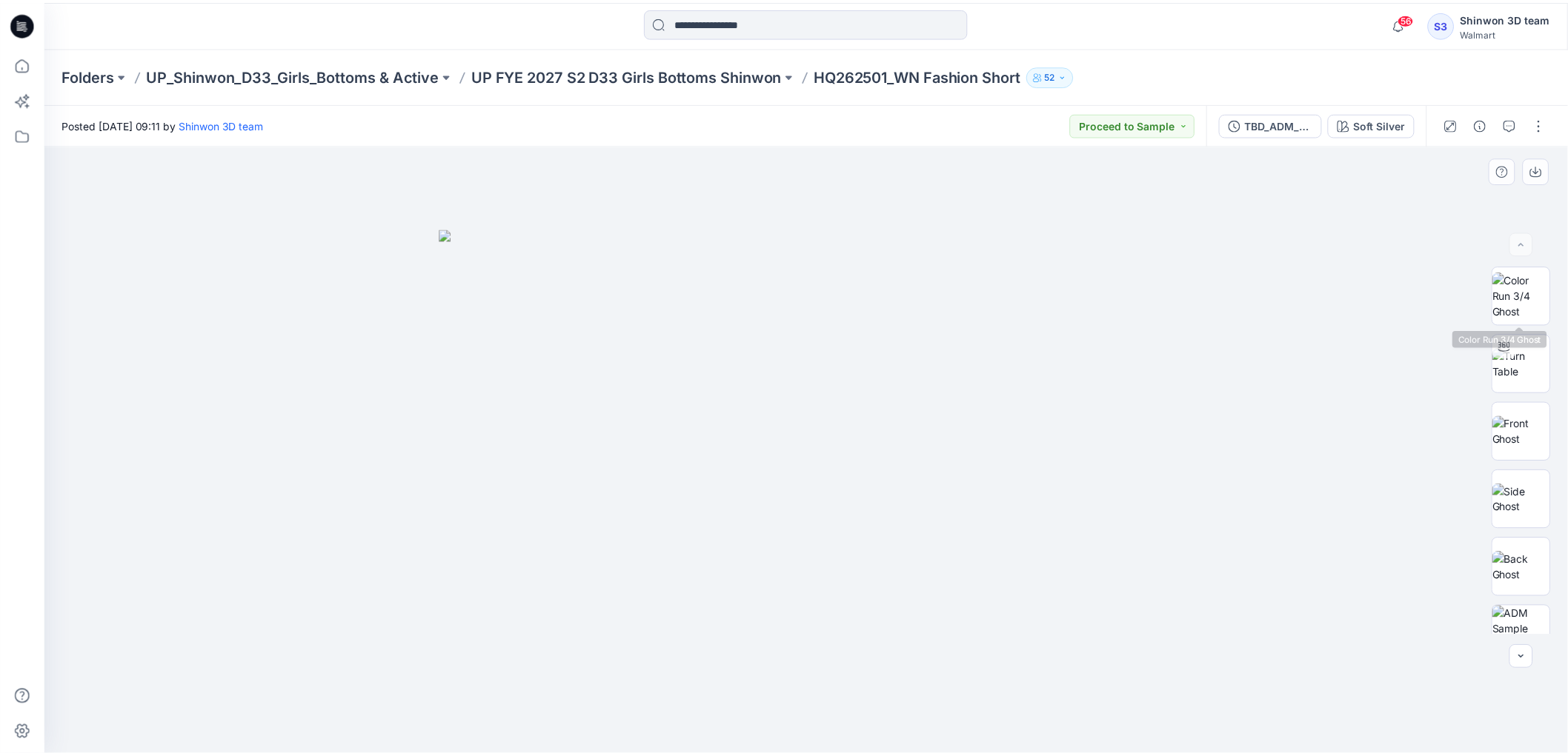
scroll to position [234, 0]
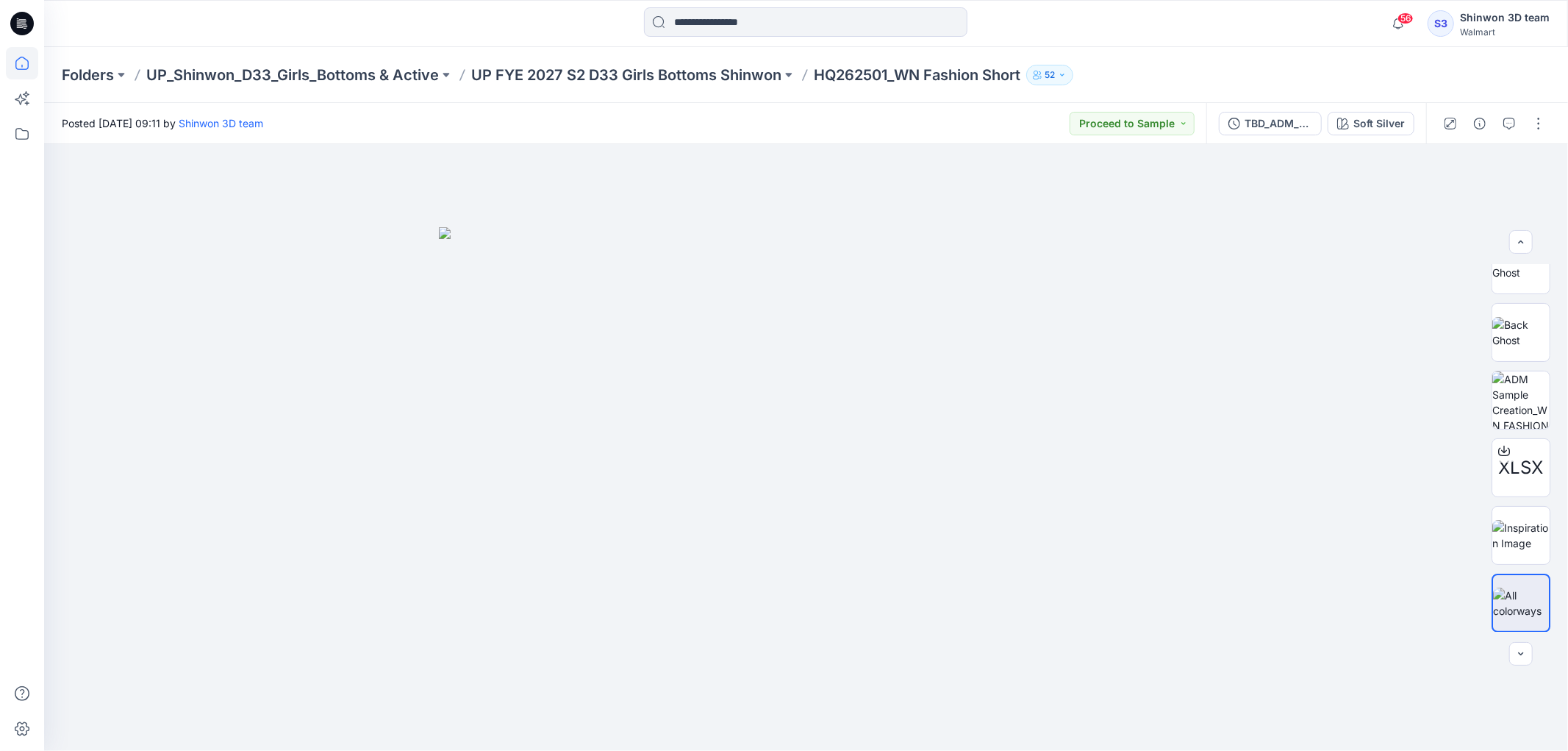
click at [23, 76] on icon at bounding box center [22, 64] width 33 height 33
